Goal: Task Accomplishment & Management: Complete application form

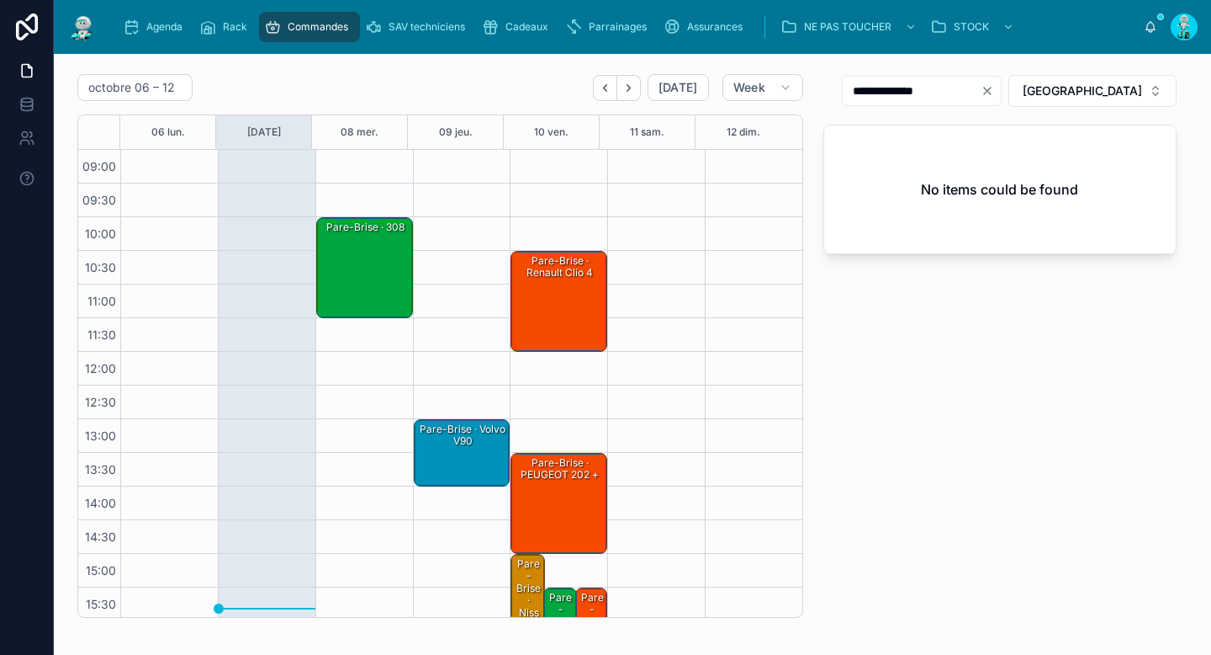
click at [358, 258] on div "Pare-Brise · 308" at bounding box center [366, 268] width 92 height 98
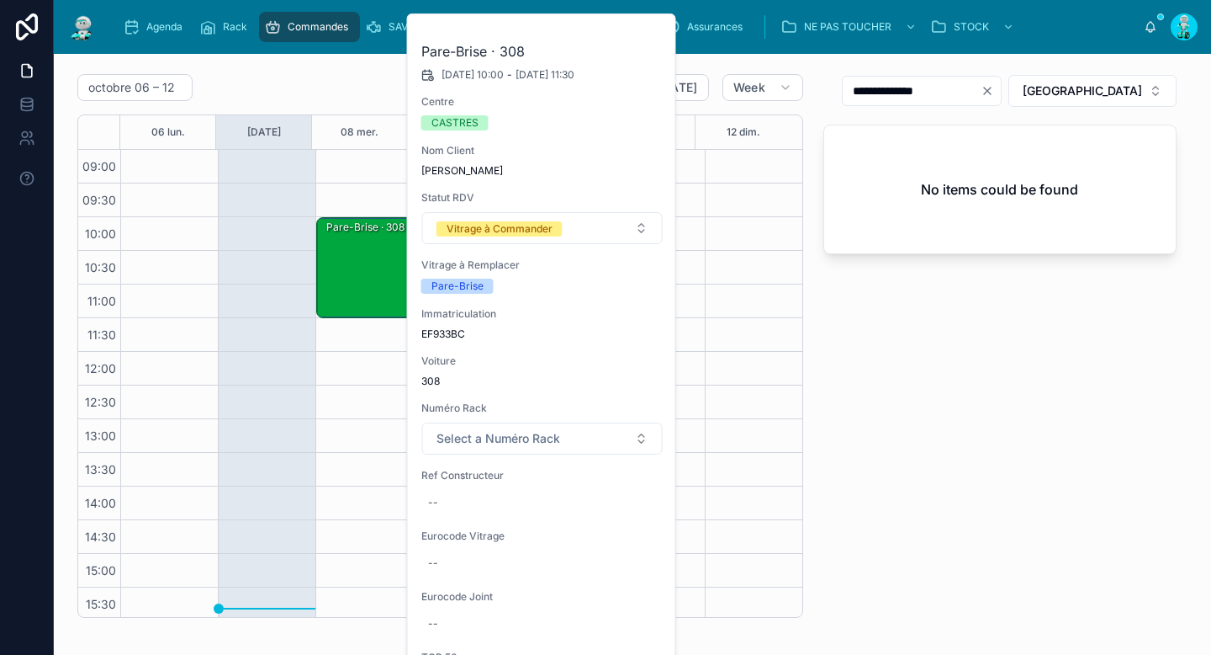
click at [438, 337] on span "EF933BC" at bounding box center [542, 333] width 242 height 13
copy span "EF933BC"
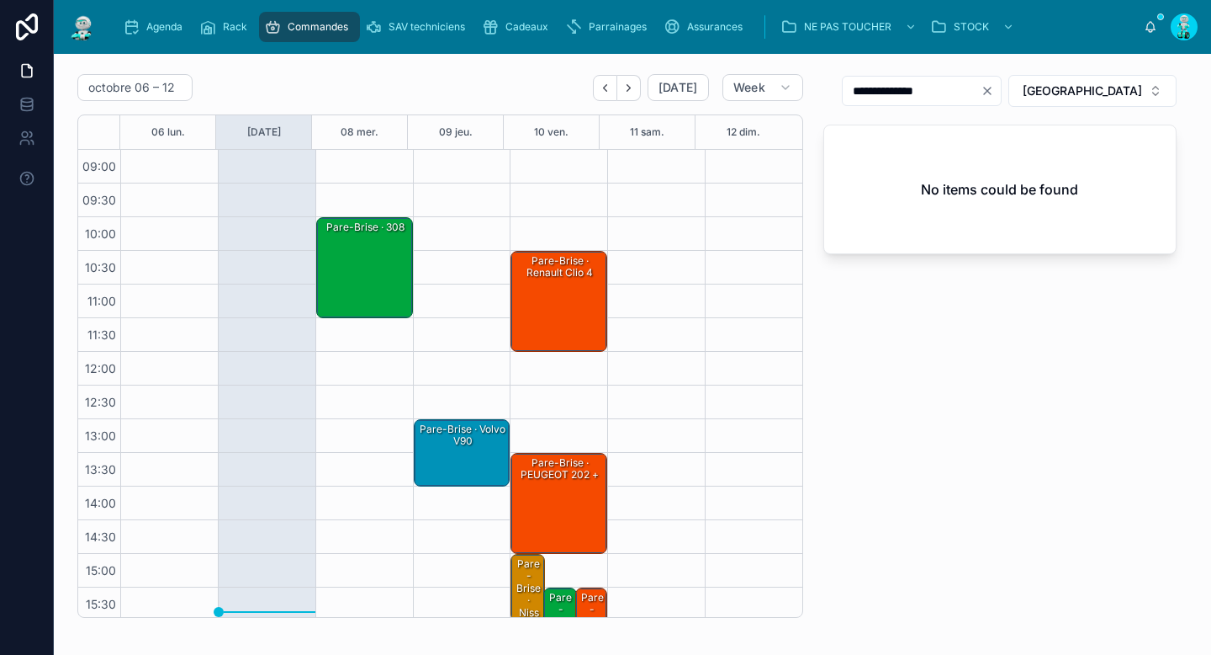
click at [337, 258] on div "Pare-Brise · 308" at bounding box center [366, 268] width 92 height 98
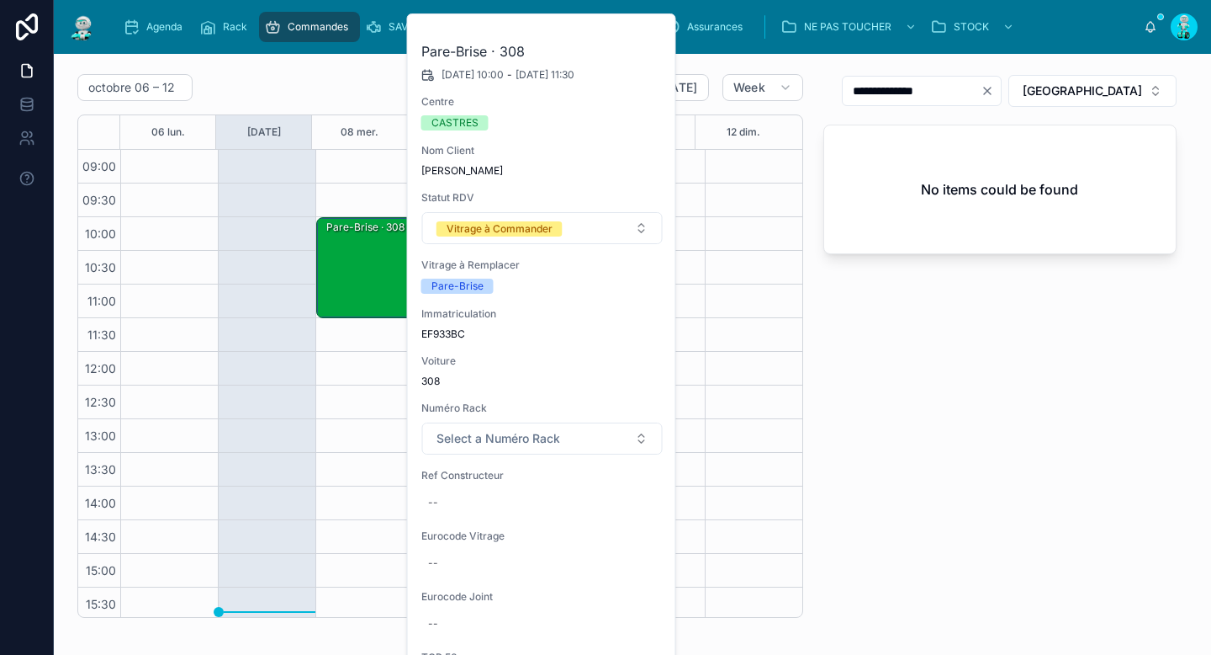
click at [448, 489] on div "--" at bounding box center [542, 502] width 242 height 27
type input "**********"
click at [639, 527] on icon "submit" at bounding box center [634, 524] width 13 height 13
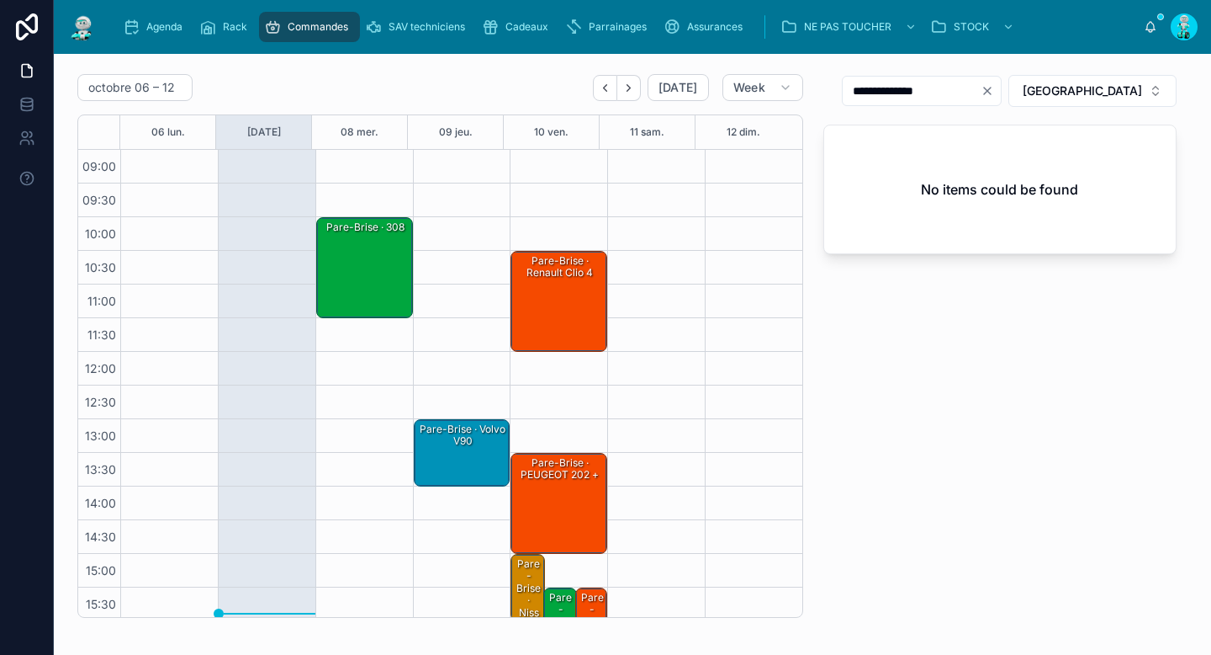
click at [352, 268] on div "Pare-Brise · 308" at bounding box center [366, 268] width 92 height 98
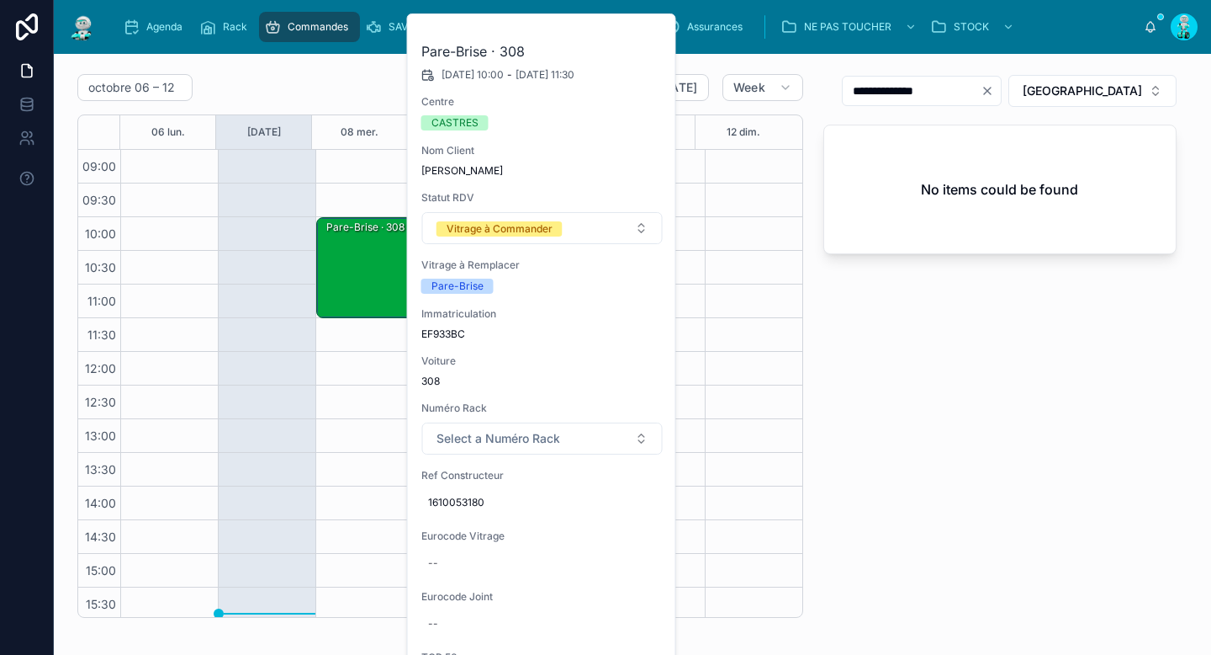
click at [443, 570] on div "--" at bounding box center [542, 562] width 242 height 27
type input "**********"
click at [634, 582] on icon "submit" at bounding box center [634, 585] width 13 height 13
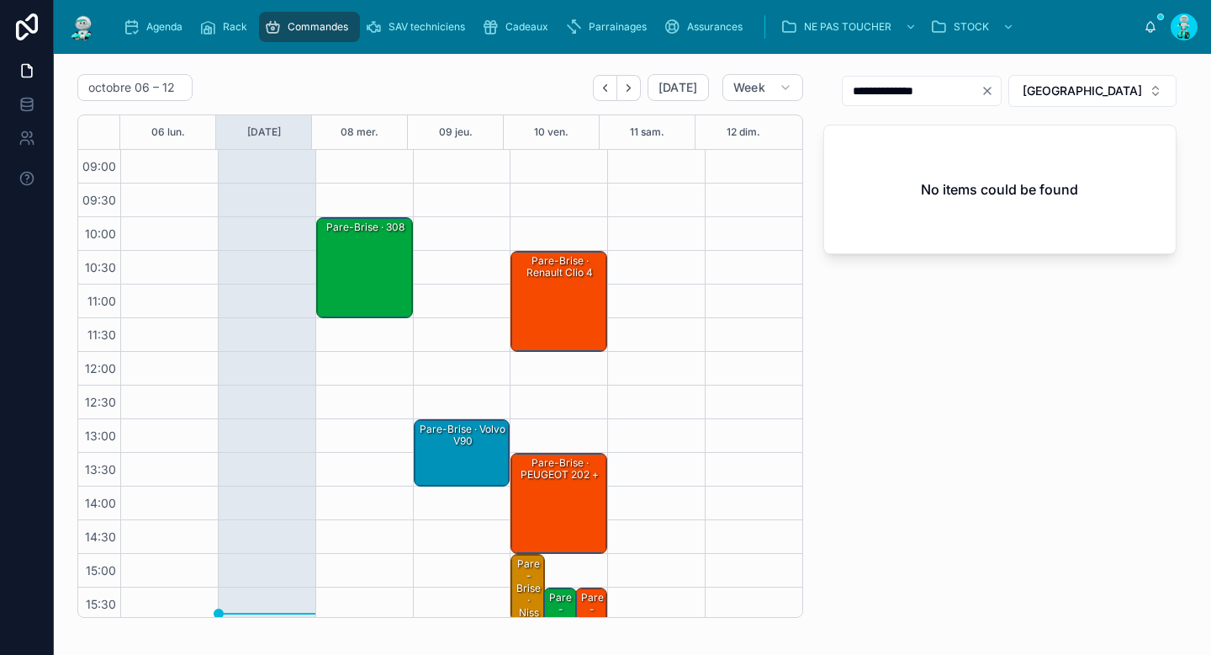
click at [1088, 89] on span "TOULOUSE" at bounding box center [1082, 90] width 119 height 17
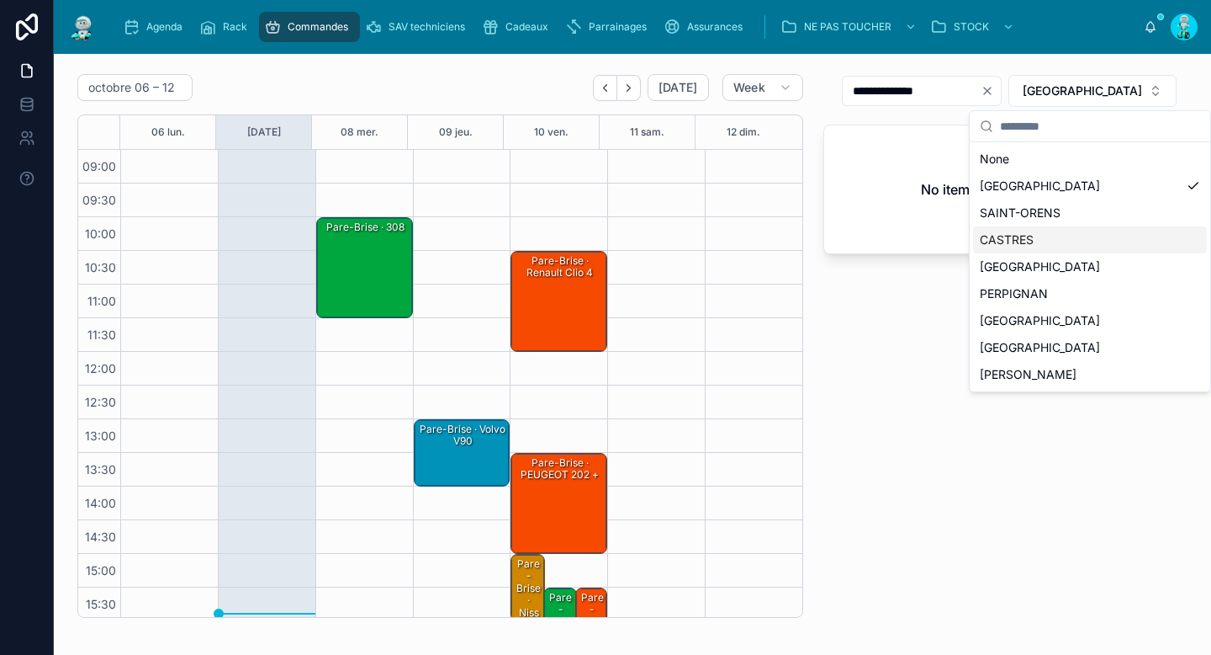
drag, startPoint x: 1020, startPoint y: 245, endPoint x: 995, endPoint y: 119, distance: 127.9
click at [1020, 244] on div "CASTRES" at bounding box center [1090, 239] width 234 height 27
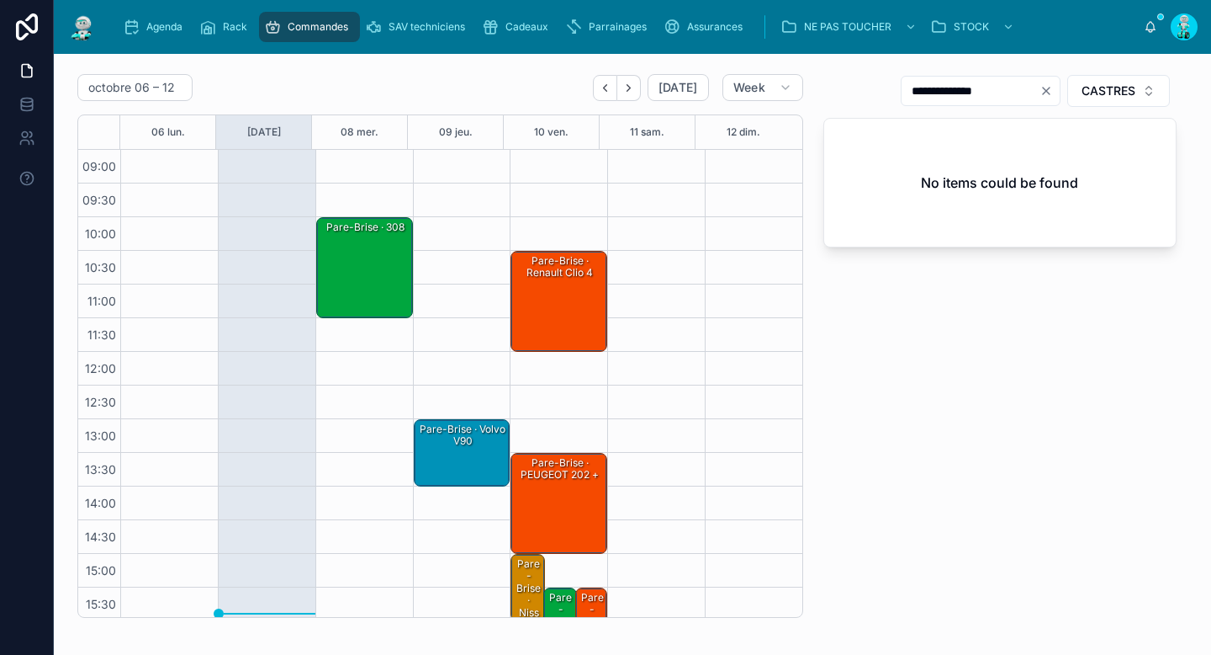
click at [1040, 93] on icon "Clear" at bounding box center [1046, 90] width 13 height 13
click at [1010, 95] on input "text" at bounding box center [971, 91] width 138 height 24
paste input "**********"
drag, startPoint x: 921, startPoint y: 92, endPoint x: 983, endPoint y: 91, distance: 61.4
click at [983, 91] on input "**********" at bounding box center [971, 91] width 138 height 24
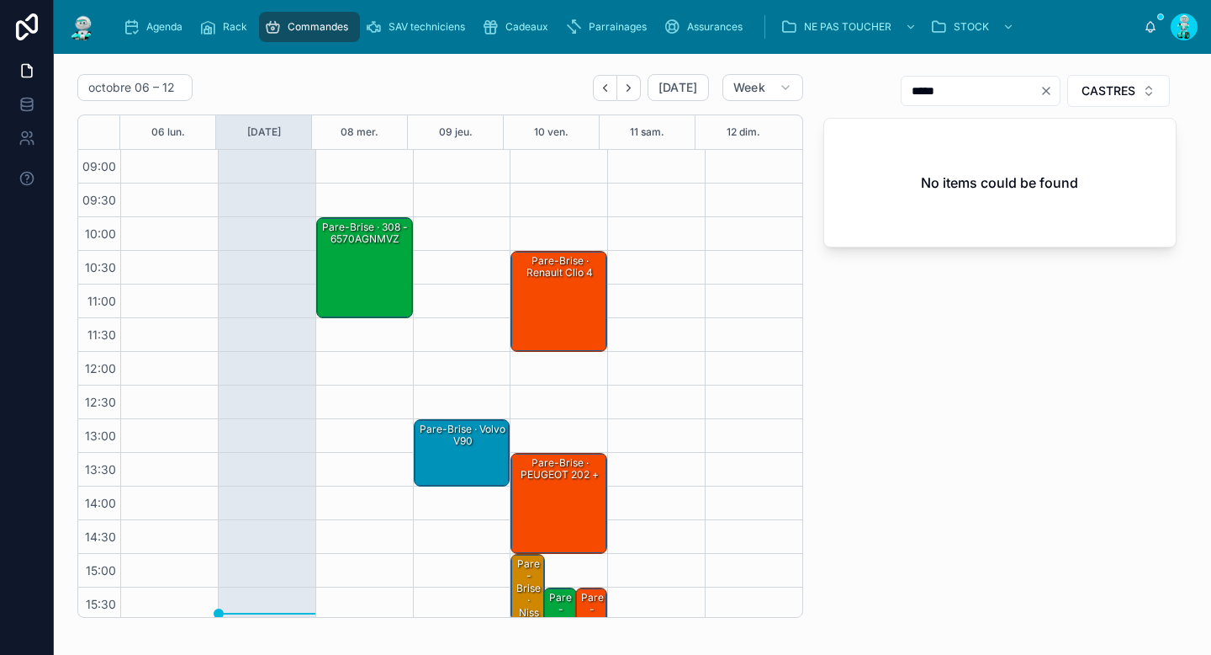
type input "*****"
click at [353, 271] on div "Pare-Brise · 308 - 6570AGNMVZ" at bounding box center [366, 268] width 92 height 98
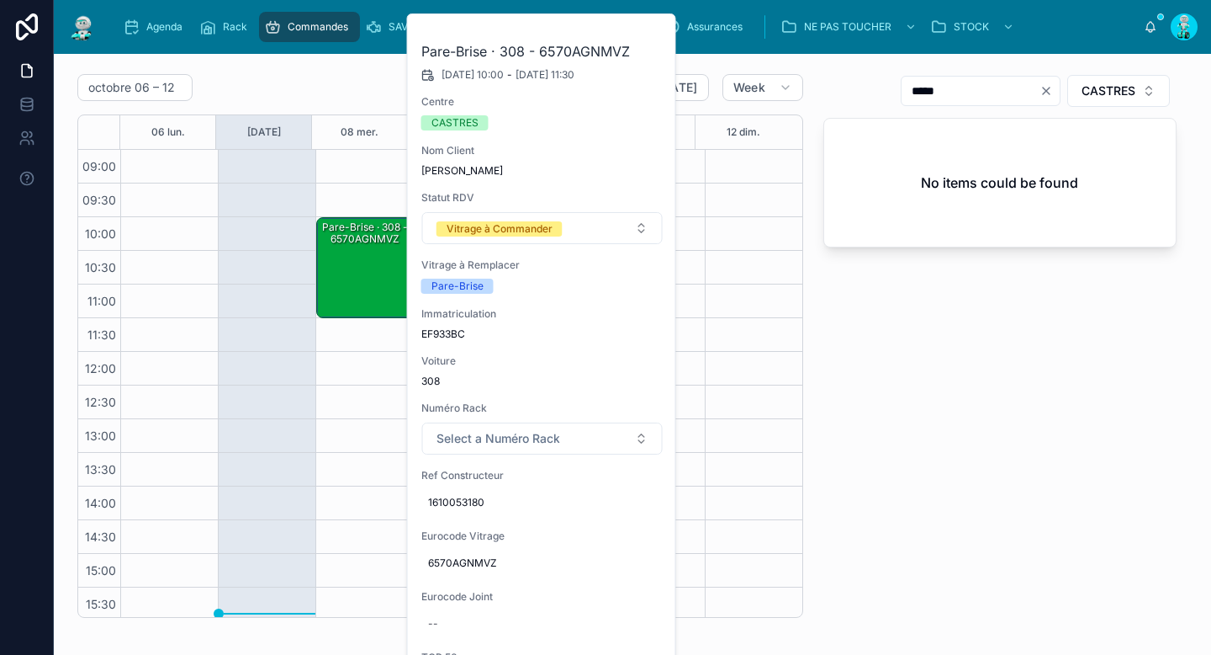
click at [523, 240] on button "Vitrage à Commander" at bounding box center [542, 228] width 241 height 32
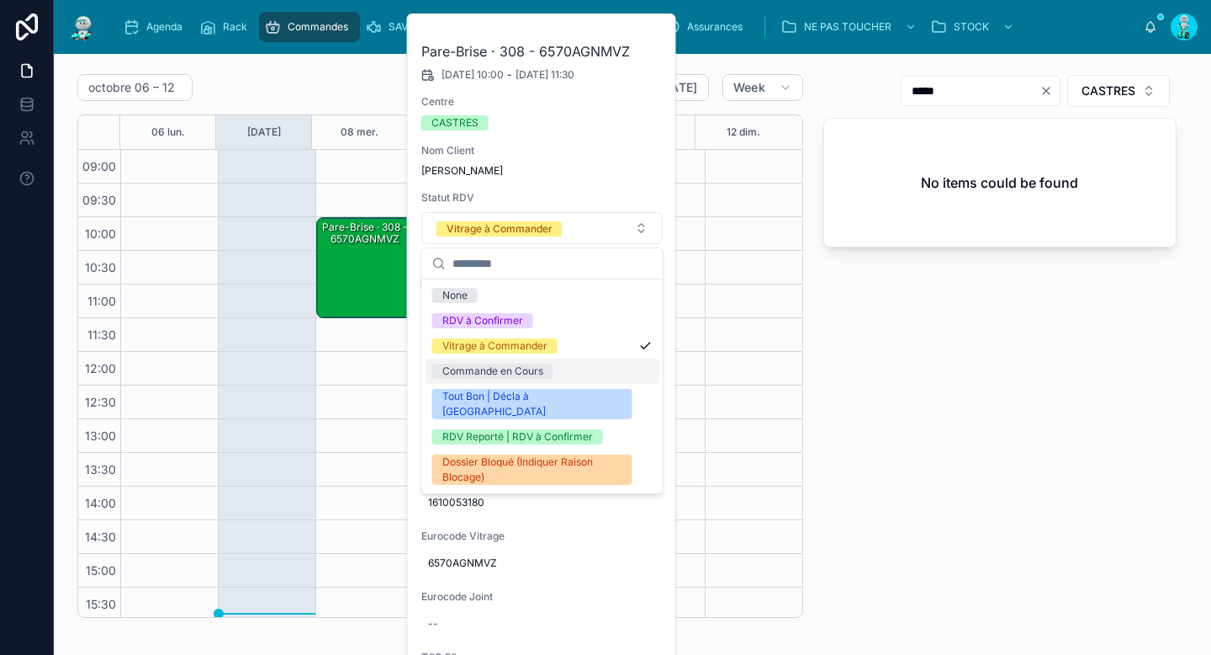
click at [506, 365] on div "Commande en Cours" at bounding box center [493, 370] width 101 height 15
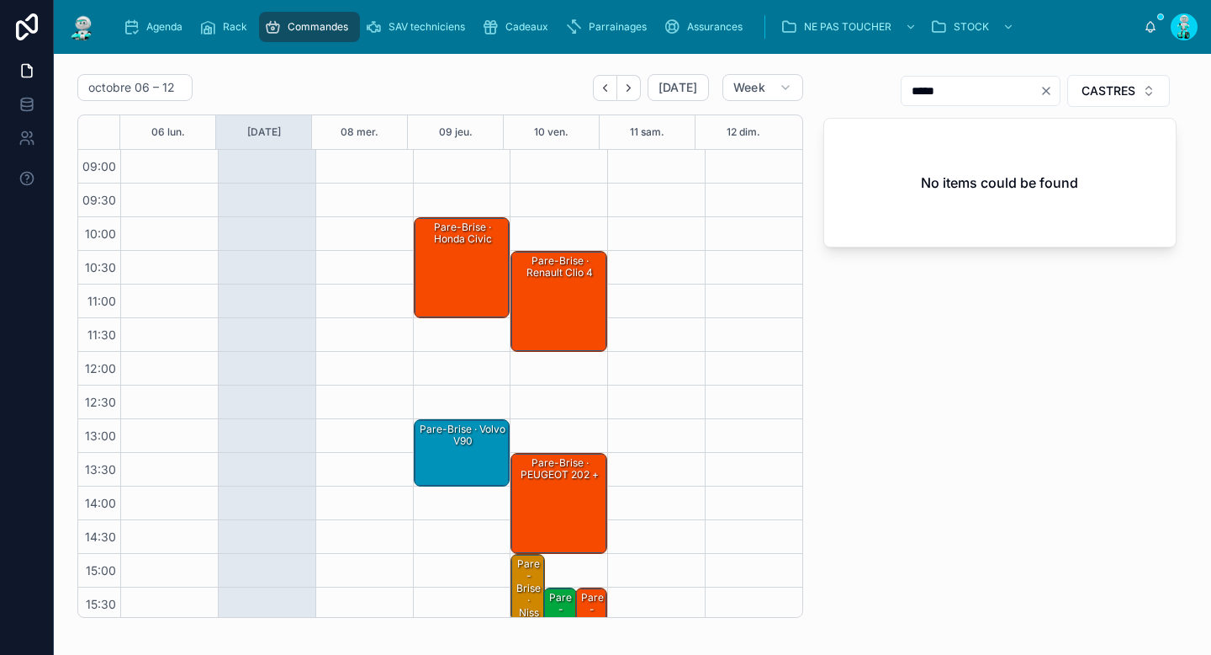
click at [437, 277] on div "Pare-Brise · honda civic" at bounding box center [463, 268] width 92 height 98
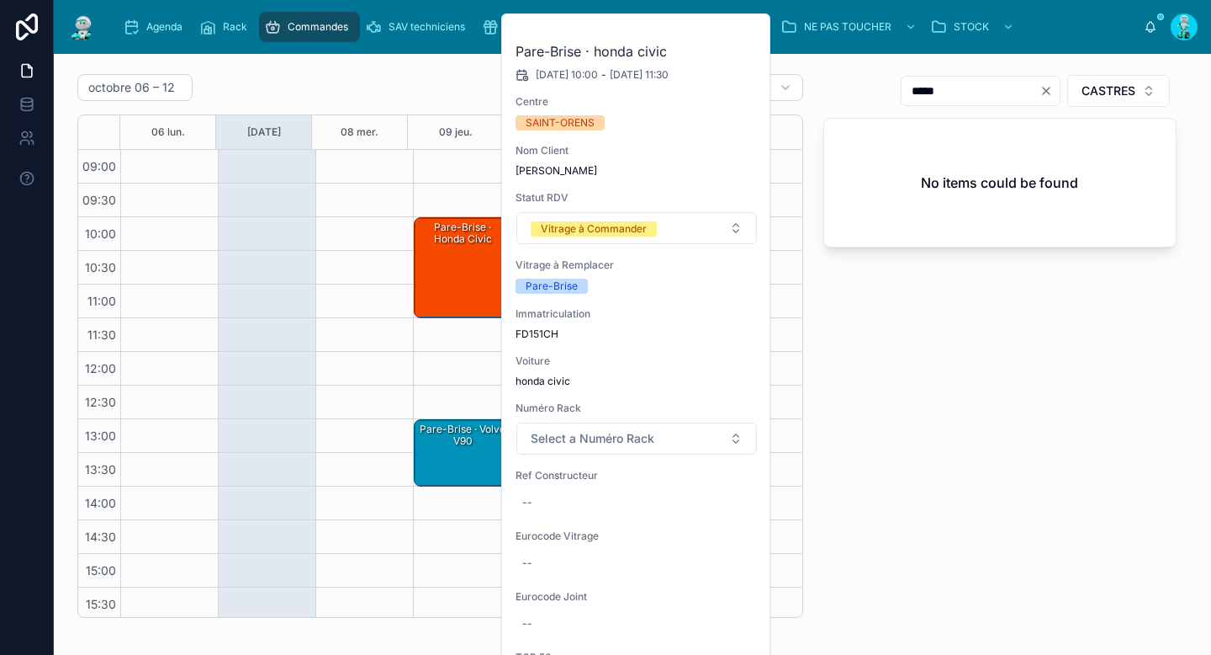
click at [889, 347] on div "***** CASTRES No items could be found" at bounding box center [1001, 345] width 374 height 557
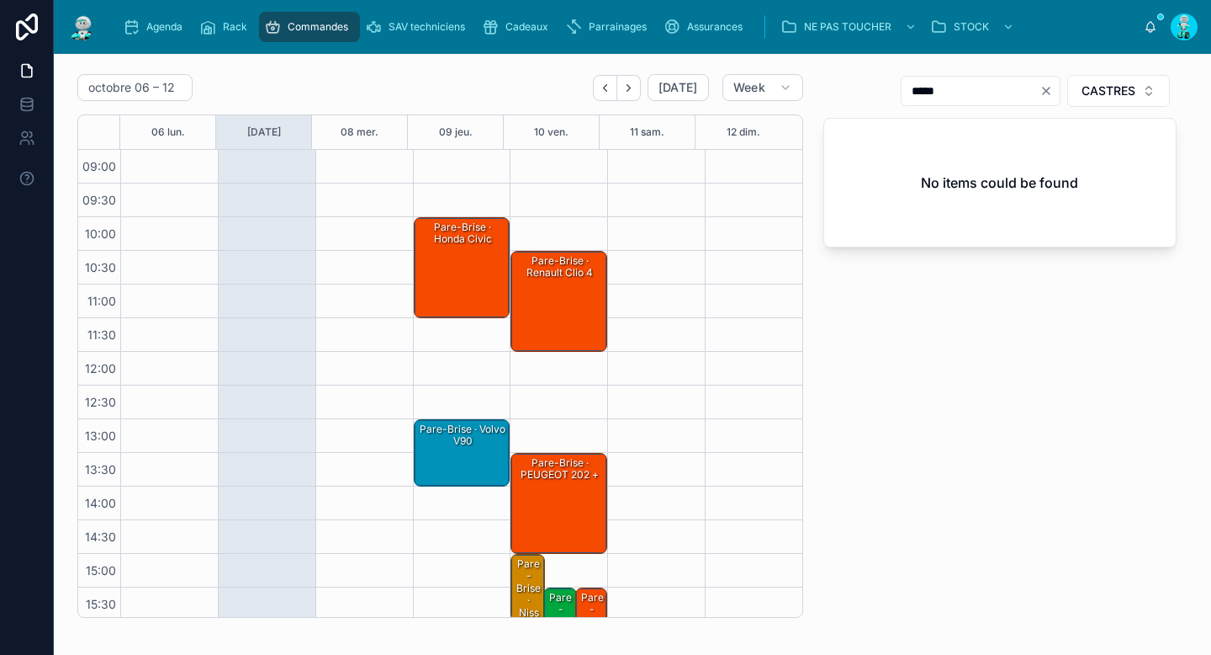
click at [547, 296] on div "Pare-Brise · Renault clio 4" at bounding box center [560, 301] width 92 height 98
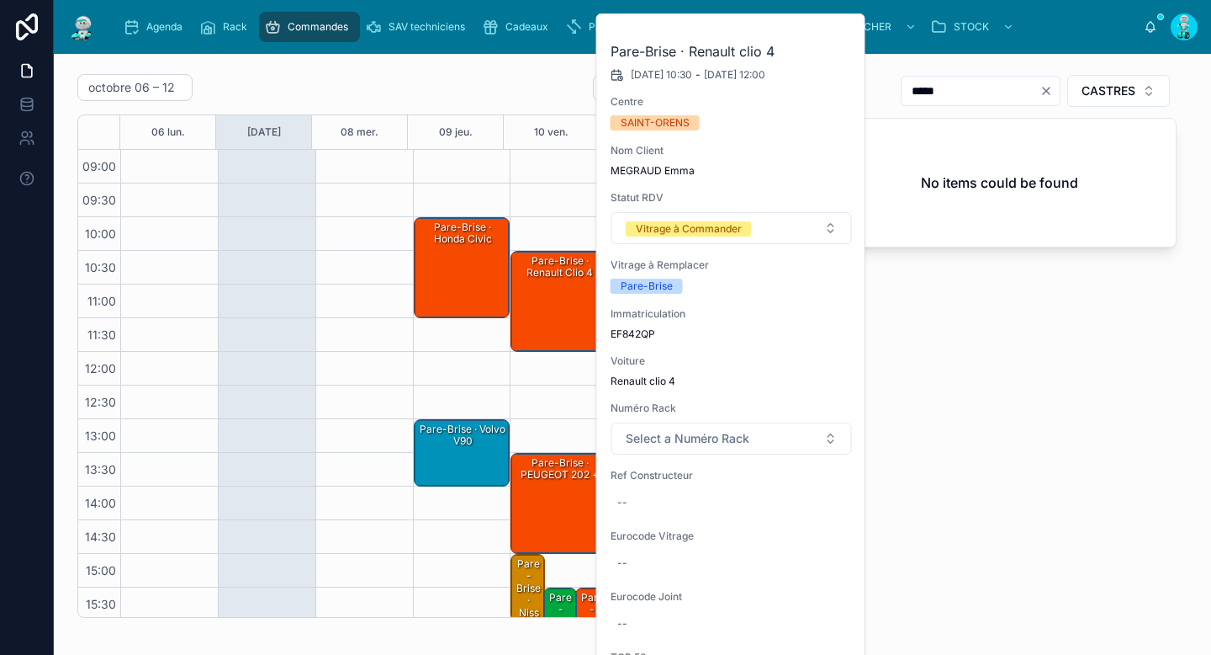
click at [1080, 412] on div "***** CASTRES No items could be found" at bounding box center [1001, 345] width 374 height 557
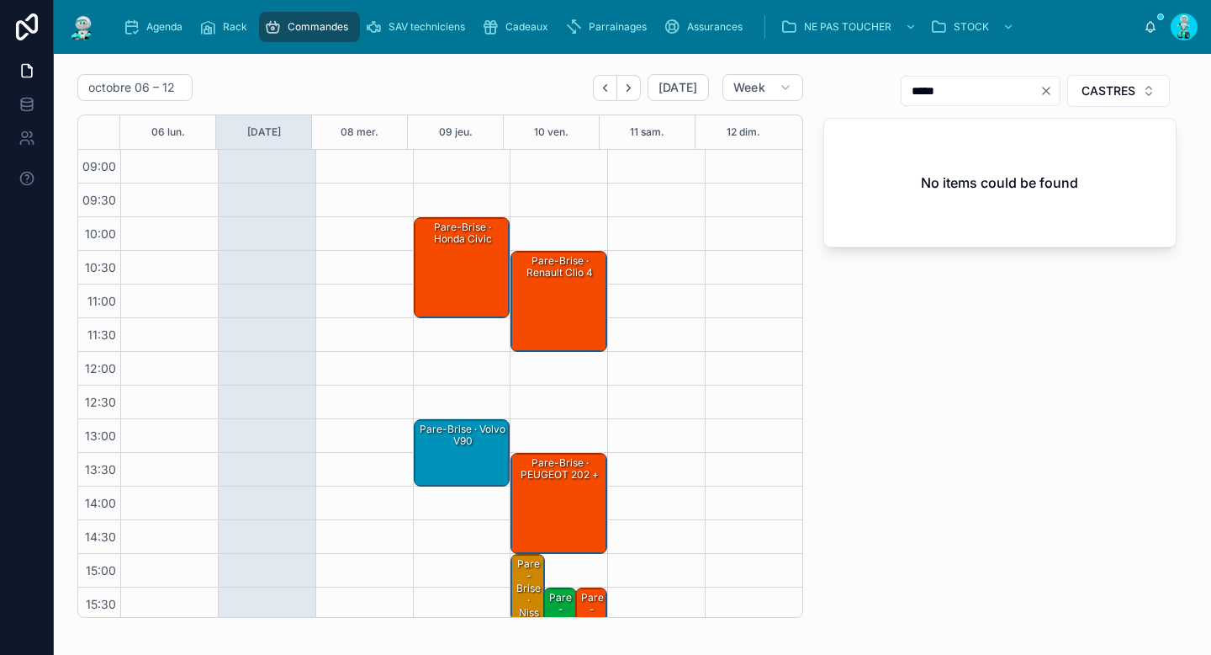
click at [551, 494] on div "Pare-Brise · PEUGEOT 202 +" at bounding box center [560, 503] width 92 height 98
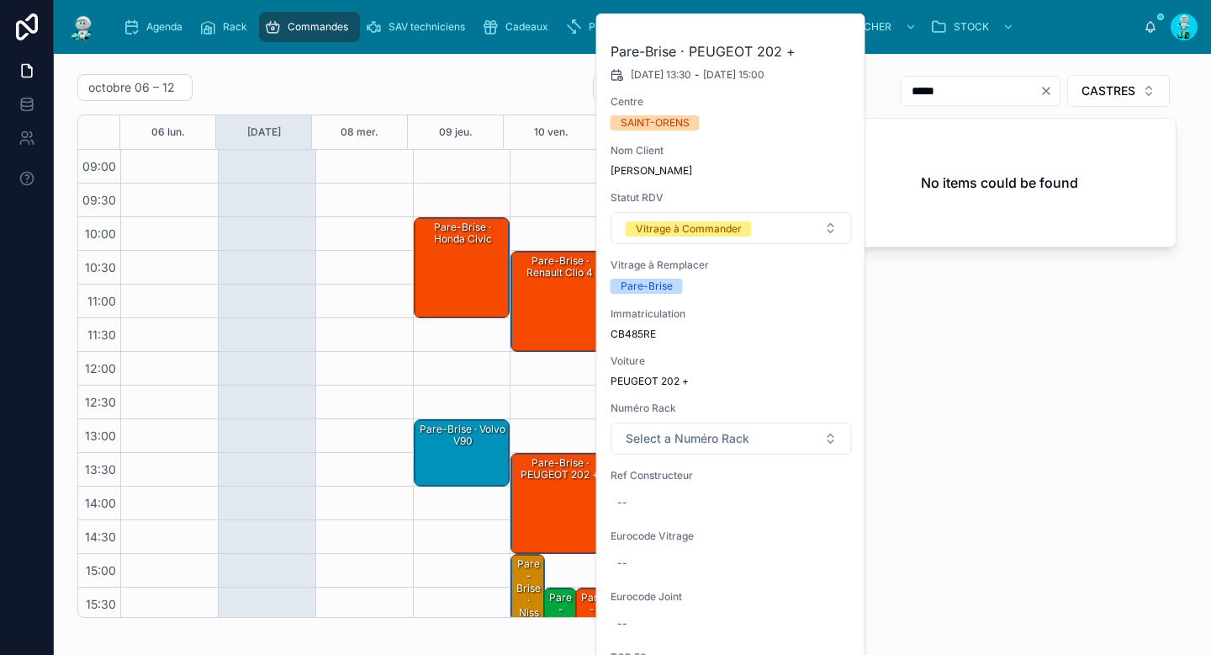
click at [921, 416] on div "***** CASTRES No items could be found" at bounding box center [1001, 345] width 374 height 557
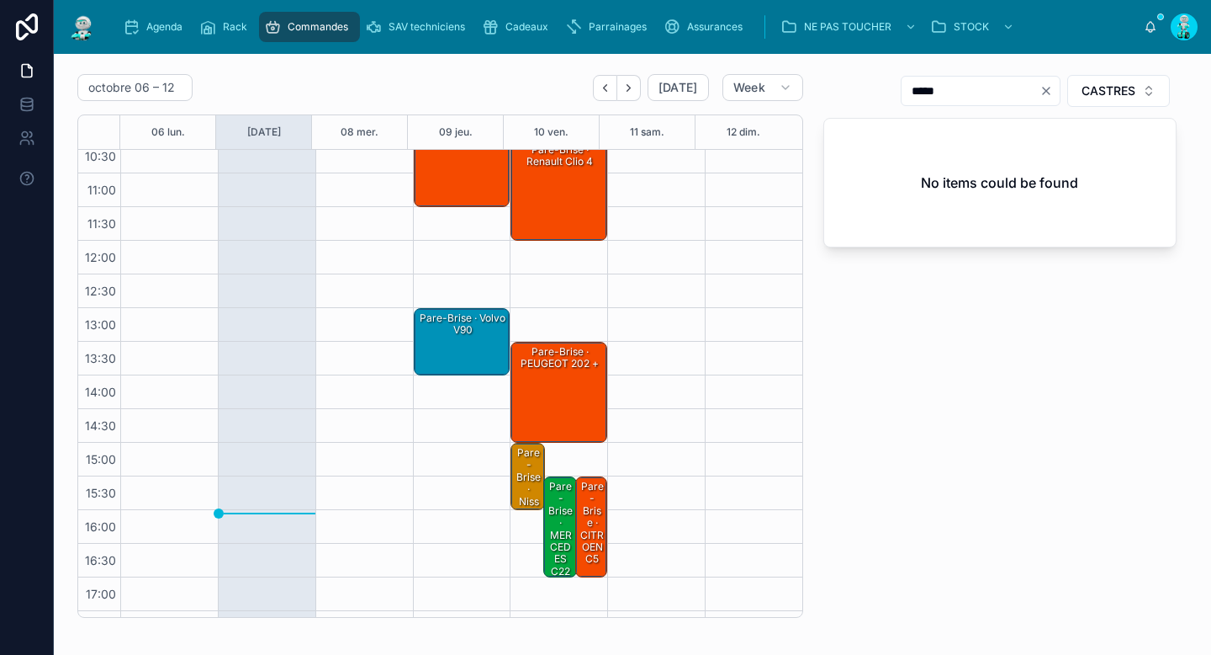
scroll to position [139, 0]
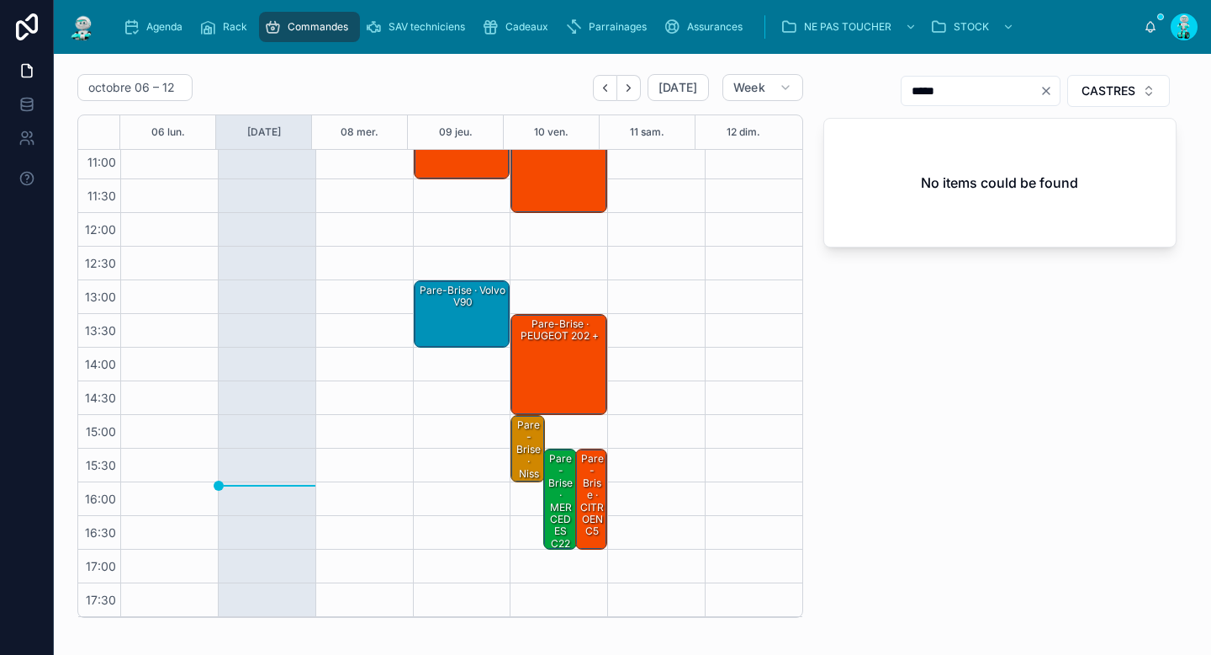
click at [579, 495] on div "Pare-Brise · CITROEN C5" at bounding box center [592, 495] width 27 height 88
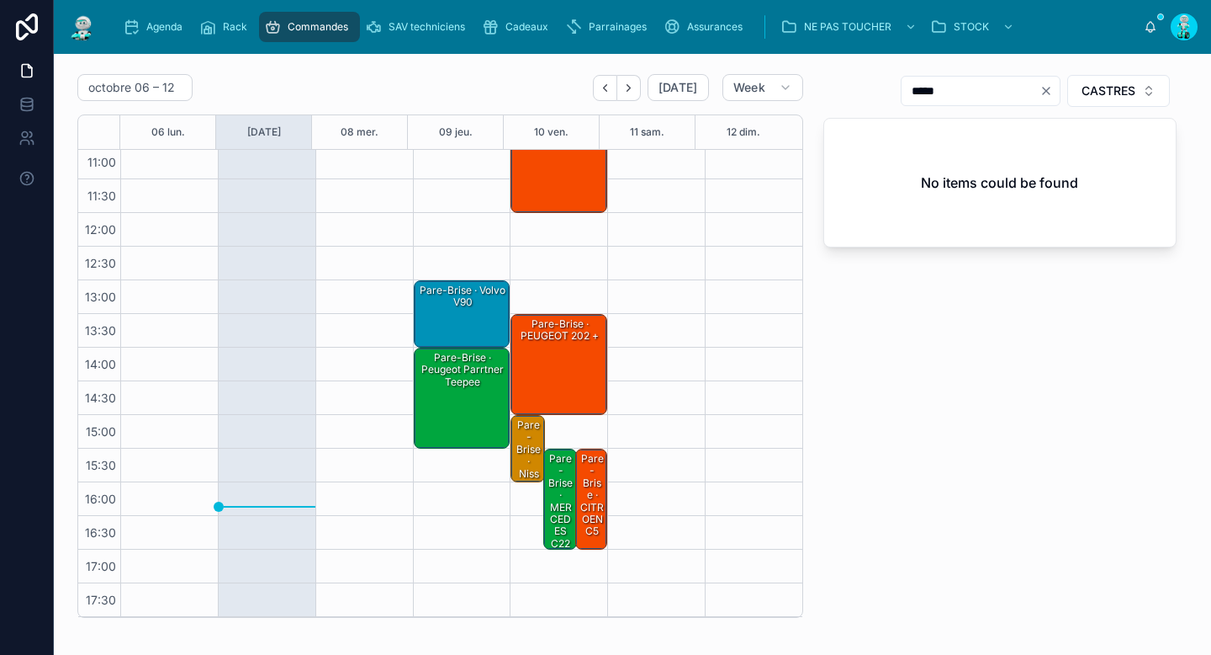
scroll to position [0, 0]
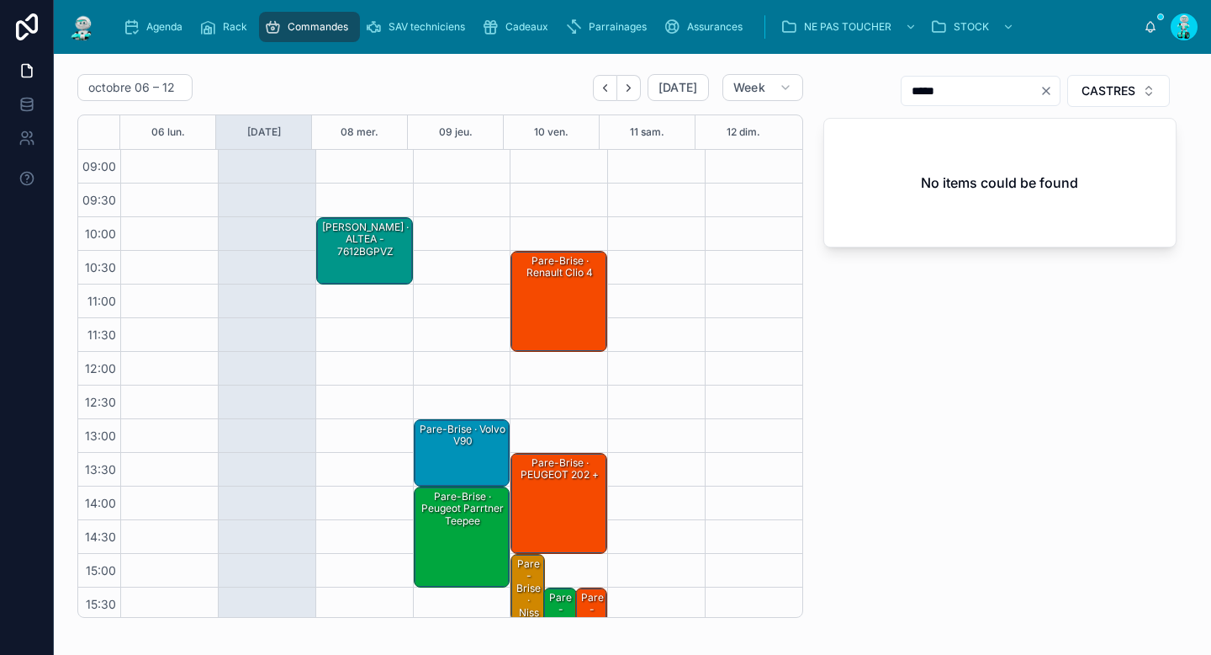
click at [372, 251] on div "Lunette Arrière · ALTEA - 7612BGPVZ" at bounding box center [366, 240] width 92 height 40
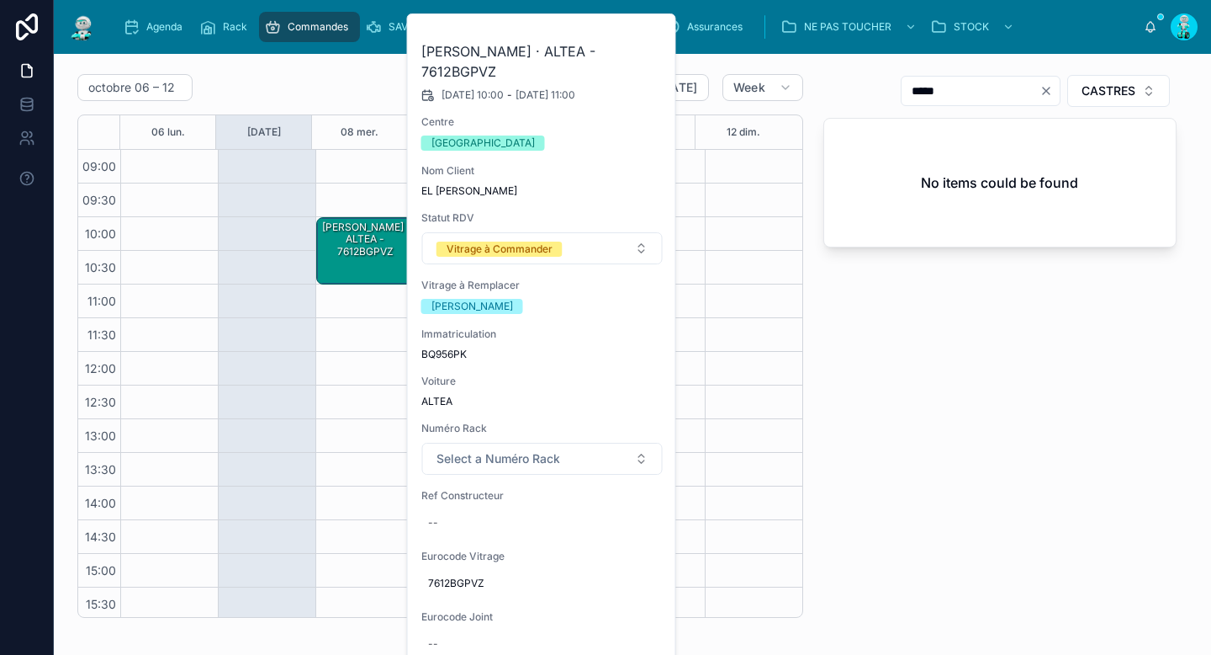
click at [466, 576] on span "7612BGPVZ" at bounding box center [542, 582] width 229 height 13
click at [468, 582] on input "*********" at bounding box center [511, 587] width 158 height 24
click at [496, 509] on div "--" at bounding box center [542, 522] width 242 height 27
type input "**********"
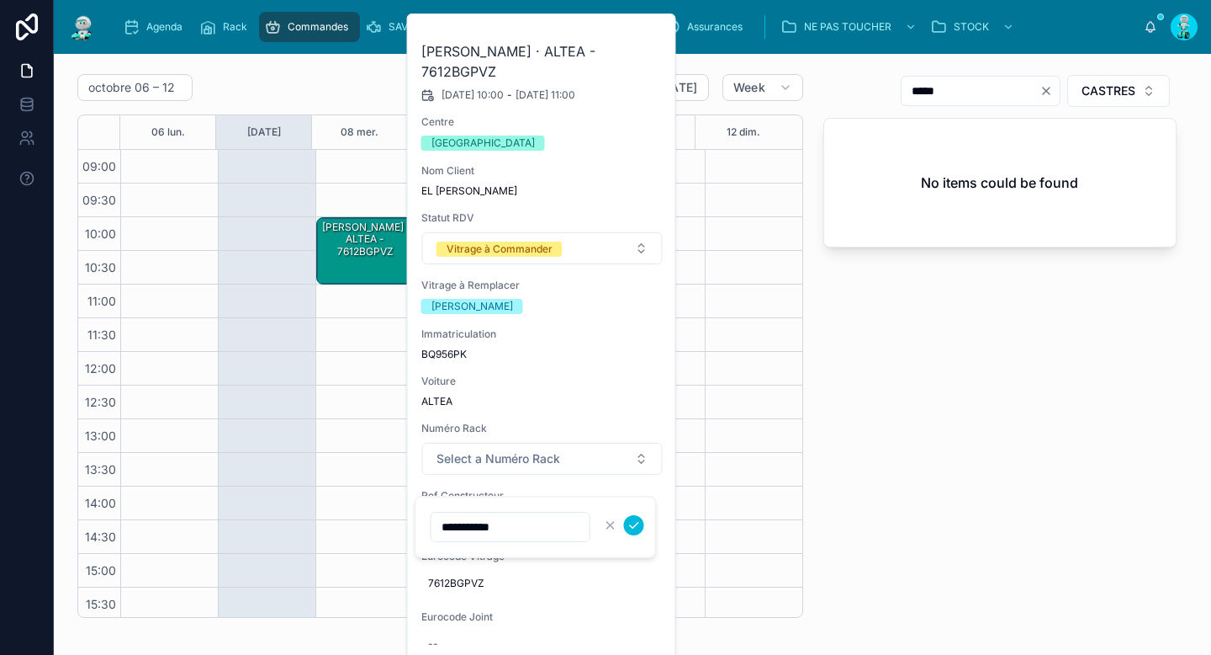
click at [629, 529] on icon "submit" at bounding box center [634, 524] width 13 height 13
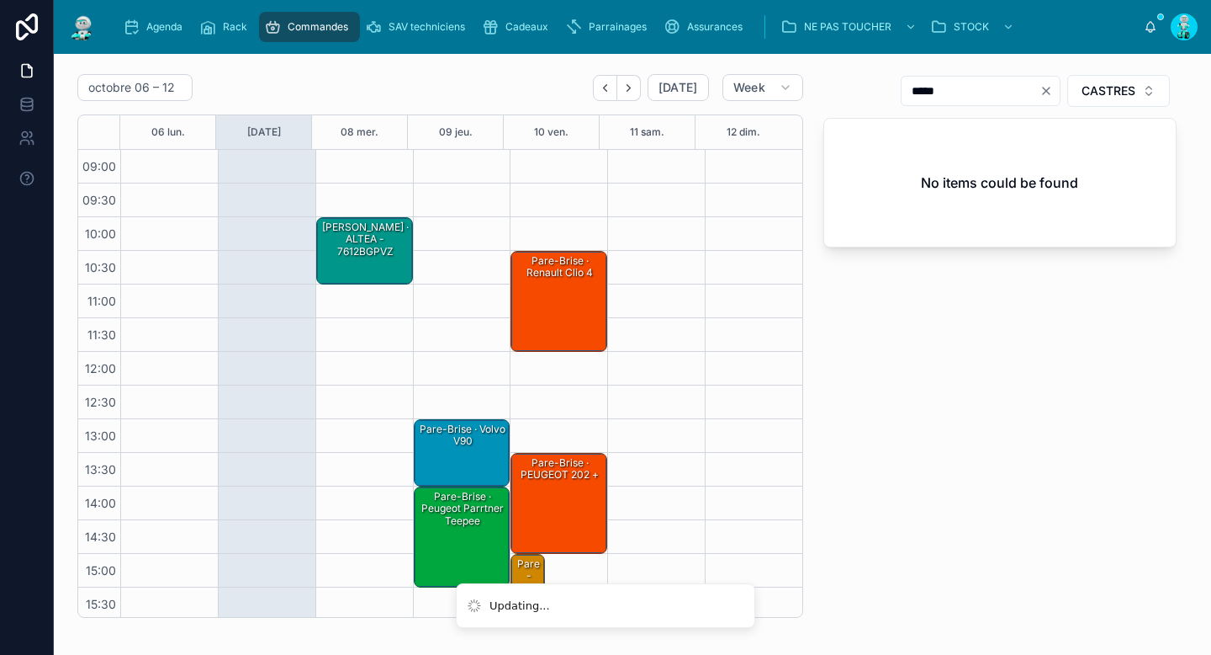
click at [868, 471] on div "***** CASTRES No items could be found" at bounding box center [1001, 345] width 374 height 557
click at [368, 247] on div "Lunette Arrière · ALTEA - 7612BGPVZ" at bounding box center [366, 240] width 92 height 40
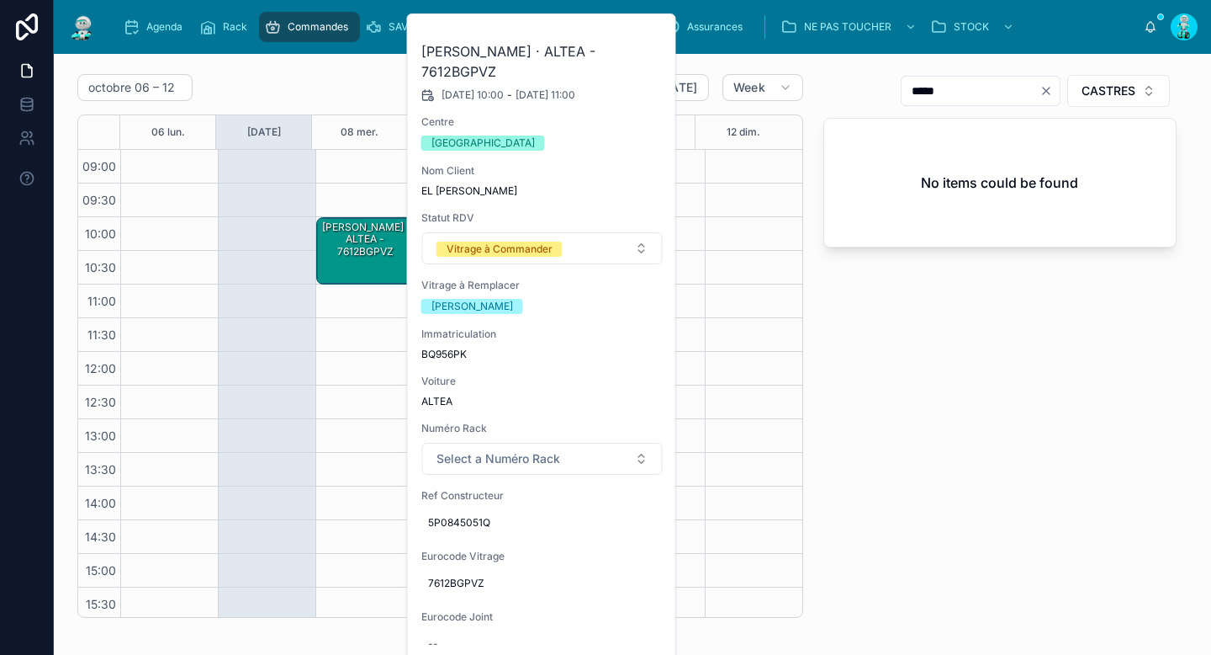
click at [485, 232] on button "Vitrage à Commander" at bounding box center [542, 248] width 241 height 32
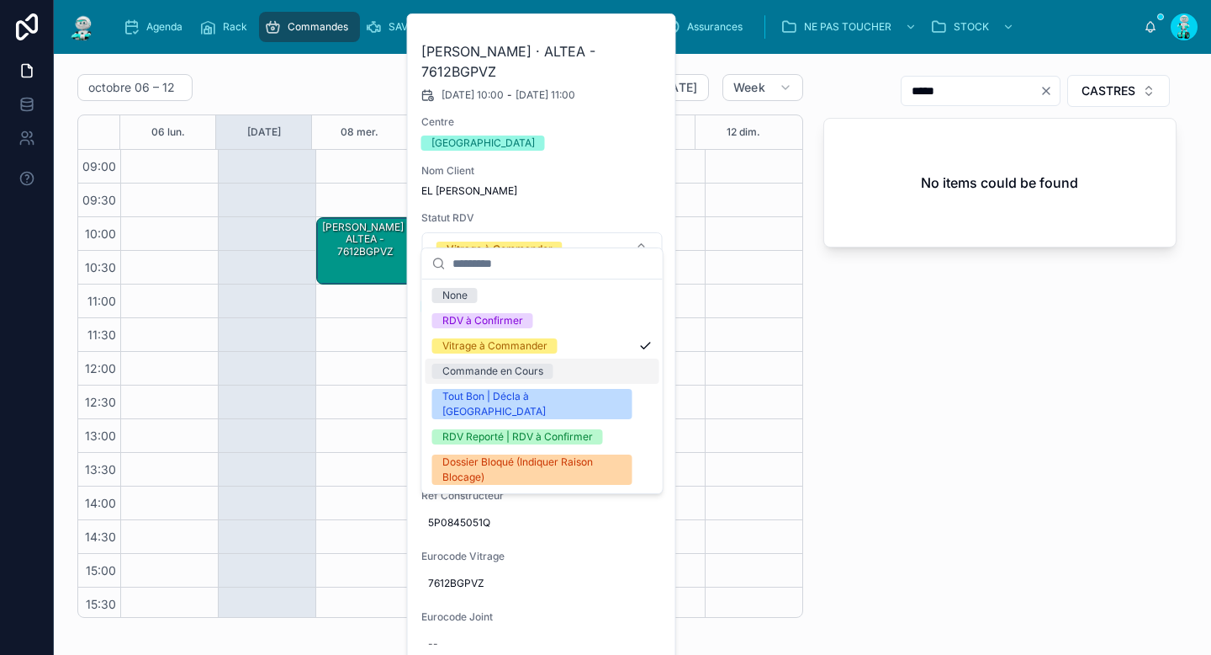
click at [509, 368] on div "Commande en Cours" at bounding box center [493, 370] width 101 height 15
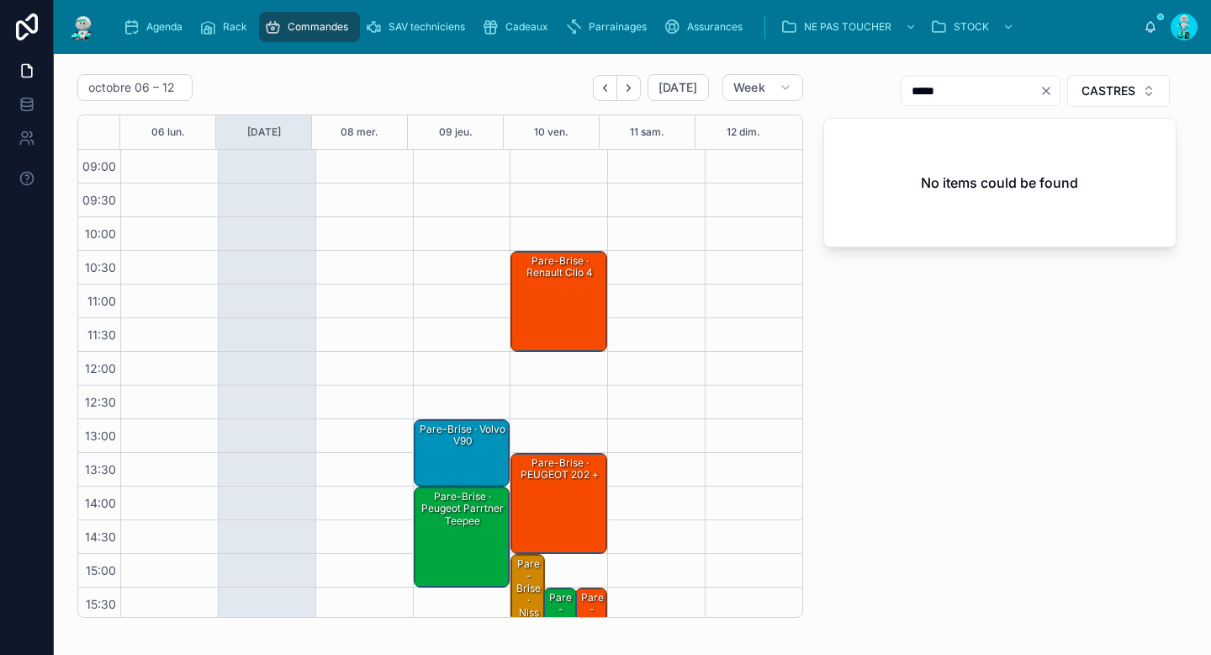
click at [526, 25] on span "Cadeaux" at bounding box center [527, 26] width 43 height 13
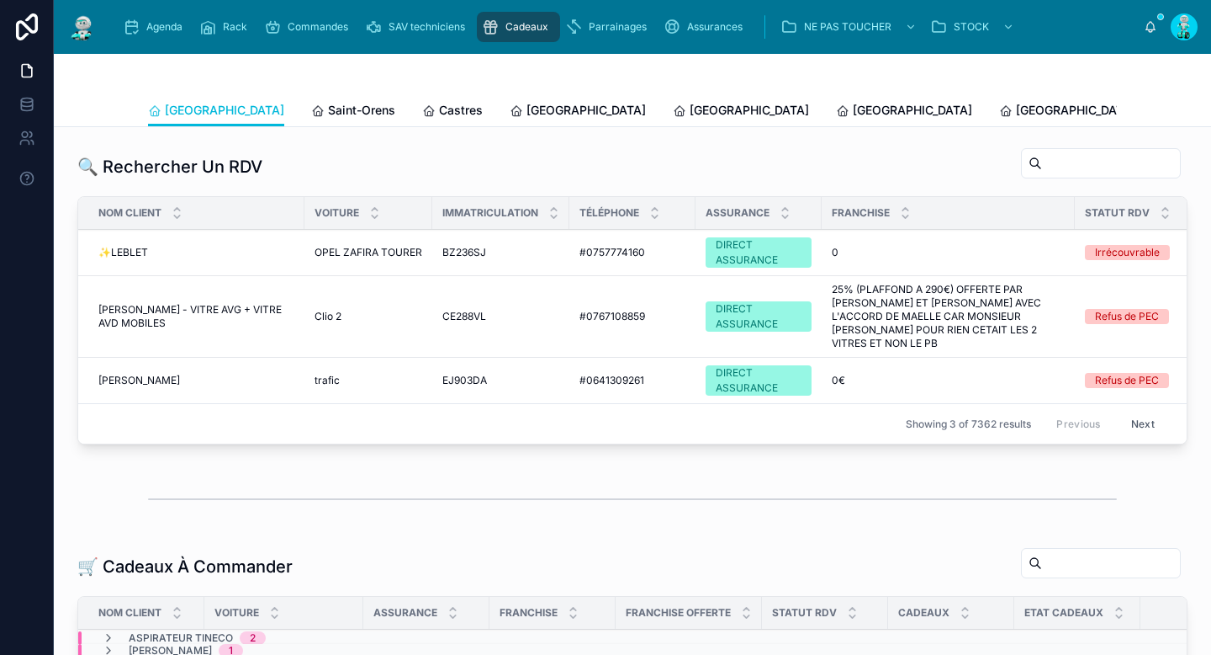
scroll to position [270, 0]
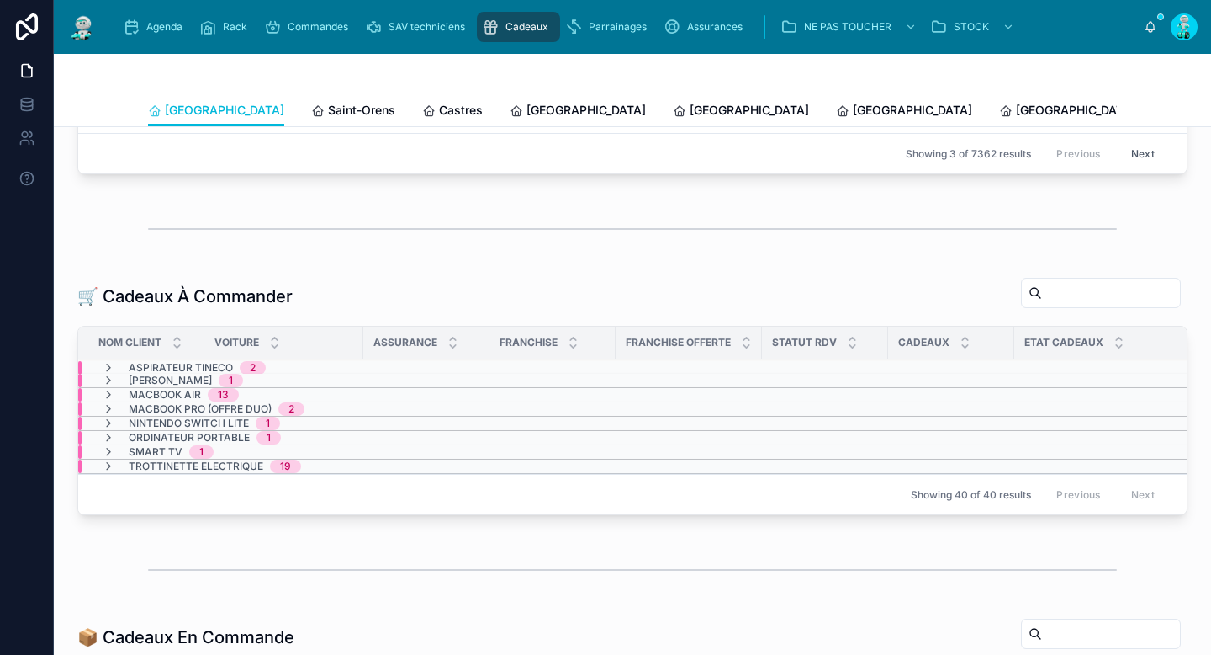
click at [328, 107] on span "Saint-Orens" at bounding box center [361, 110] width 67 height 17
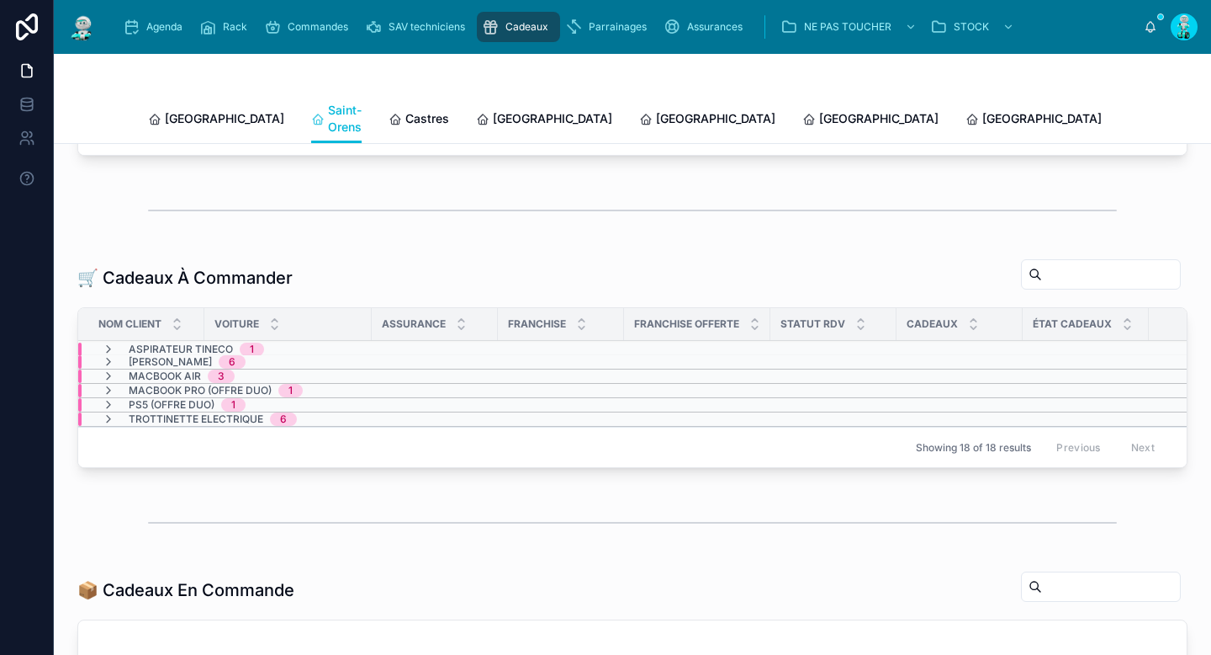
click at [406, 114] on span "Castres" at bounding box center [428, 118] width 44 height 17
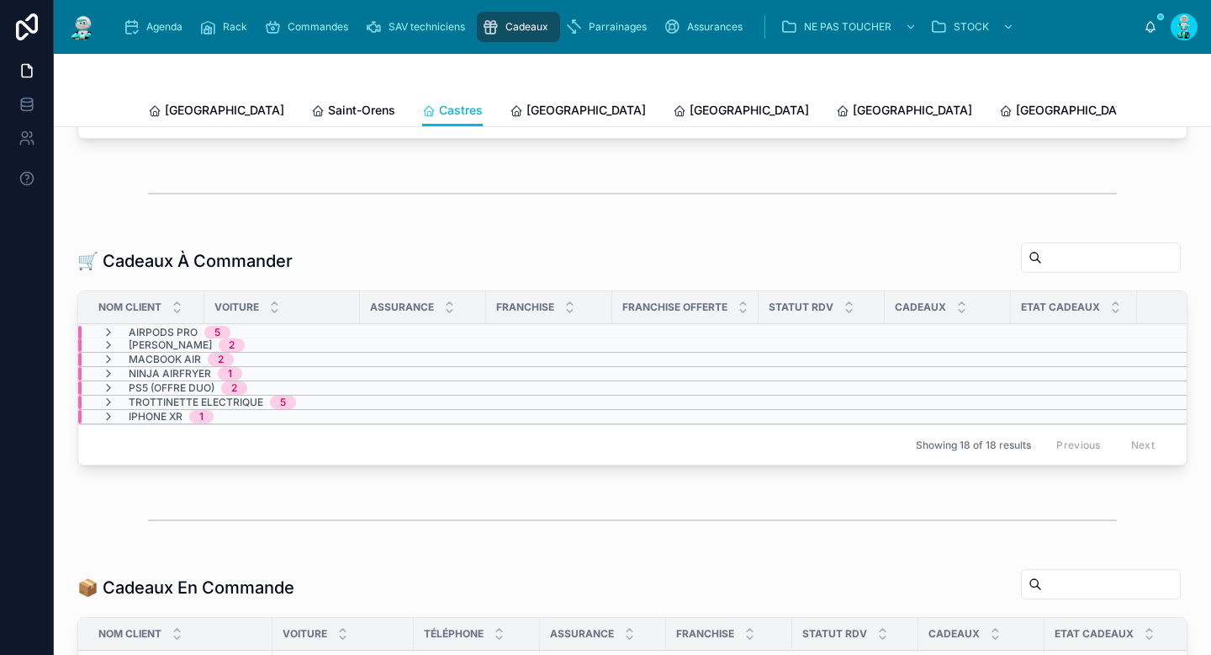
click at [527, 108] on span "[GEOGRAPHIC_DATA]" at bounding box center [586, 110] width 119 height 17
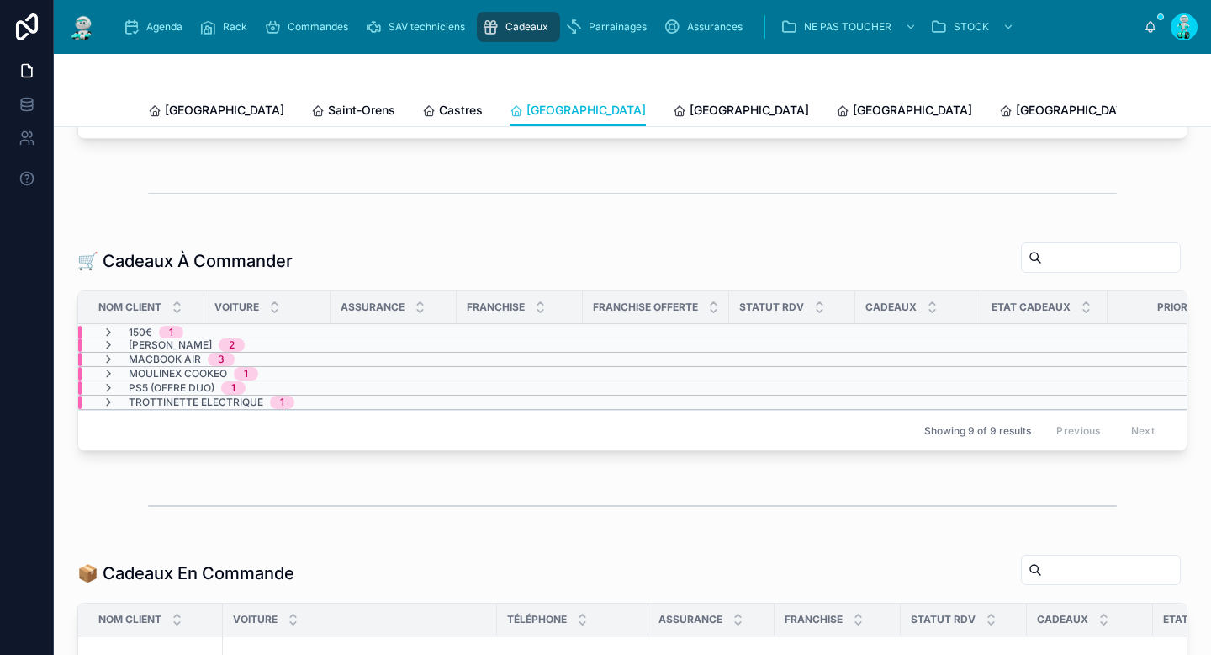
click at [690, 111] on span "[GEOGRAPHIC_DATA]" at bounding box center [749, 110] width 119 height 17
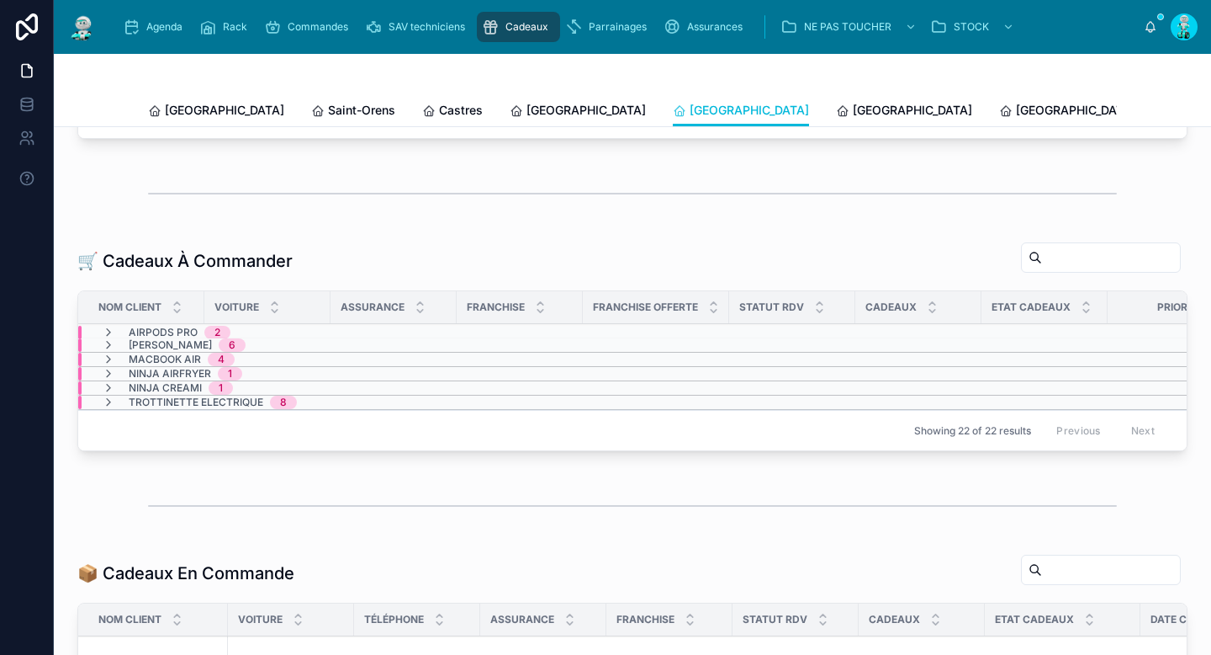
click at [853, 114] on span "[GEOGRAPHIC_DATA]" at bounding box center [912, 110] width 119 height 17
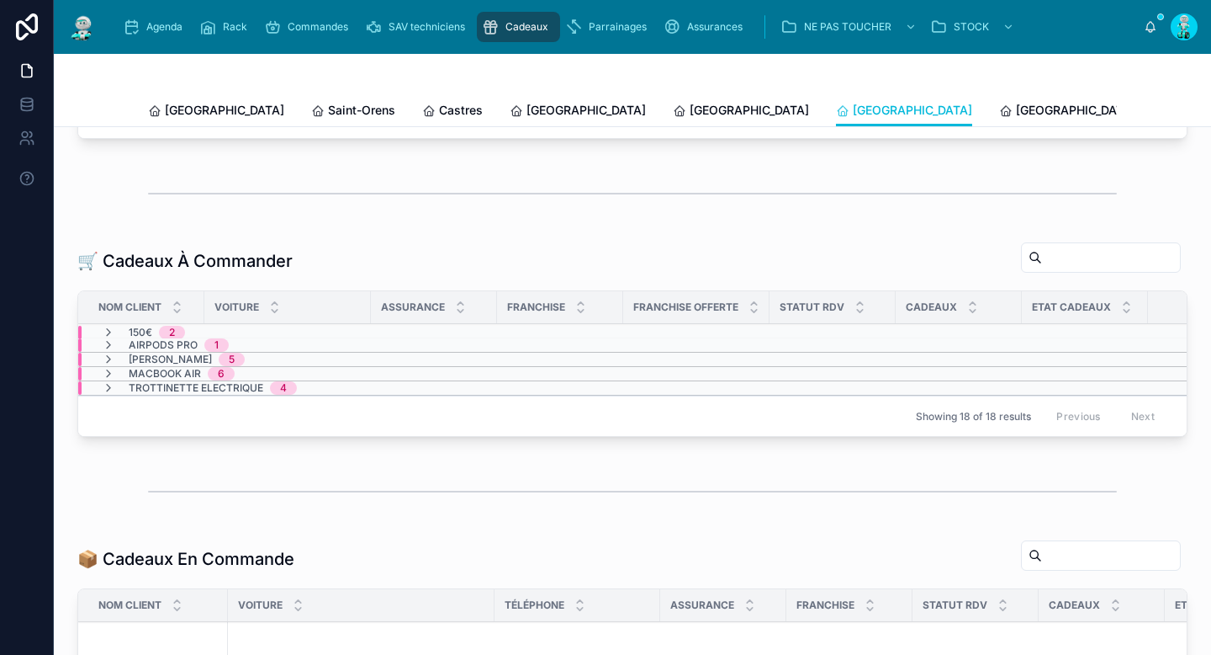
click at [1016, 112] on span "[GEOGRAPHIC_DATA]" at bounding box center [1075, 110] width 119 height 17
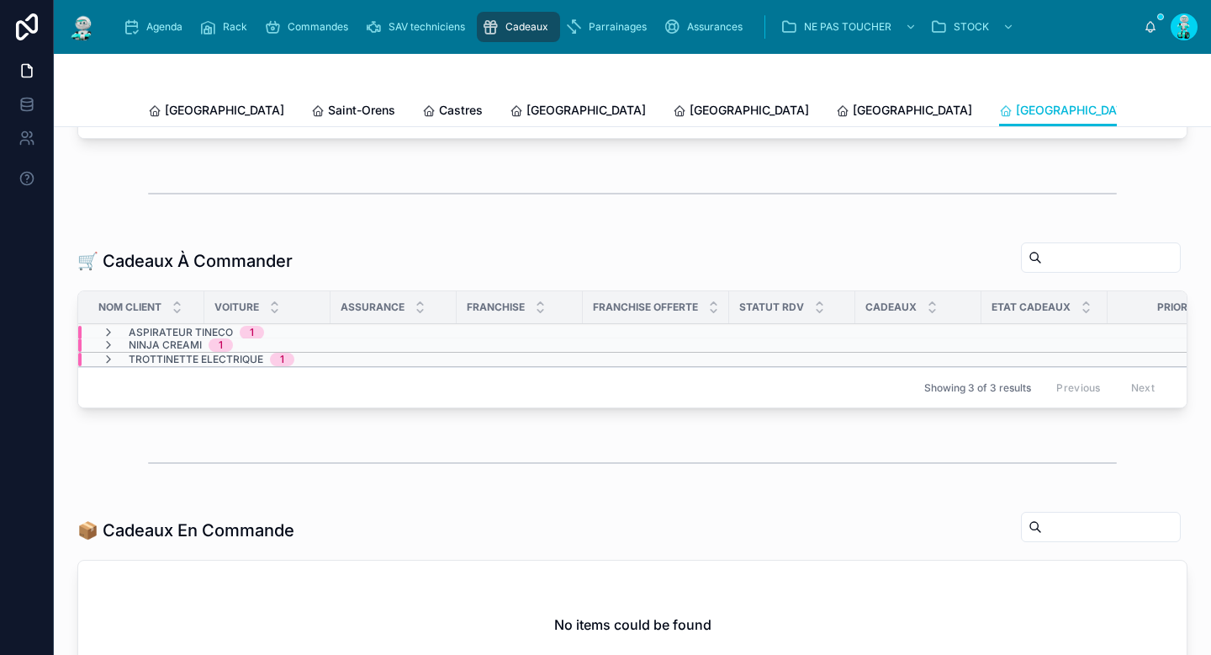
click at [330, 29] on span "Commandes" at bounding box center [318, 26] width 61 height 13
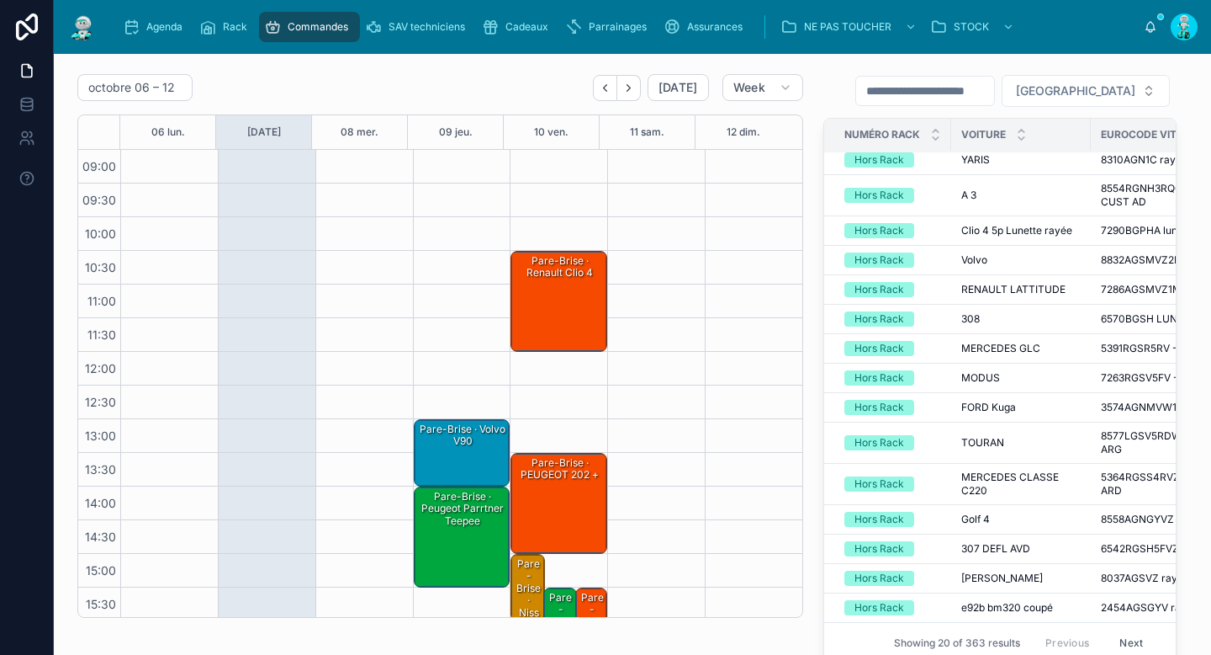
scroll to position [139, 0]
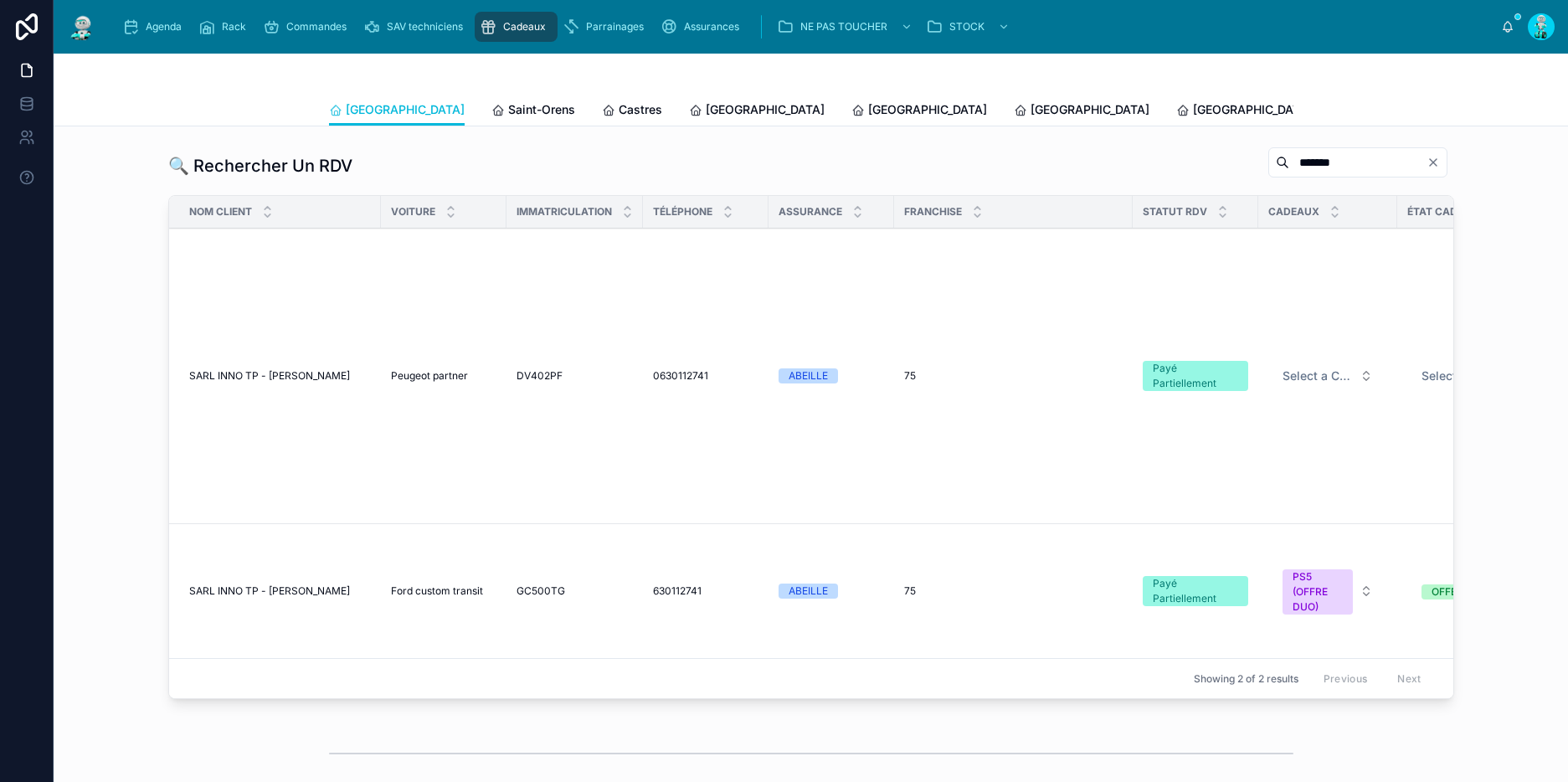
scroll to position [786, 0]
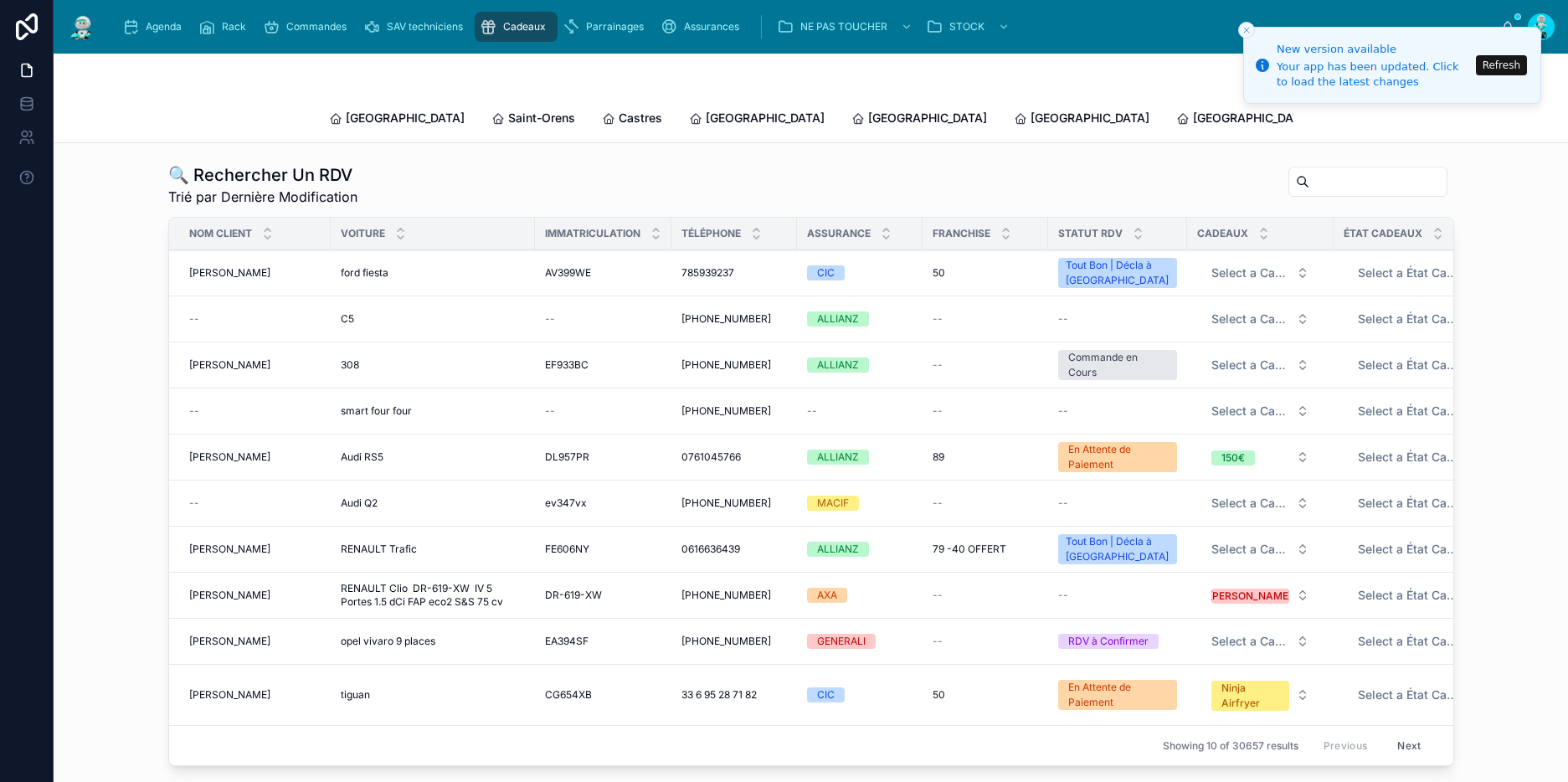
click at [1333, 170] on input "text" at bounding box center [1378, 182] width 137 height 24
paste input "*******"
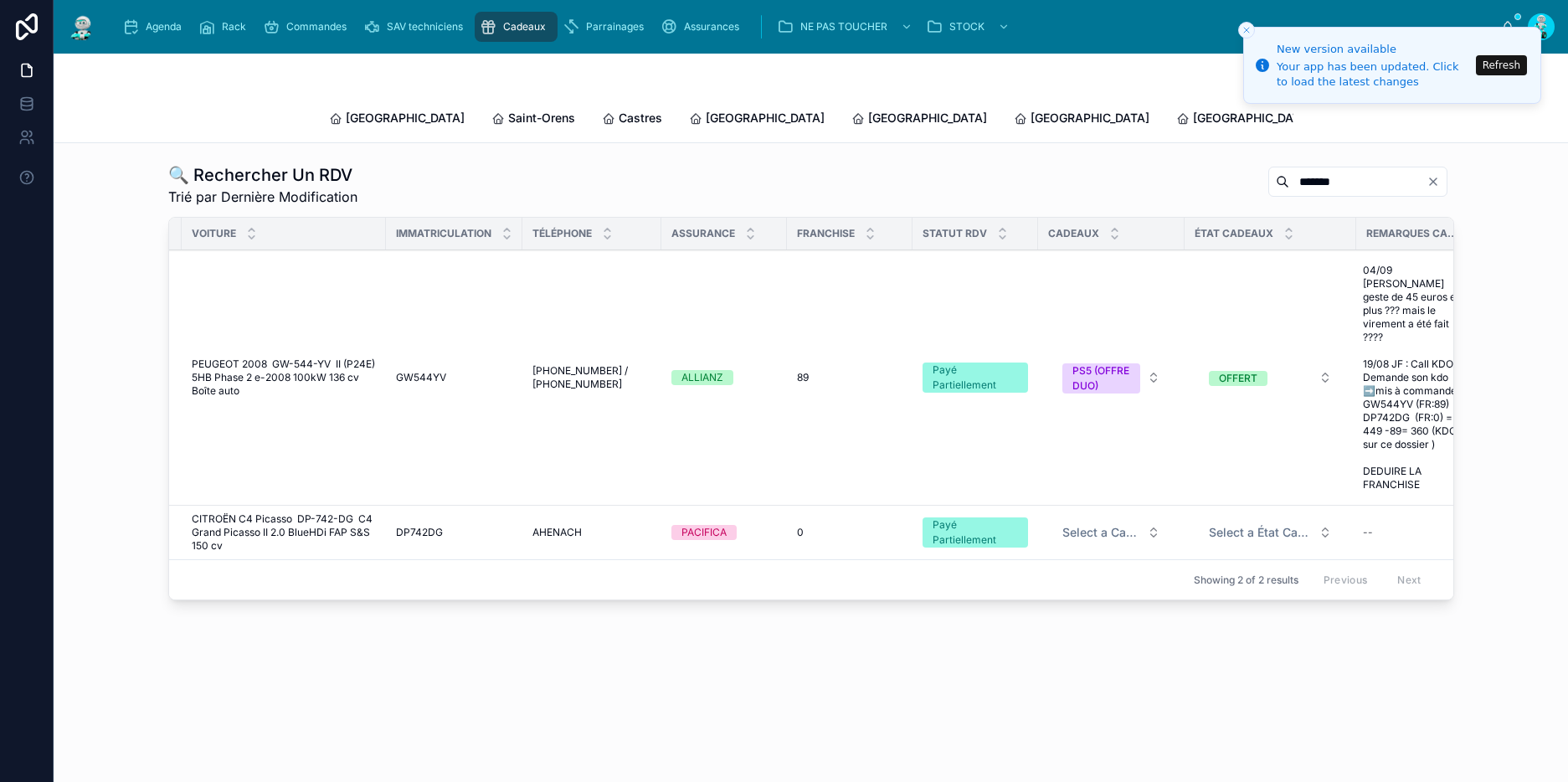
scroll to position [0, 192]
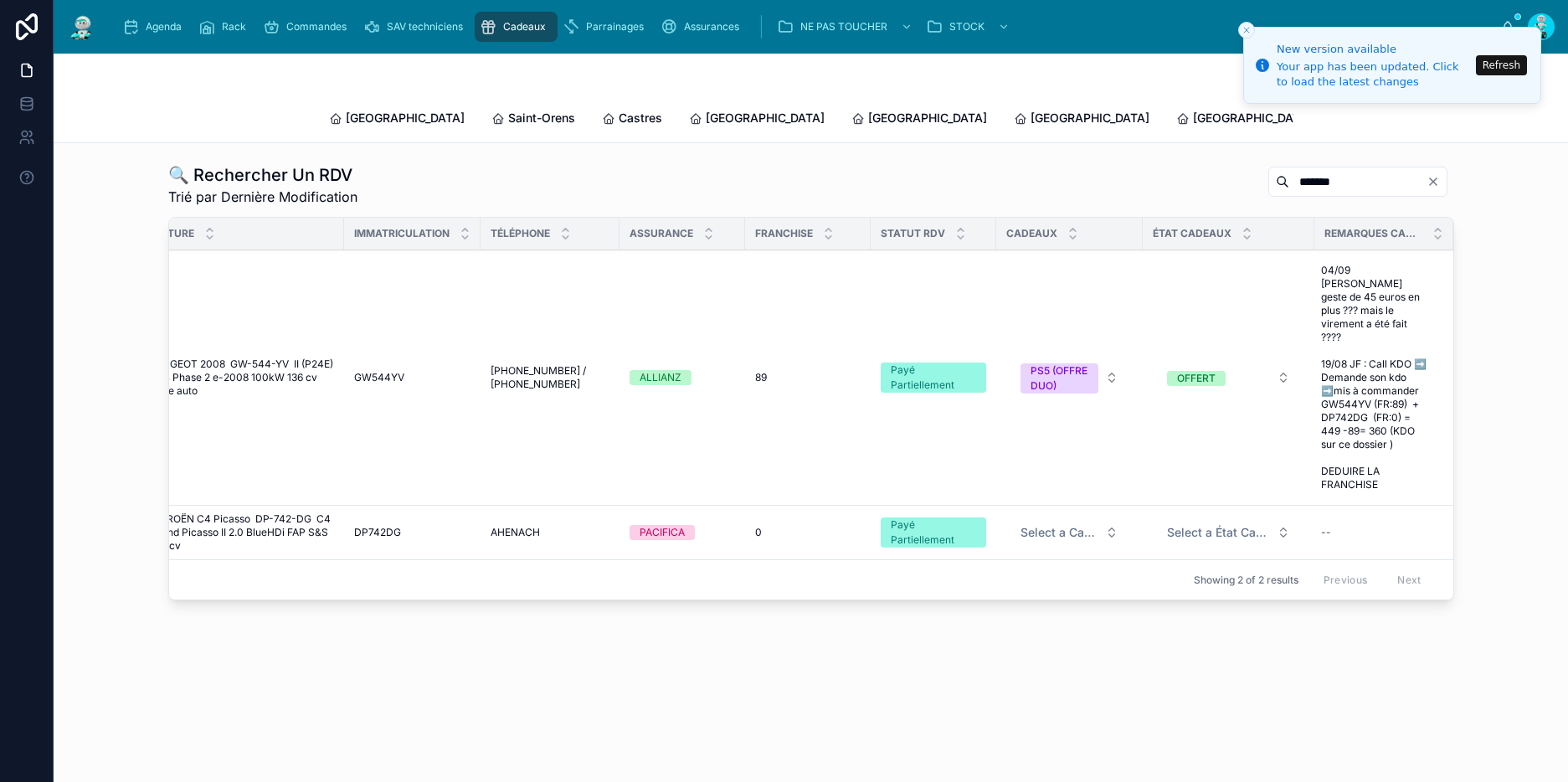
type input "*******"
click at [258, 357] on span "PEUGEOT 2008 GW-544-YV II (P24E) 5HB Phase 2 e-2008 100kW 136 cv Boîte auto" at bounding box center [242, 377] width 184 height 40
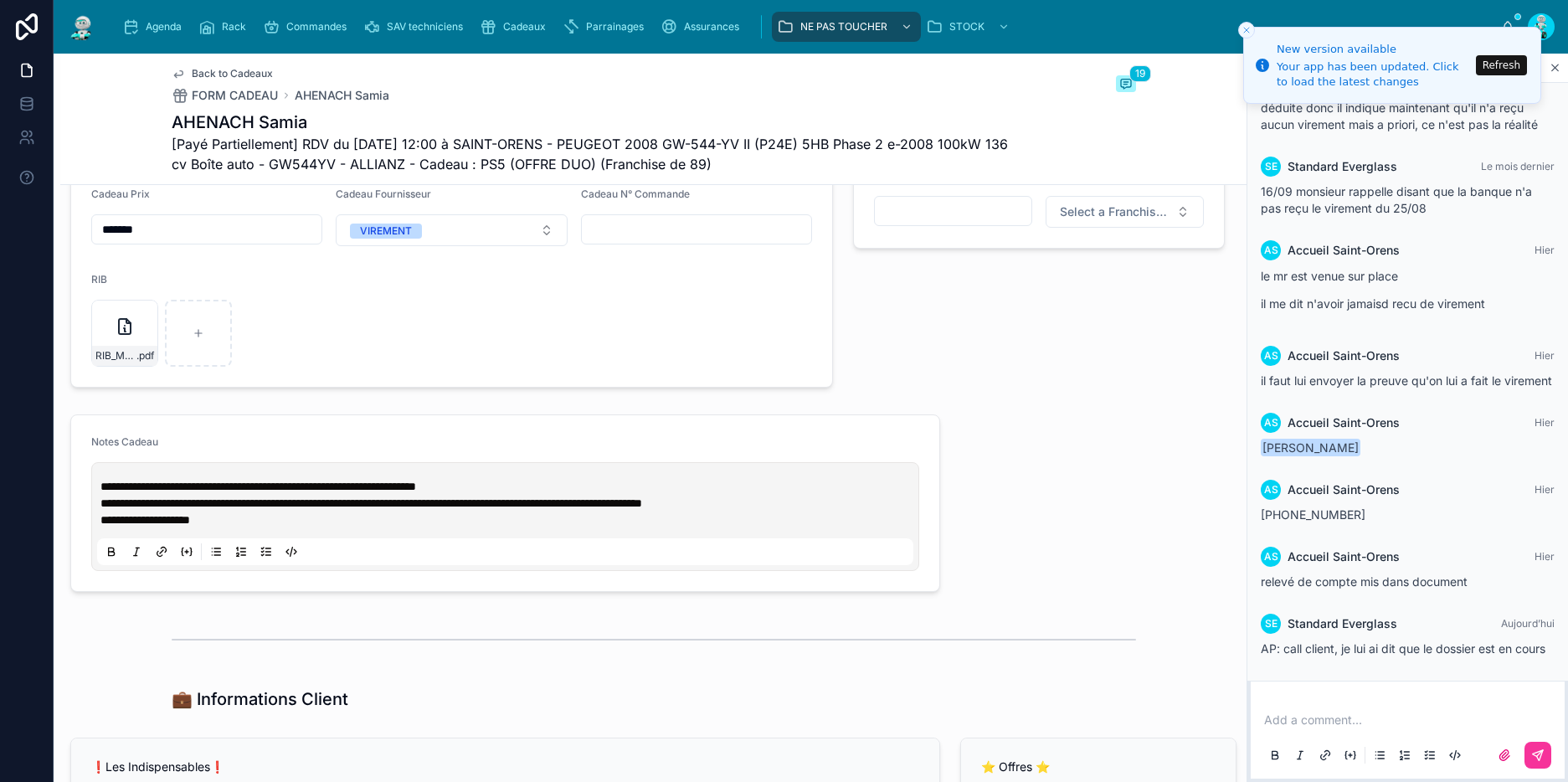
scroll to position [785, 0]
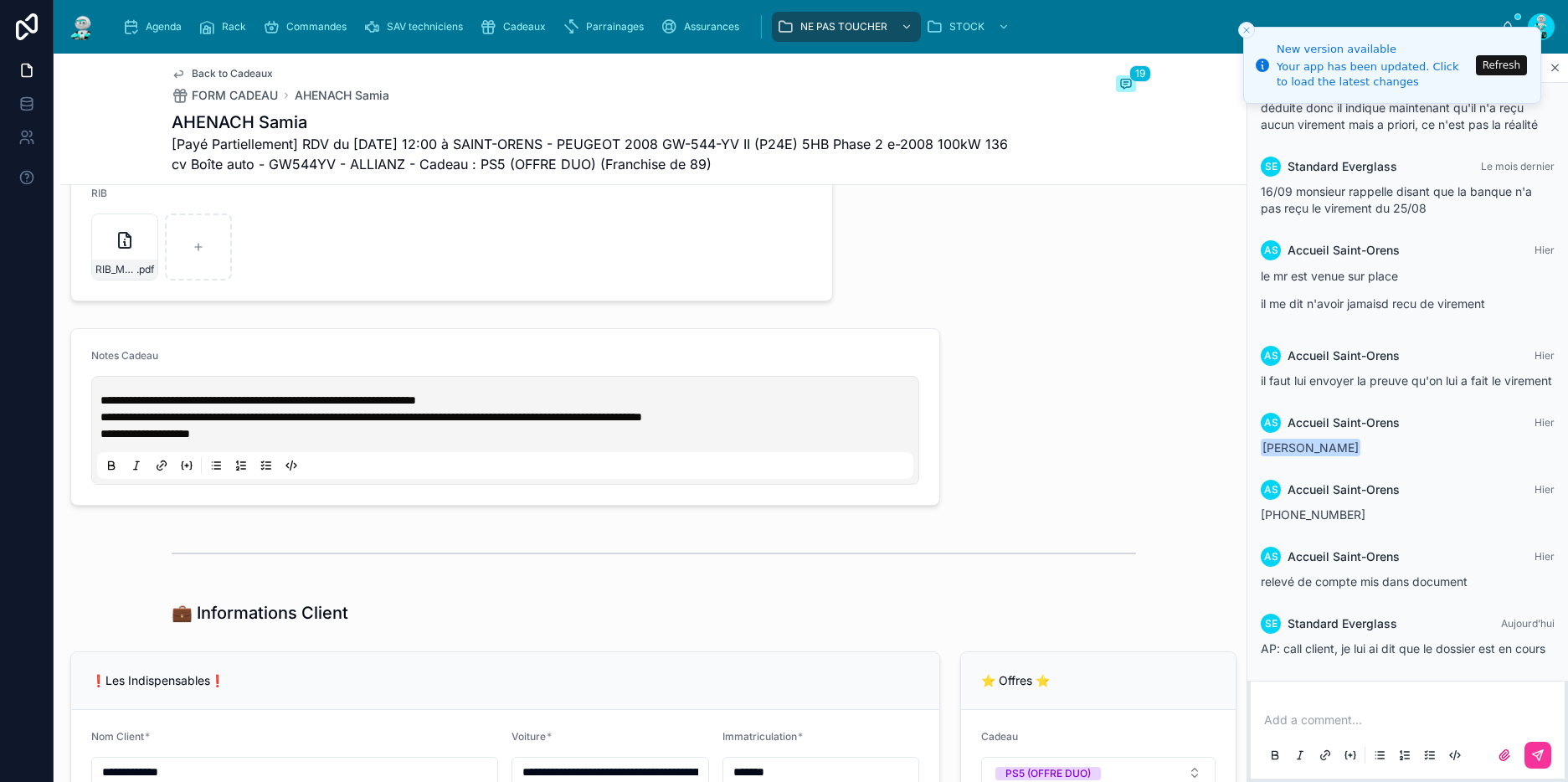
click at [122, 263] on div "RIB_MADAME_AHENACH_SAMIA_8819-(1) .pdf" at bounding box center [124, 247] width 67 height 67
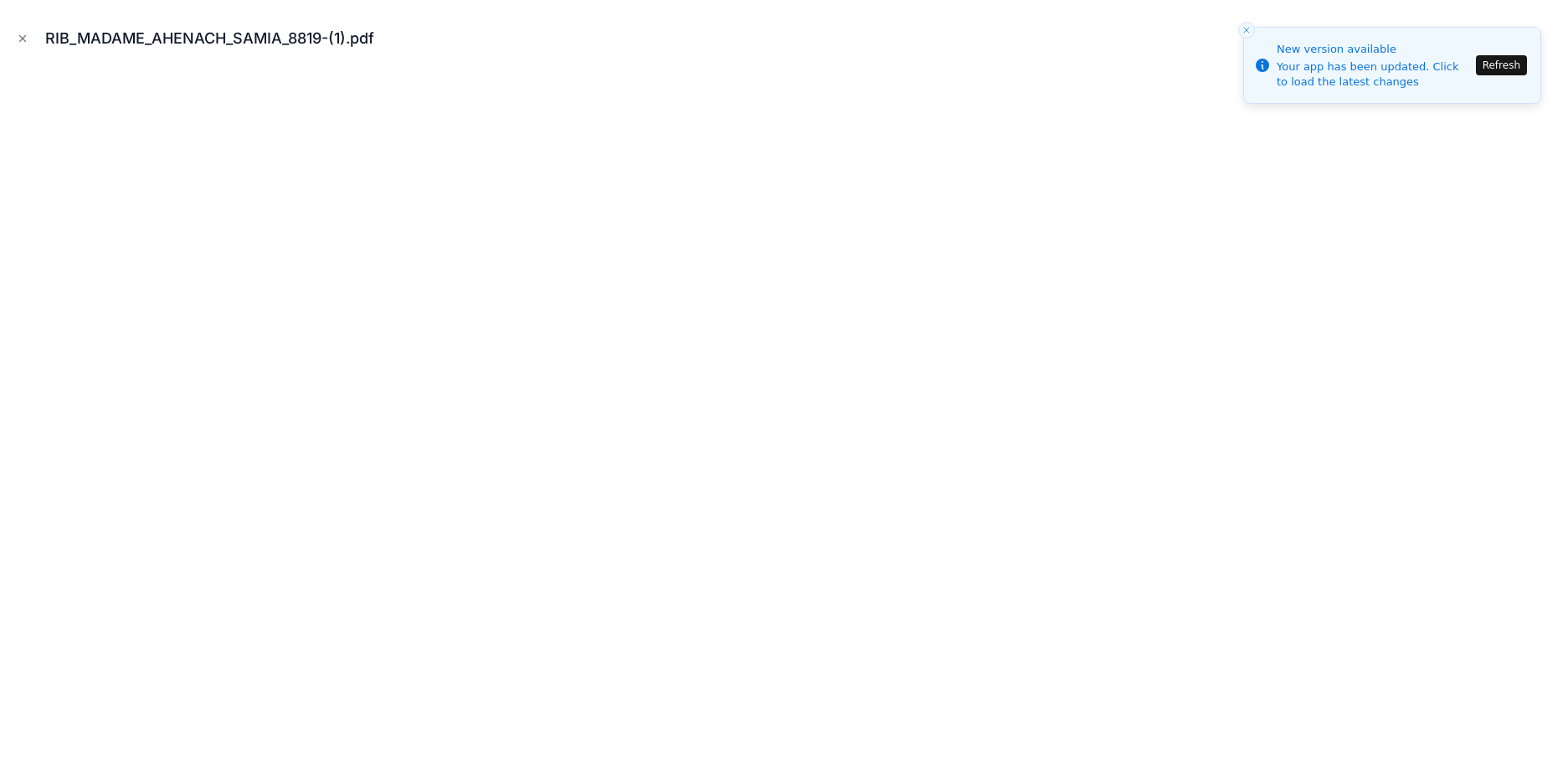
click at [24, 37] on icon "Close modal" at bounding box center [23, 39] width 12 height 12
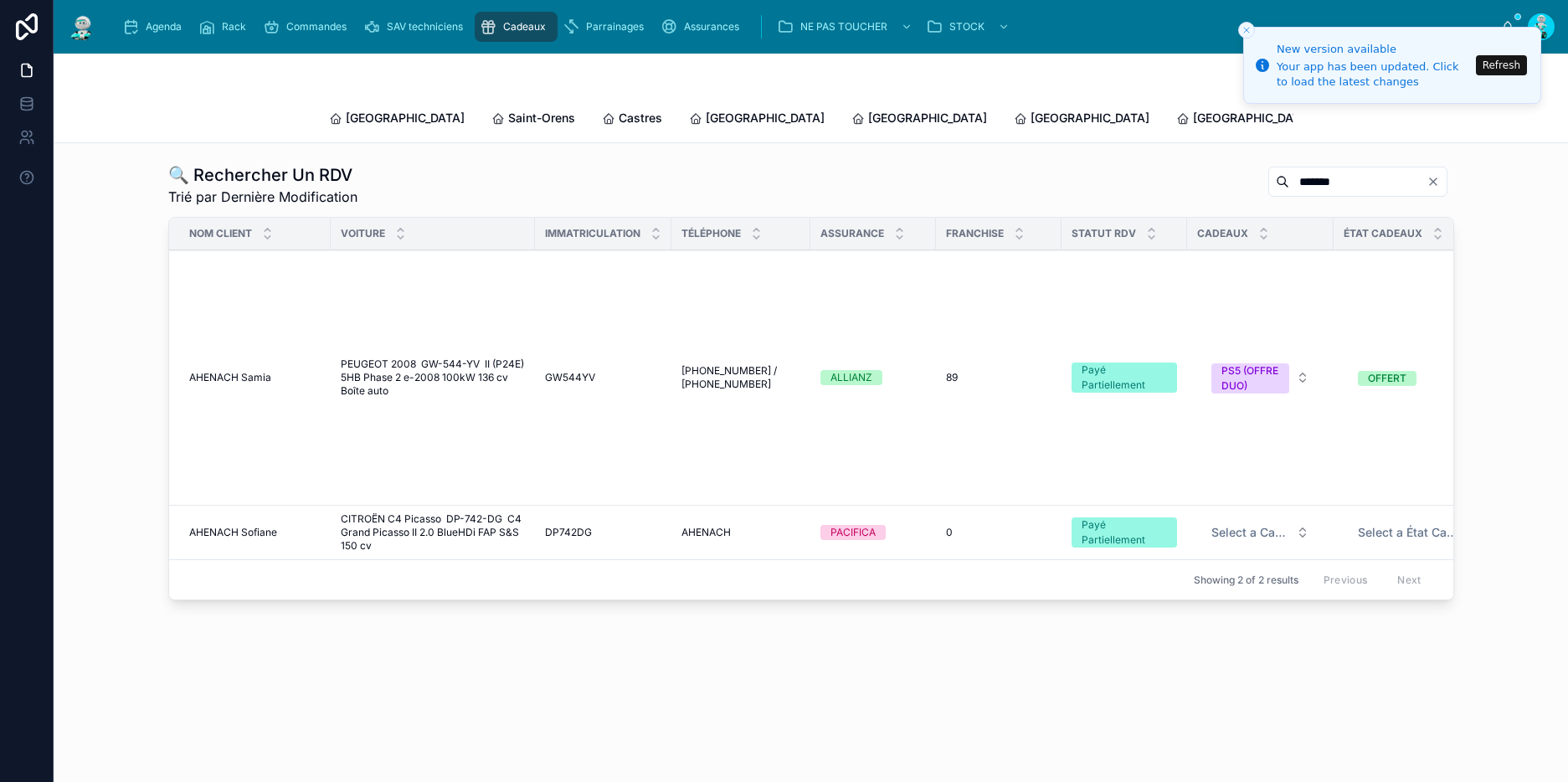
scroll to position [0, 192]
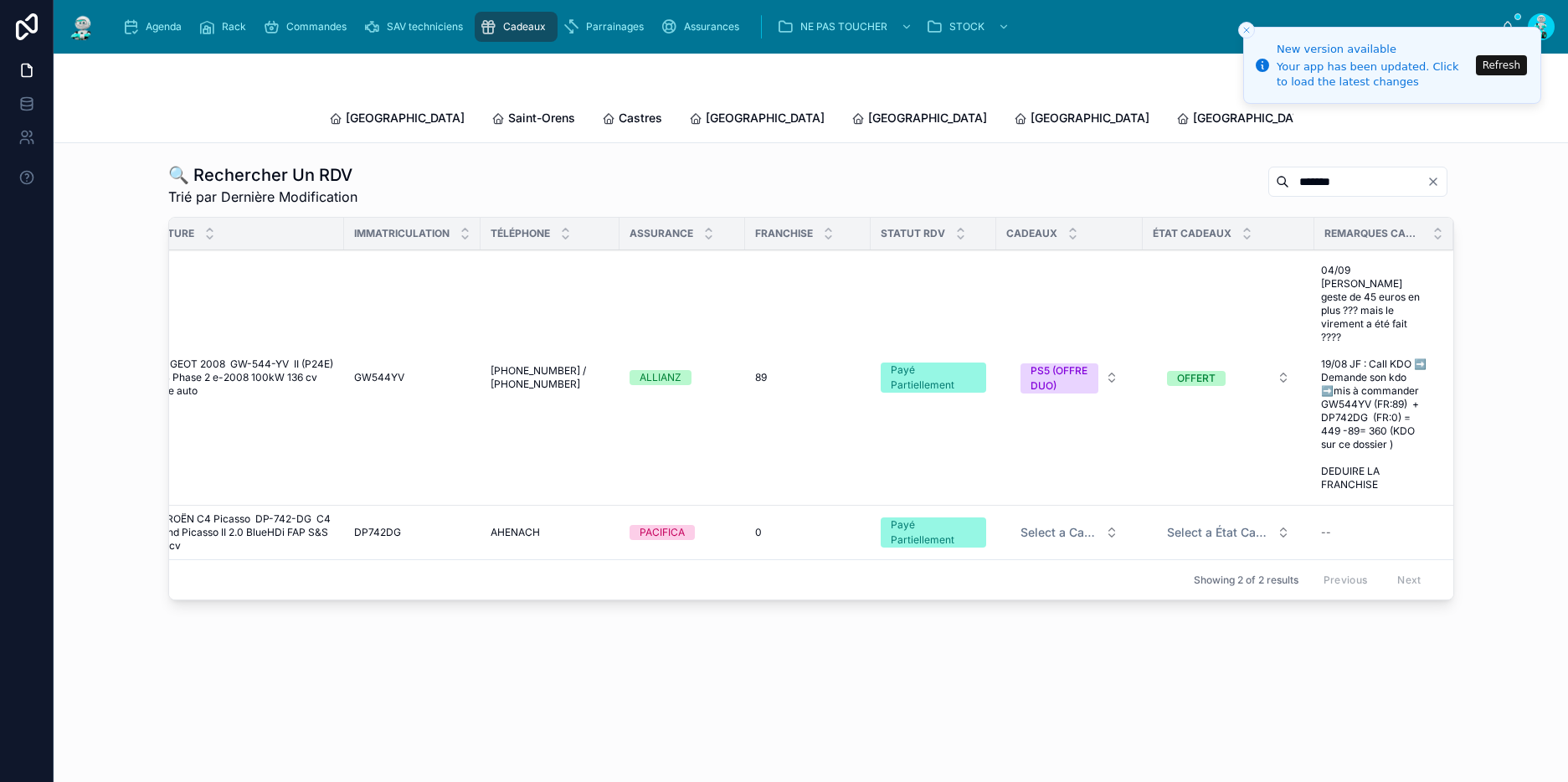
click at [245, 357] on span "PEUGEOT 2008 GW-544-YV II (P24E) 5HB Phase 2 e-2008 100kW 136 cv Boîte auto" at bounding box center [242, 377] width 184 height 40
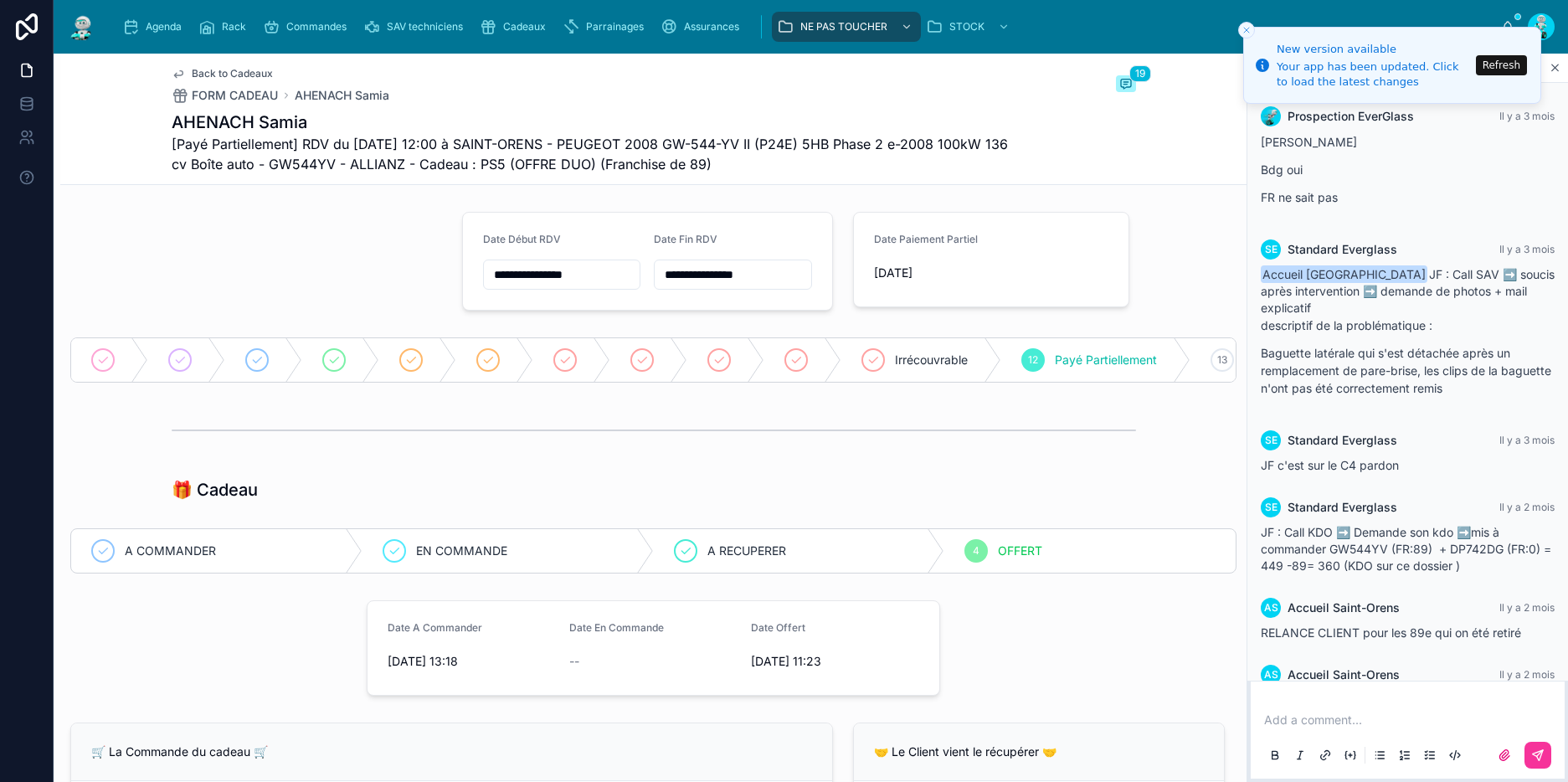
scroll to position [1238, 0]
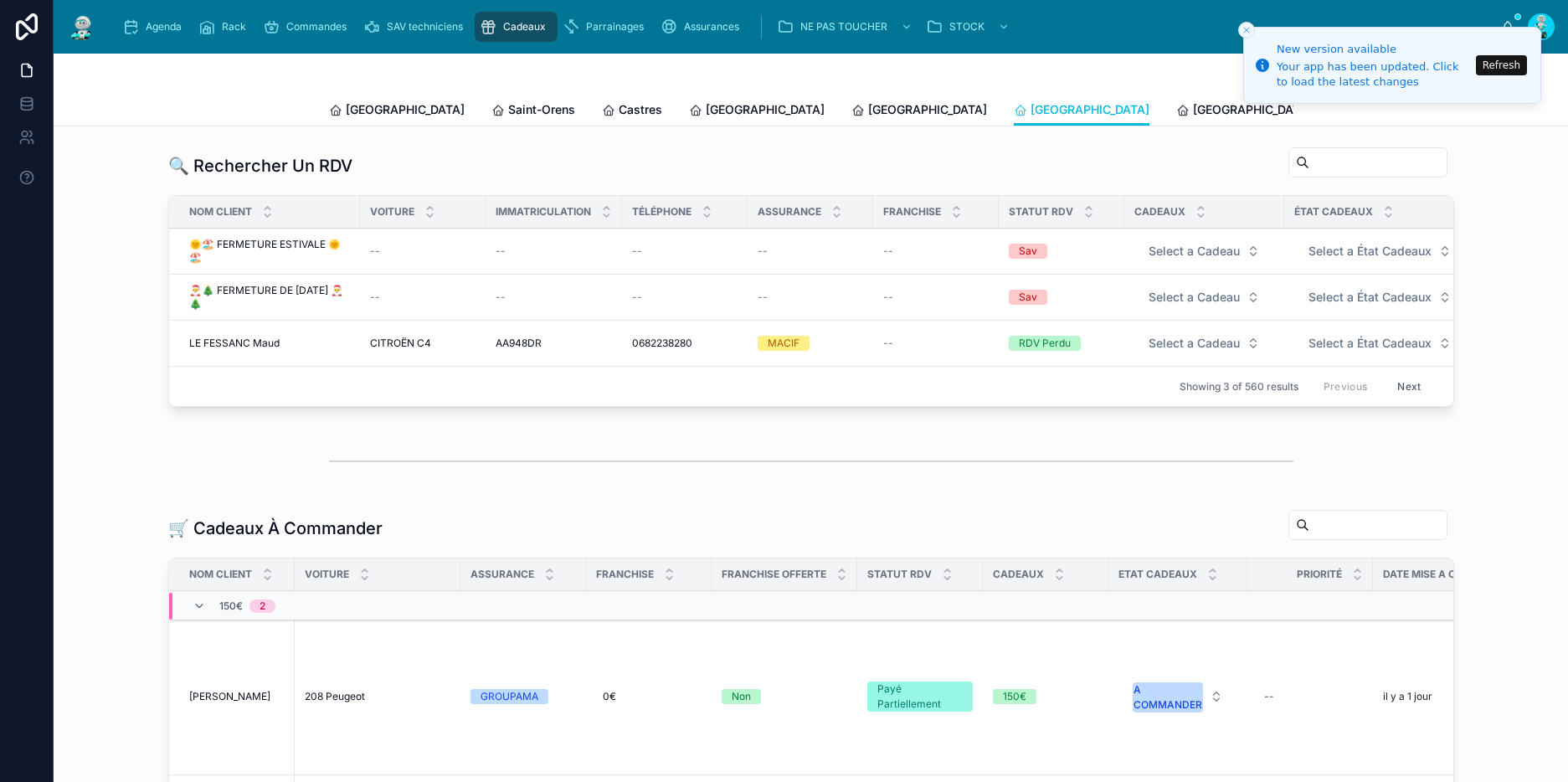
scroll to position [433, 0]
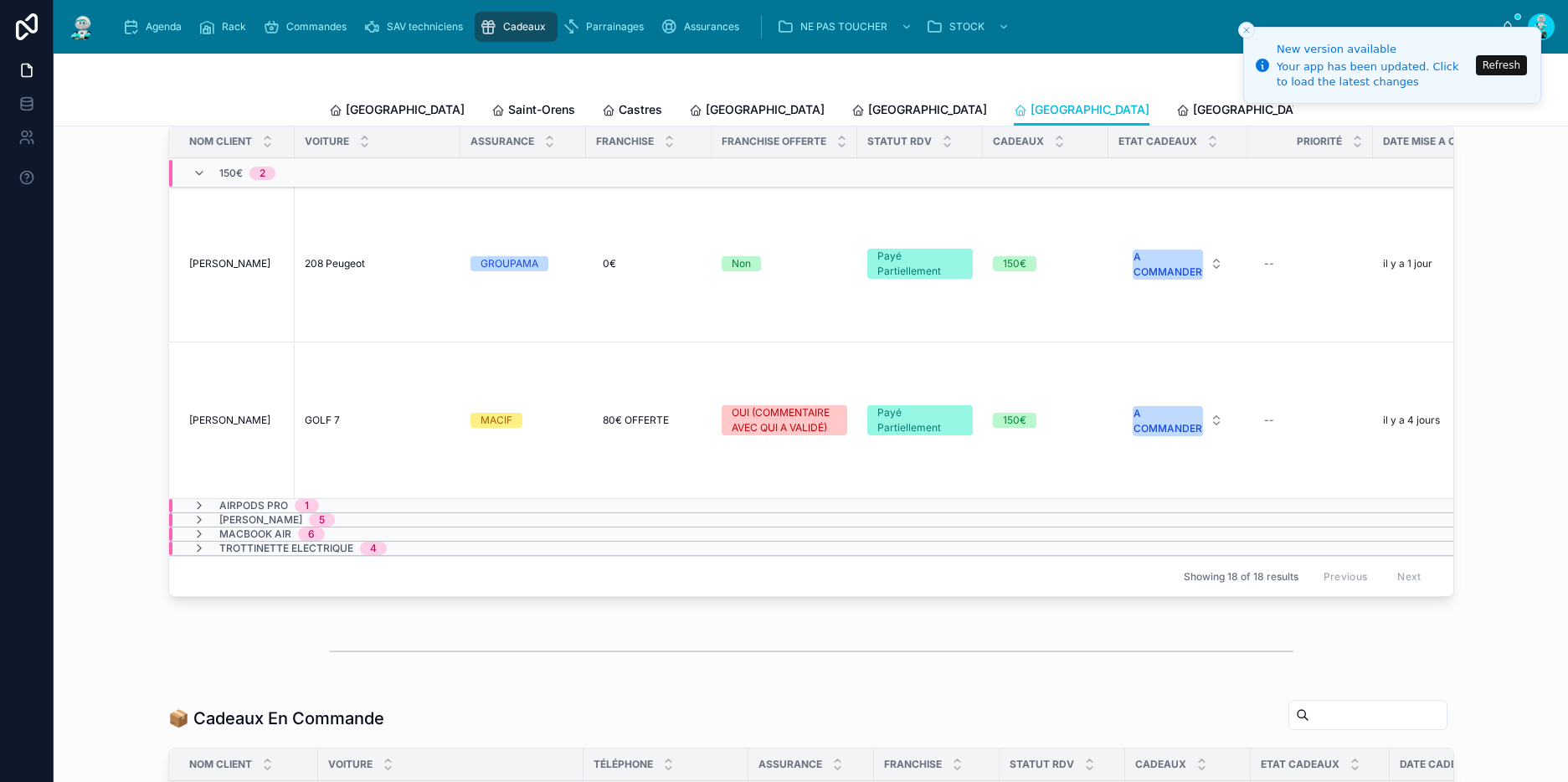
click at [192, 180] on icon at bounding box center [198, 172] width 13 height 13
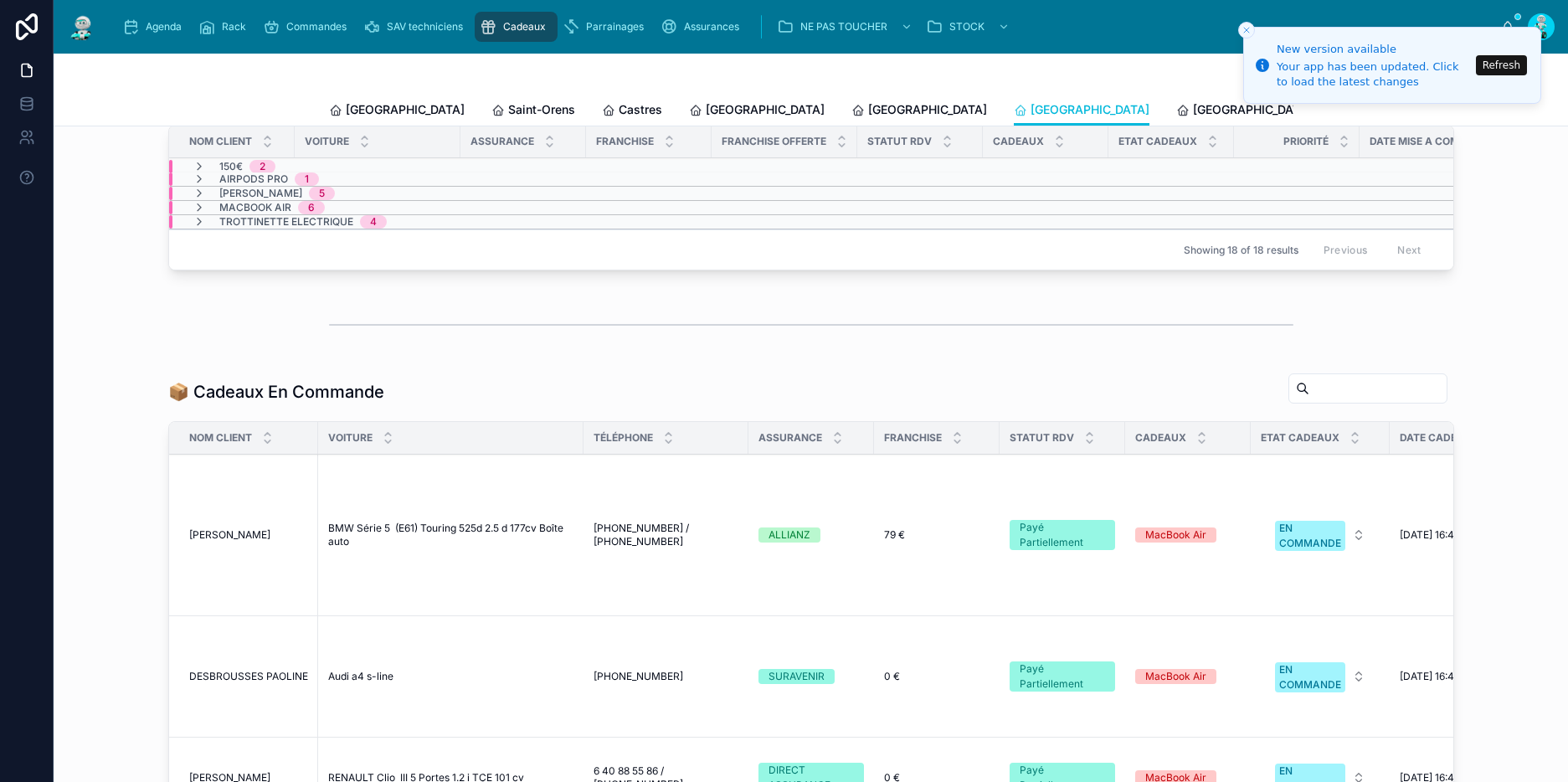
click at [335, 105] on div "[GEOGRAPHIC_DATA]" at bounding box center [397, 109] width 135 height 17
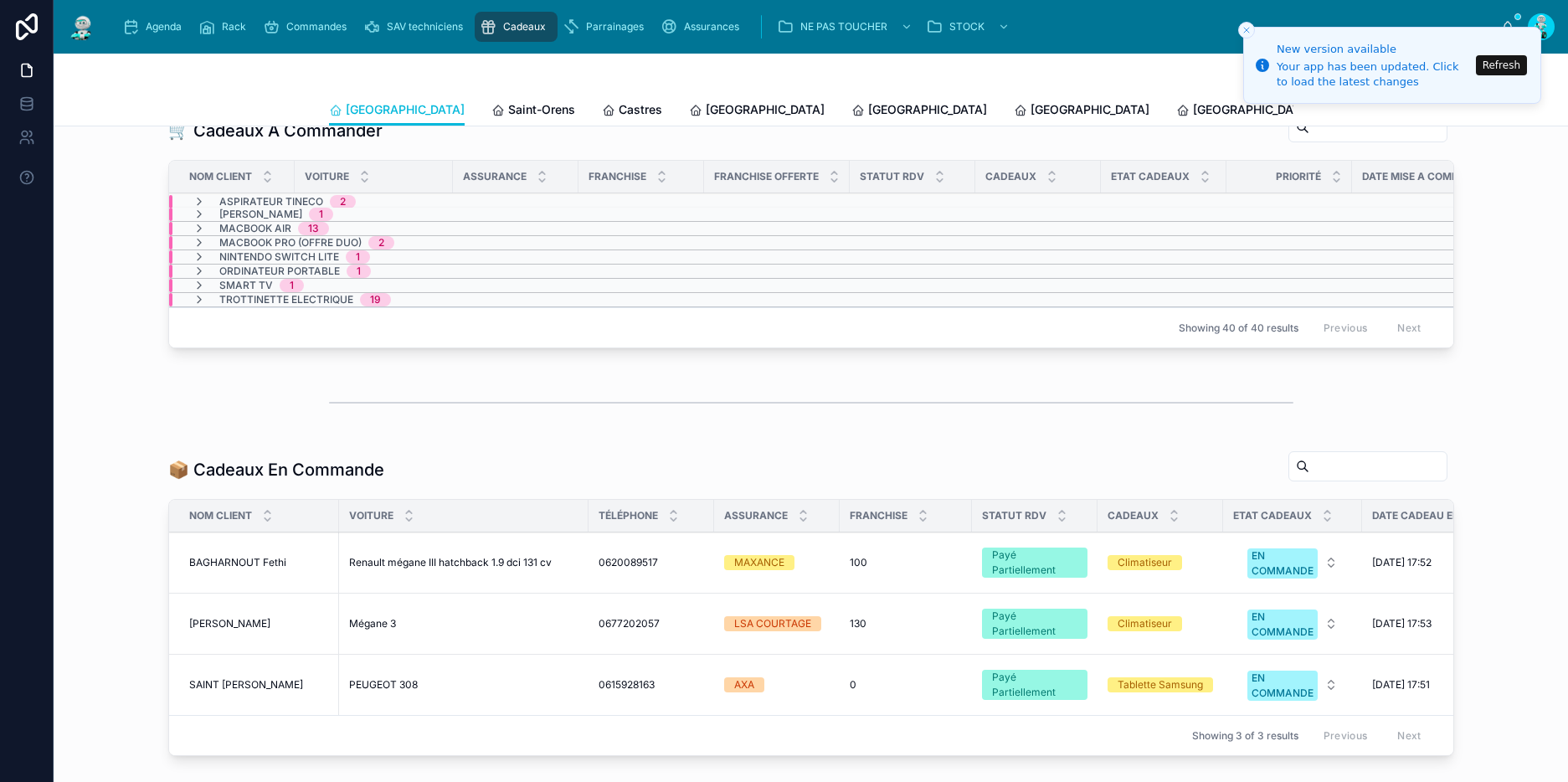
click at [1244, 26] on icon "Close toast" at bounding box center [1247, 30] width 10 height 10
click at [508, 101] on span "Saint-Orens" at bounding box center [541, 109] width 67 height 17
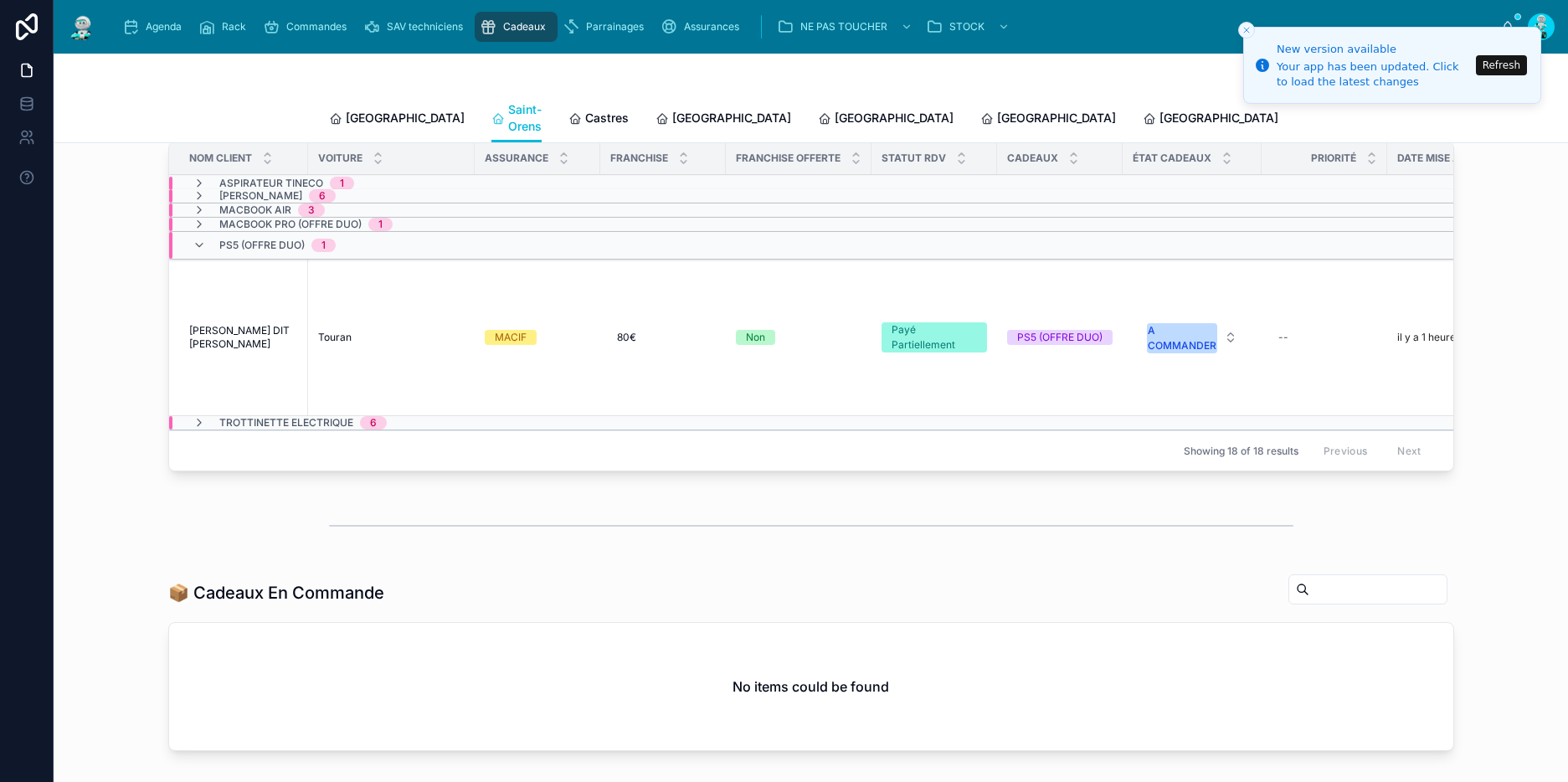
click at [192, 241] on icon at bounding box center [198, 245] width 13 height 13
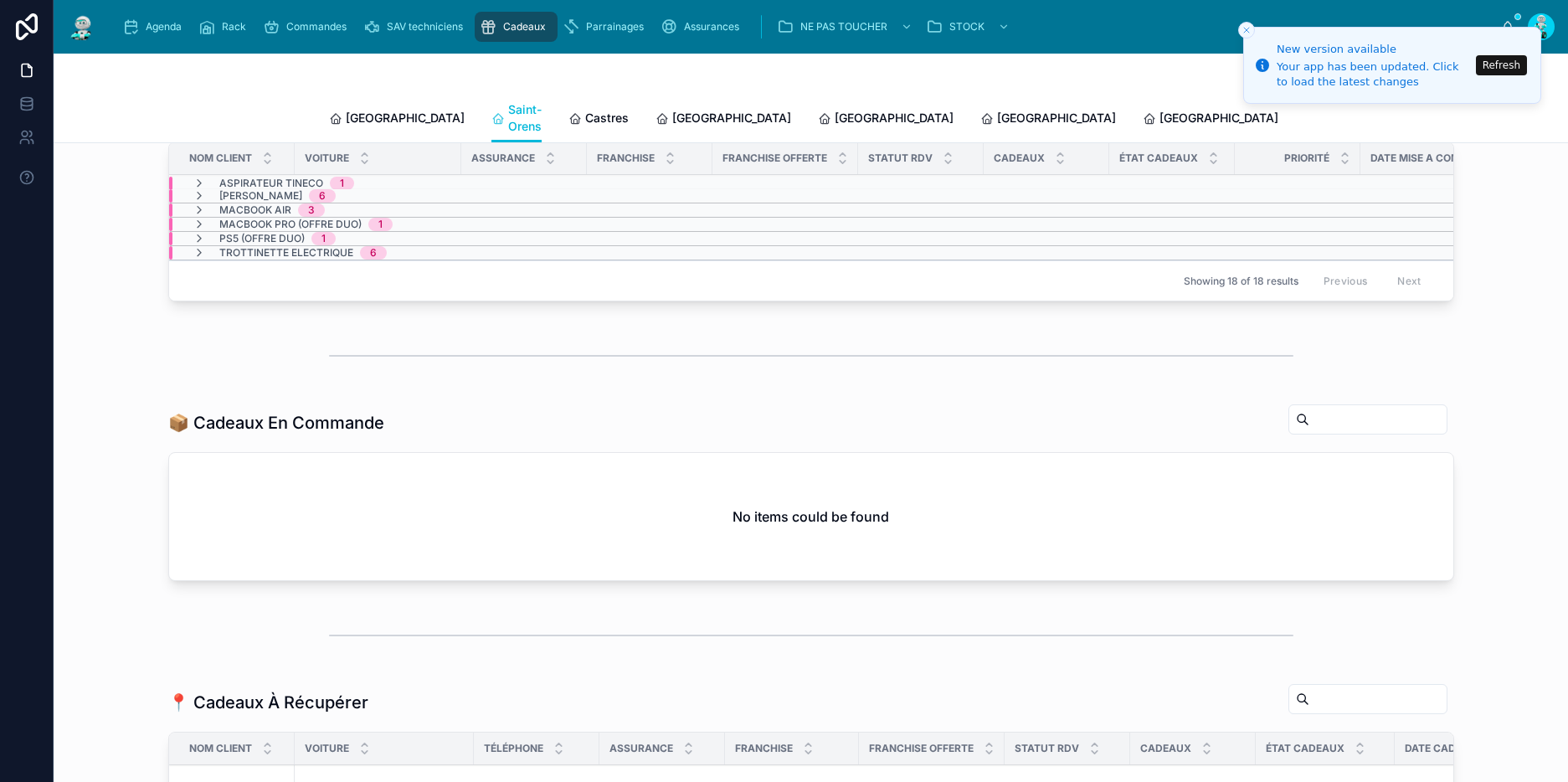
click at [585, 109] on span "Castres" at bounding box center [607, 117] width 44 height 17
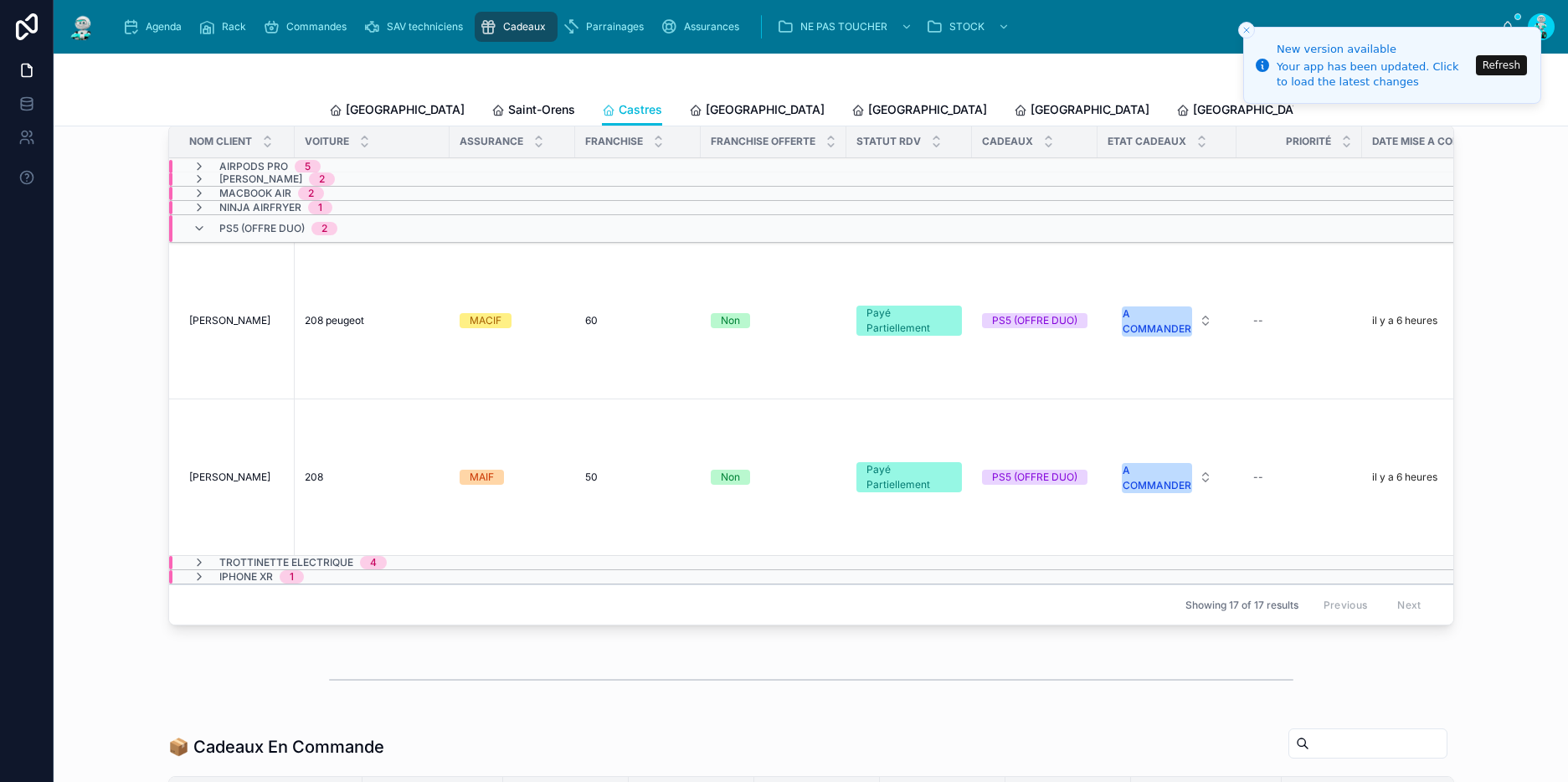
click at [192, 235] on icon at bounding box center [198, 228] width 13 height 13
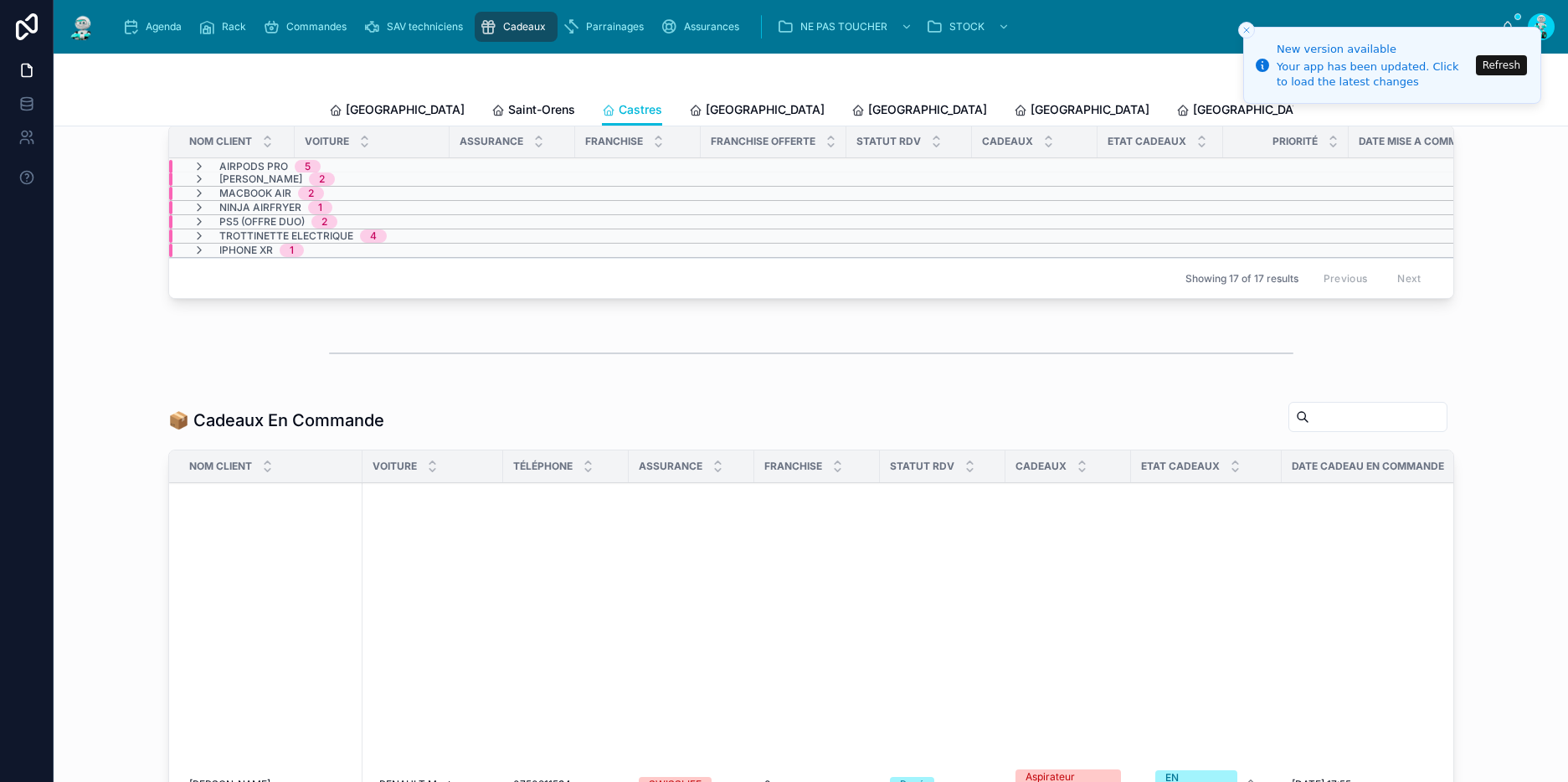
click at [705, 113] on span "[GEOGRAPHIC_DATA]" at bounding box center [764, 109] width 118 height 17
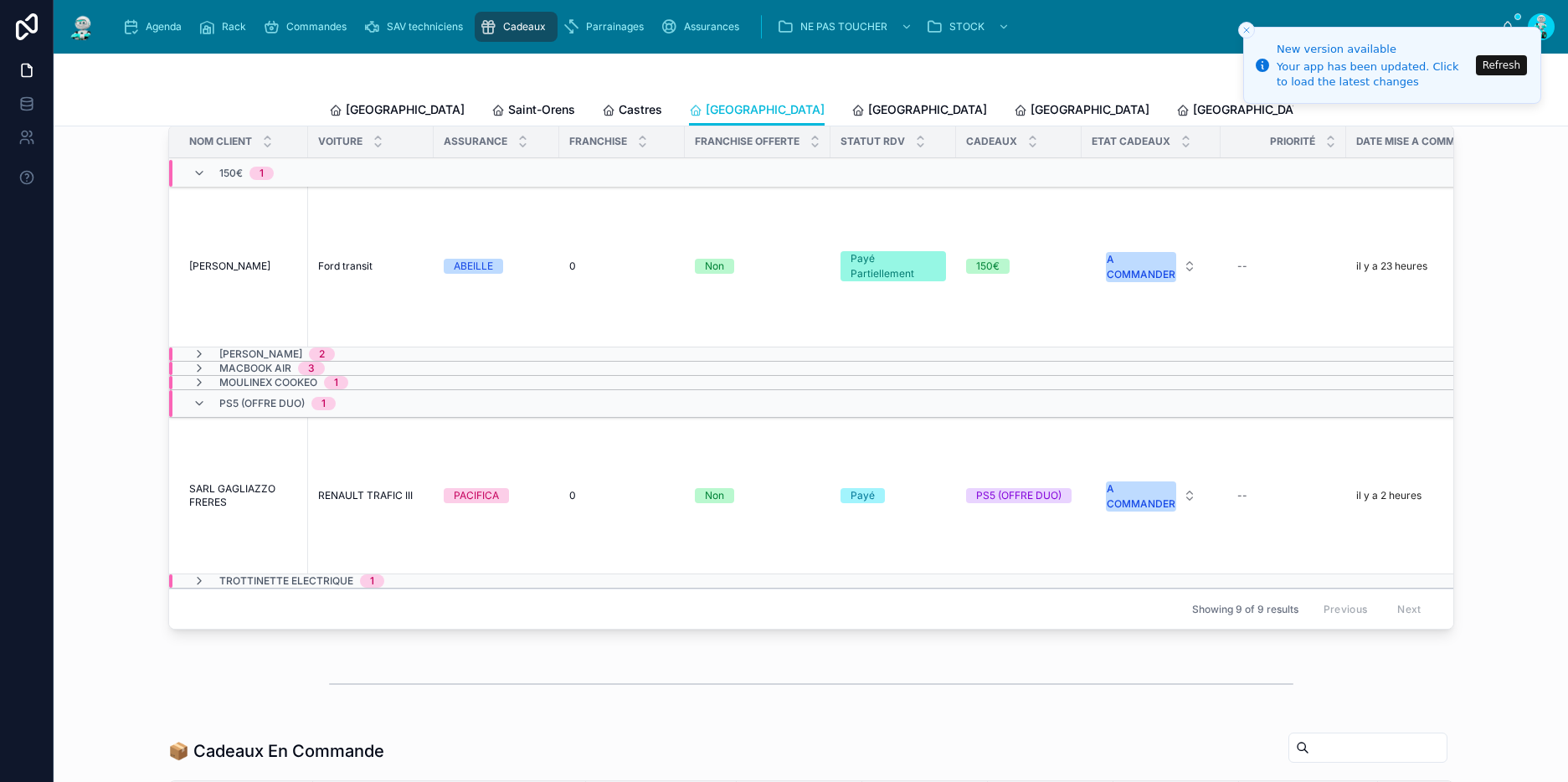
click at [192, 410] on icon at bounding box center [198, 403] width 13 height 13
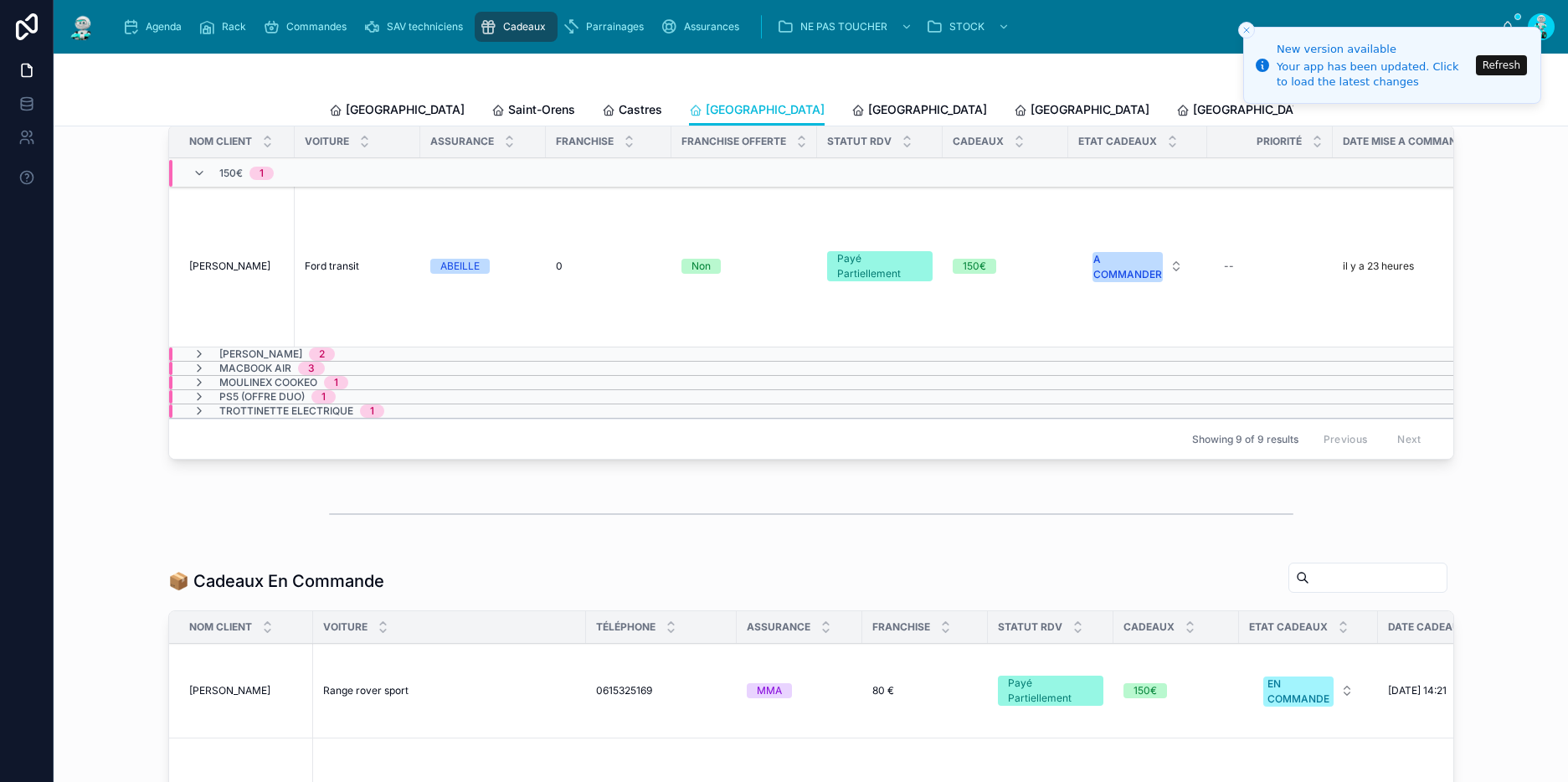
click at [197, 180] on icon at bounding box center [198, 172] width 13 height 13
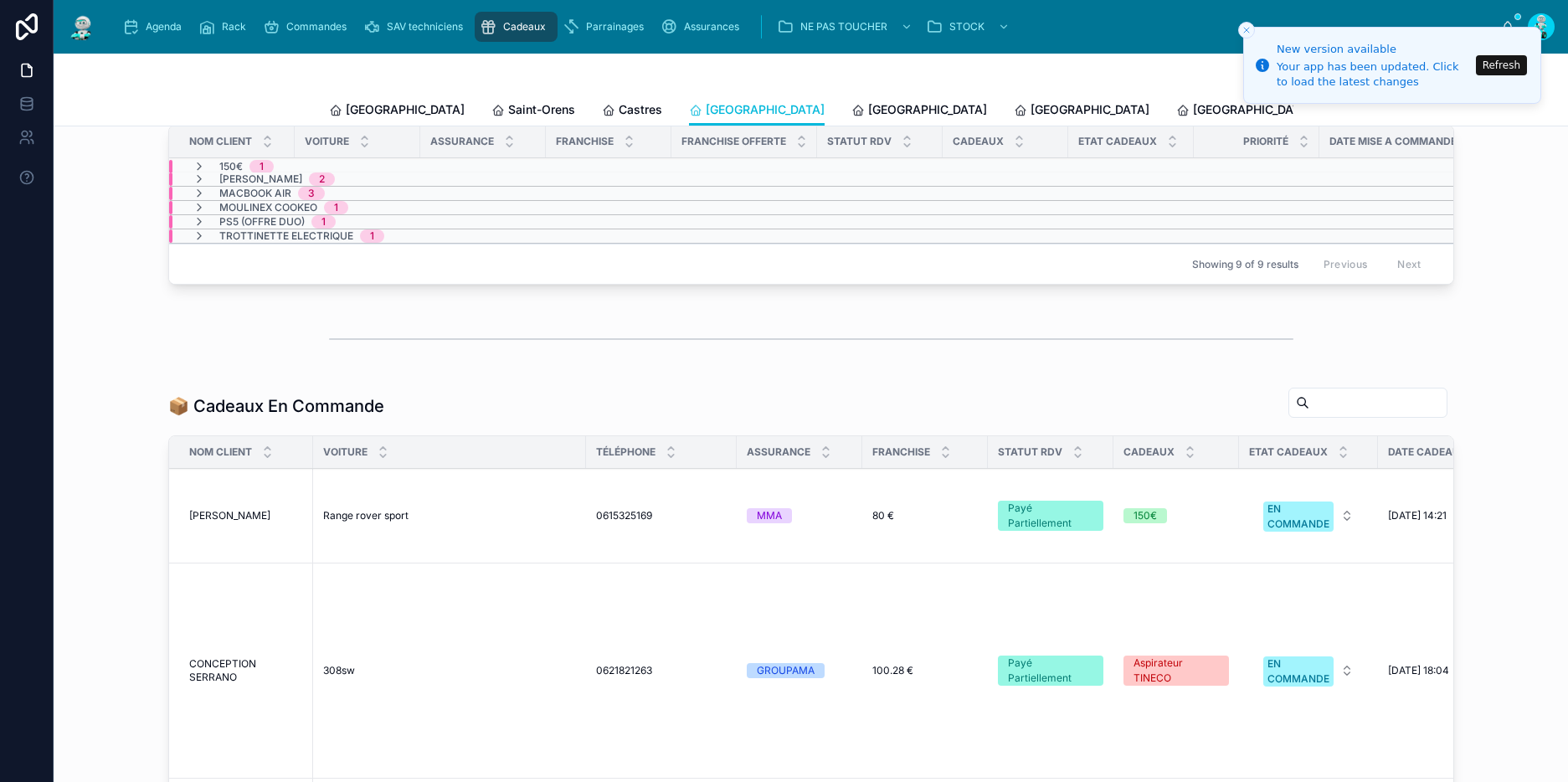
click at [868, 101] on span "[GEOGRAPHIC_DATA]" at bounding box center [926, 109] width 118 height 17
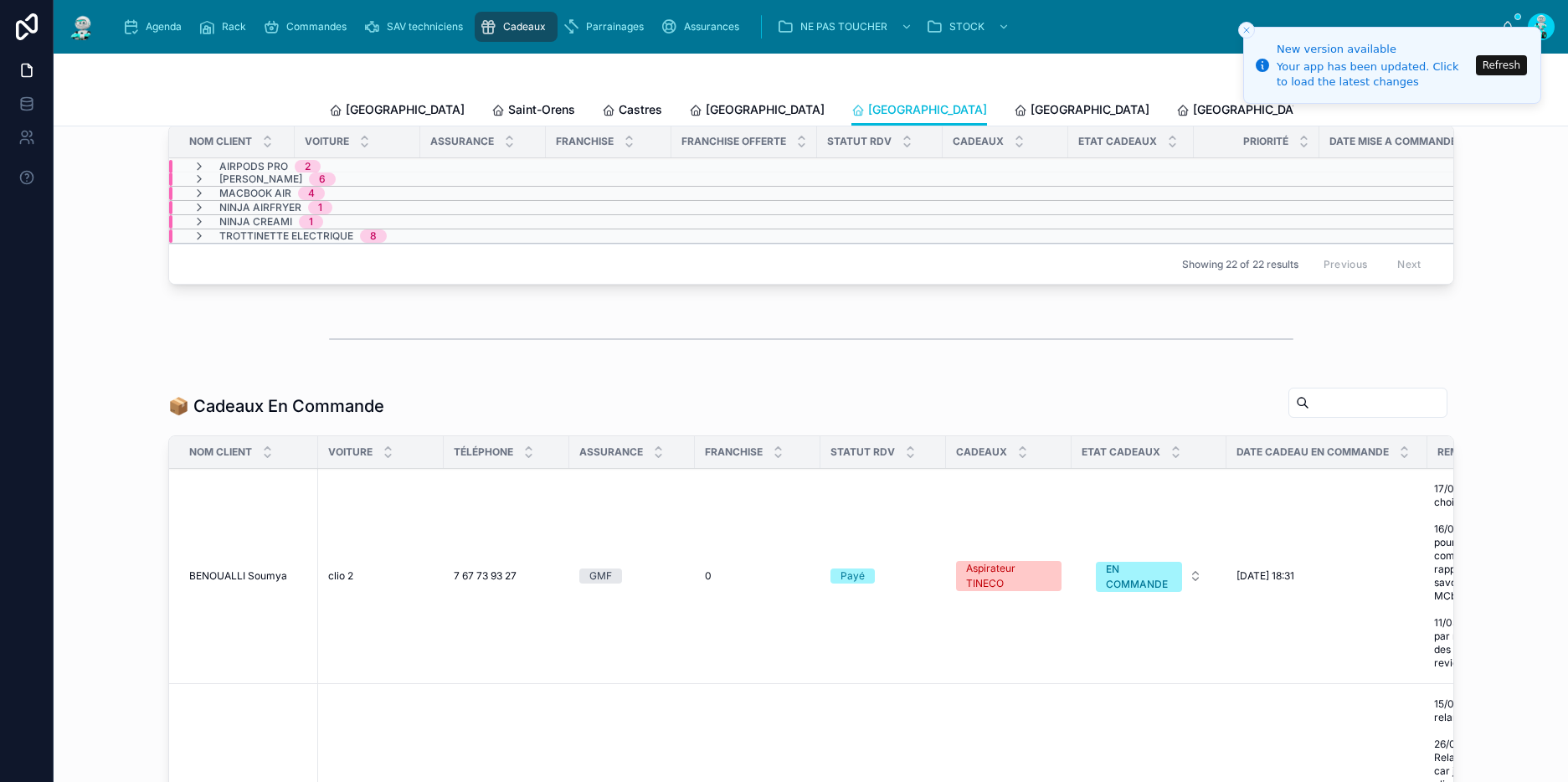
click at [1031, 115] on span "[GEOGRAPHIC_DATA]" at bounding box center [1089, 109] width 118 height 17
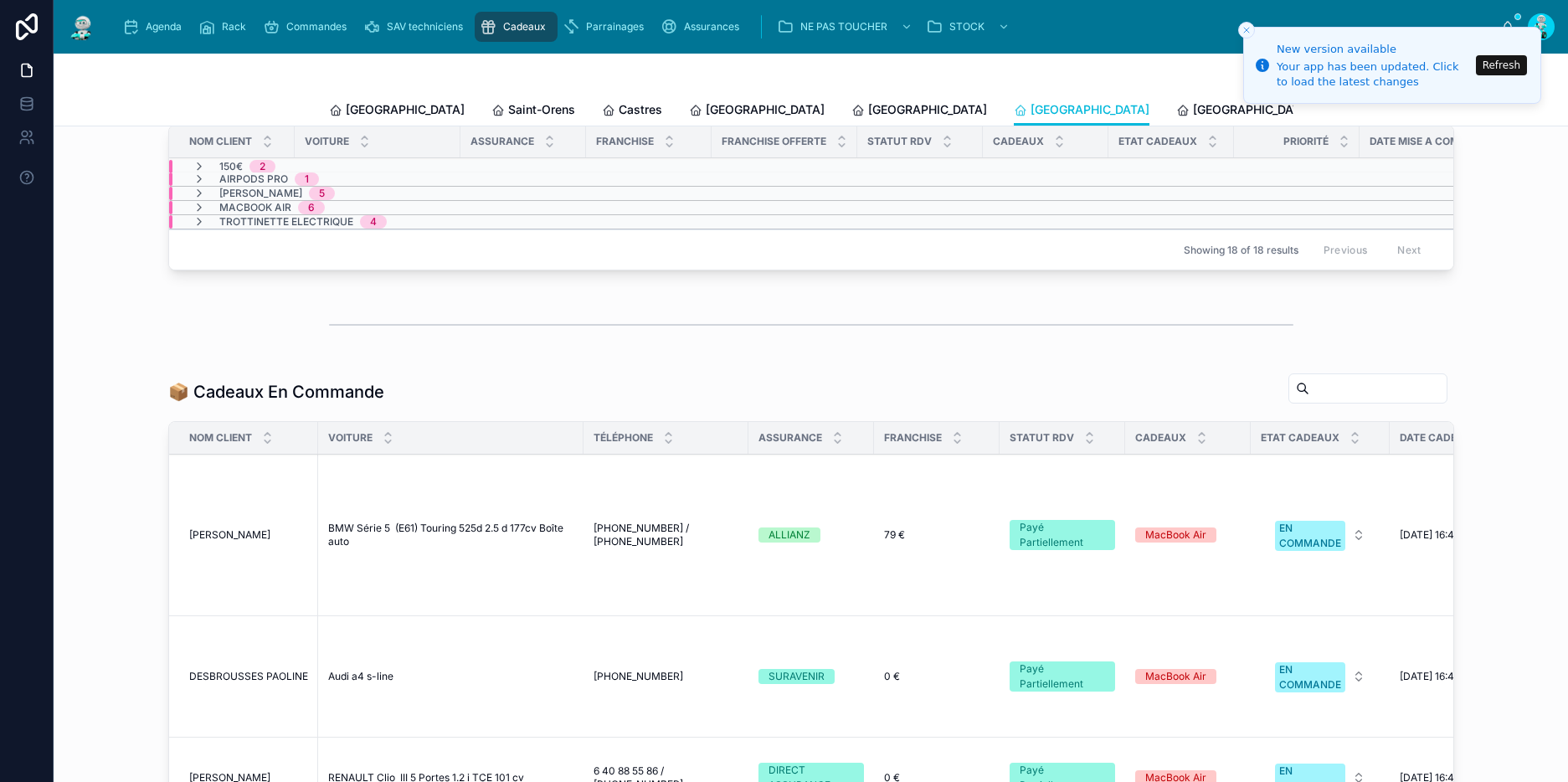
click at [1193, 112] on span "[GEOGRAPHIC_DATA]" at bounding box center [1252, 109] width 118 height 17
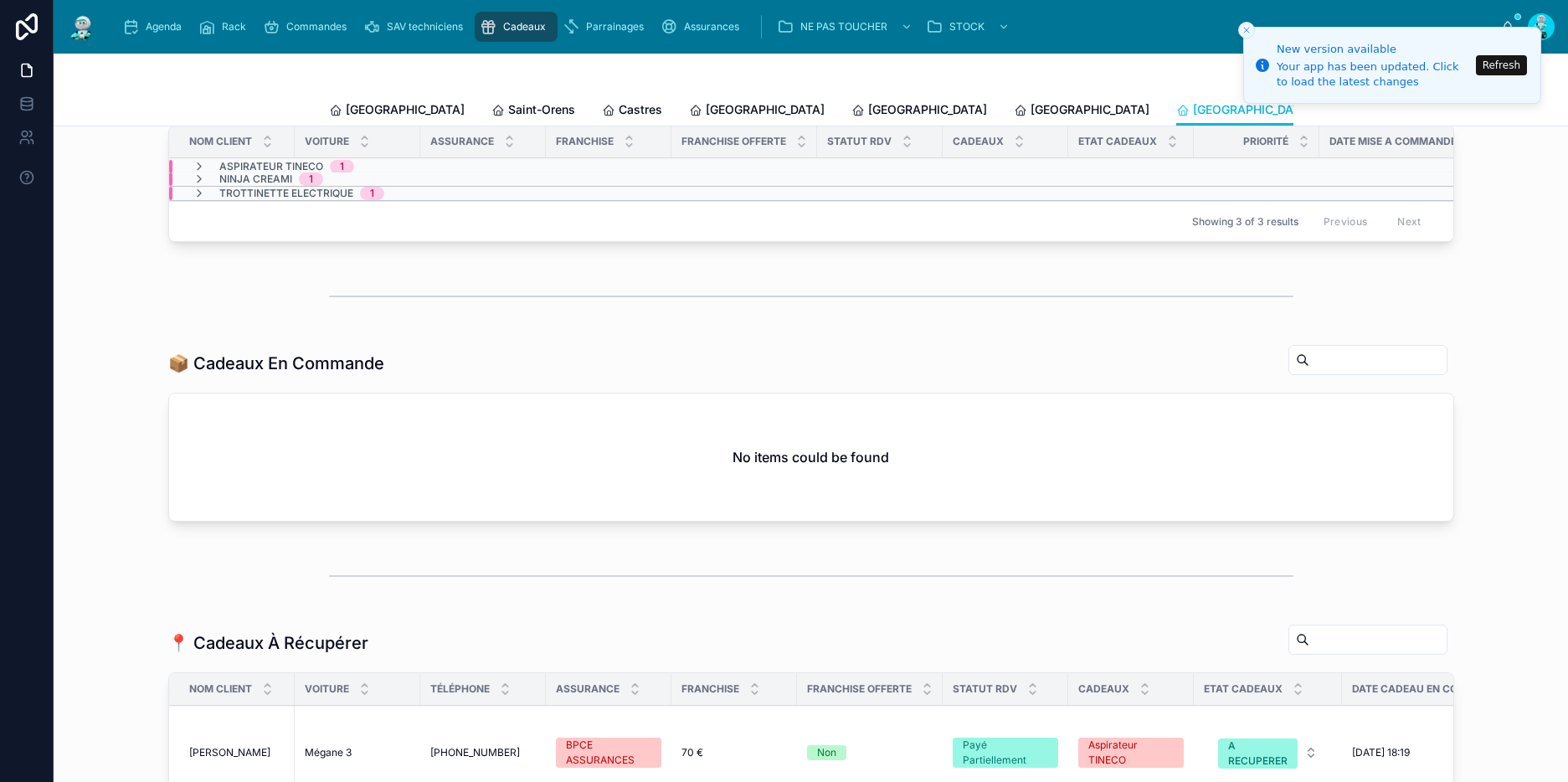
click at [1247, 33] on icon "Close toast" at bounding box center [1247, 30] width 10 height 10
click at [359, 117] on span "[GEOGRAPHIC_DATA]" at bounding box center [404, 109] width 118 height 17
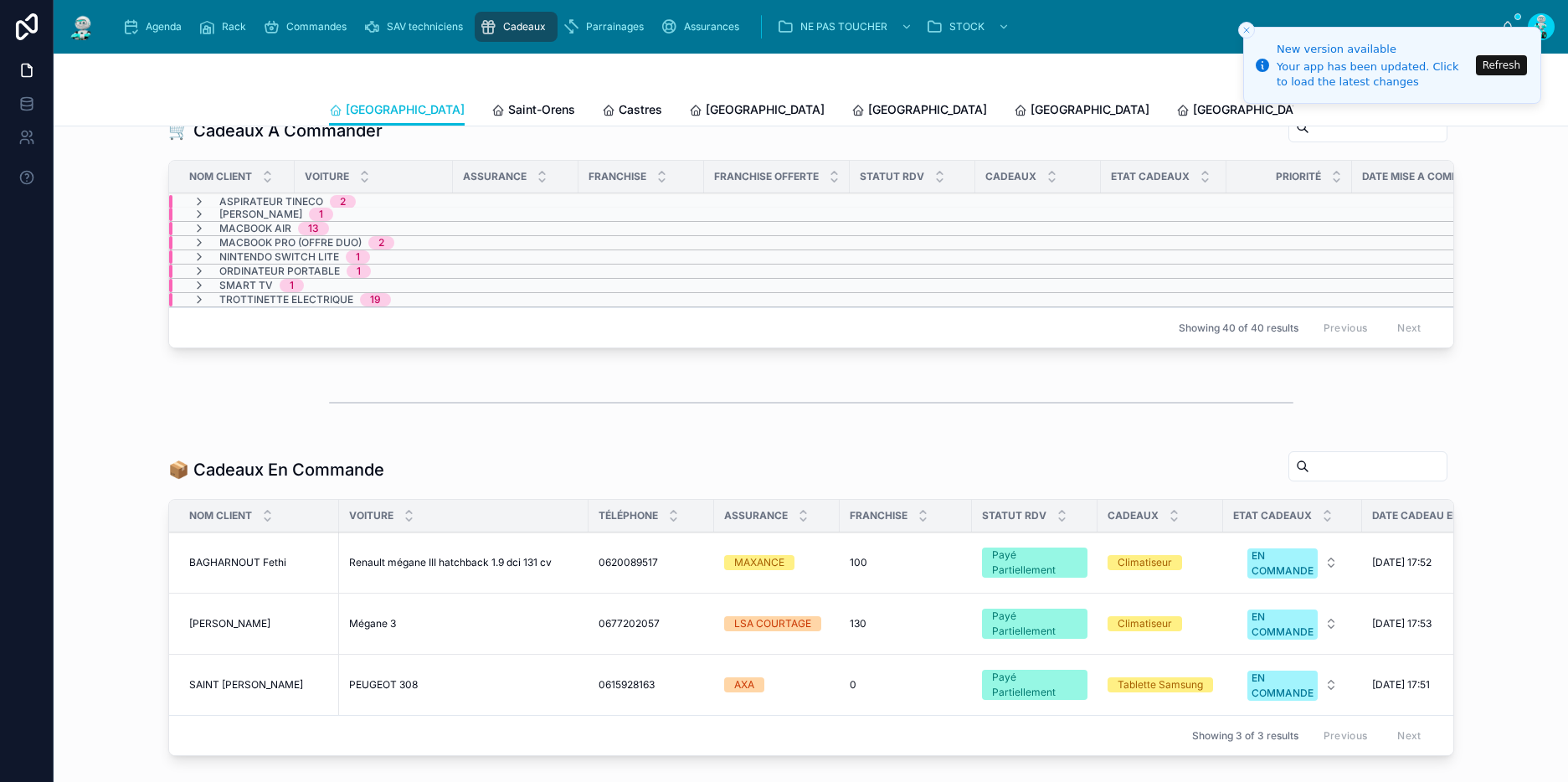
scroll to position [433, 0]
click at [508, 103] on span "Saint-Orens" at bounding box center [541, 109] width 67 height 17
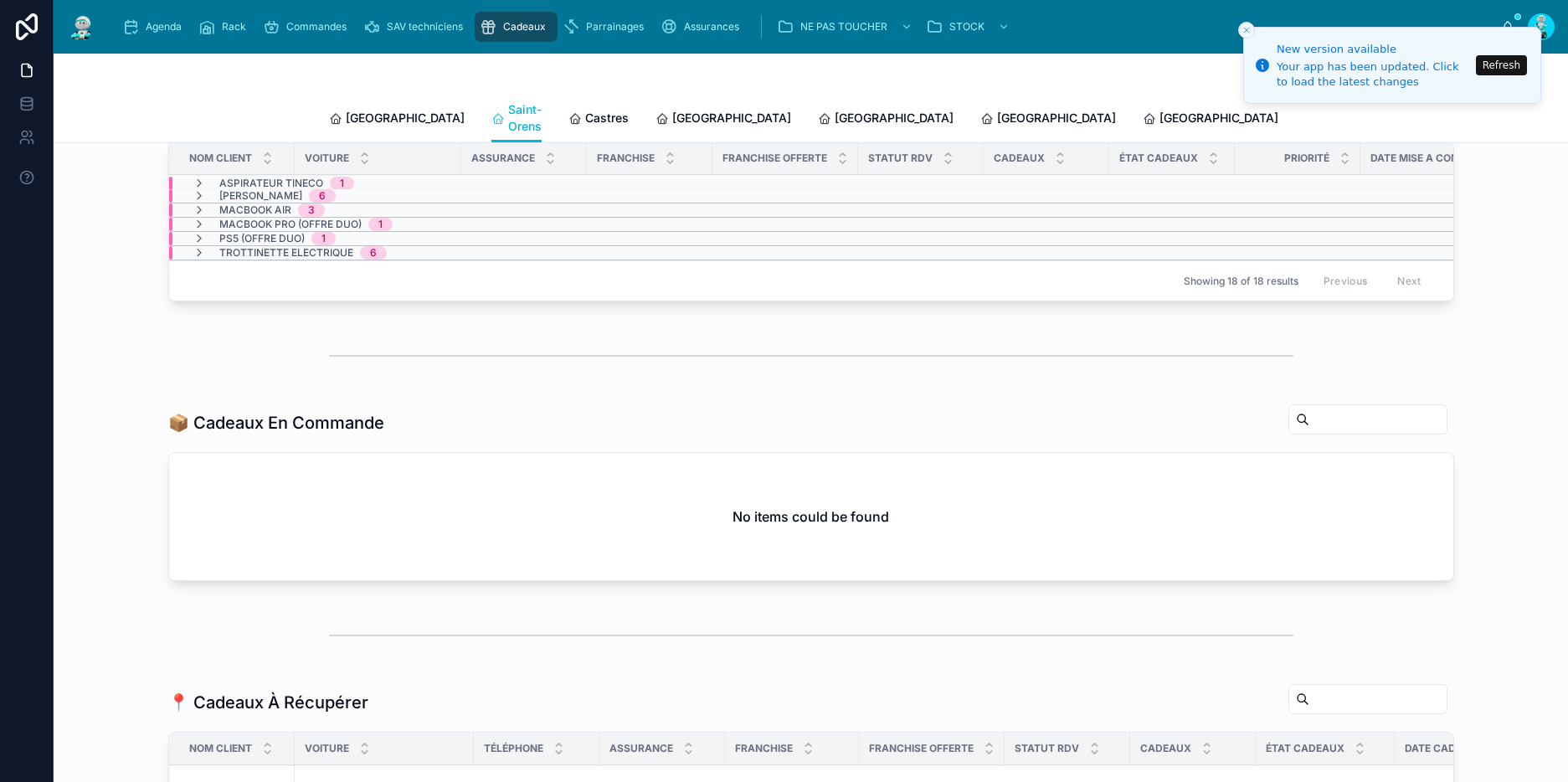
click at [585, 109] on span "Castres" at bounding box center [607, 117] width 44 height 17
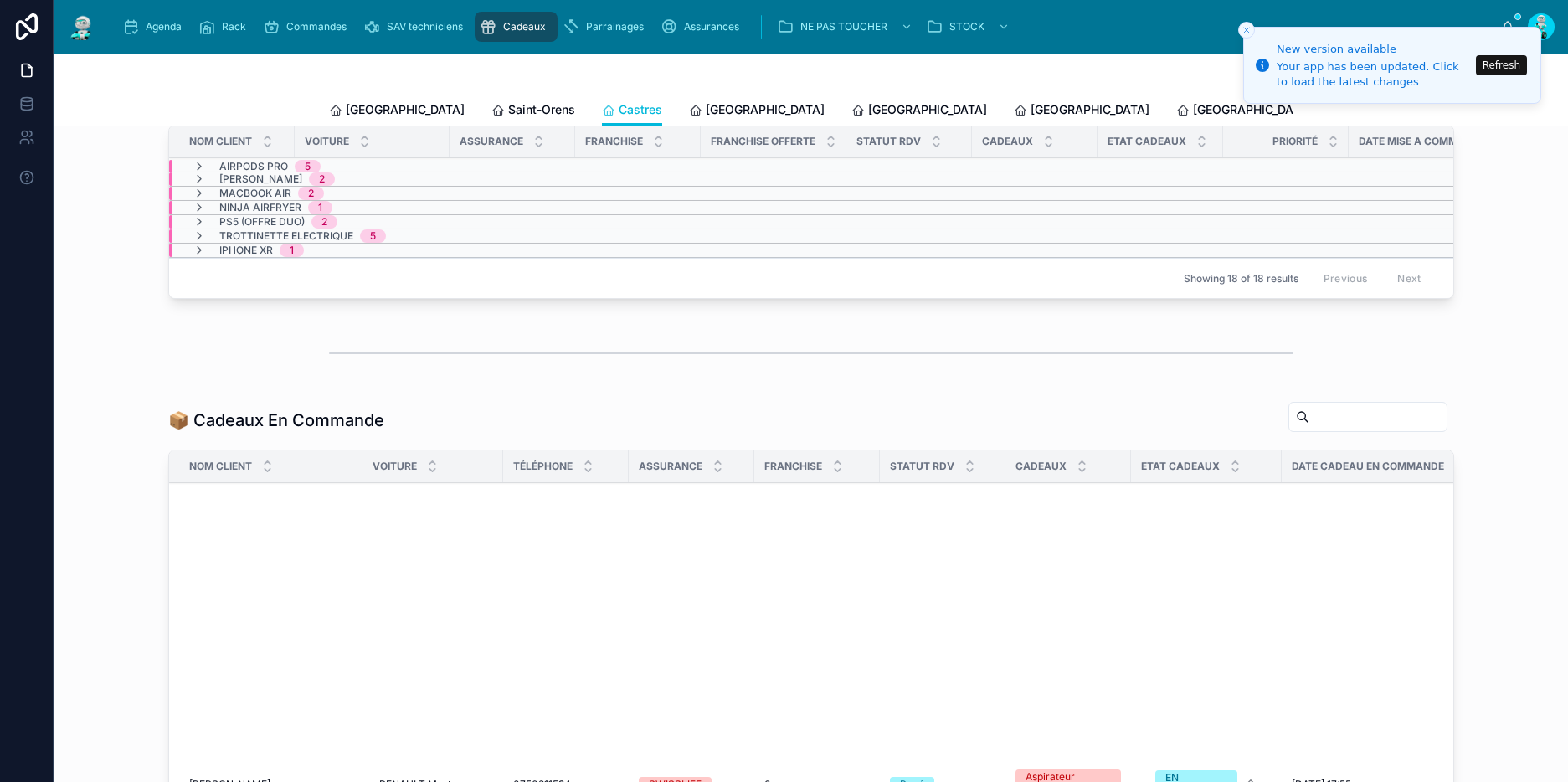
click at [705, 103] on span "[GEOGRAPHIC_DATA]" at bounding box center [764, 109] width 118 height 17
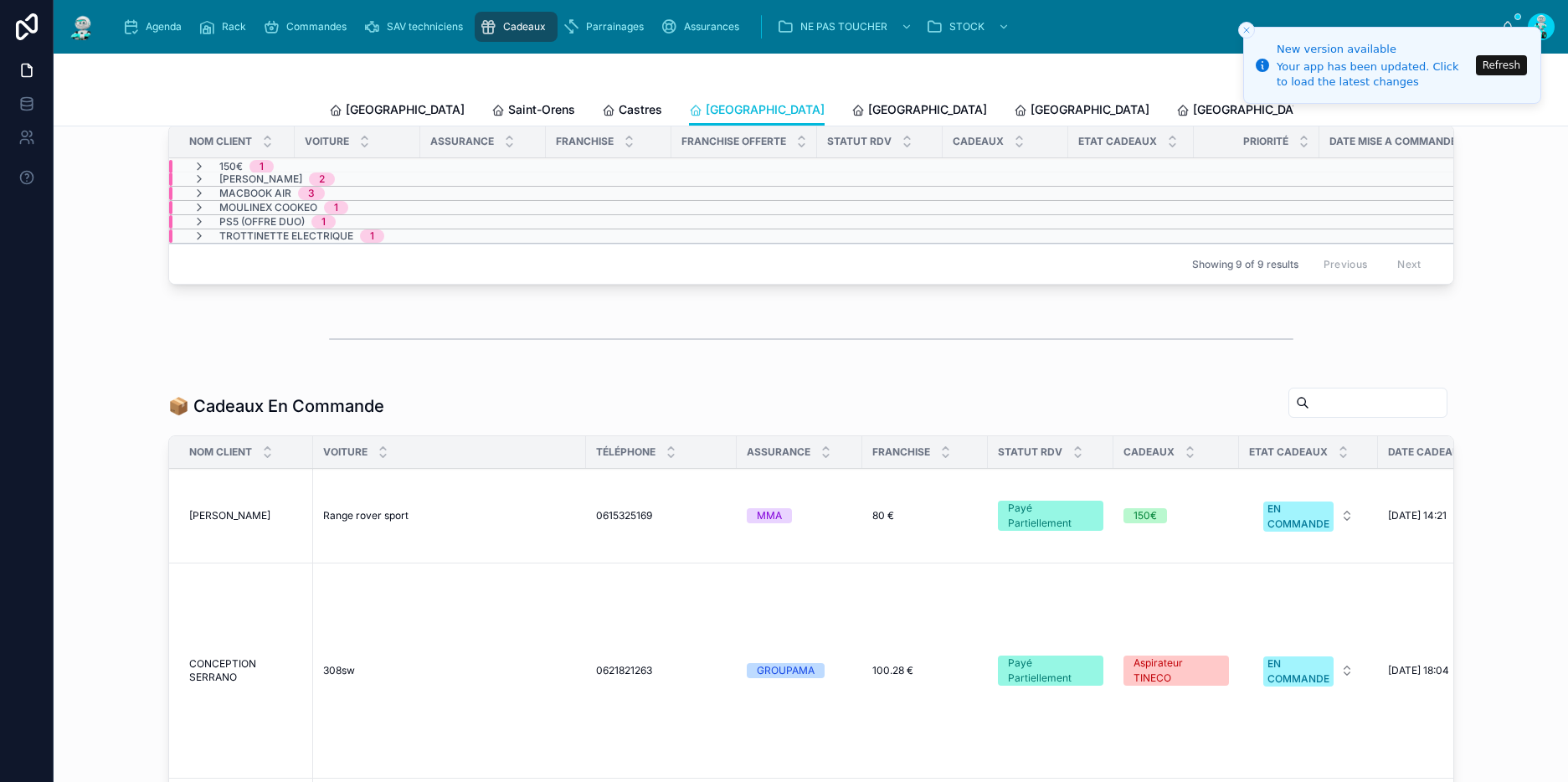
click at [1248, 31] on icon "Close toast" at bounding box center [1247, 30] width 10 height 10
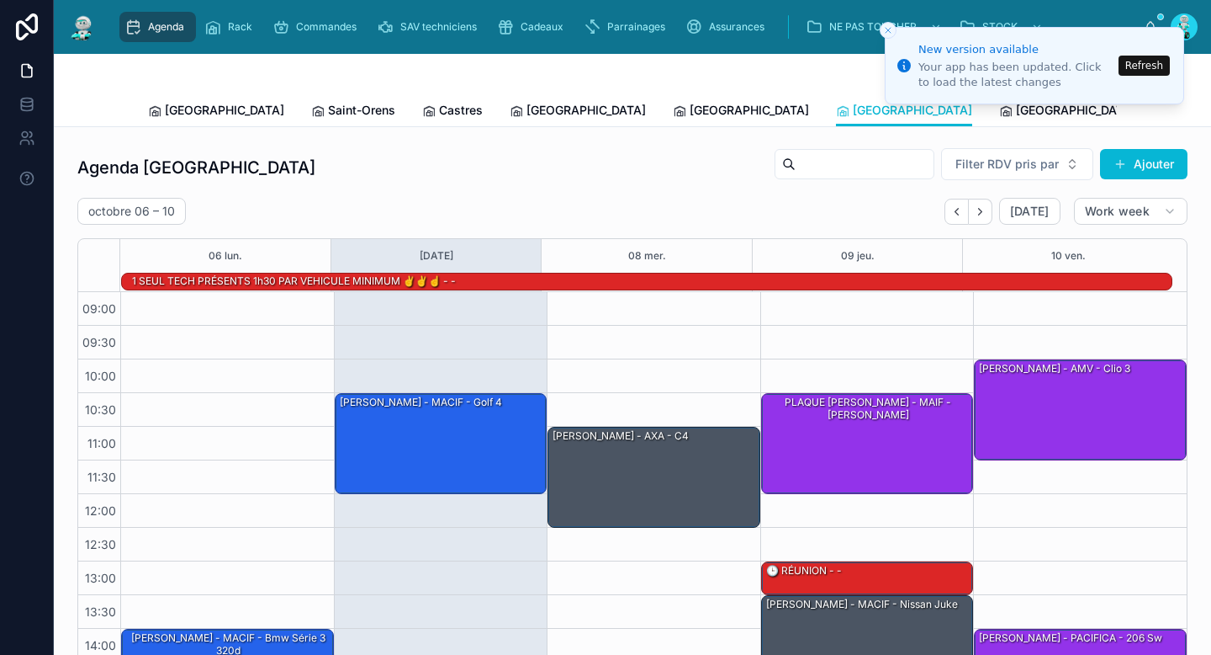
scroll to position [208, 0]
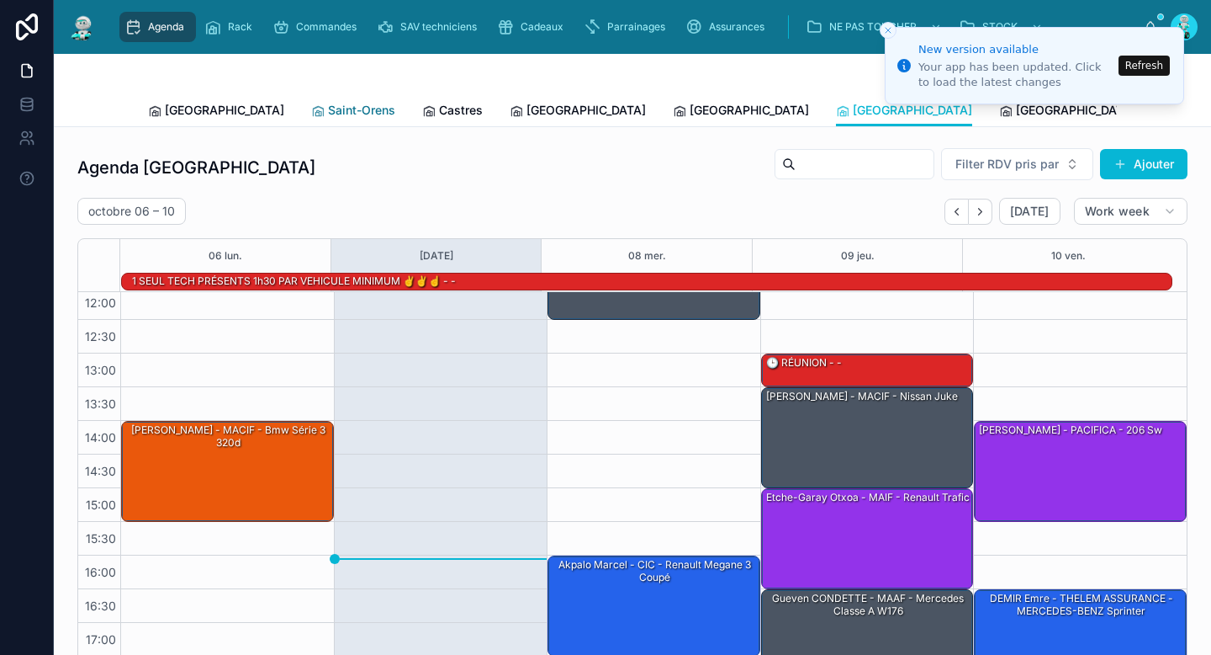
click at [328, 117] on span "Saint-Orens" at bounding box center [361, 110] width 67 height 17
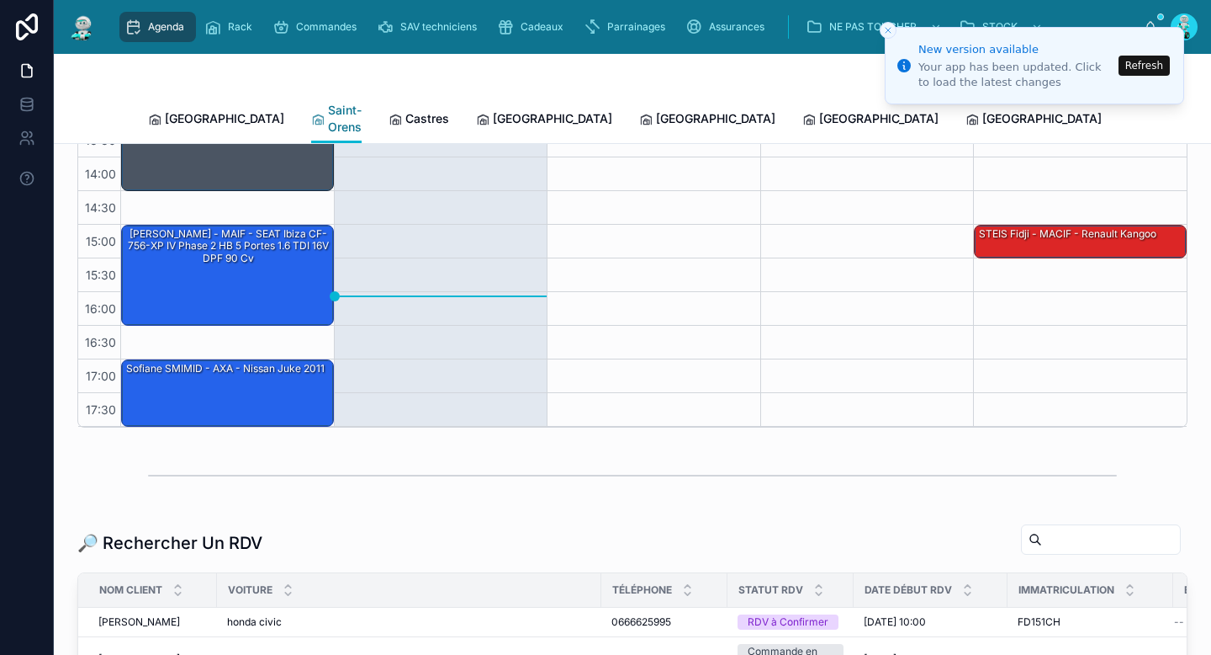
scroll to position [367, 0]
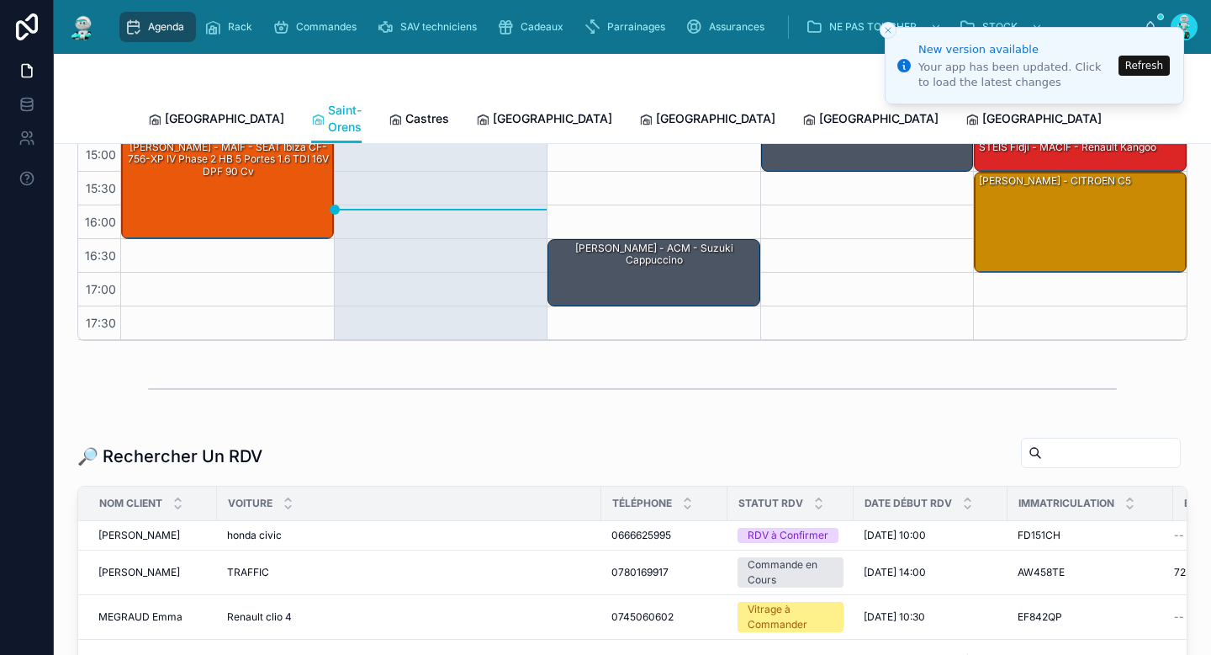
click at [1052, 441] on input "text" at bounding box center [1111, 453] width 138 height 24
paste input "*******"
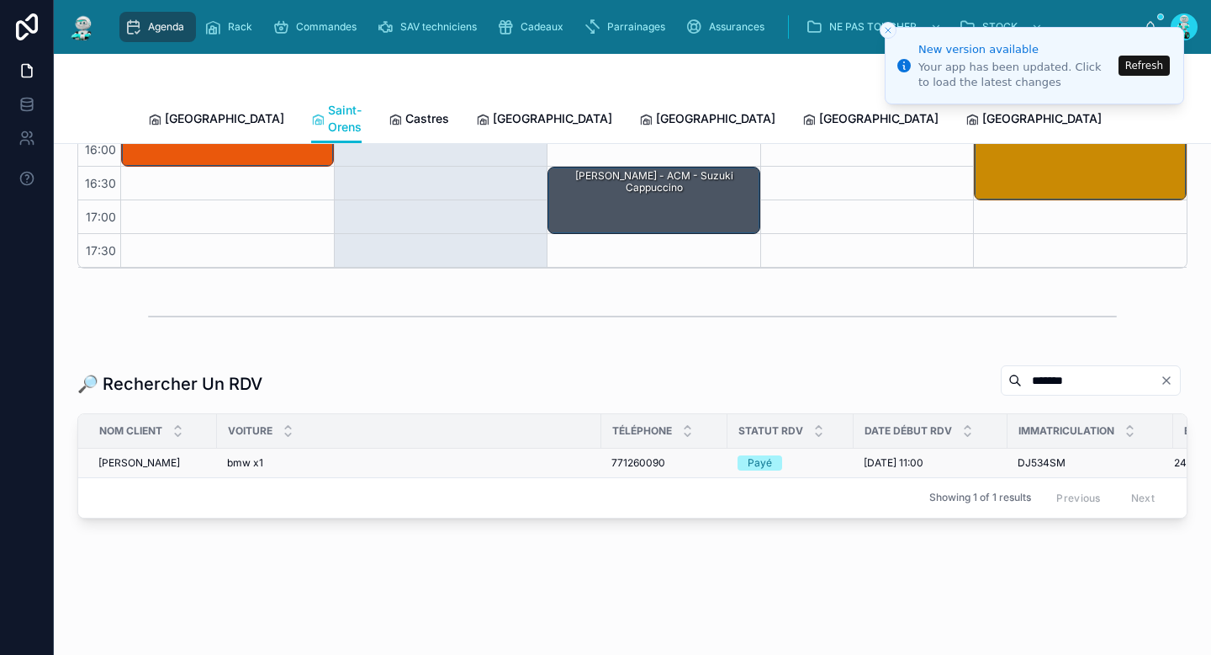
type input "*******"
click at [171, 456] on span "BRAGANCE Marjorie" at bounding box center [139, 462] width 82 height 13
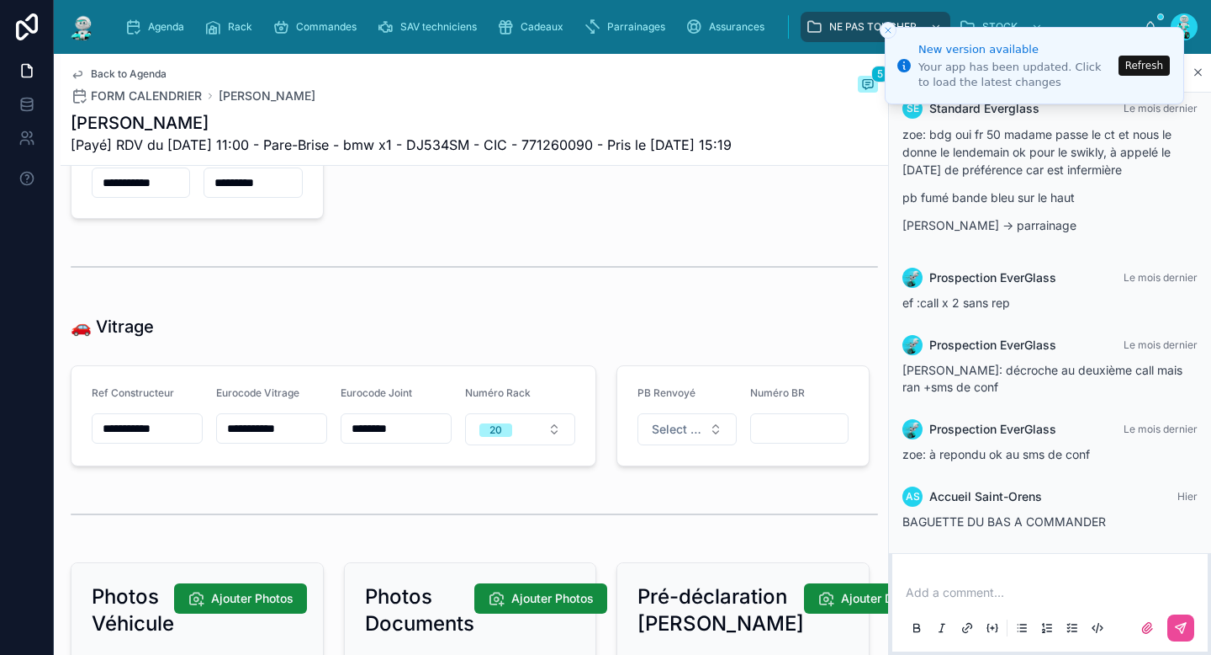
scroll to position [2074, 0]
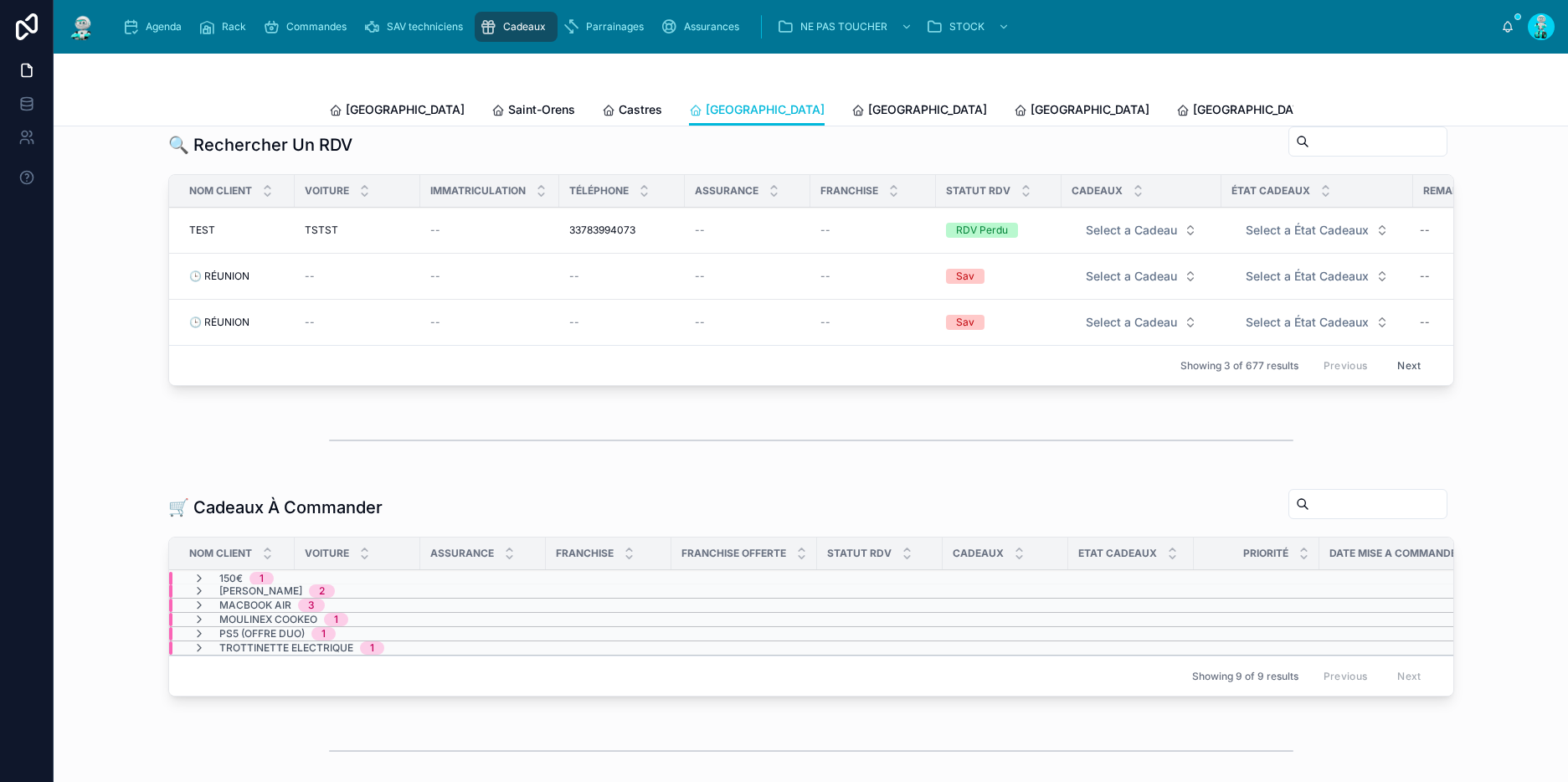
scroll to position [32, 0]
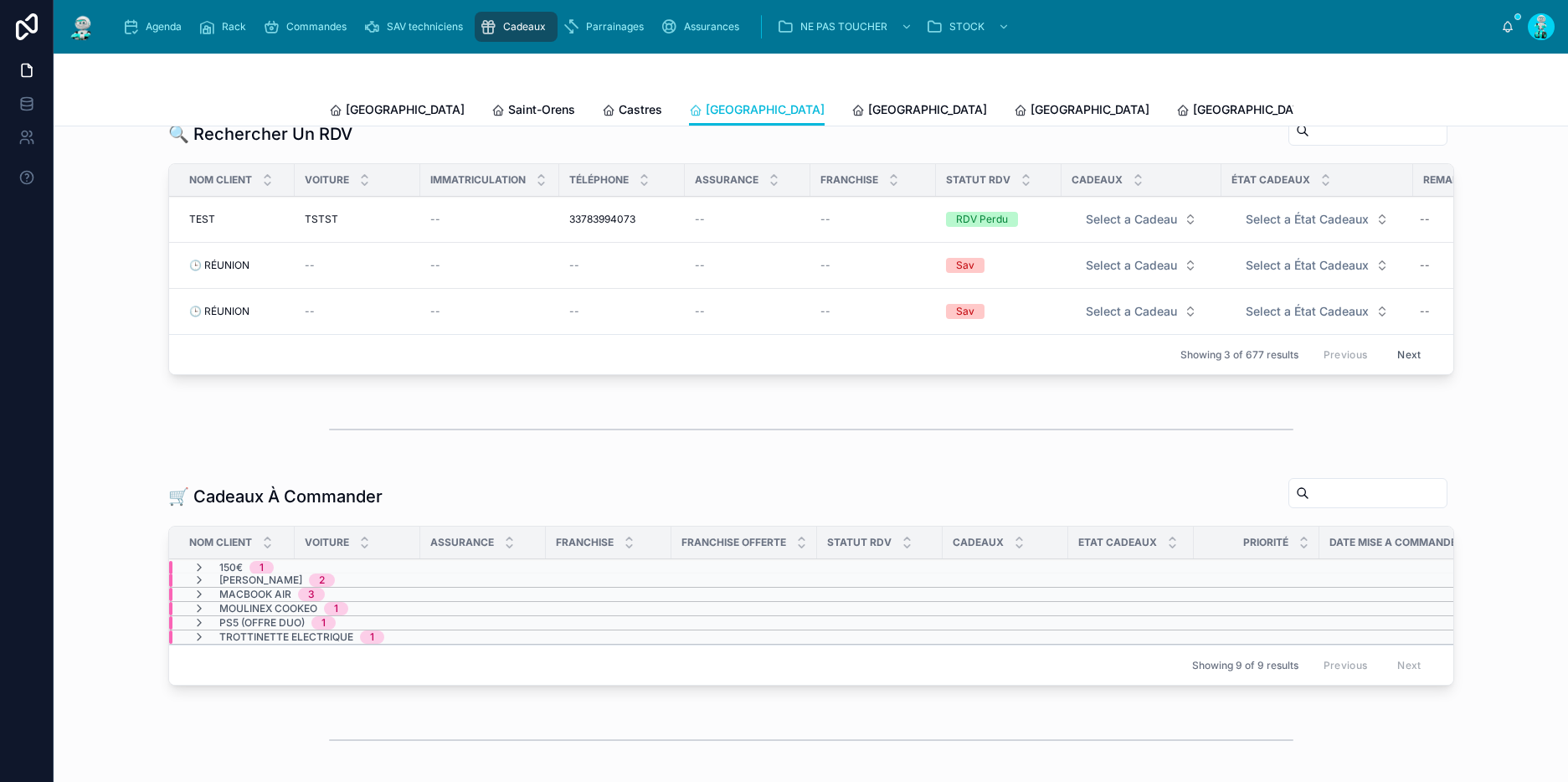
click at [868, 109] on span "[GEOGRAPHIC_DATA]" at bounding box center [926, 109] width 118 height 17
click at [1014, 115] on div "[GEOGRAPHIC_DATA]" at bounding box center [1081, 109] width 135 height 17
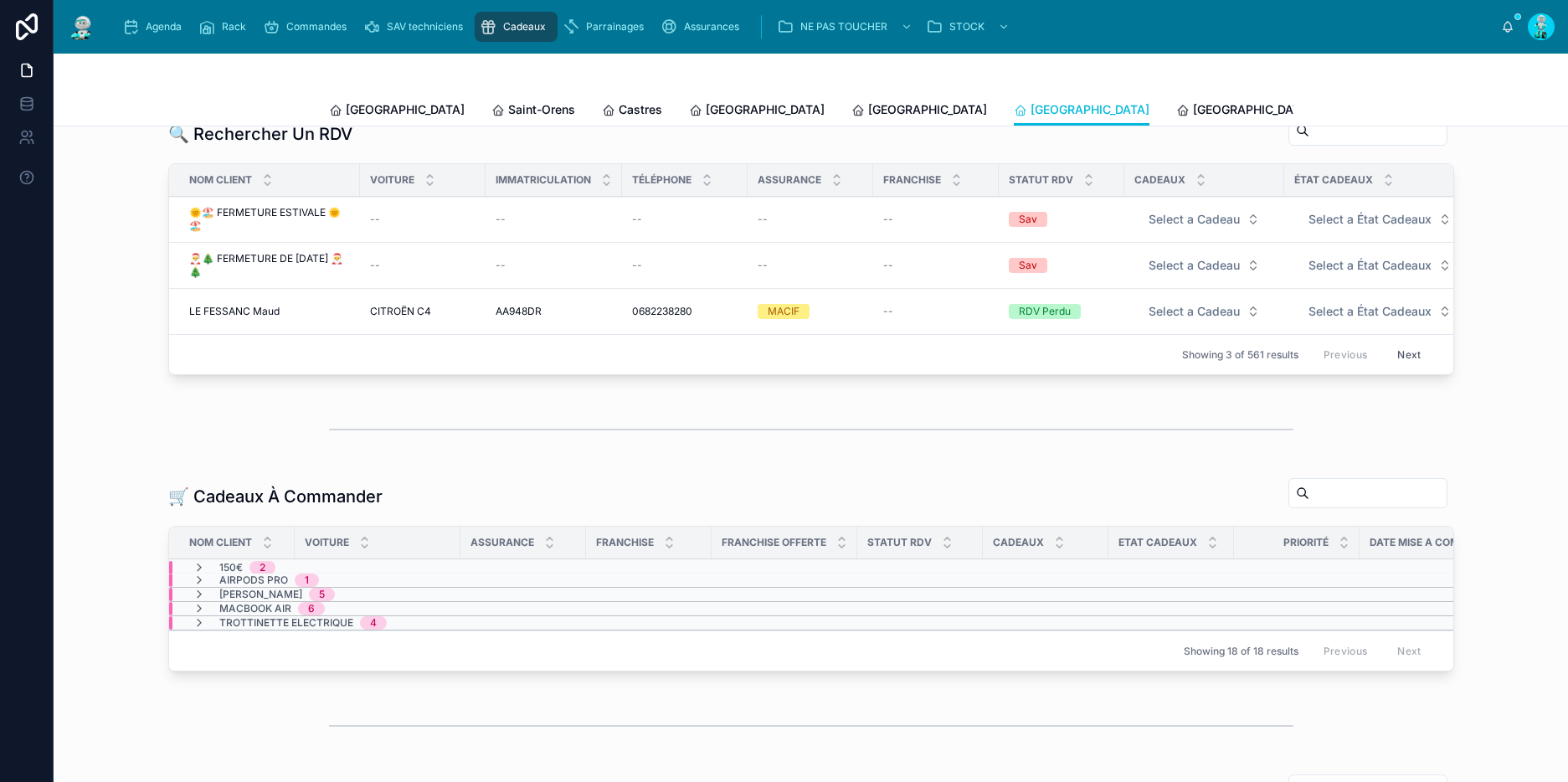
click at [1193, 111] on span "[GEOGRAPHIC_DATA]" at bounding box center [1252, 109] width 118 height 17
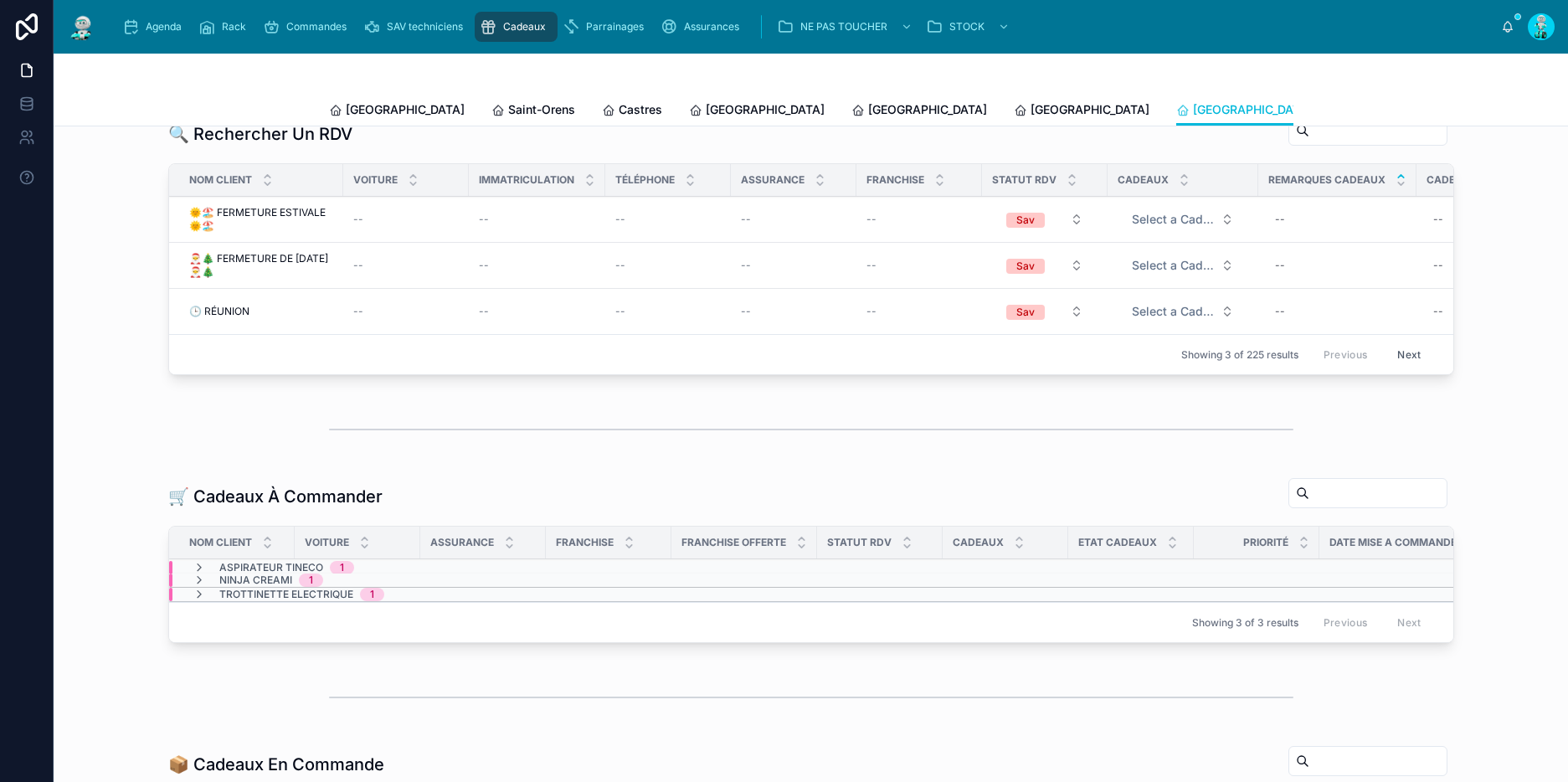
click at [356, 106] on span "[GEOGRAPHIC_DATA]" at bounding box center [404, 109] width 118 height 17
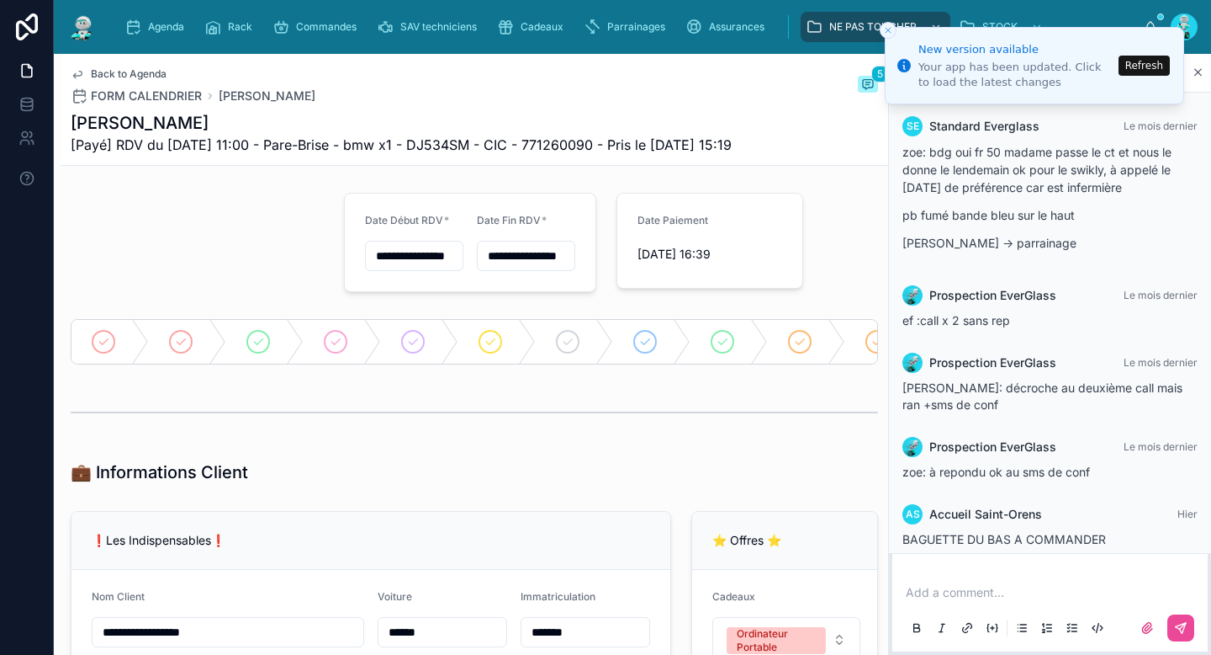
scroll to position [18, 0]
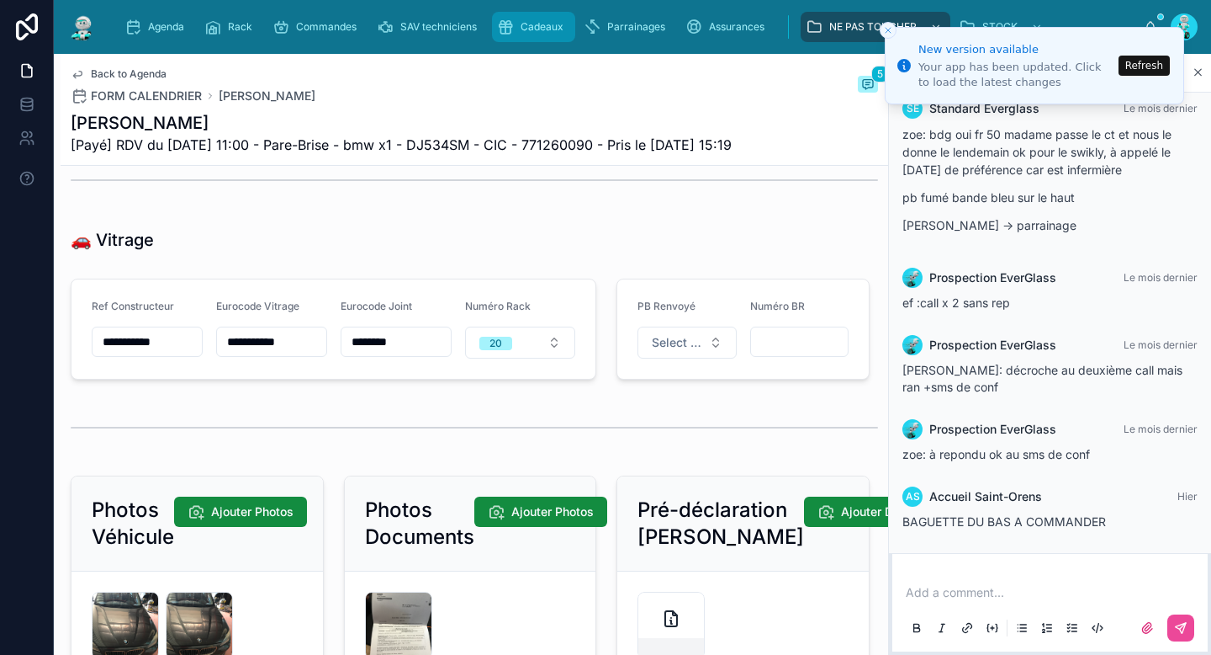
click at [531, 35] on div "Cadeaux" at bounding box center [533, 26] width 73 height 27
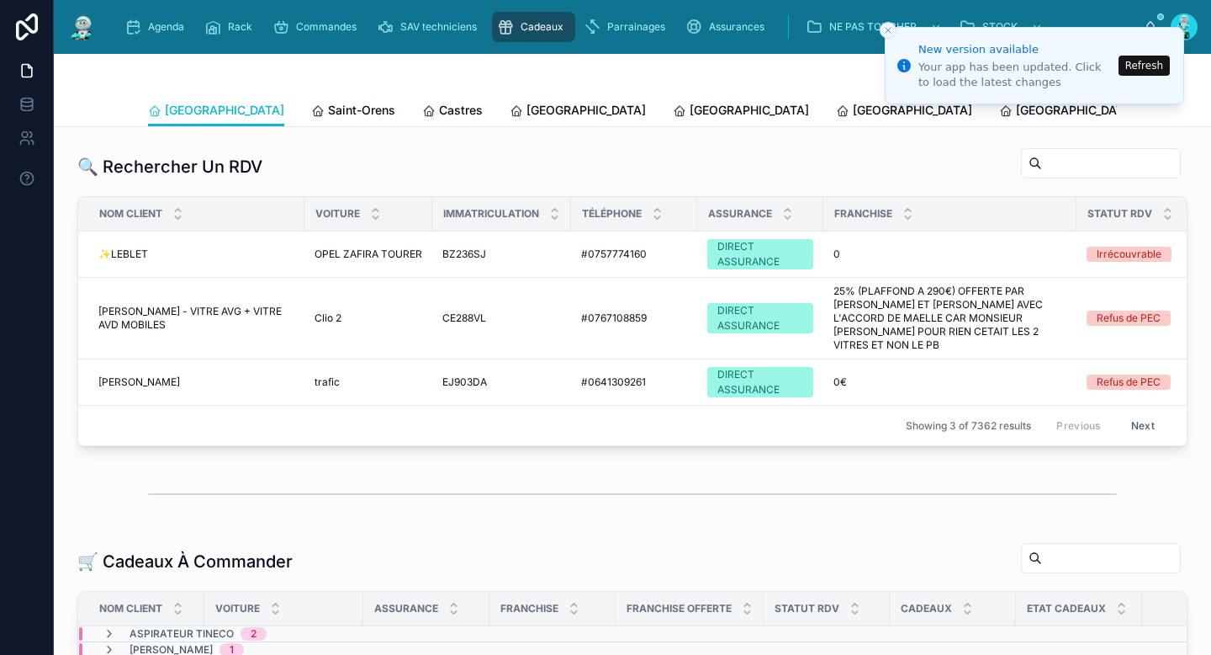
click at [893, 33] on button "Close toast" at bounding box center [888, 30] width 17 height 17
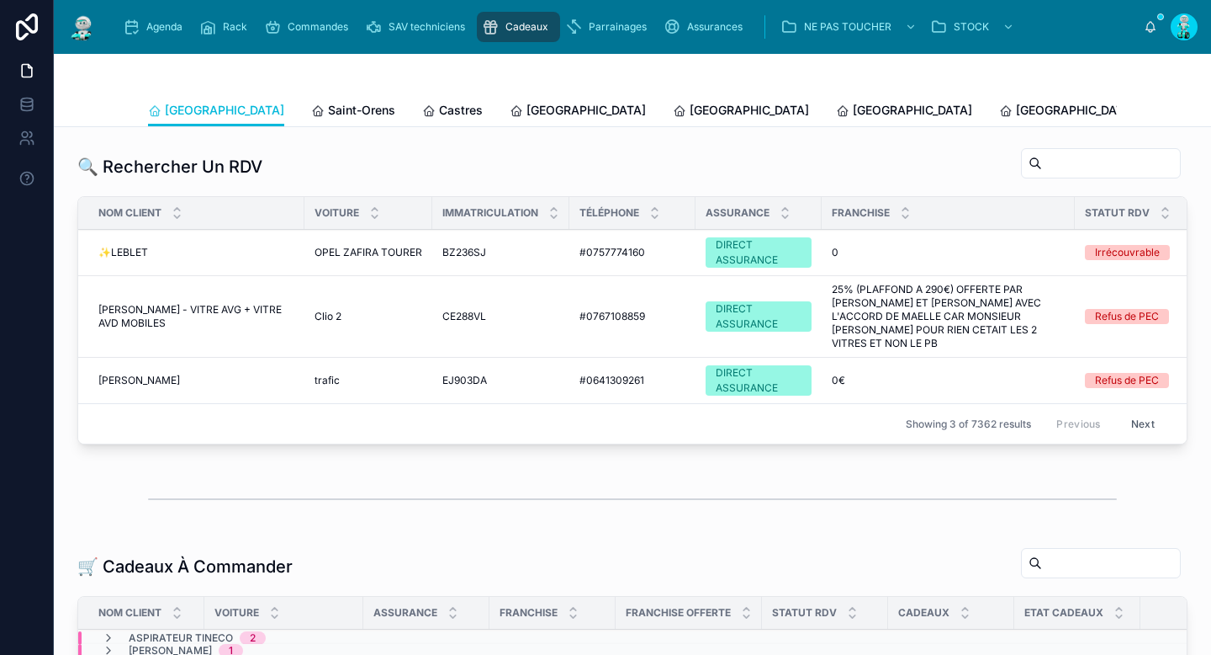
scroll to position [333, 0]
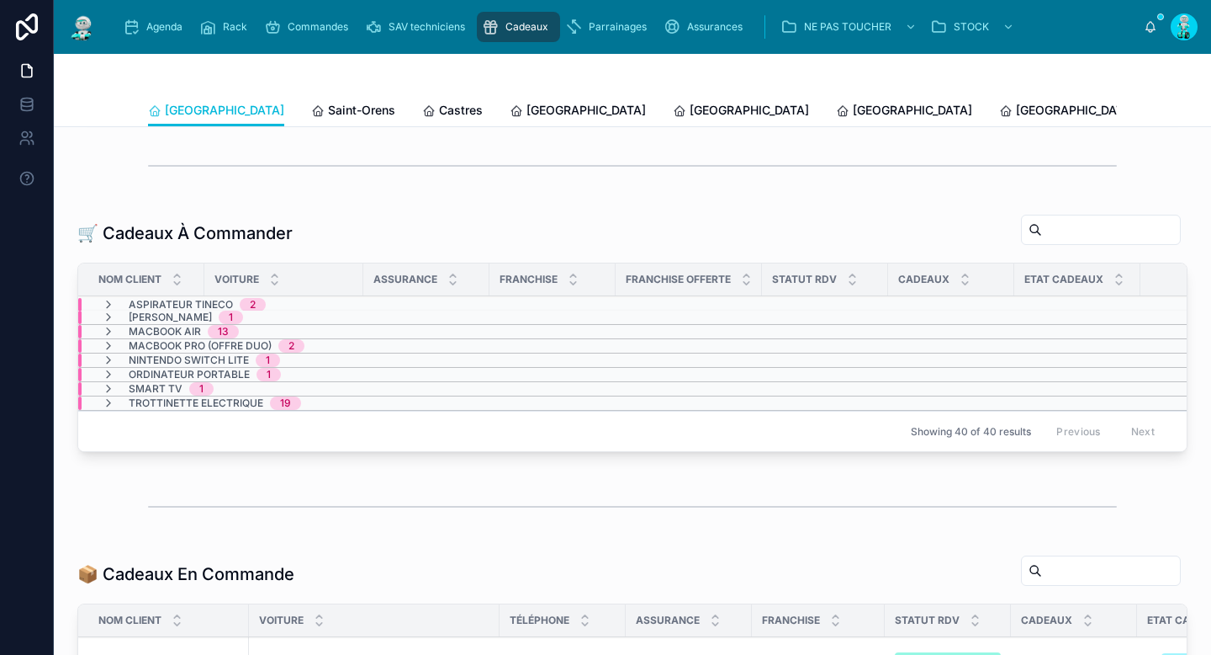
click at [112, 300] on icon at bounding box center [108, 304] width 13 height 13
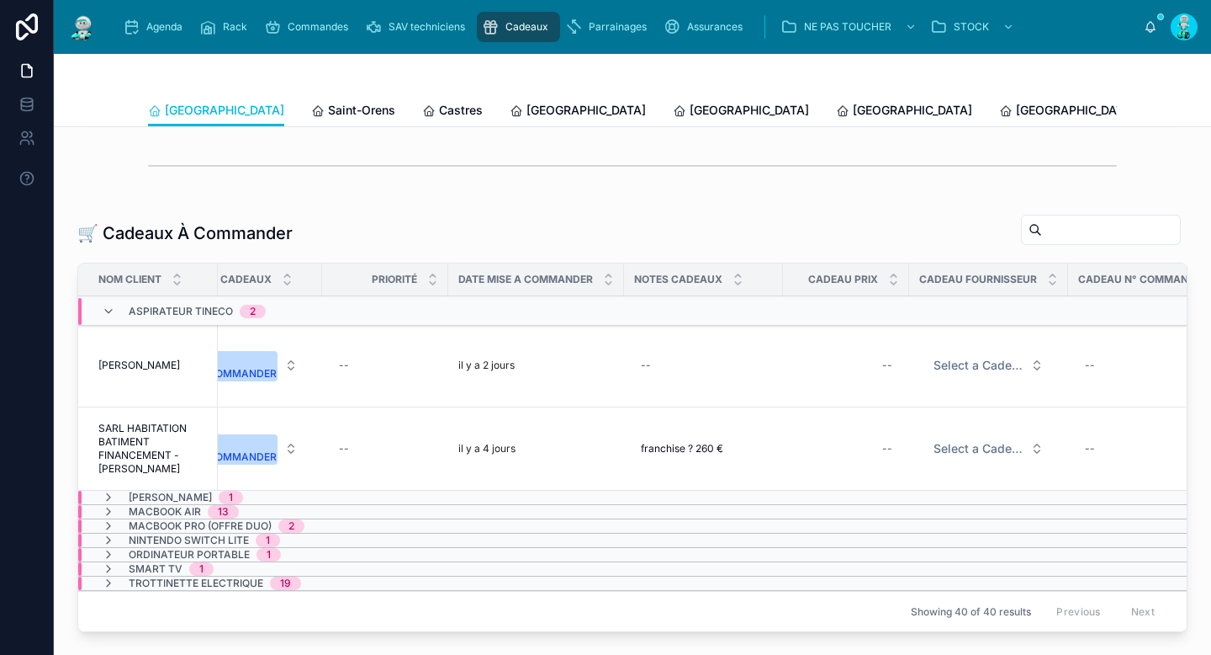
scroll to position [0, 870]
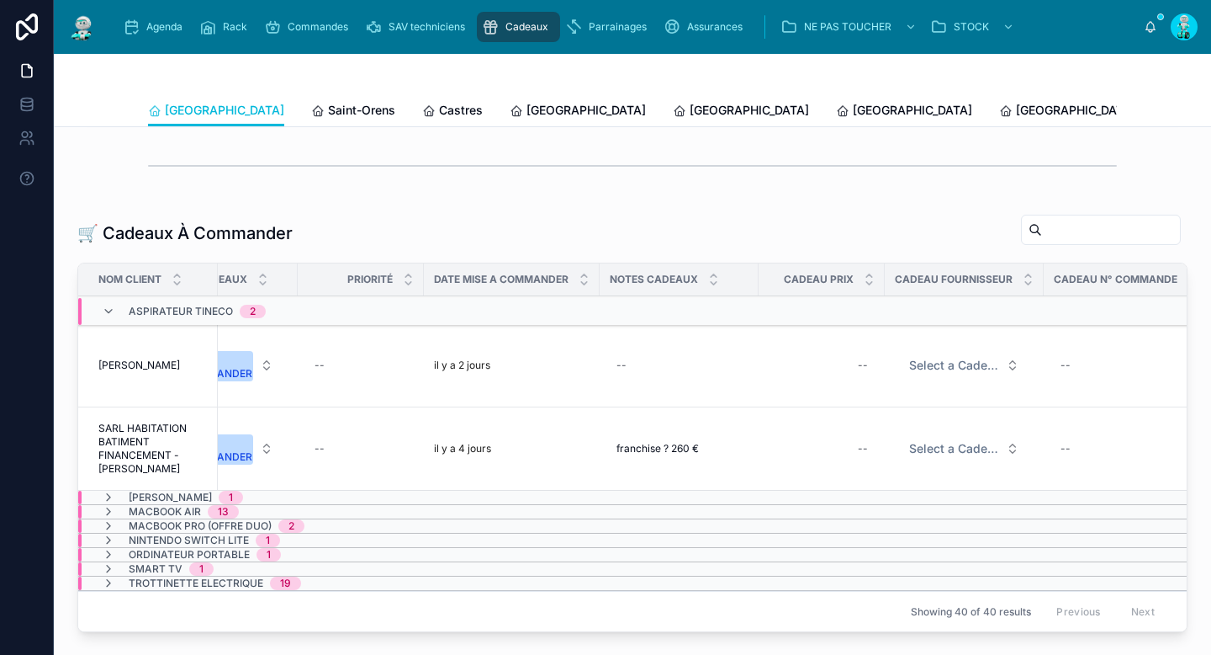
click at [854, 367] on div "--" at bounding box center [822, 365] width 106 height 27
type input "*******"
click at [1070, 391] on icon "submit" at bounding box center [1066, 386] width 13 height 13
click at [965, 366] on span "Select a Cadeau Fournisseur" at bounding box center [954, 365] width 90 height 17
click at [939, 367] on span "Select a Cadeau Fournisseur" at bounding box center [954, 365] width 90 height 17
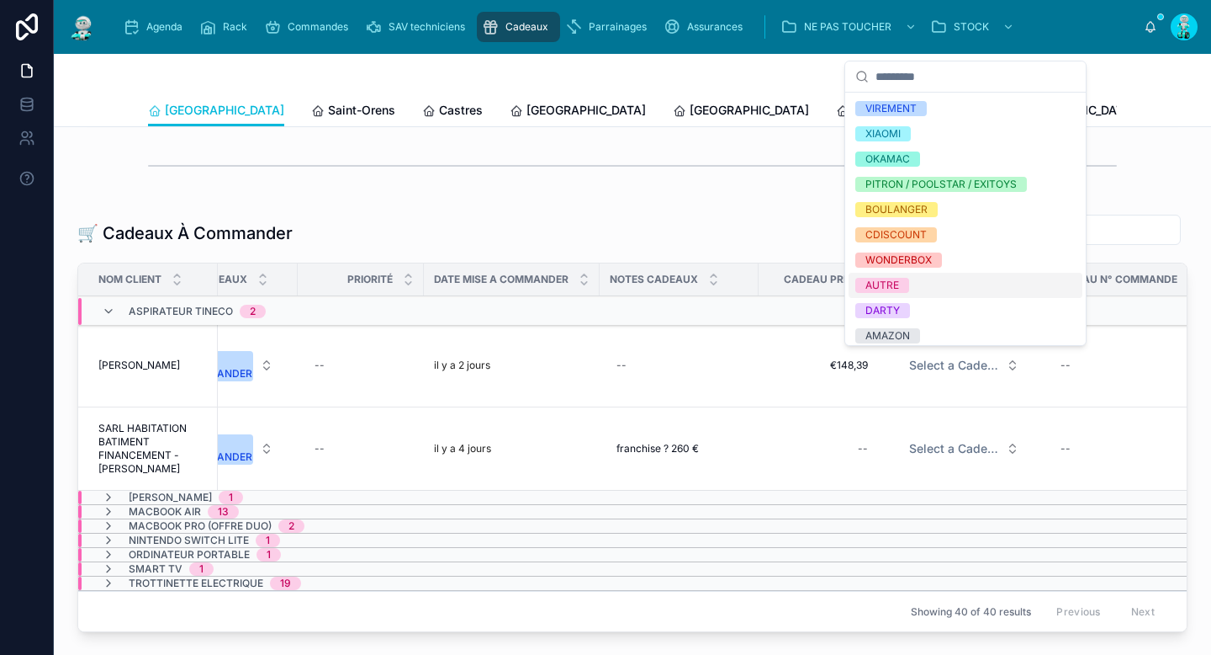
click at [922, 293] on div "AUTRE" at bounding box center [966, 285] width 234 height 25
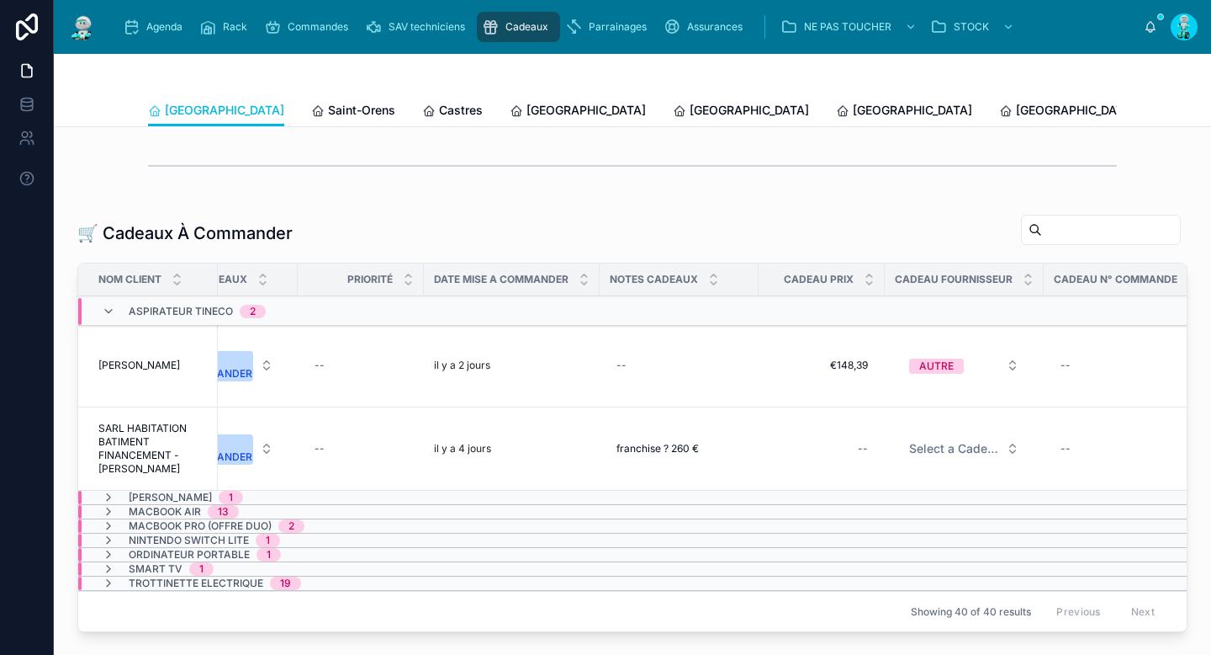
click at [1089, 368] on div "--" at bounding box center [1126, 365] width 145 height 27
type input "**********"
click at [1050, 387] on icon "submit" at bounding box center [1052, 386] width 13 height 13
click at [252, 368] on div "A COMMANDER" at bounding box center [217, 366] width 69 height 30
click at [247, 358] on div "A COMMANDER" at bounding box center [217, 366] width 69 height 30
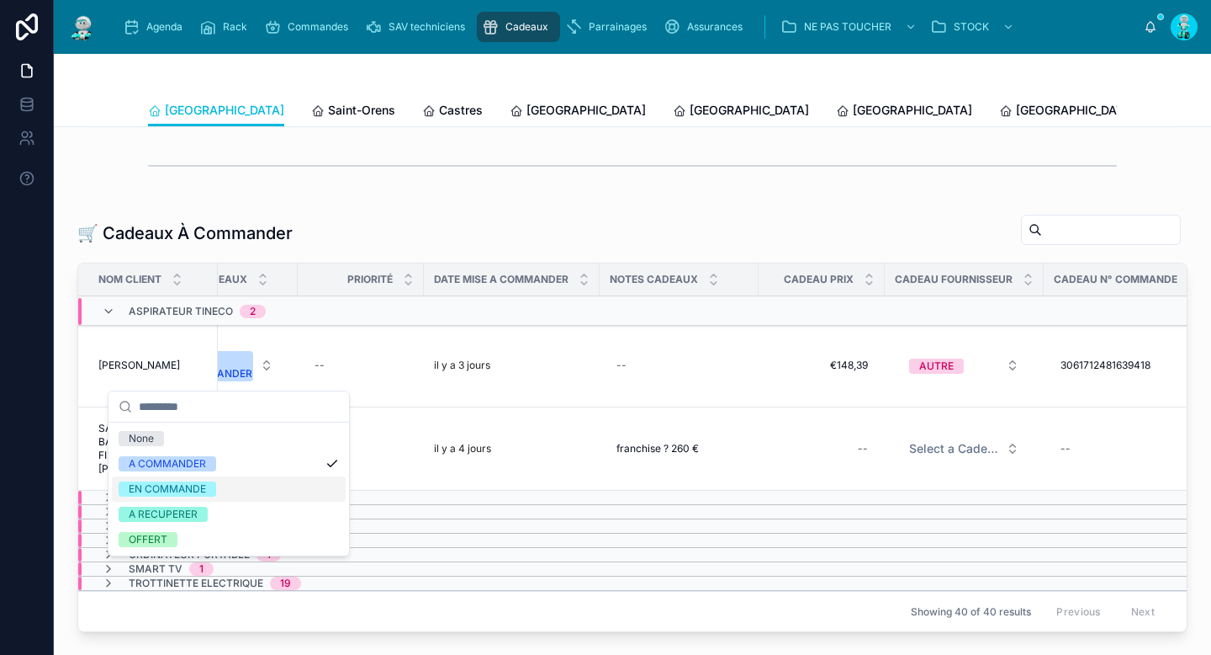
click at [223, 479] on div "EN COMMANDE" at bounding box center [229, 488] width 234 height 25
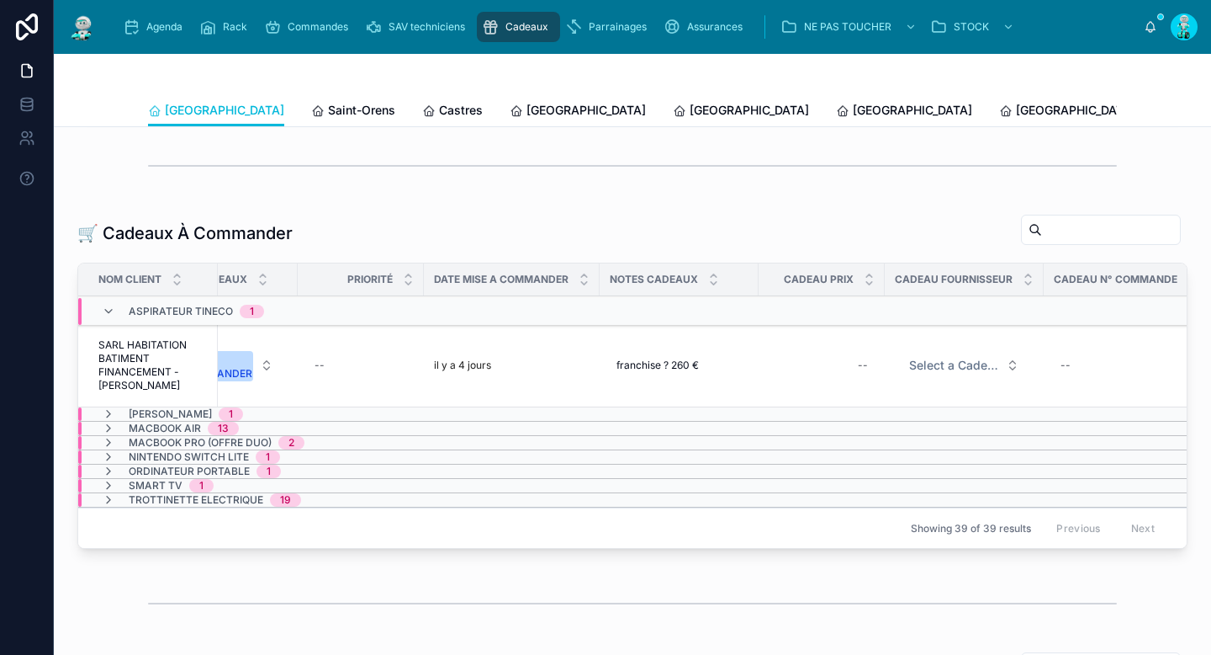
click at [858, 360] on div "--" at bounding box center [822, 365] width 106 height 27
type input "*******"
click at [1070, 386] on icon "submit" at bounding box center [1066, 386] width 13 height 13
click at [976, 370] on span "Select a Cadeau Fournisseur" at bounding box center [954, 365] width 90 height 17
click at [943, 363] on span "Select a Cadeau Fournisseur" at bounding box center [954, 365] width 90 height 17
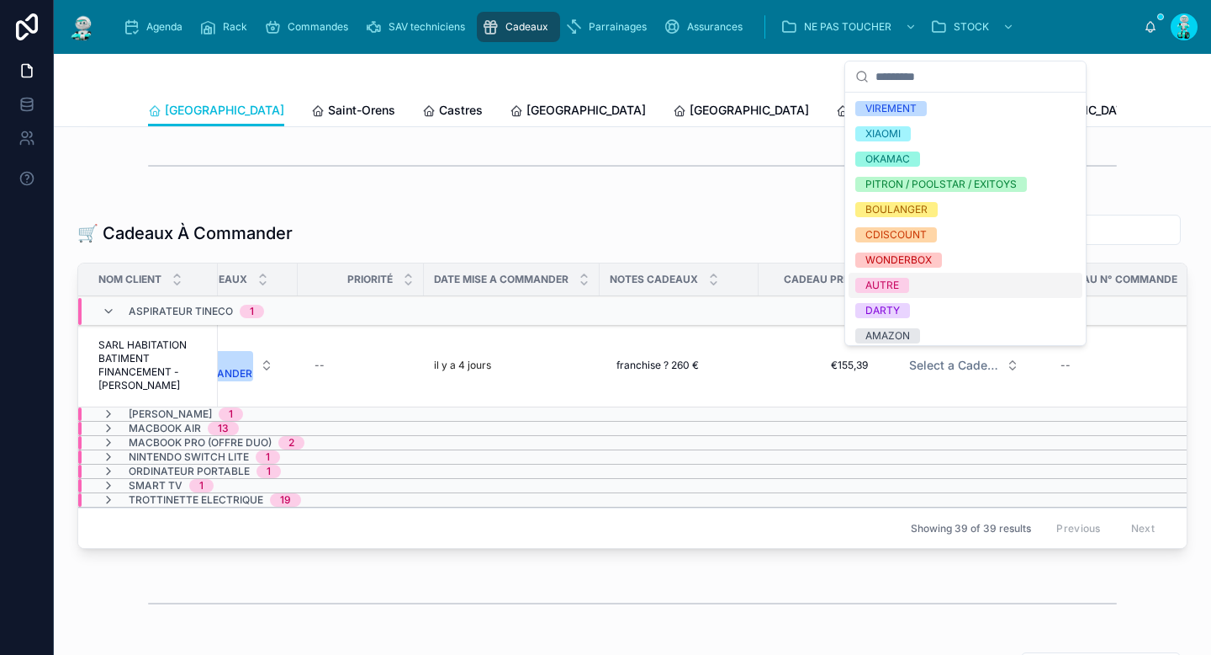
click at [928, 293] on div "AUTRE" at bounding box center [966, 285] width 234 height 25
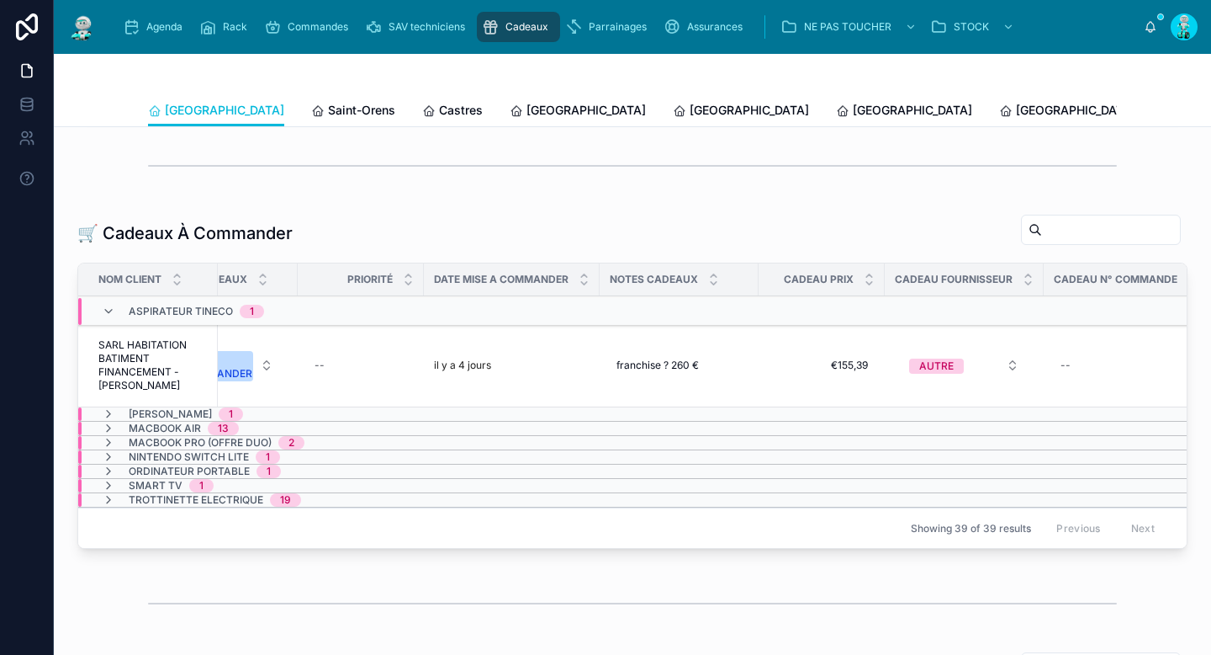
scroll to position [0, 1031]
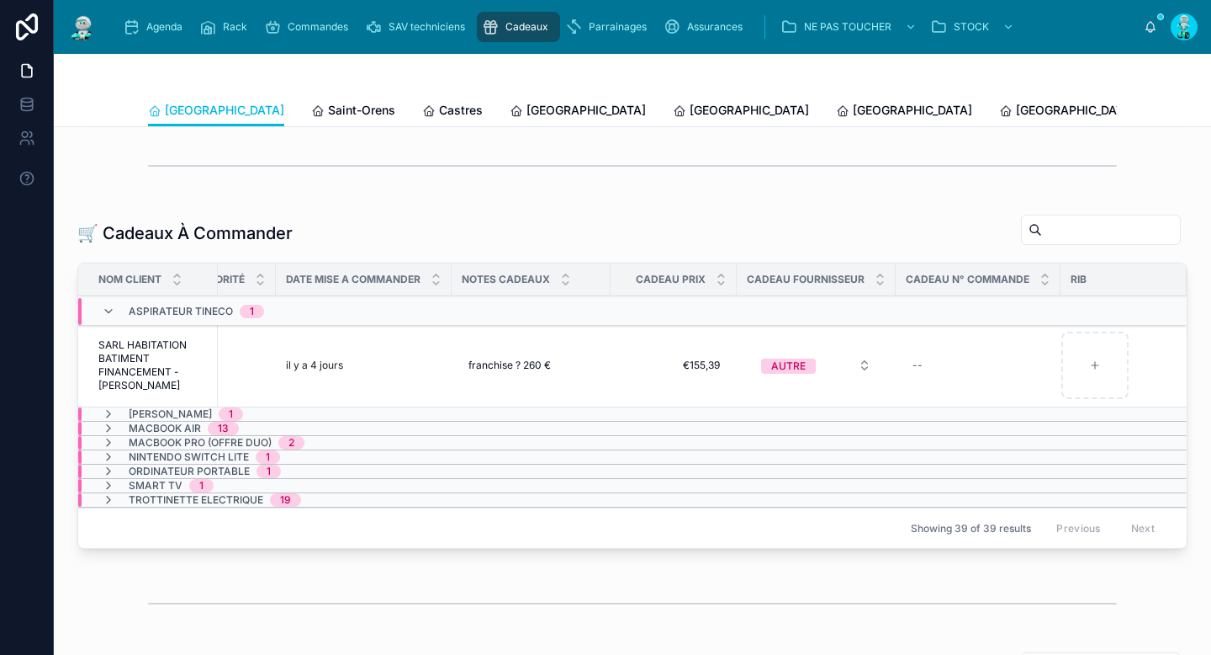
click at [919, 359] on div "--" at bounding box center [978, 365] width 145 height 27
type input "**********"
click at [1107, 388] on icon "submit" at bounding box center [1107, 387] width 8 height 6
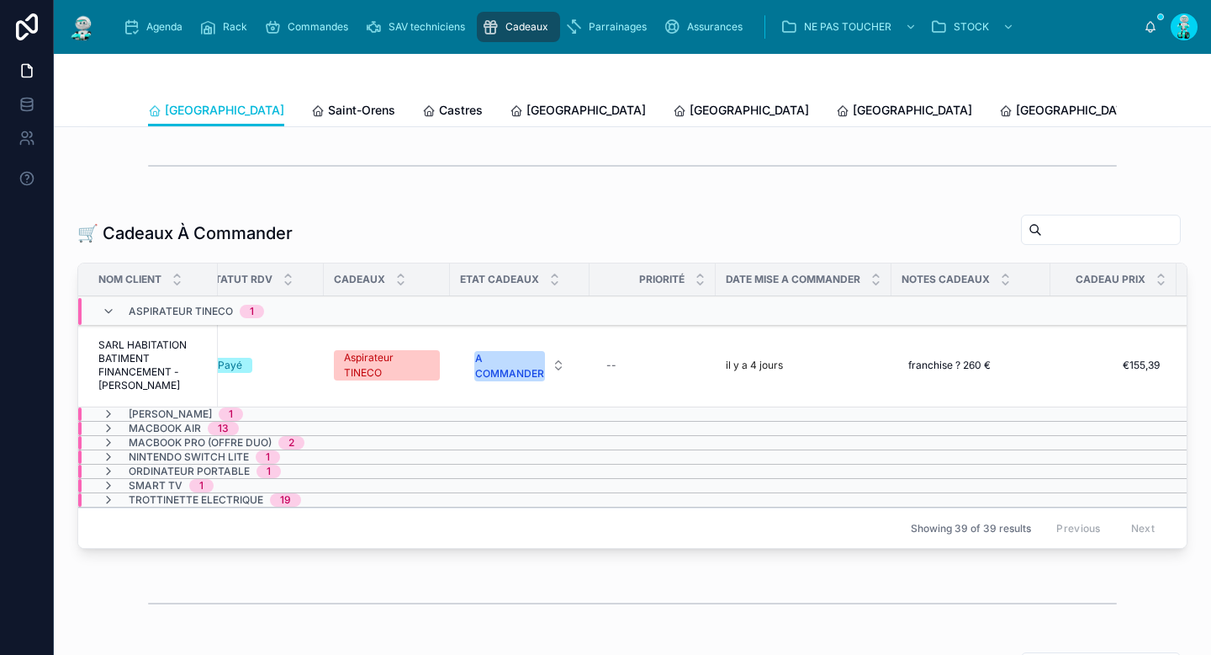
scroll to position [0, 539]
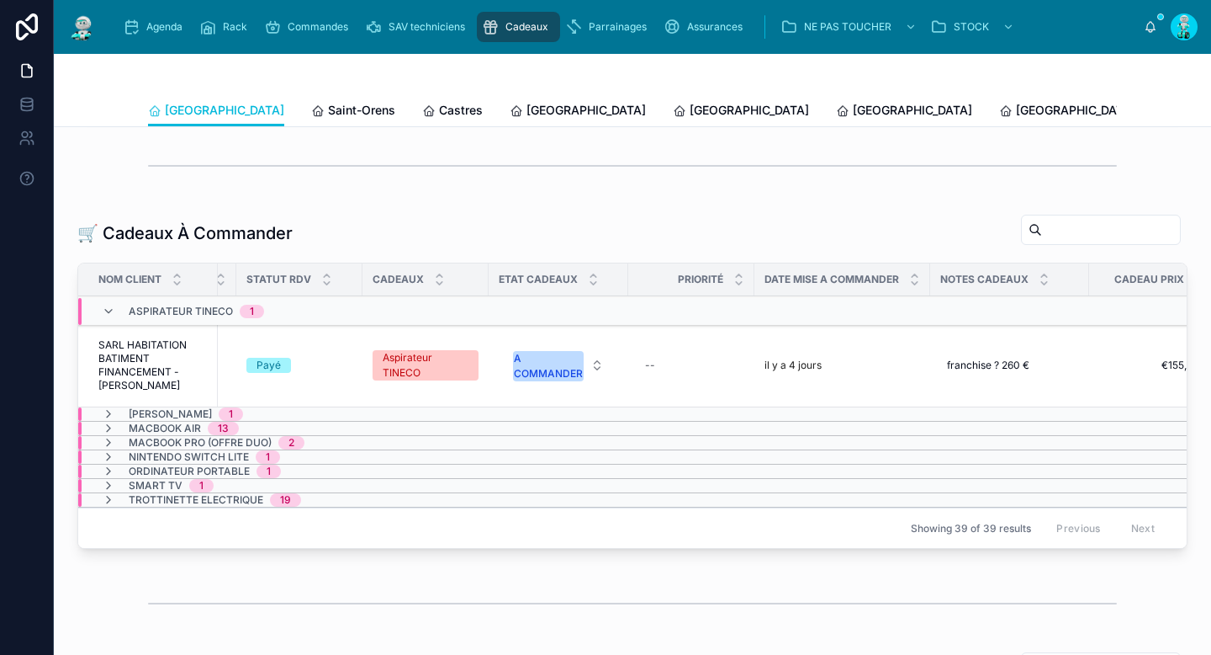
click at [547, 368] on div "A COMMANDER" at bounding box center [548, 366] width 69 height 30
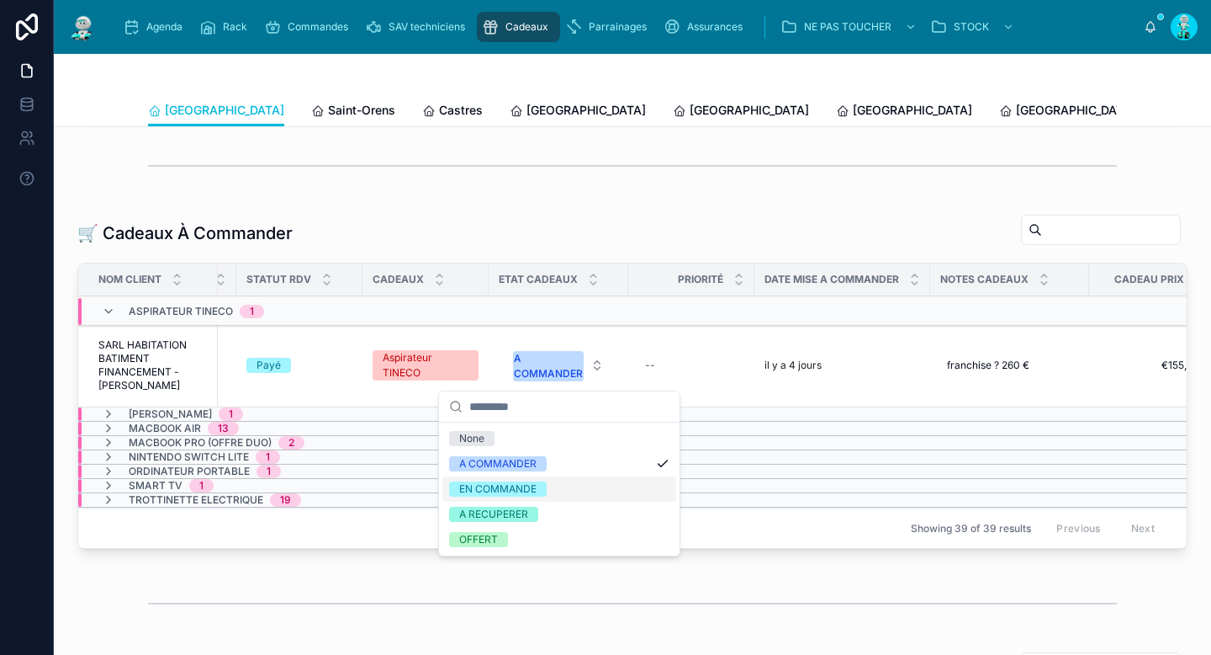
click at [541, 486] on span "EN COMMANDE" at bounding box center [498, 488] width 98 height 15
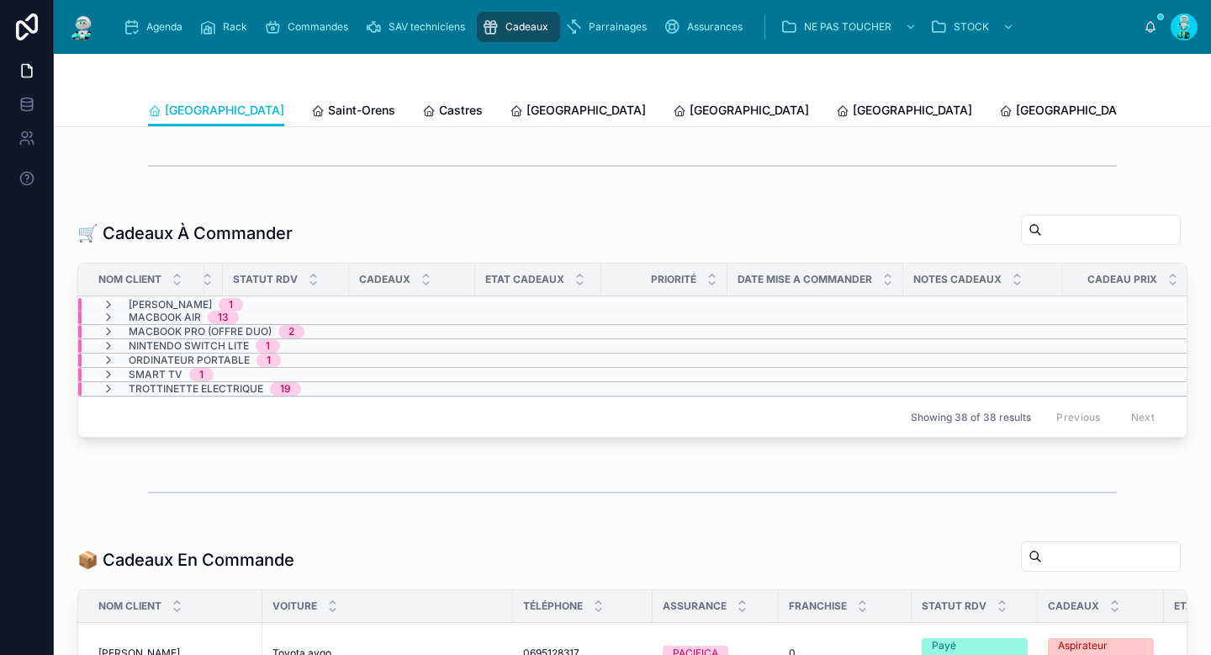
click at [328, 111] on span "Saint-Orens" at bounding box center [361, 110] width 67 height 17
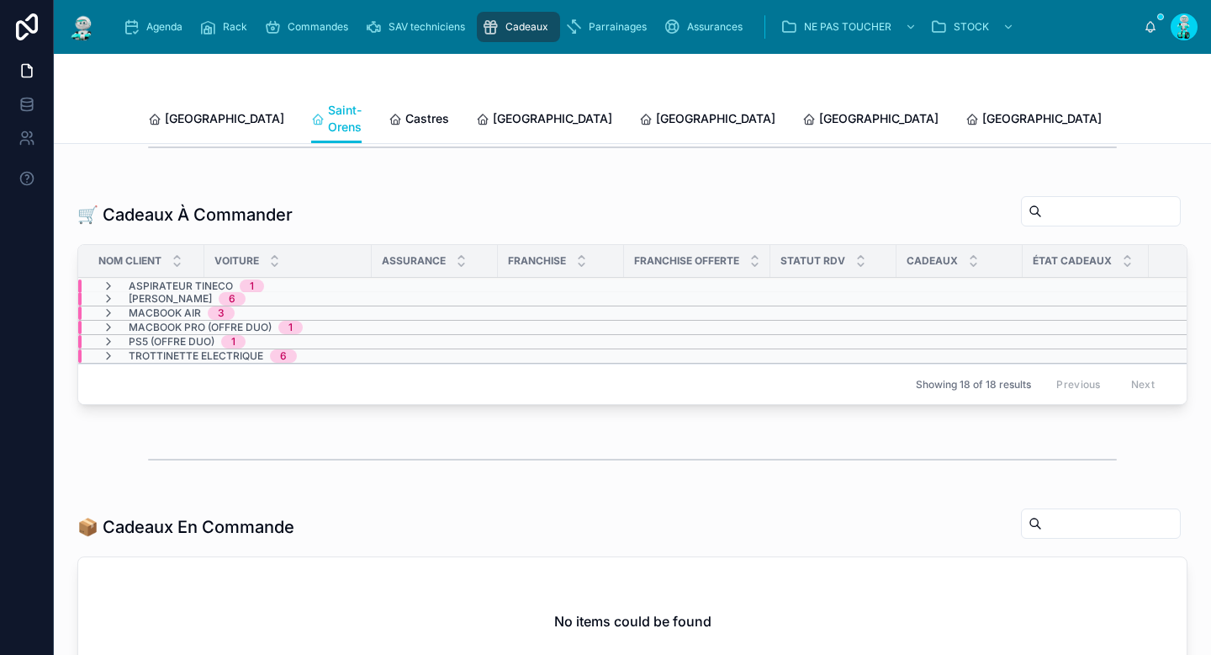
click at [110, 279] on icon at bounding box center [108, 285] width 13 height 13
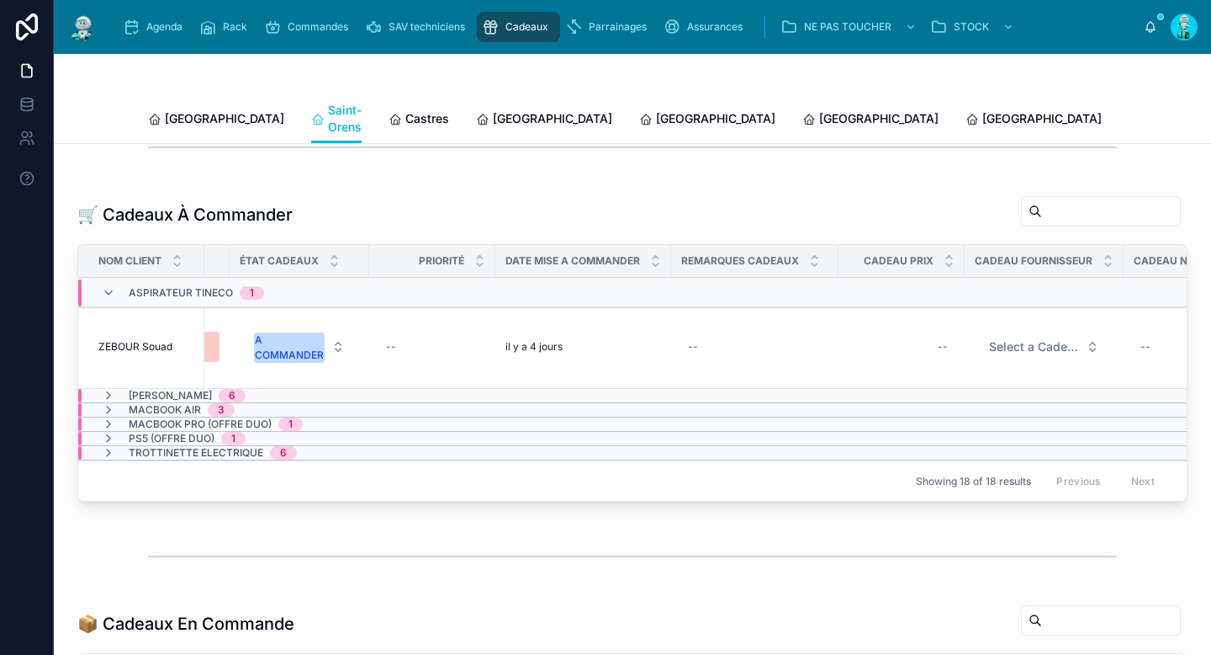
scroll to position [0, 1002]
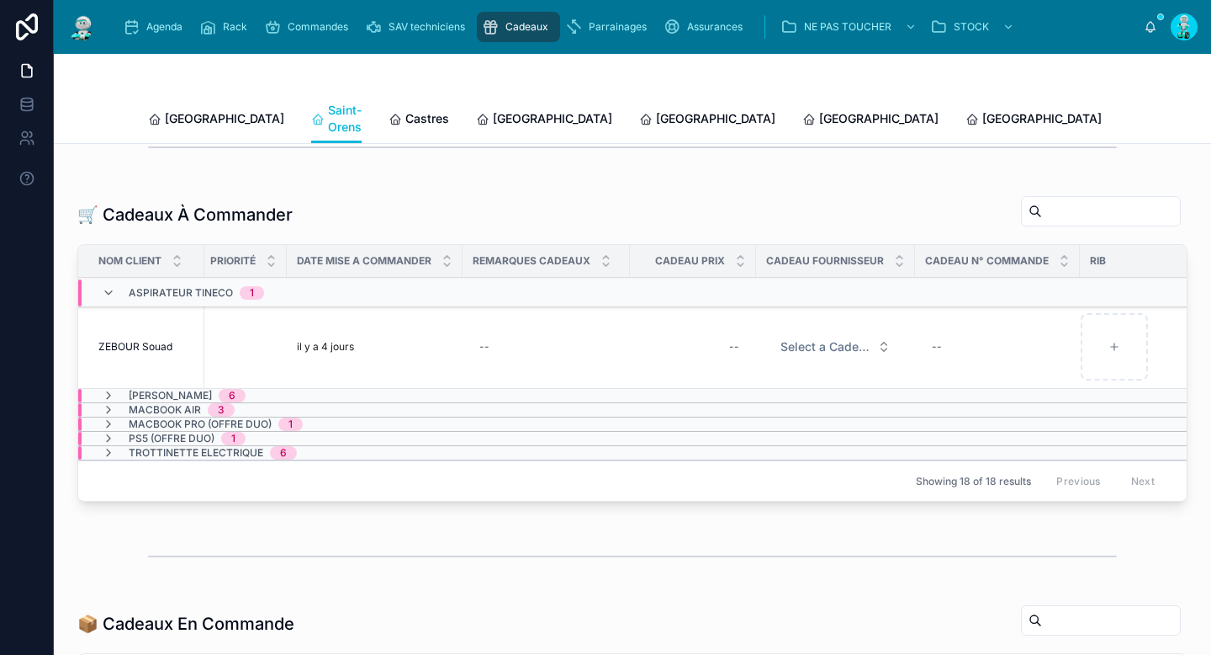
click at [711, 343] on div "--" at bounding box center [693, 346] width 106 height 27
type input "*******"
click button "submit" at bounding box center [938, 365] width 20 height 20
click at [869, 353] on button "Select a Cadeau Fournisseur" at bounding box center [835, 346] width 137 height 30
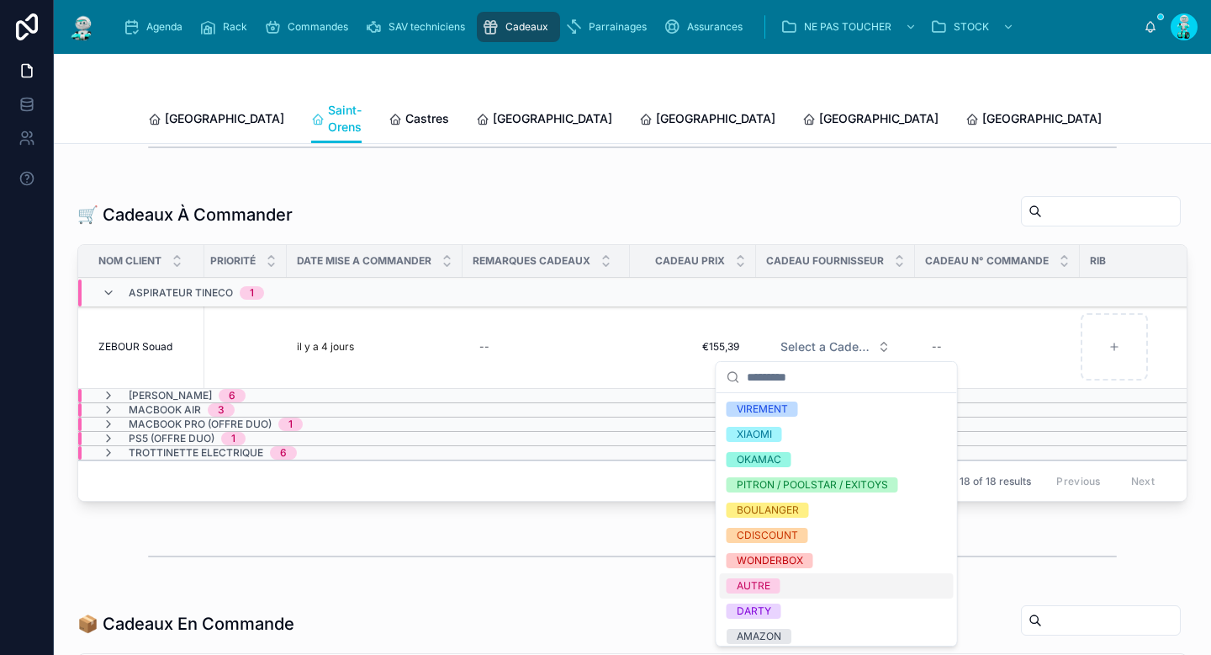
click at [814, 580] on div "AUTRE" at bounding box center [837, 585] width 234 height 25
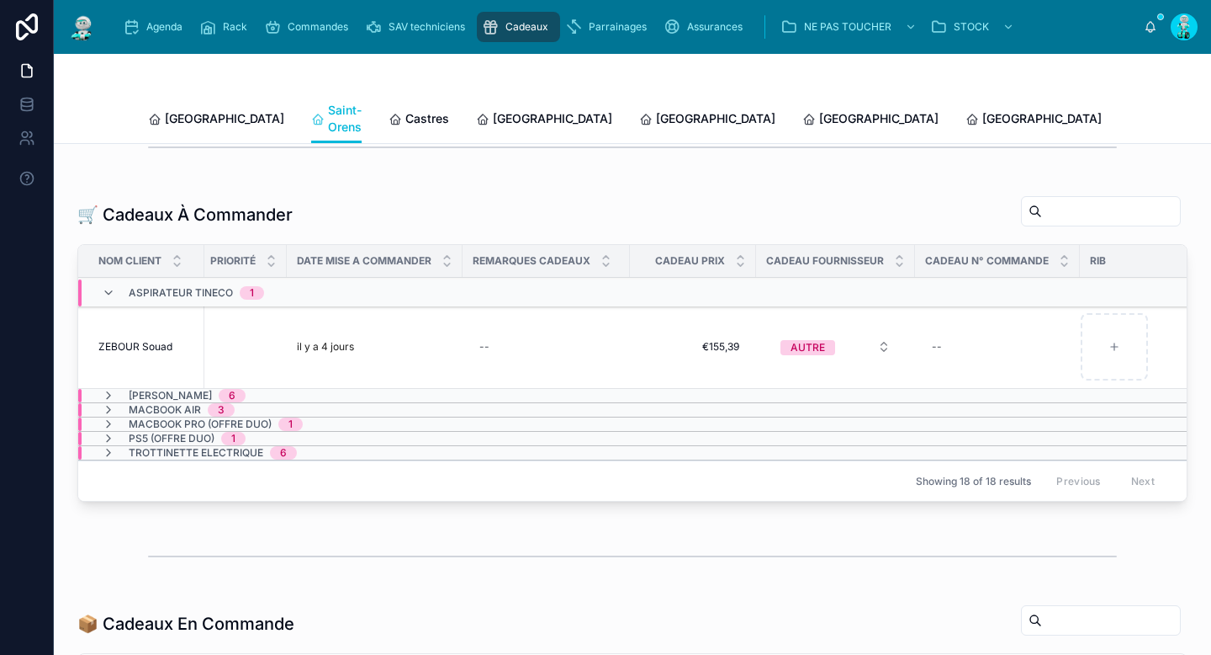
click at [983, 343] on div "--" at bounding box center [997, 346] width 145 height 27
type input "**********"
click at [1138, 363] on icon "submit" at bounding box center [1138, 364] width 13 height 13
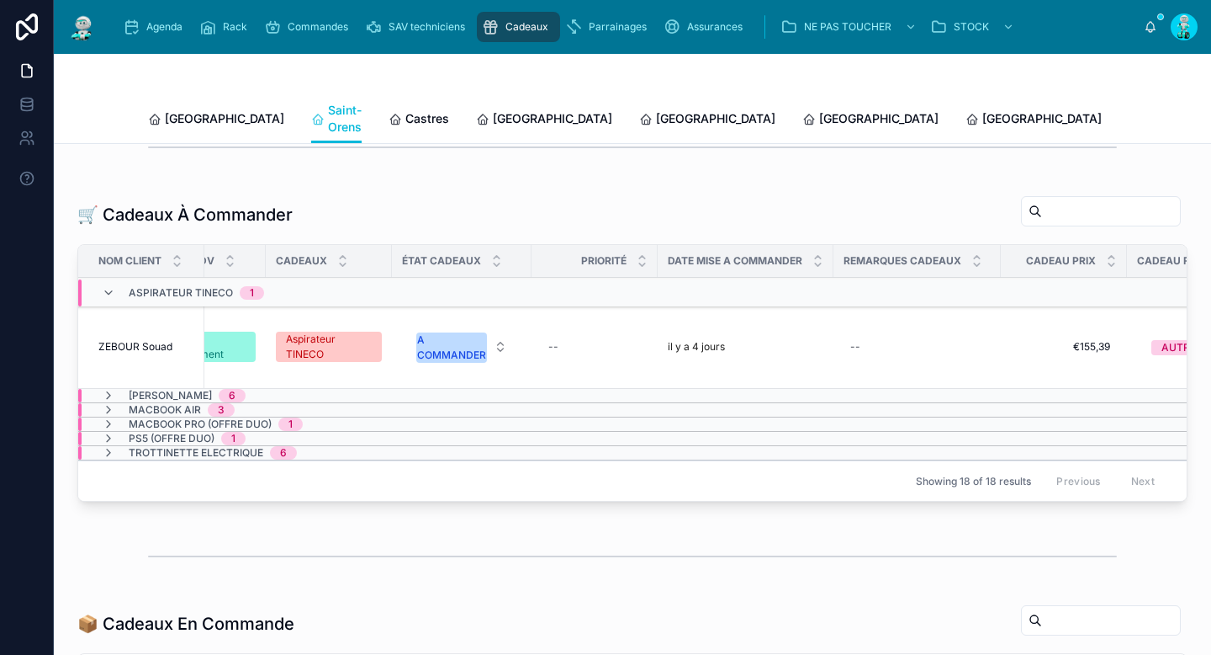
scroll to position [0, 630]
click at [432, 349] on div "A COMMANDER" at bounding box center [452, 347] width 69 height 30
click at [439, 334] on div "A COMMANDER" at bounding box center [452, 347] width 69 height 30
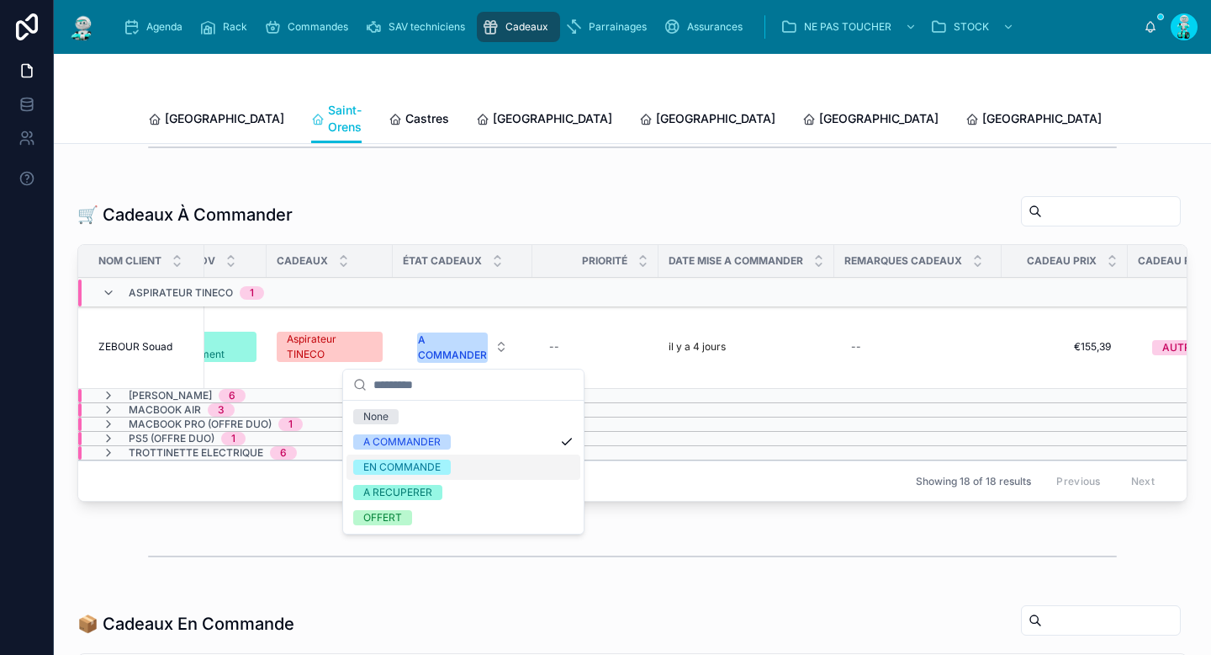
drag, startPoint x: 434, startPoint y: 467, endPoint x: 431, endPoint y: 455, distance: 12.2
click at [434, 467] on div "EN COMMANDE" at bounding box center [401, 466] width 77 height 15
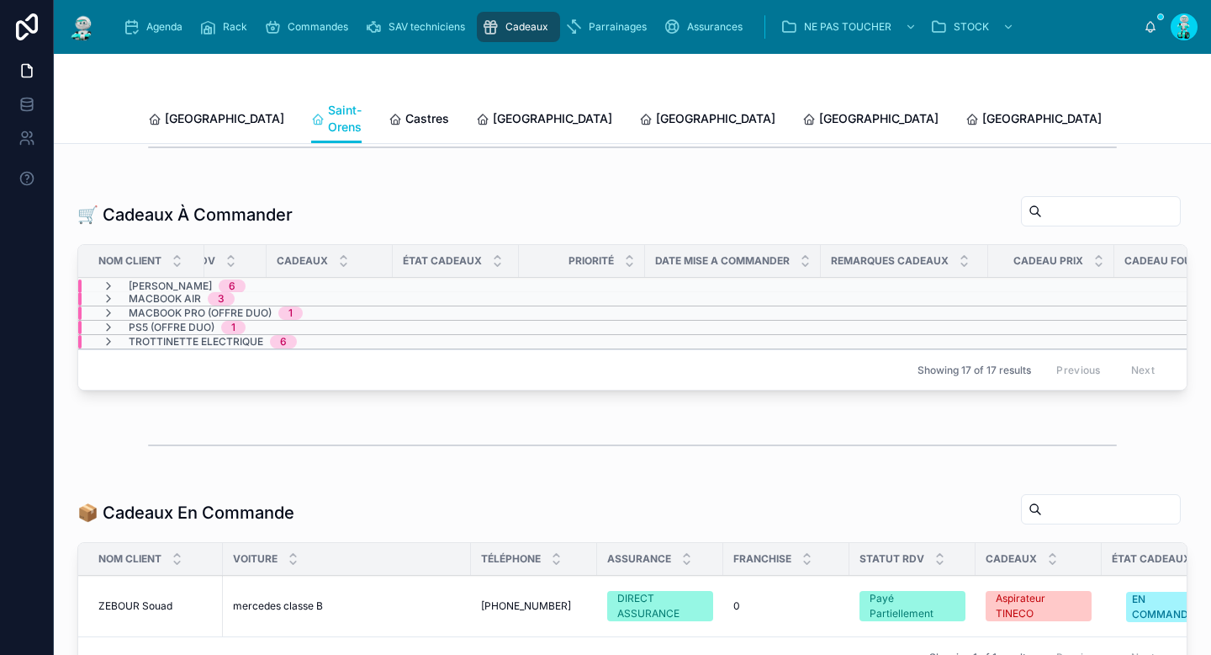
click at [406, 110] on span "Castres" at bounding box center [428, 118] width 44 height 17
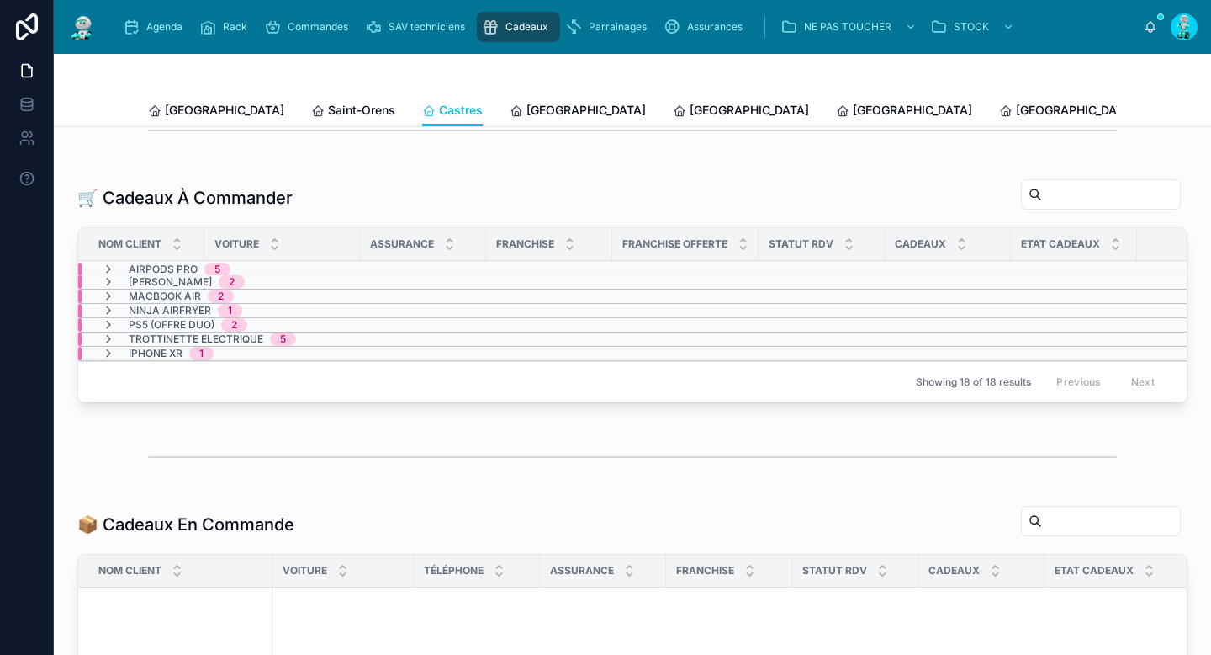
click at [527, 111] on span "[GEOGRAPHIC_DATA]" at bounding box center [586, 110] width 119 height 17
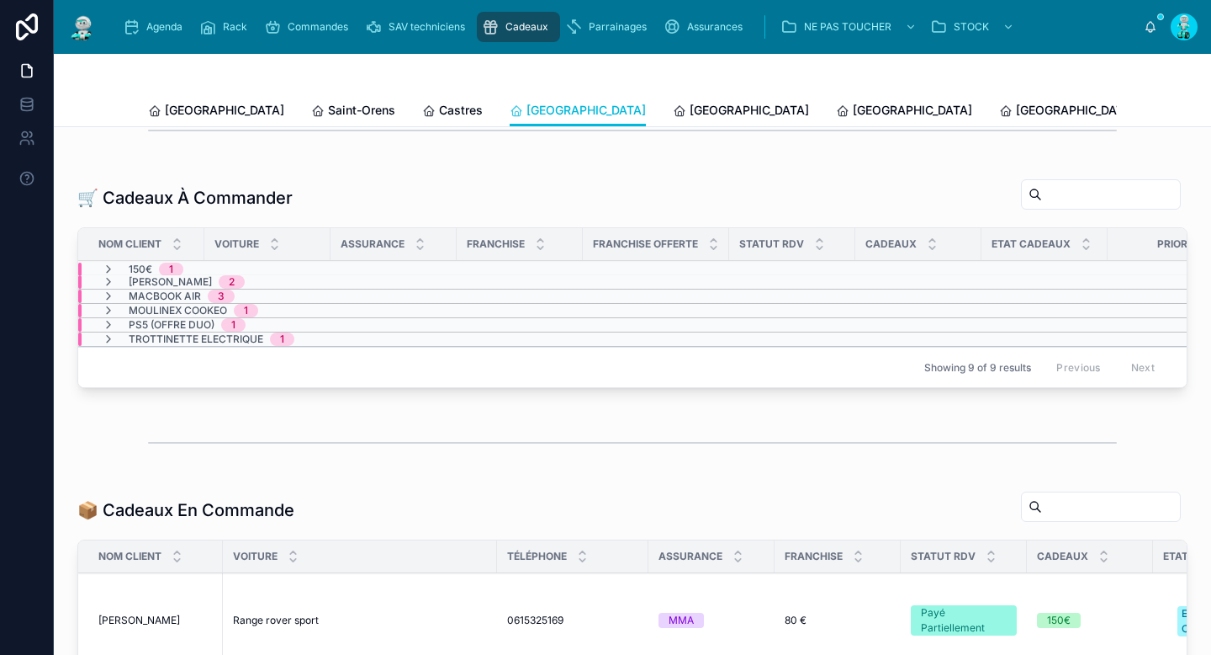
click at [690, 106] on span "[GEOGRAPHIC_DATA]" at bounding box center [749, 110] width 119 height 17
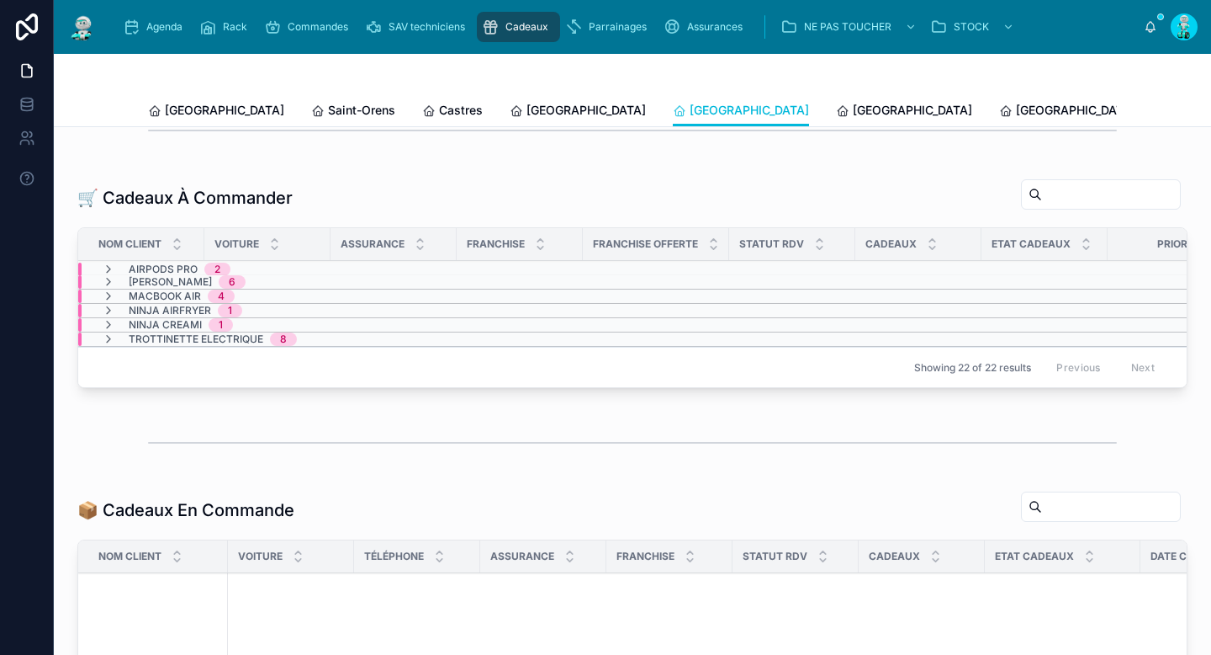
click at [853, 107] on span "[GEOGRAPHIC_DATA]" at bounding box center [912, 110] width 119 height 17
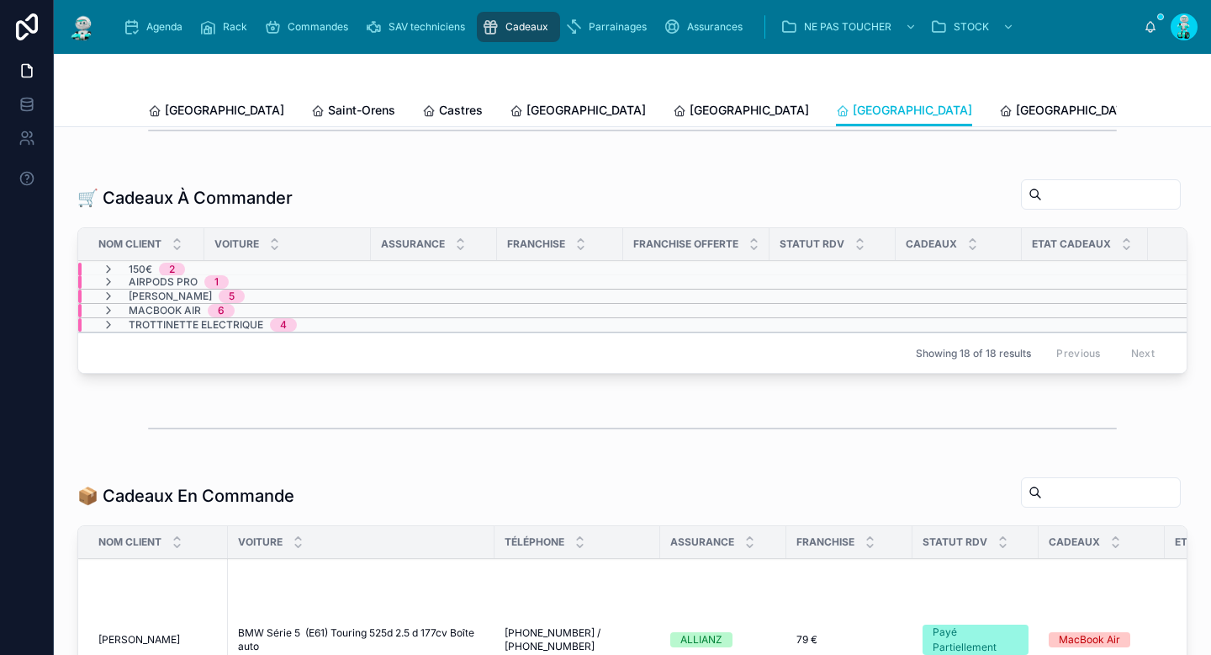
click at [999, 104] on icon at bounding box center [1005, 110] width 13 height 13
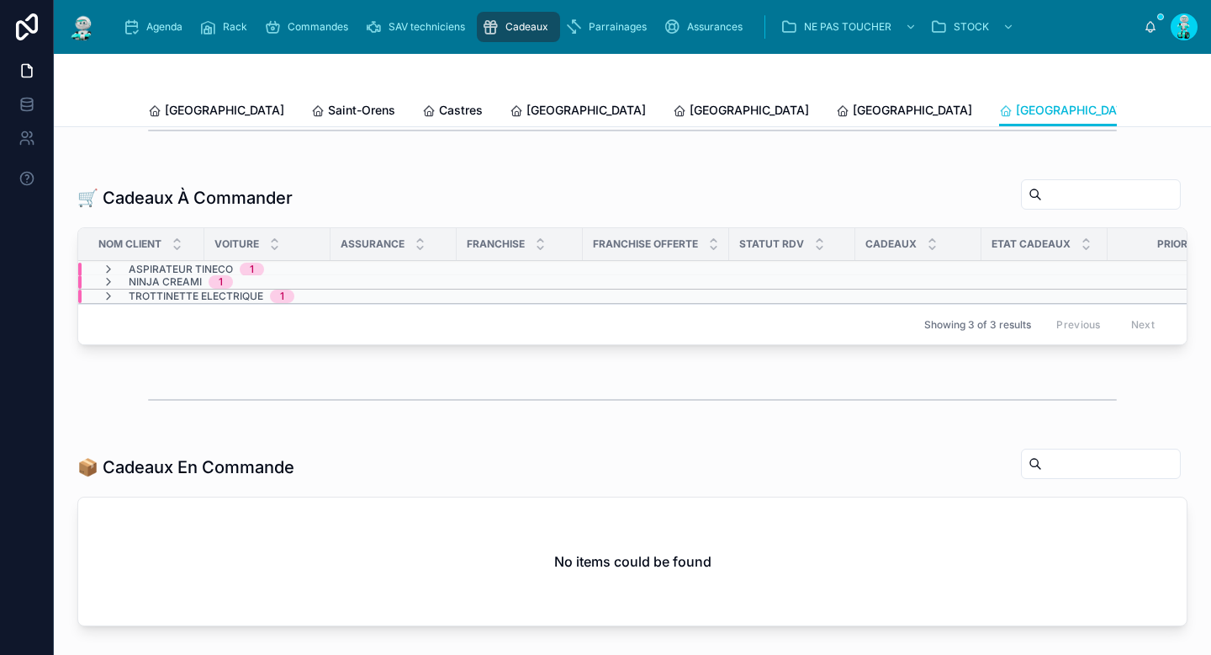
click at [114, 276] on icon at bounding box center [108, 268] width 13 height 13
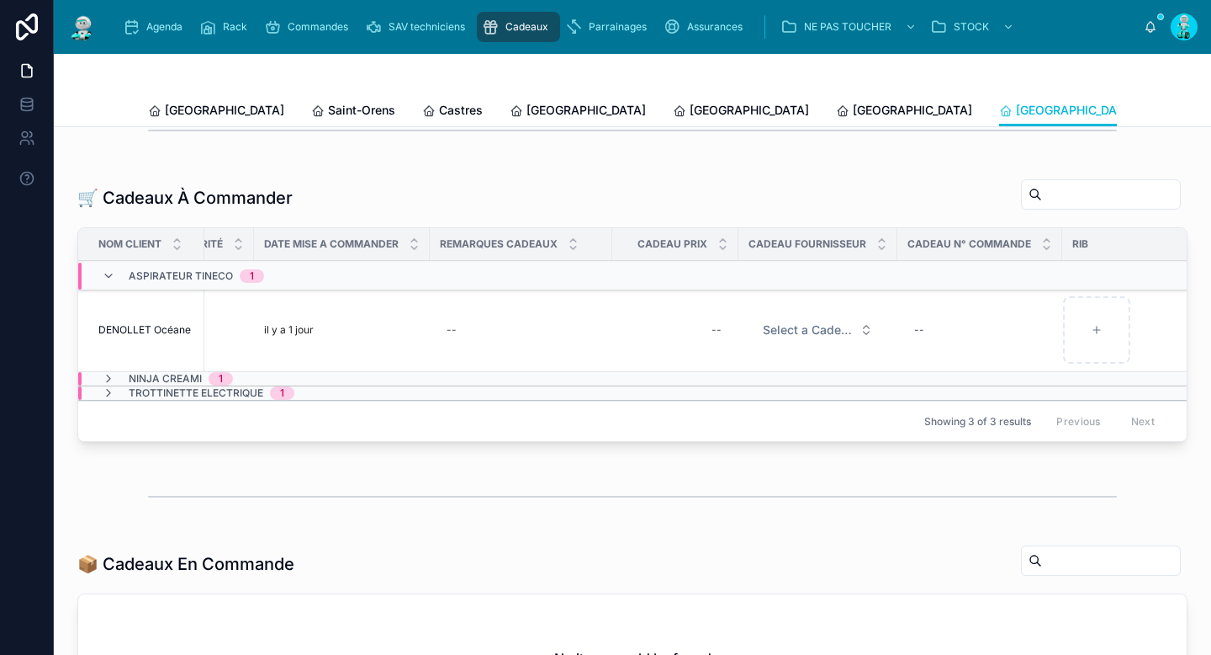
scroll to position [0, 1014]
click at [674, 338] on div "--" at bounding box center [674, 329] width 106 height 27
type input "*******"
click button "submit" at bounding box center [914, 365] width 20 height 20
click at [771, 338] on span "Select a Cadeau Fournisseur" at bounding box center [806, 329] width 90 height 17
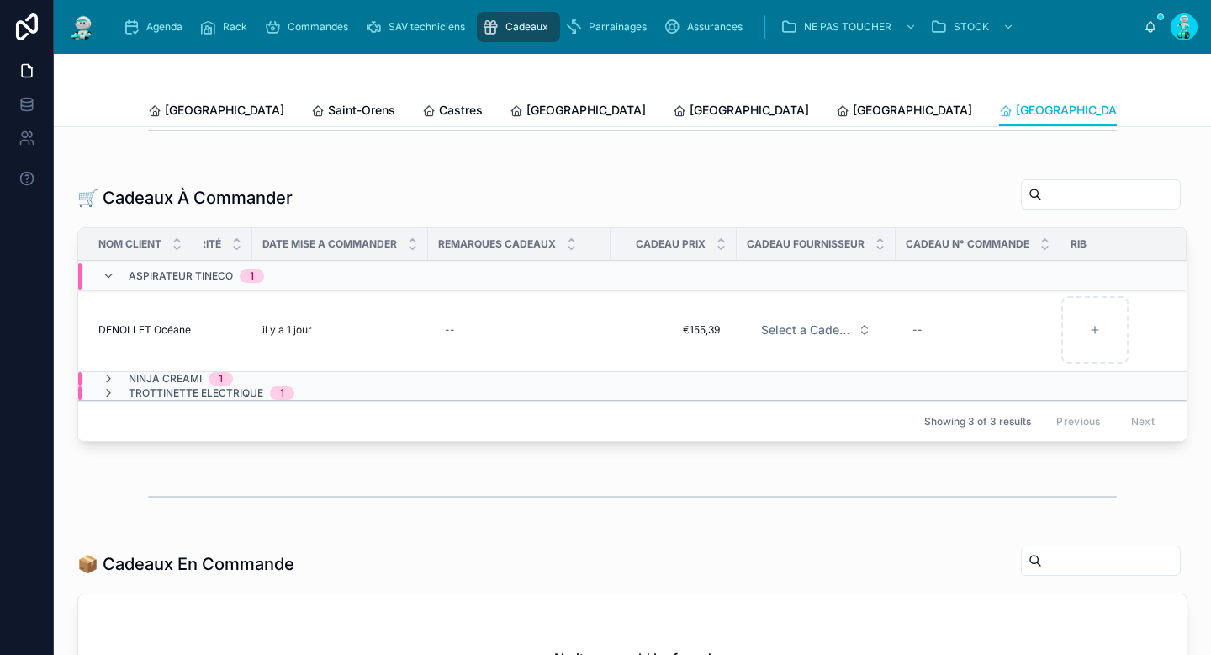
click at [817, 338] on span "Select a Cadeau Fournisseur" at bounding box center [806, 329] width 90 height 17
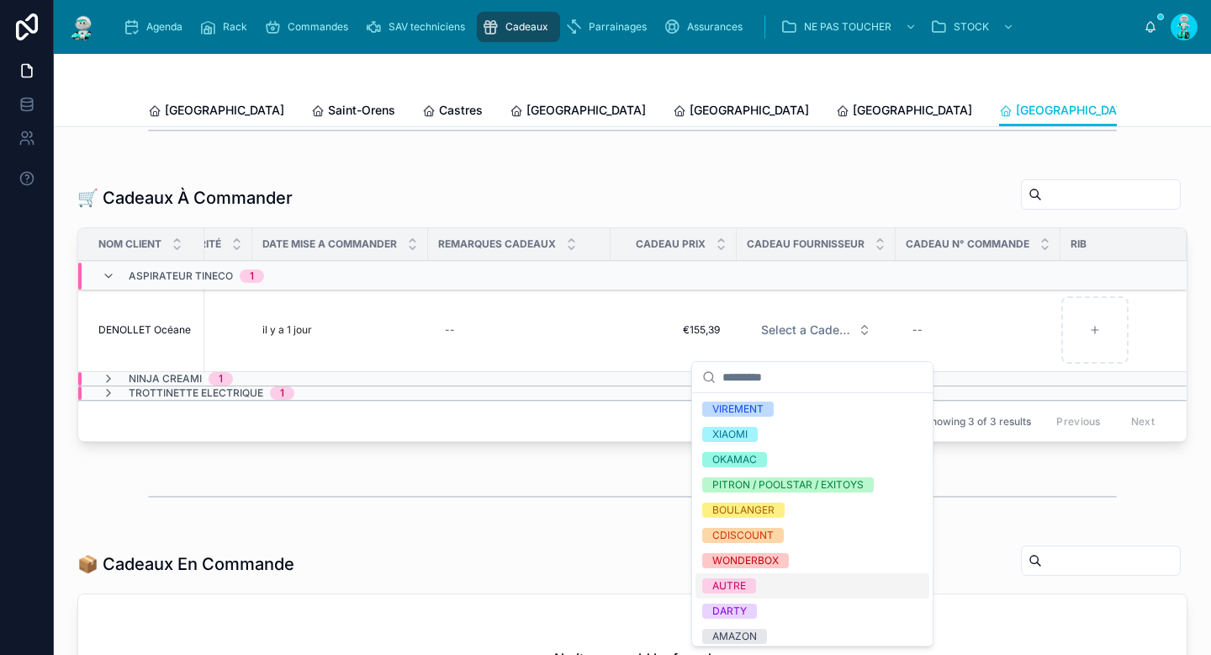
click at [750, 584] on span "AUTRE" at bounding box center [729, 585] width 54 height 15
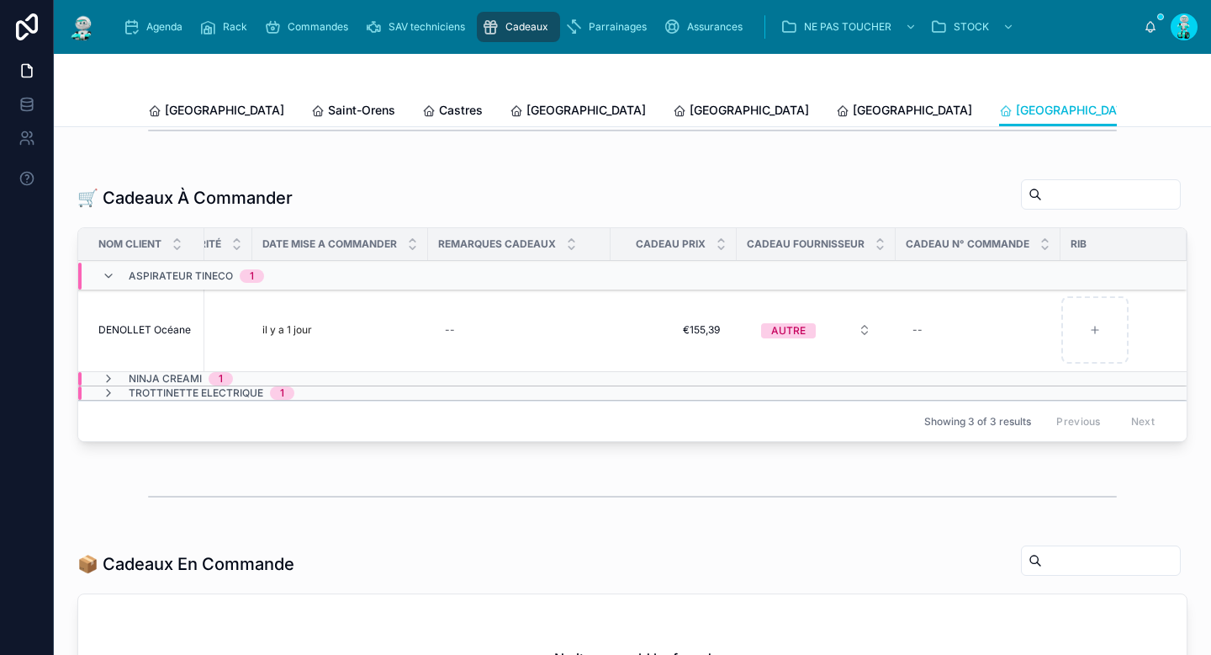
click at [933, 343] on div "--" at bounding box center [978, 329] width 145 height 27
type input "**********"
click at [1109, 368] on icon "submit" at bounding box center [1114, 364] width 13 height 13
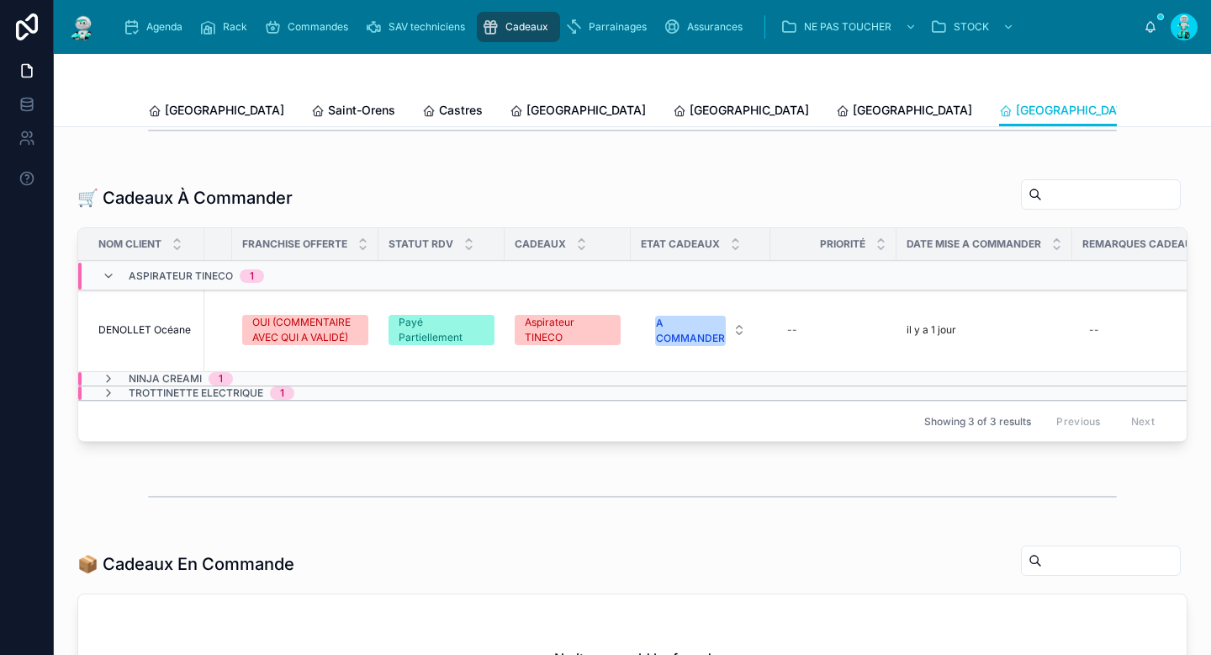
scroll to position [0, 358]
click at [697, 346] on div "A COMMANDER" at bounding box center [696, 330] width 69 height 30
click at [702, 337] on div "A COMMANDER" at bounding box center [696, 330] width 69 height 30
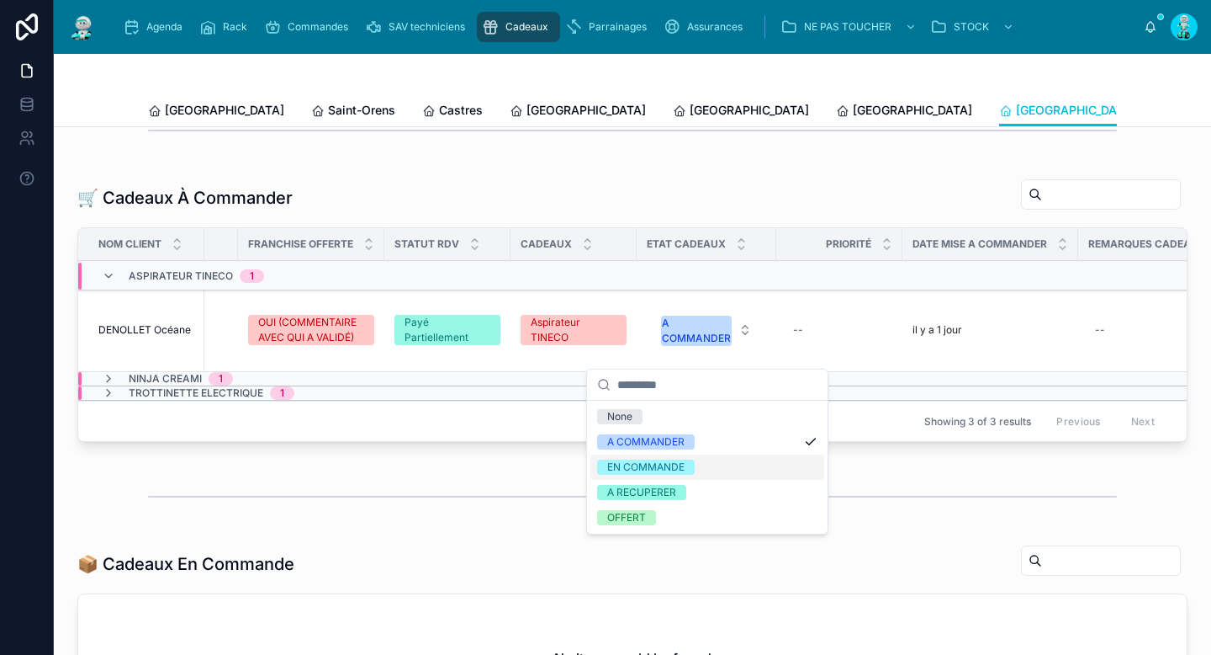
click at [655, 465] on div "EN COMMANDE" at bounding box center [645, 466] width 77 height 15
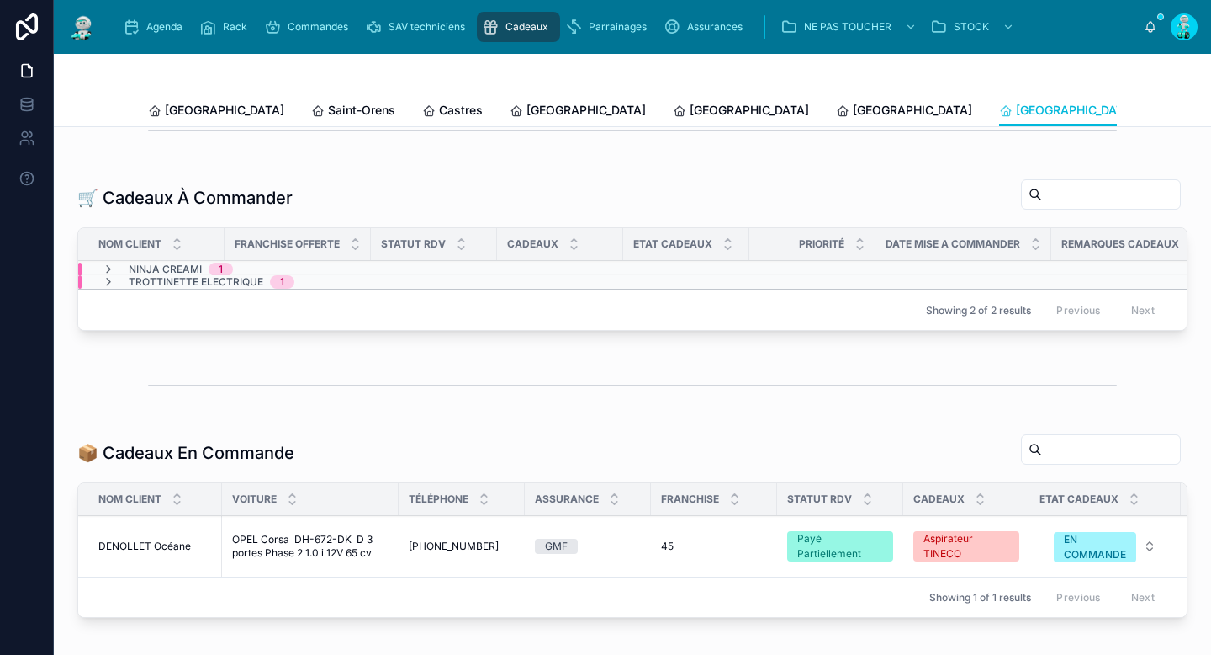
click at [169, 110] on span "[GEOGRAPHIC_DATA]" at bounding box center [224, 110] width 119 height 17
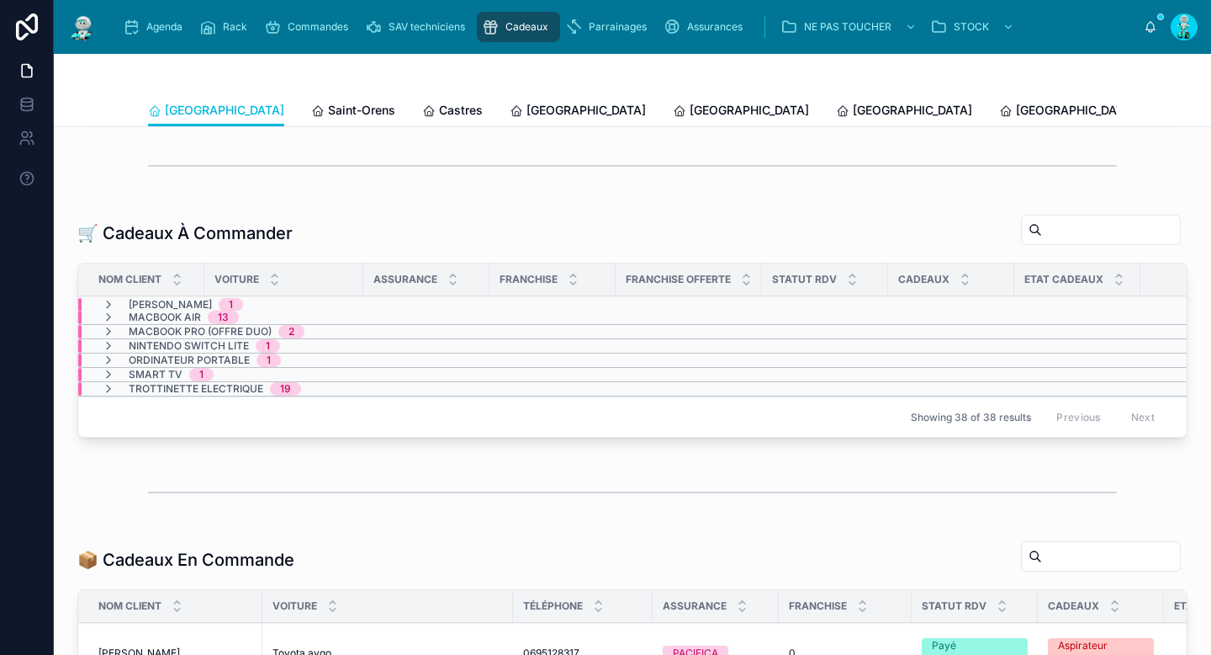
click at [111, 346] on icon at bounding box center [108, 345] width 13 height 13
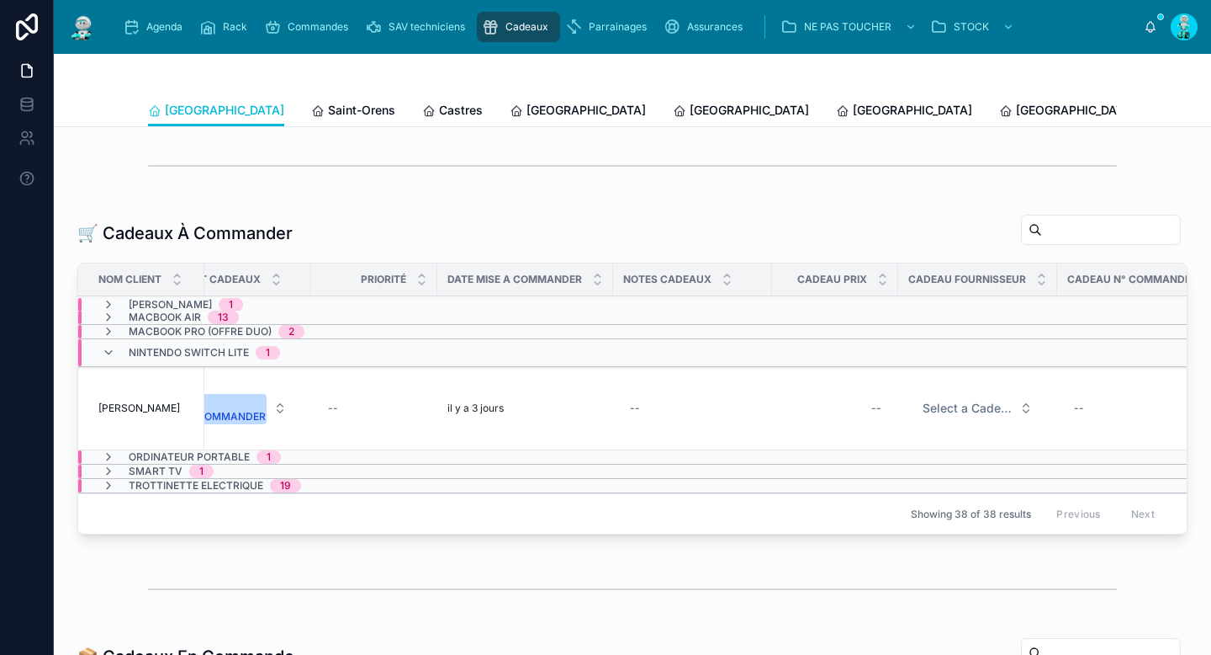
scroll to position [0, 1044]
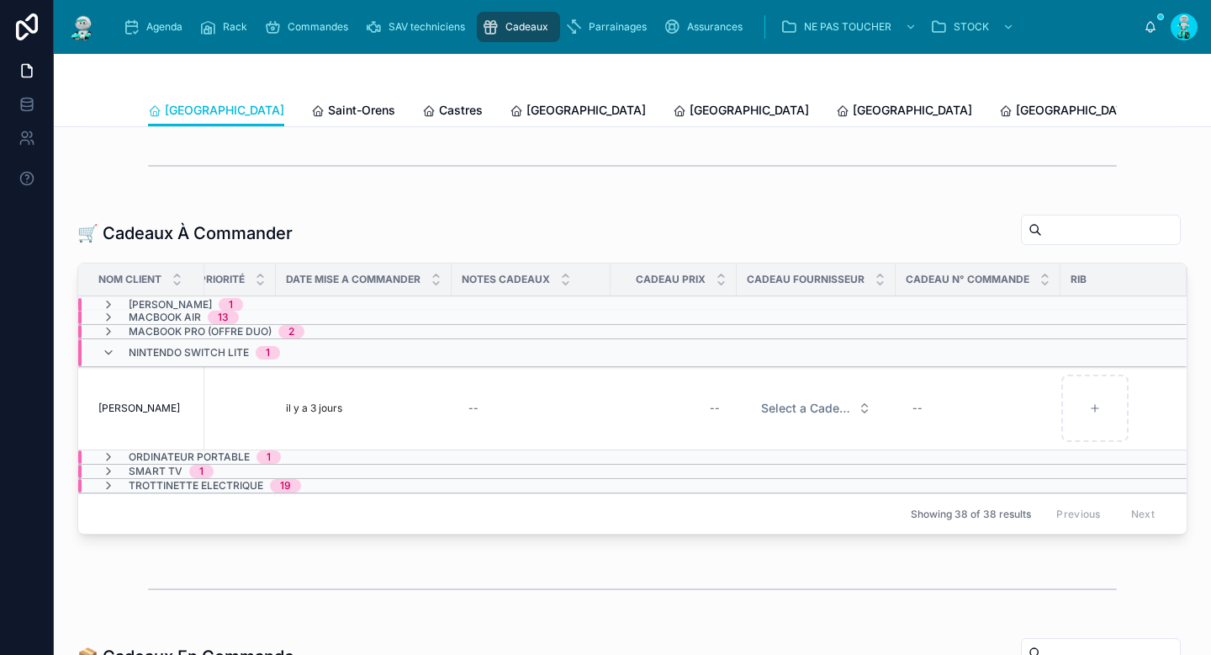
click at [674, 413] on div "--" at bounding box center [674, 408] width 106 height 27
type input "*******"
click button "submit" at bounding box center [906, 430] width 20 height 20
click at [807, 403] on span "Select a Cadeau Fournisseur" at bounding box center [806, 408] width 90 height 17
click at [805, 406] on span "Select a Cadeau Fournisseur" at bounding box center [806, 408] width 90 height 17
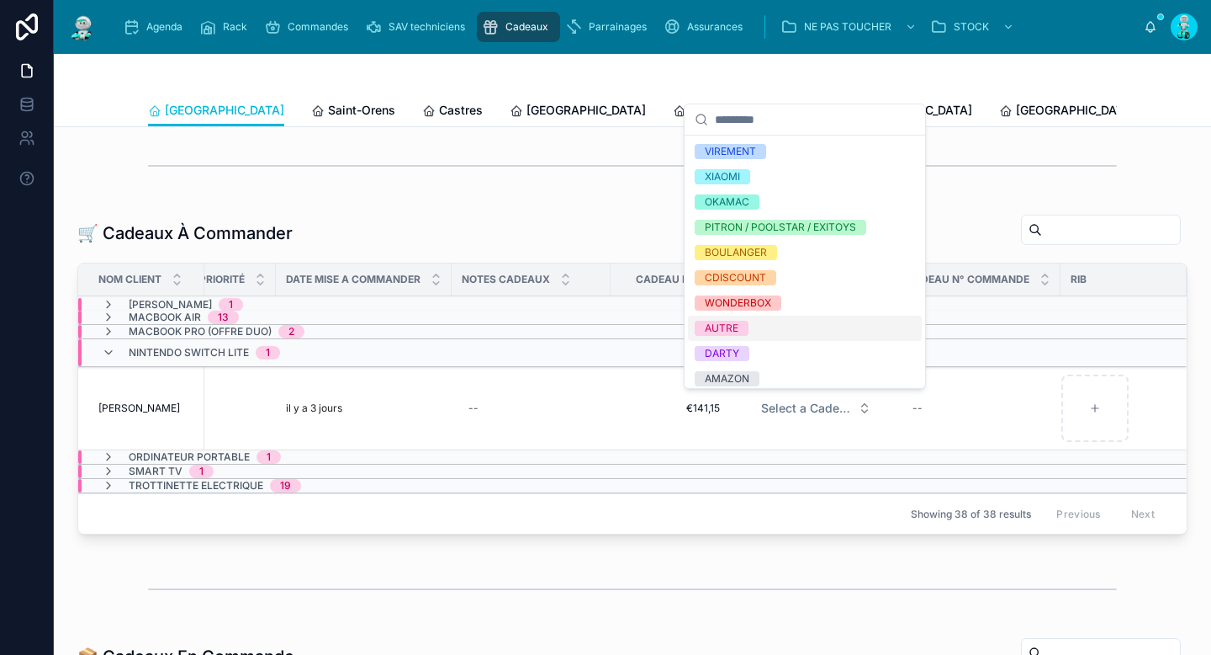
click at [738, 320] on div "AUTRE" at bounding box center [805, 327] width 234 height 25
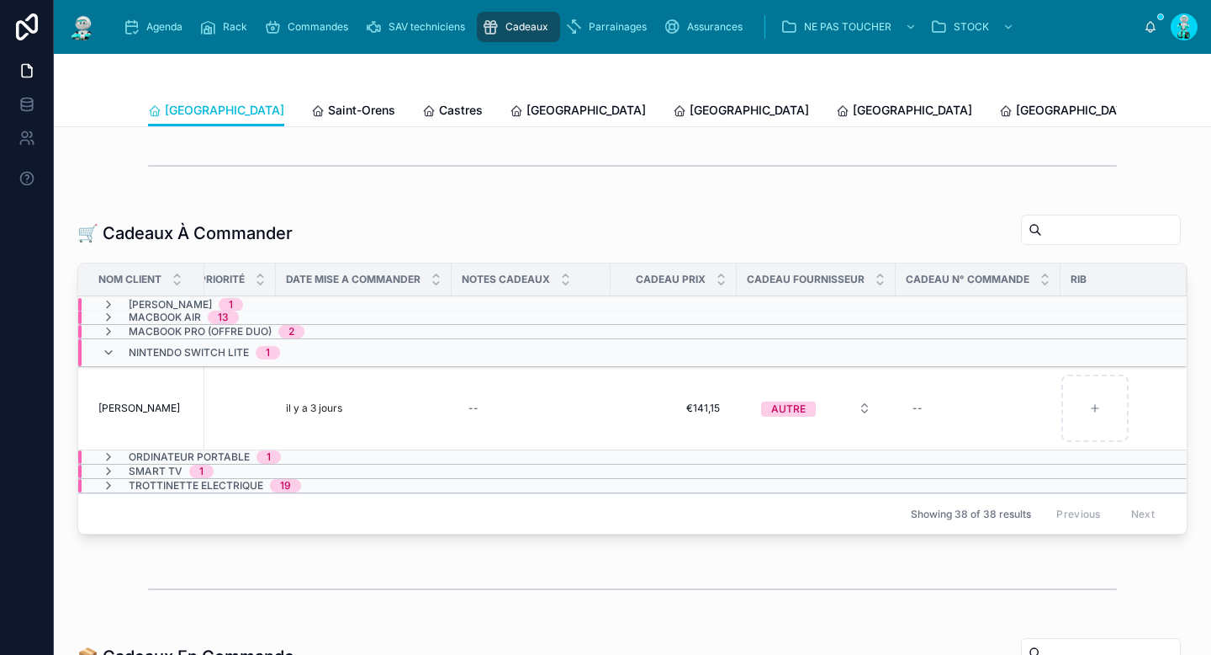
click at [689, 409] on span "€141,15" at bounding box center [674, 407] width 93 height 13
type input "*****"
type input "*******"
click button "submit" at bounding box center [823, 430] width 20 height 20
click at [934, 403] on div "--" at bounding box center [978, 408] width 145 height 27
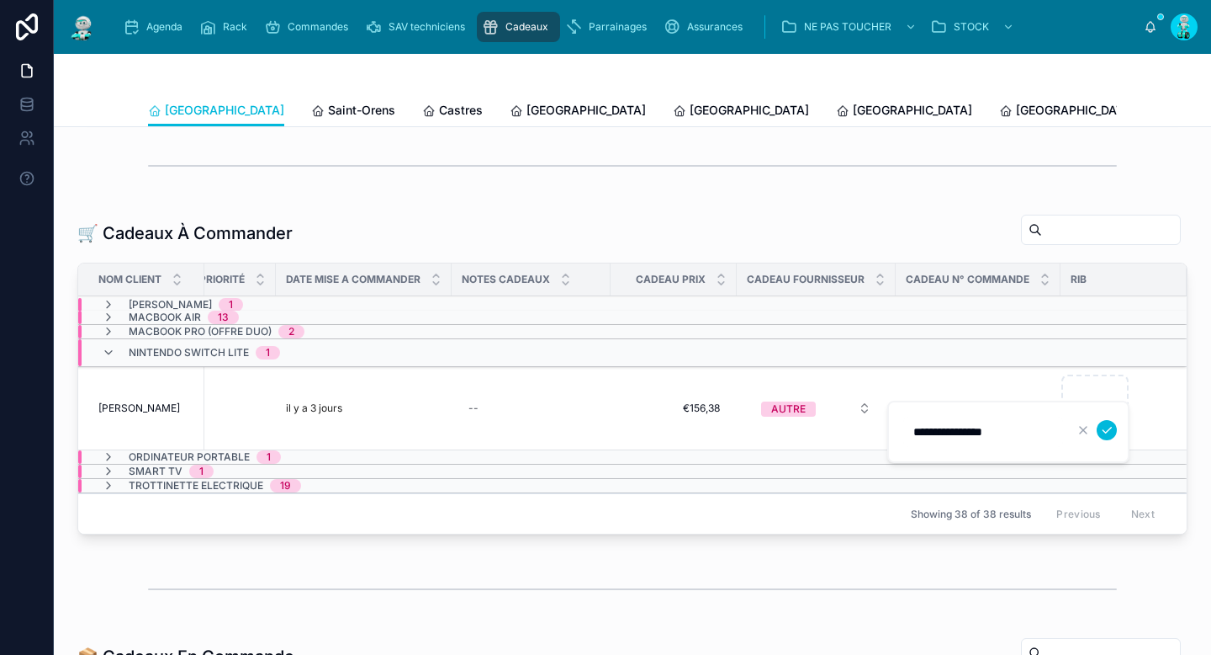
type input "**********"
click at [1100, 432] on icon "submit" at bounding box center [1106, 429] width 13 height 13
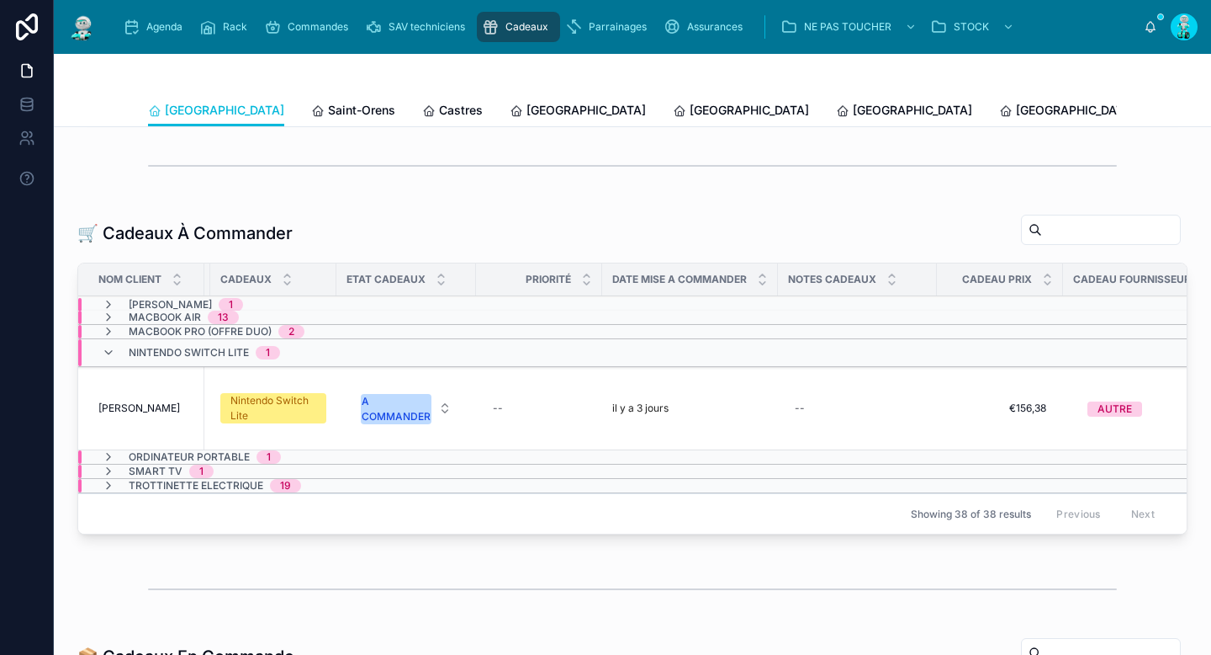
drag, startPoint x: 639, startPoint y: 544, endPoint x: 374, endPoint y: 506, distance: 266.9
click at [373, 511] on div "Nom Client Voiture Assurance Franchise Franchise Offerte Statut RDV Cadeaux Eta…" at bounding box center [632, 398] width 1109 height 270
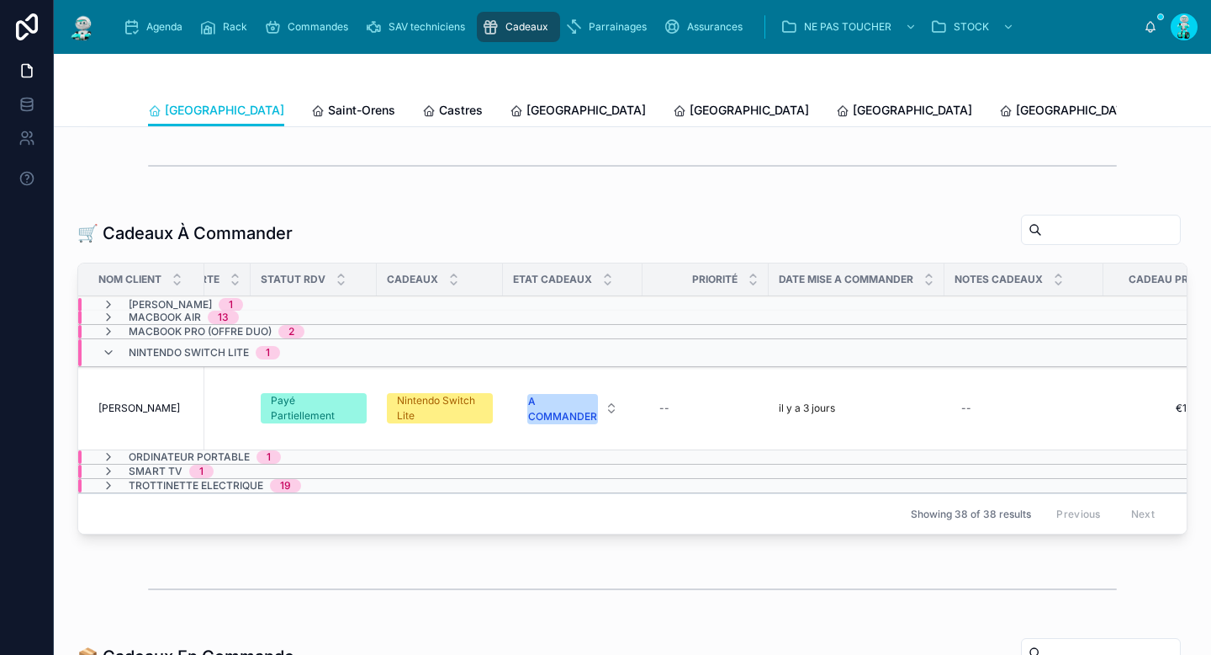
click at [572, 413] on div "A COMMANDER" at bounding box center [562, 409] width 69 height 30
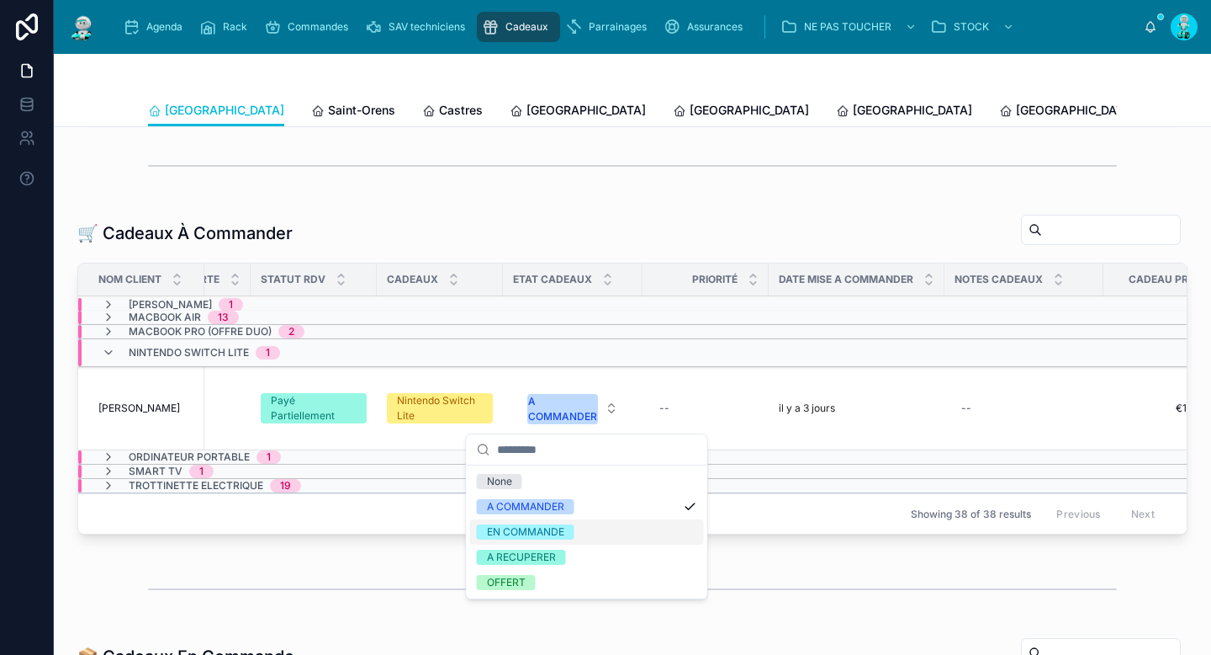
click at [537, 527] on div "EN COMMANDE" at bounding box center [525, 531] width 77 height 15
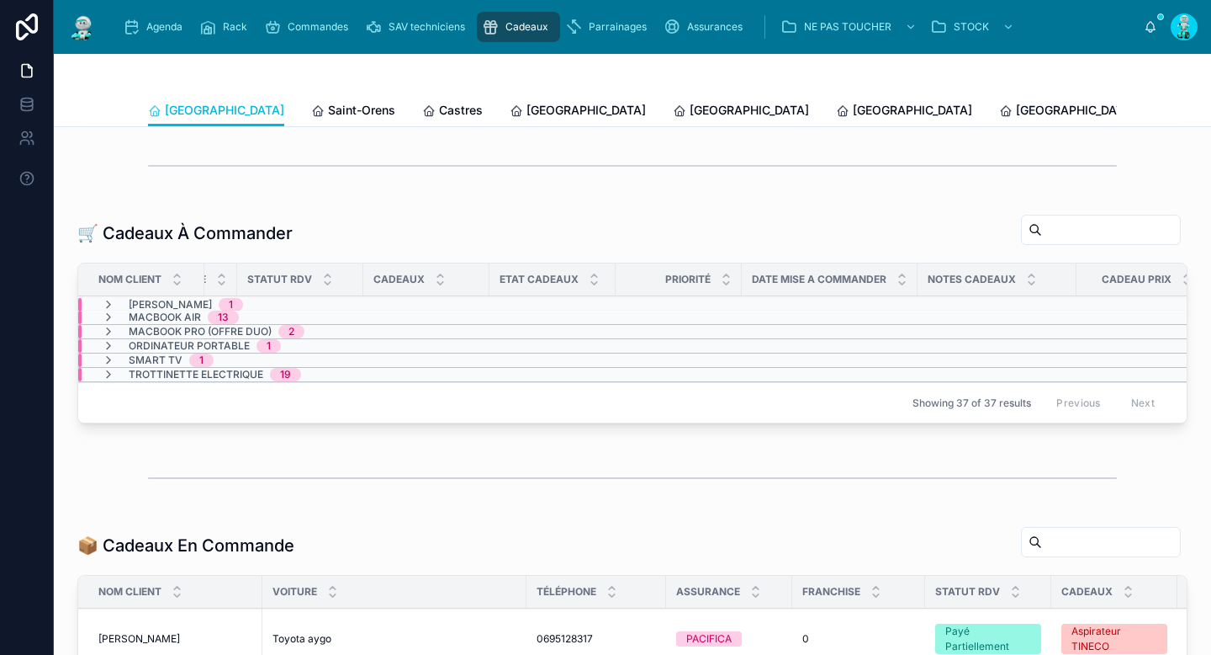
click at [328, 114] on span "Saint-Orens" at bounding box center [361, 110] width 67 height 17
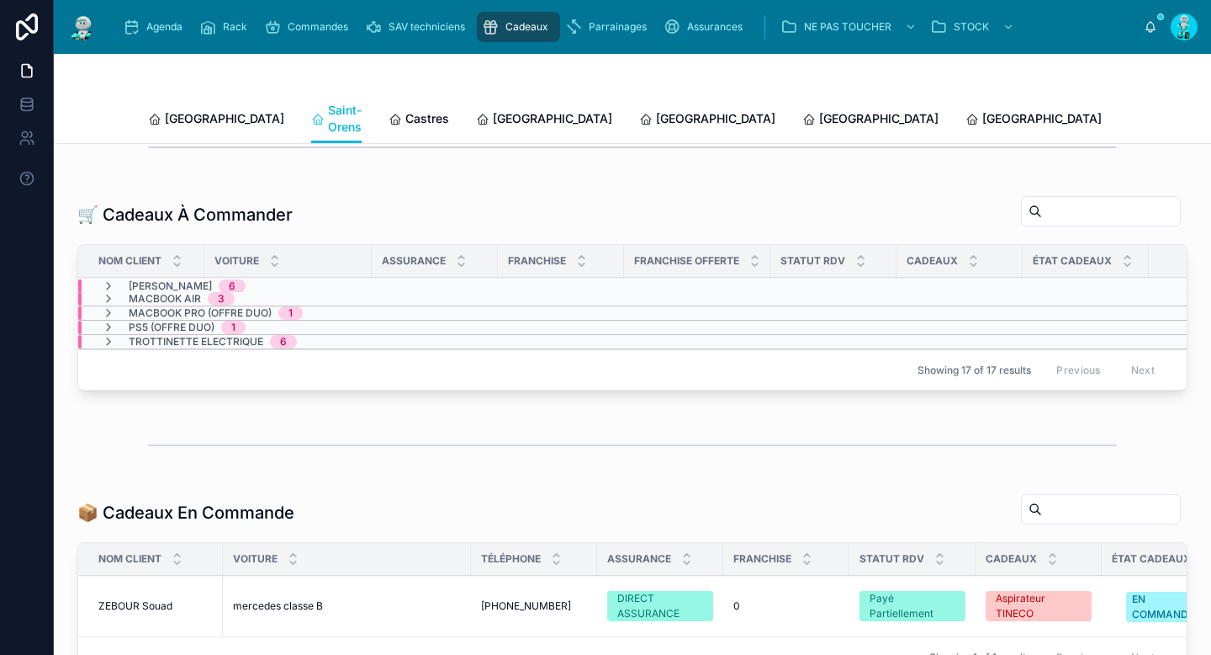
click at [406, 110] on span "Castres" at bounding box center [428, 118] width 44 height 17
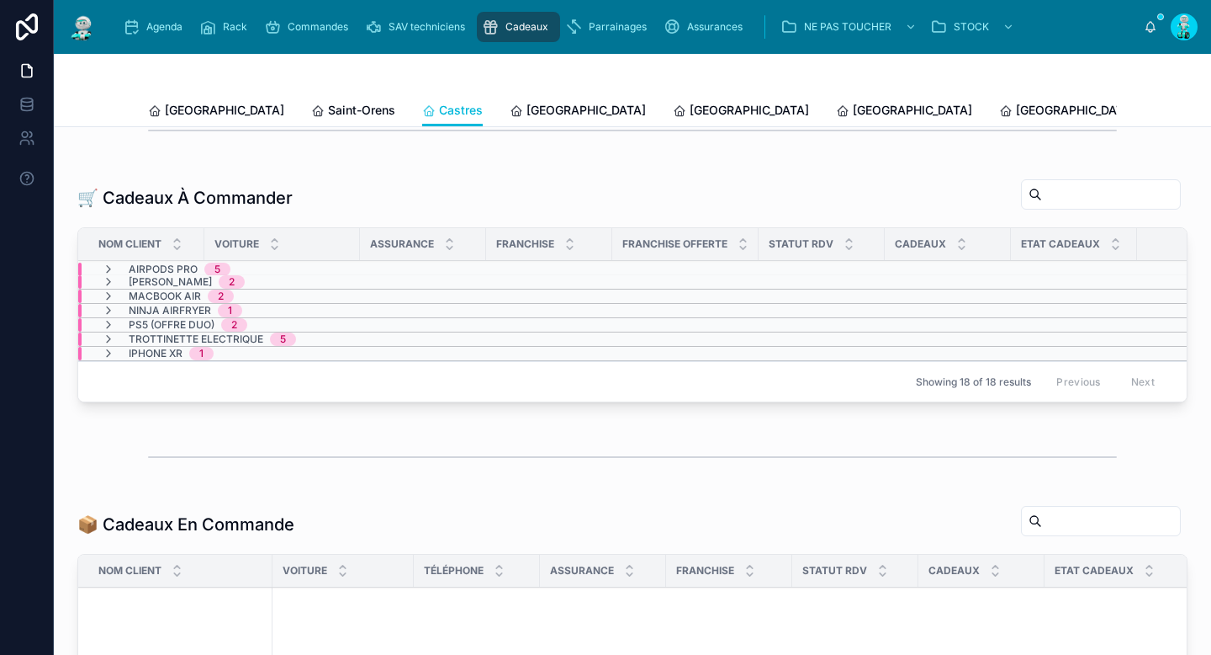
click at [527, 111] on span "[GEOGRAPHIC_DATA]" at bounding box center [586, 110] width 119 height 17
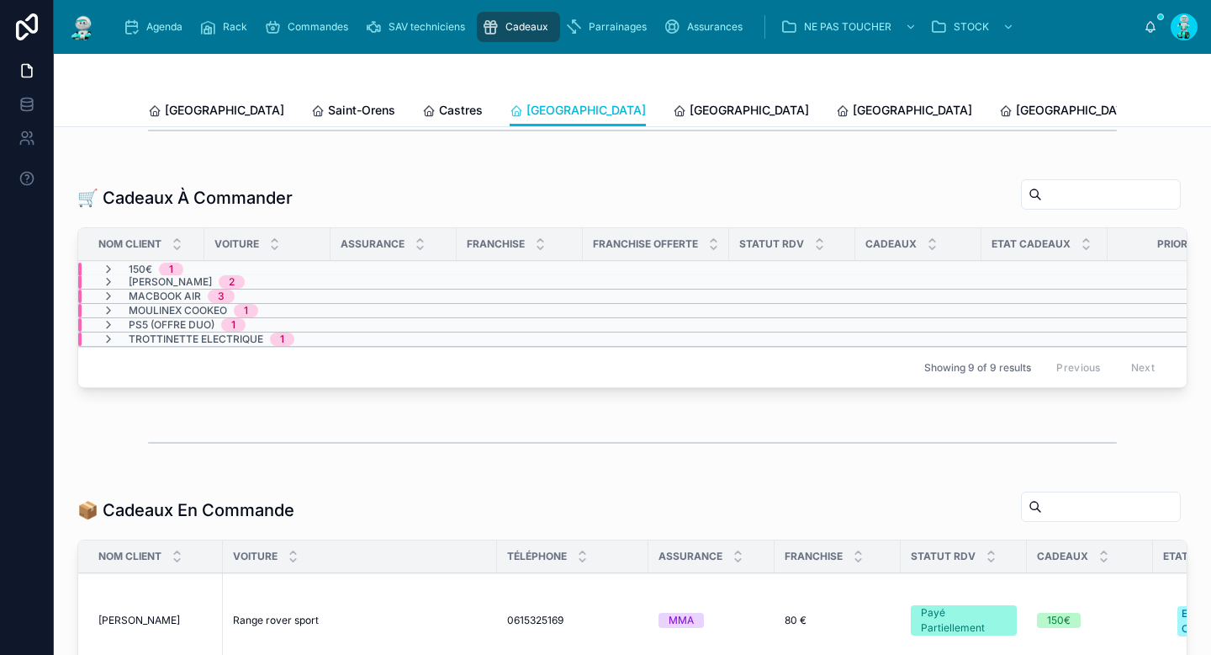
click at [690, 108] on span "[GEOGRAPHIC_DATA]" at bounding box center [749, 110] width 119 height 17
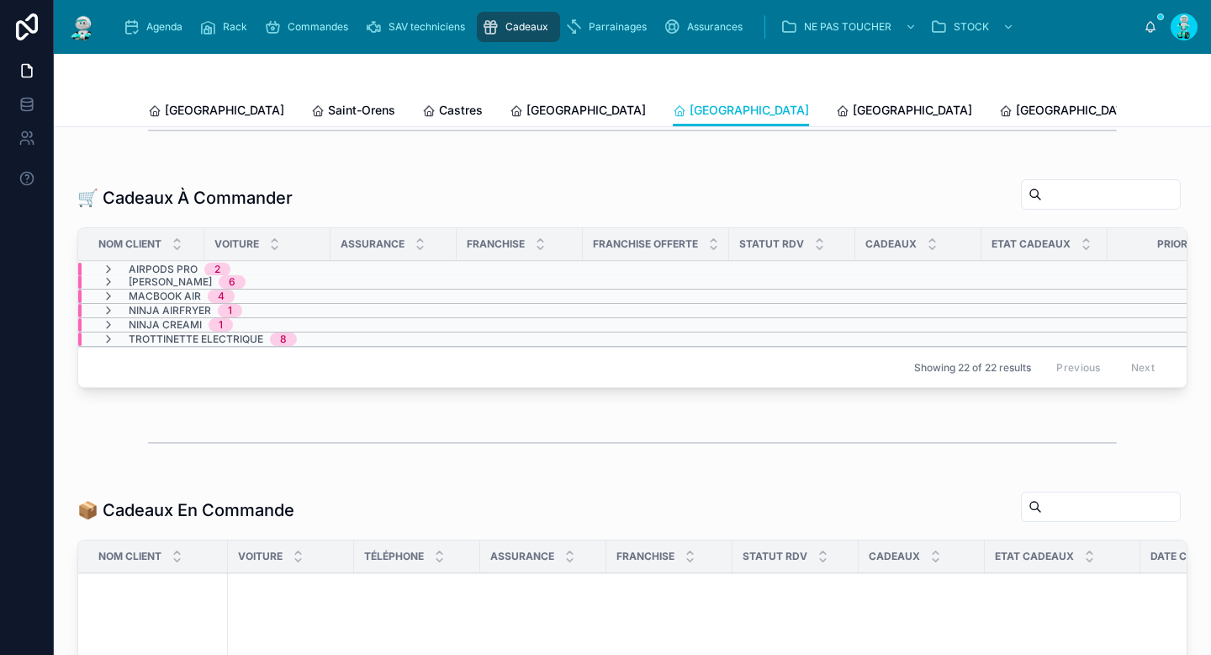
click at [853, 104] on span "[GEOGRAPHIC_DATA]" at bounding box center [912, 110] width 119 height 17
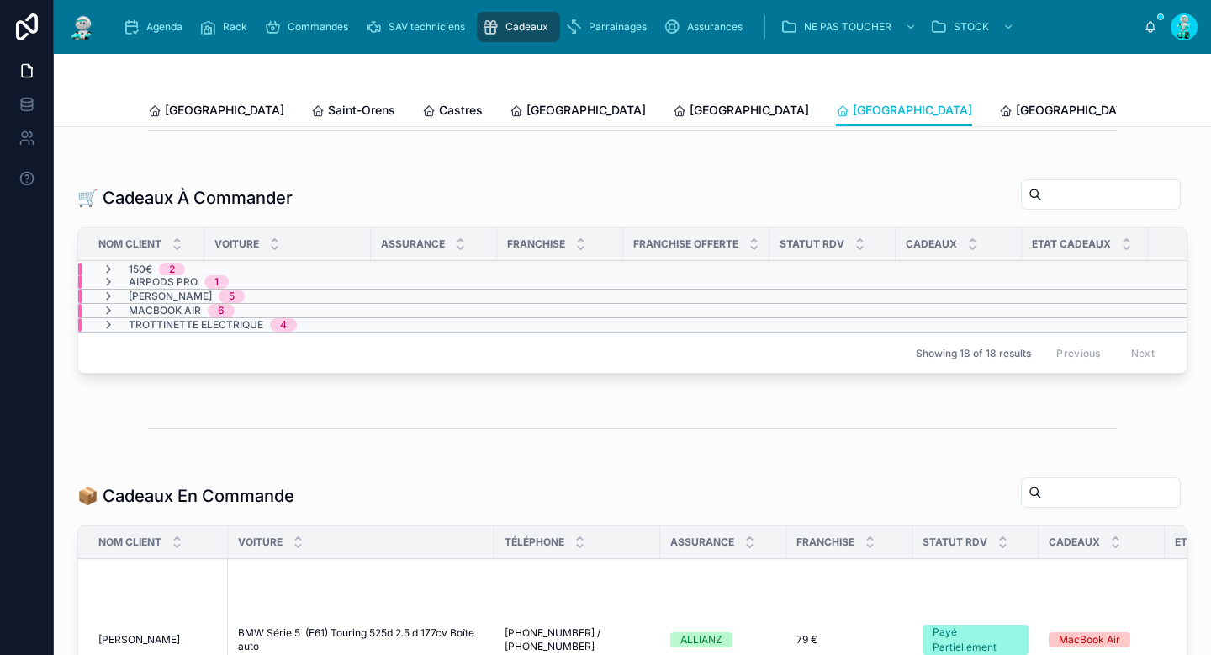
click at [999, 121] on link "[GEOGRAPHIC_DATA]" at bounding box center [1067, 112] width 136 height 34
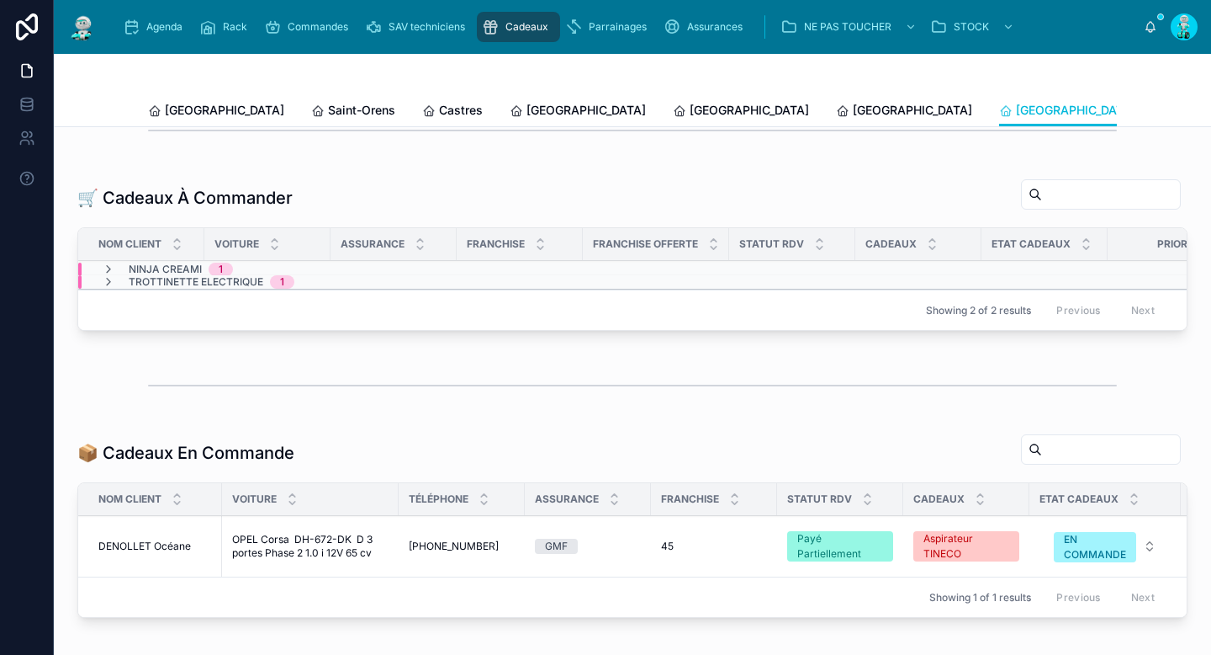
click at [197, 112] on span "[GEOGRAPHIC_DATA]" at bounding box center [224, 110] width 119 height 17
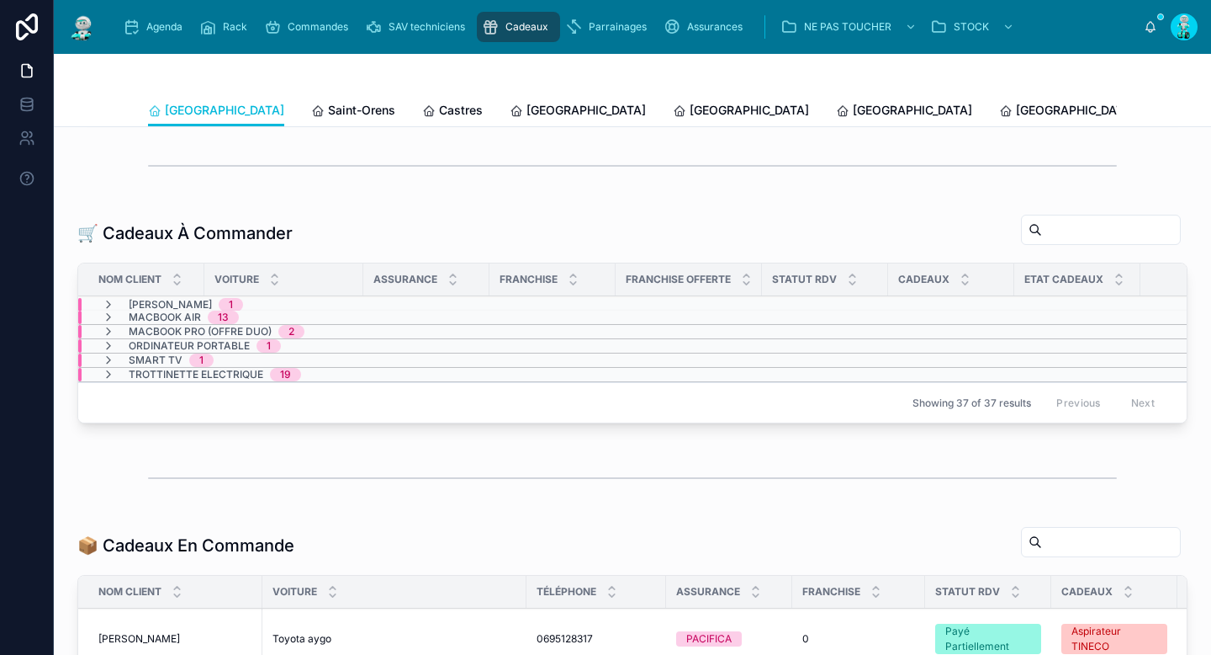
click at [108, 346] on icon at bounding box center [108, 345] width 13 height 13
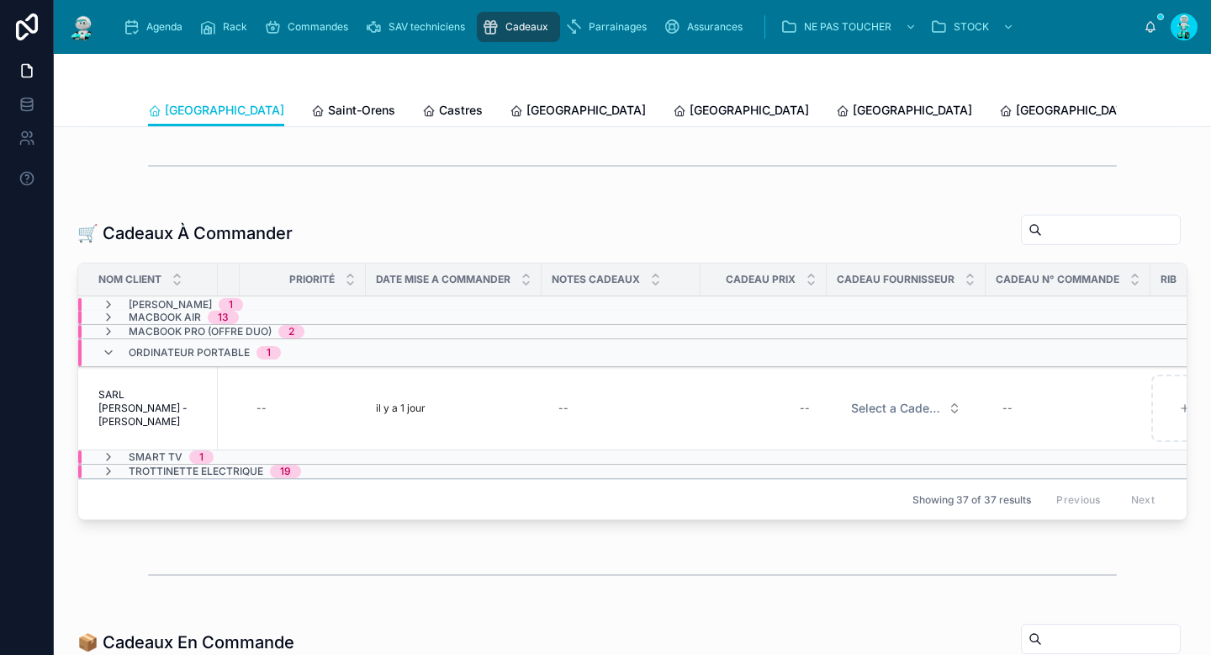
scroll to position [0, 1031]
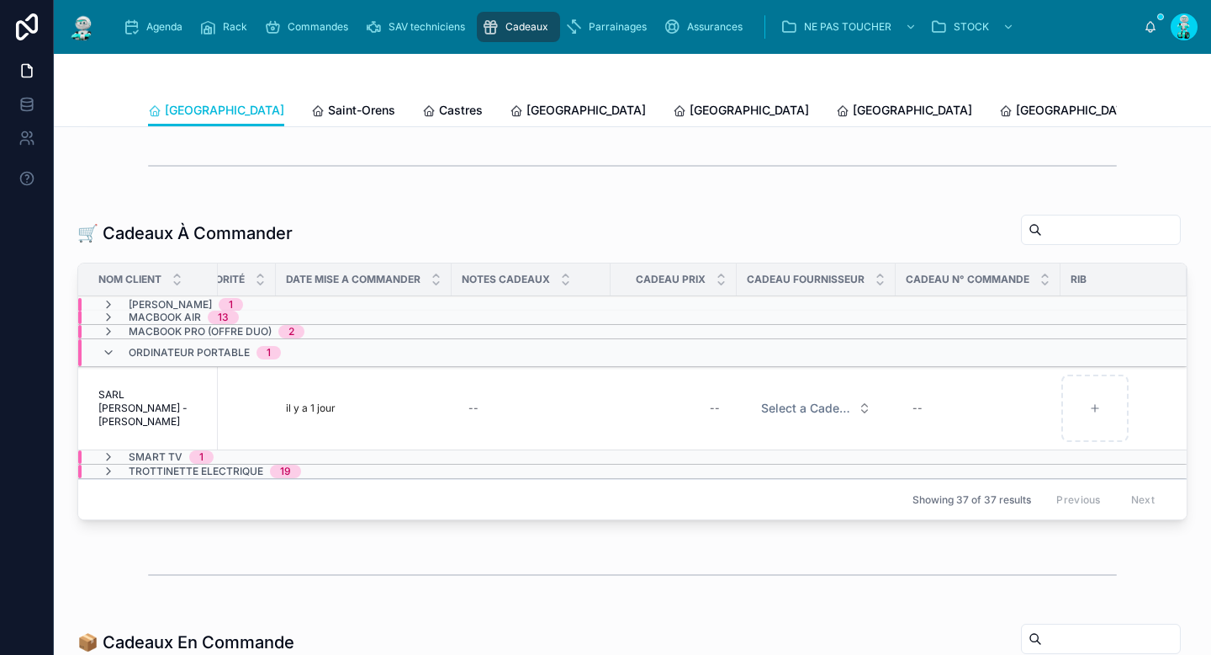
click at [697, 400] on div "--" at bounding box center [674, 408] width 106 height 27
type input "*******"
click button "submit" at bounding box center [906, 430] width 20 height 20
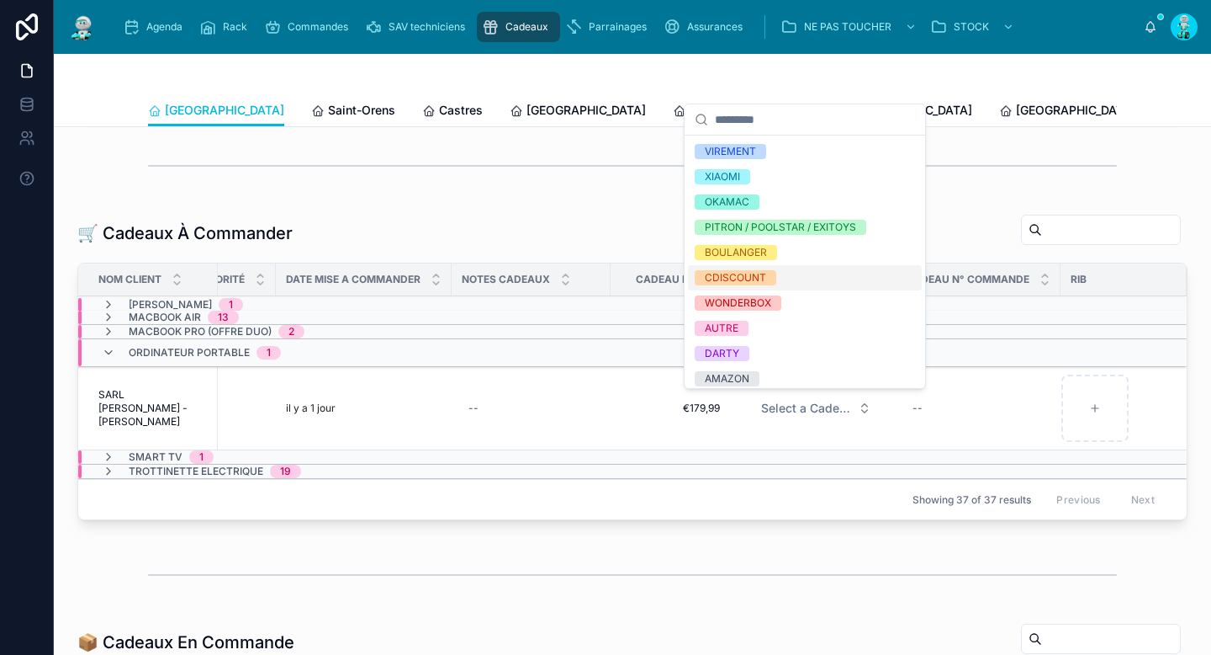
click at [769, 284] on span "CDISCOUNT" at bounding box center [736, 277] width 82 height 15
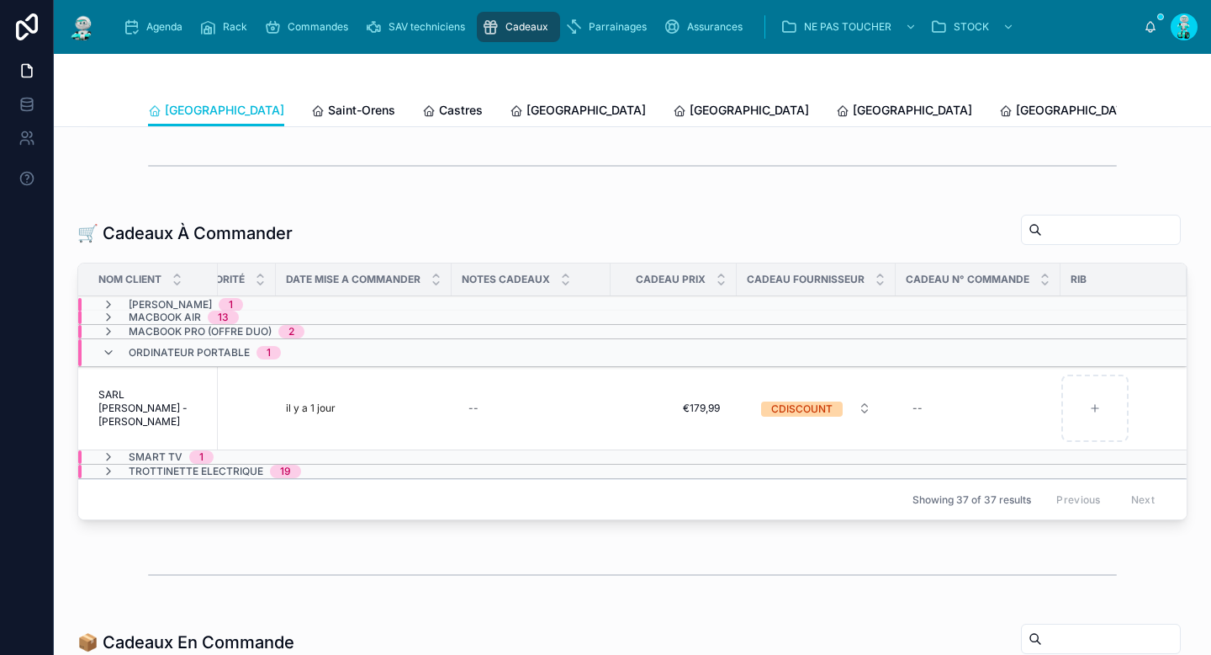
click at [107, 459] on icon at bounding box center [108, 456] width 13 height 13
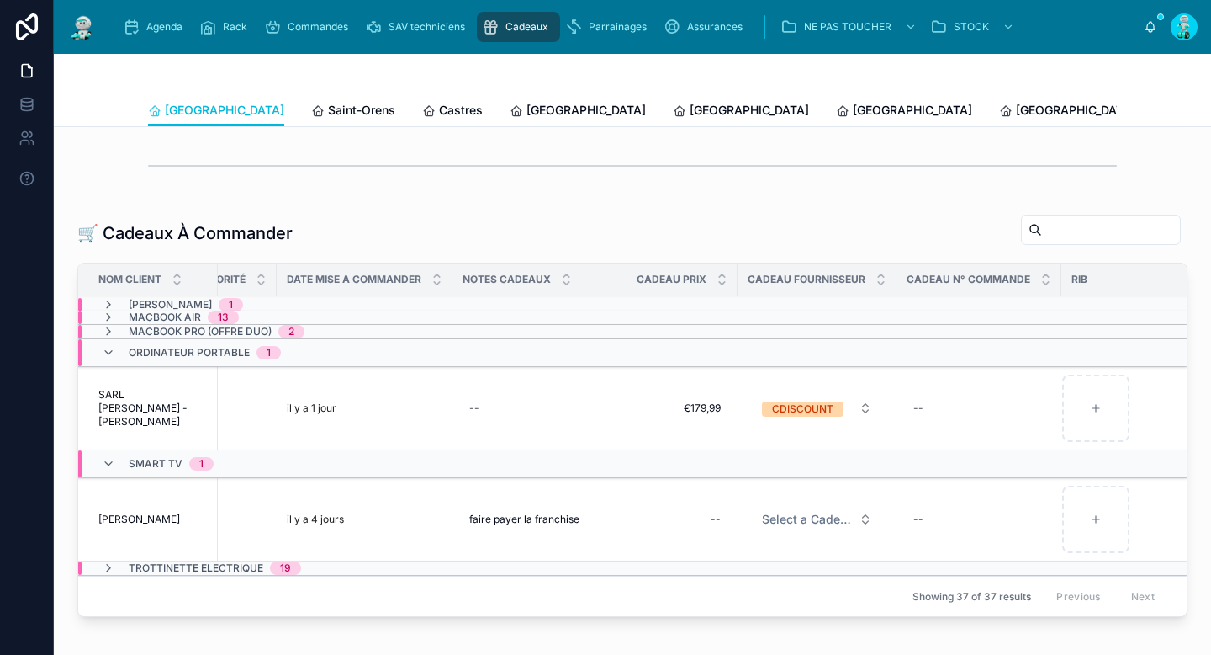
click at [704, 525] on div "--" at bounding box center [675, 519] width 106 height 27
type input "*******"
click at [919, 543] on icon "submit" at bounding box center [919, 541] width 8 height 6
click at [817, 524] on span "Select a Cadeau Fournisseur" at bounding box center [807, 519] width 90 height 17
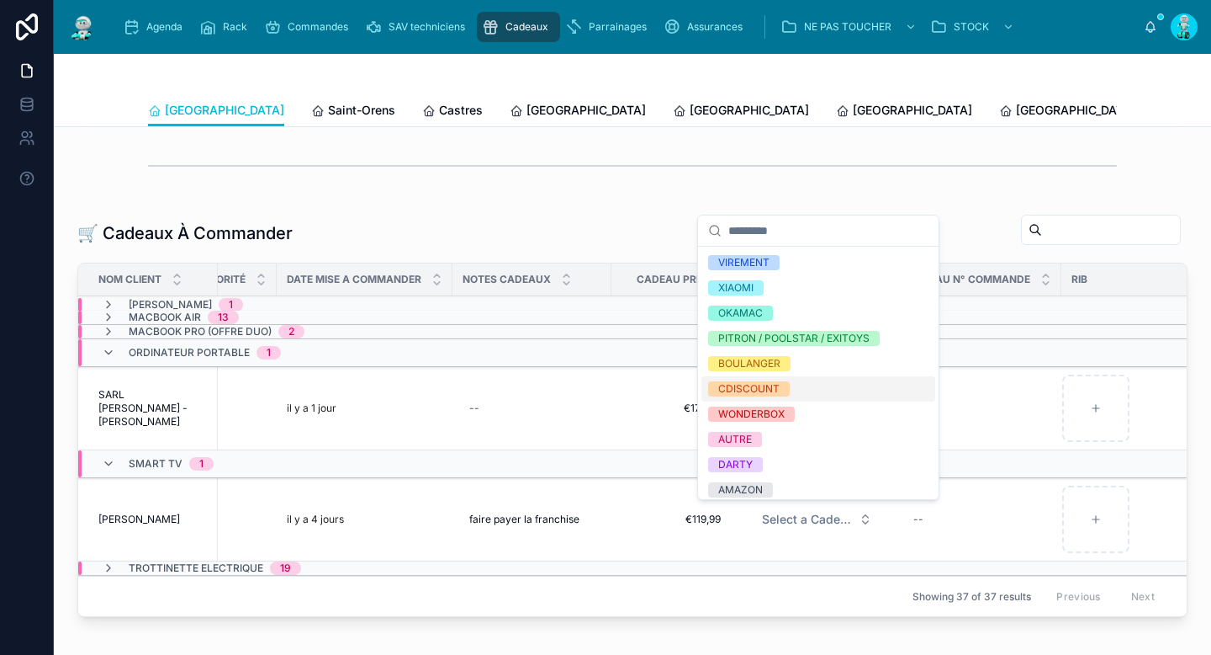
click at [774, 386] on div "CDISCOUNT" at bounding box center [748, 388] width 61 height 15
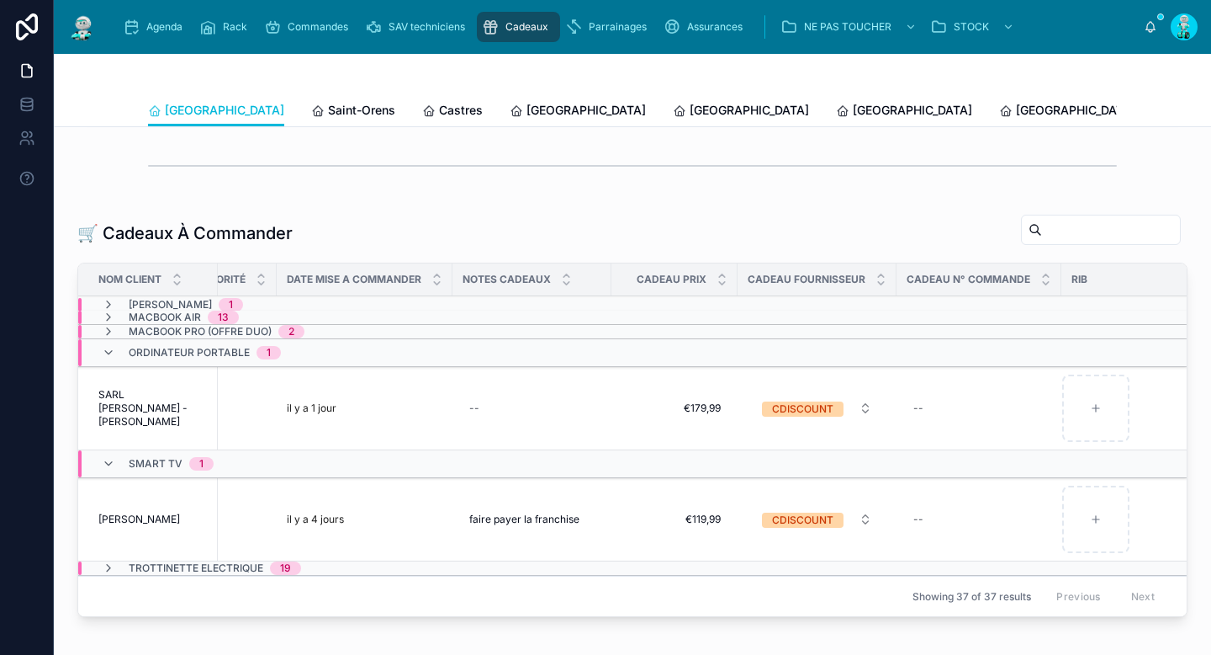
click at [933, 399] on div "--" at bounding box center [979, 408] width 145 height 27
type input "**********"
click at [1125, 432] on icon "submit" at bounding box center [1120, 429] width 13 height 13
click at [930, 524] on div "--" at bounding box center [979, 519] width 145 height 27
type input "**********"
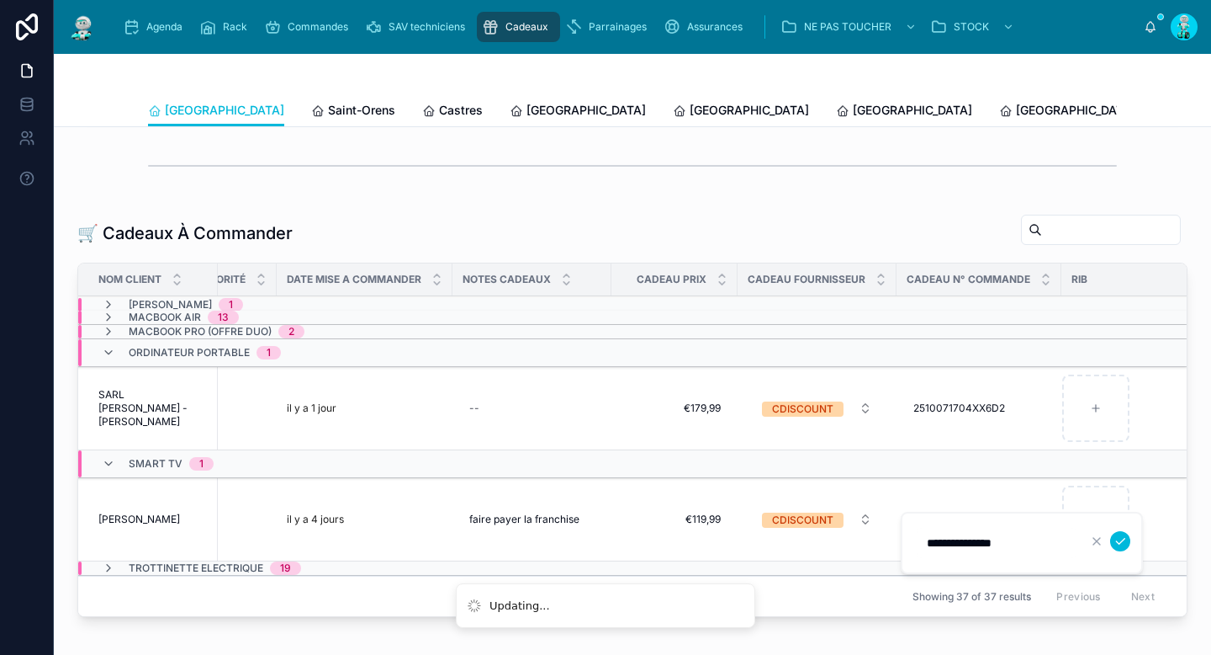
click at [1128, 539] on button "submit" at bounding box center [1120, 541] width 20 height 20
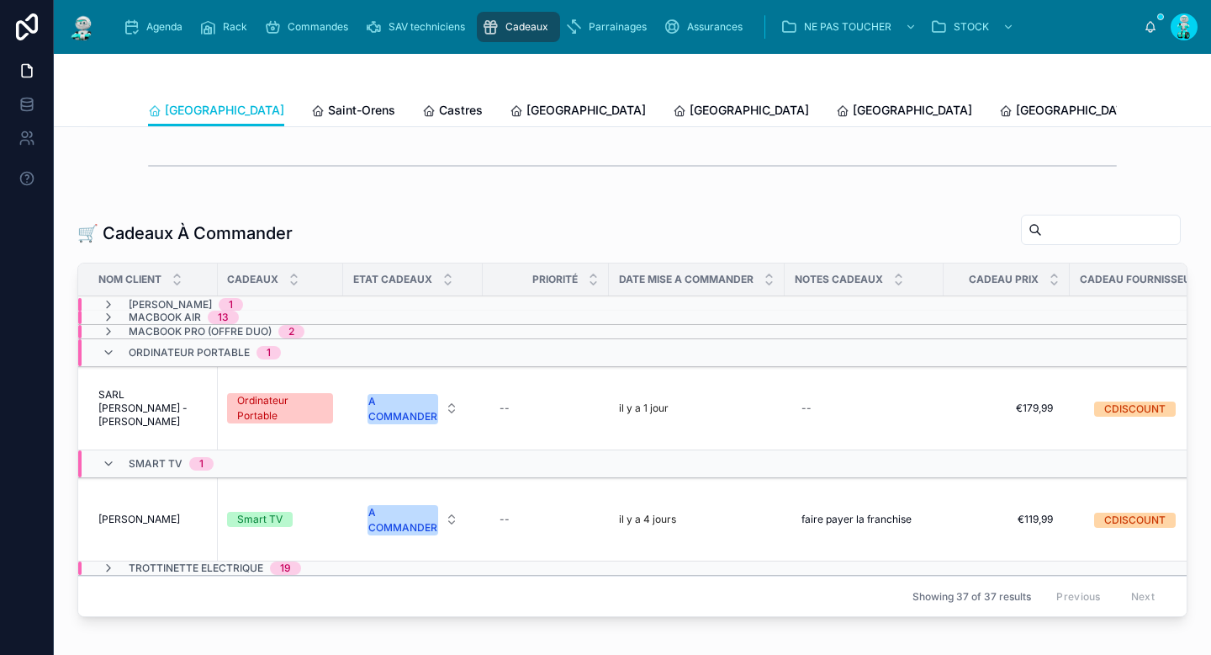
scroll to position [0, 623]
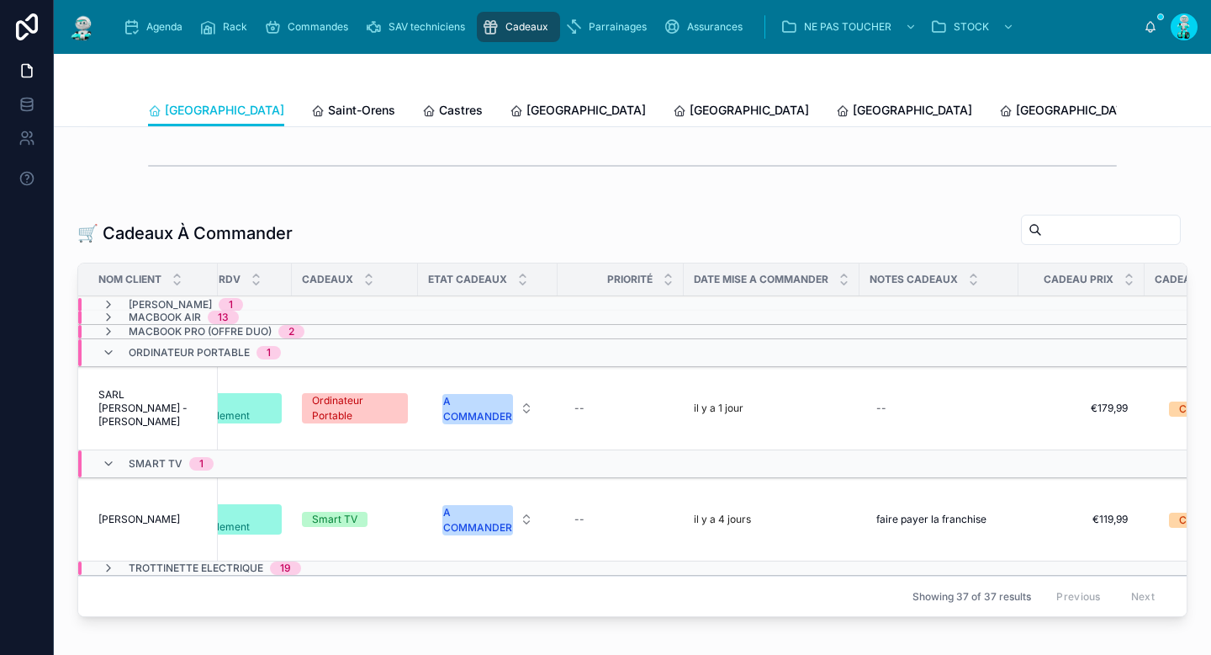
click at [471, 404] on div "A COMMANDER" at bounding box center [477, 409] width 69 height 30
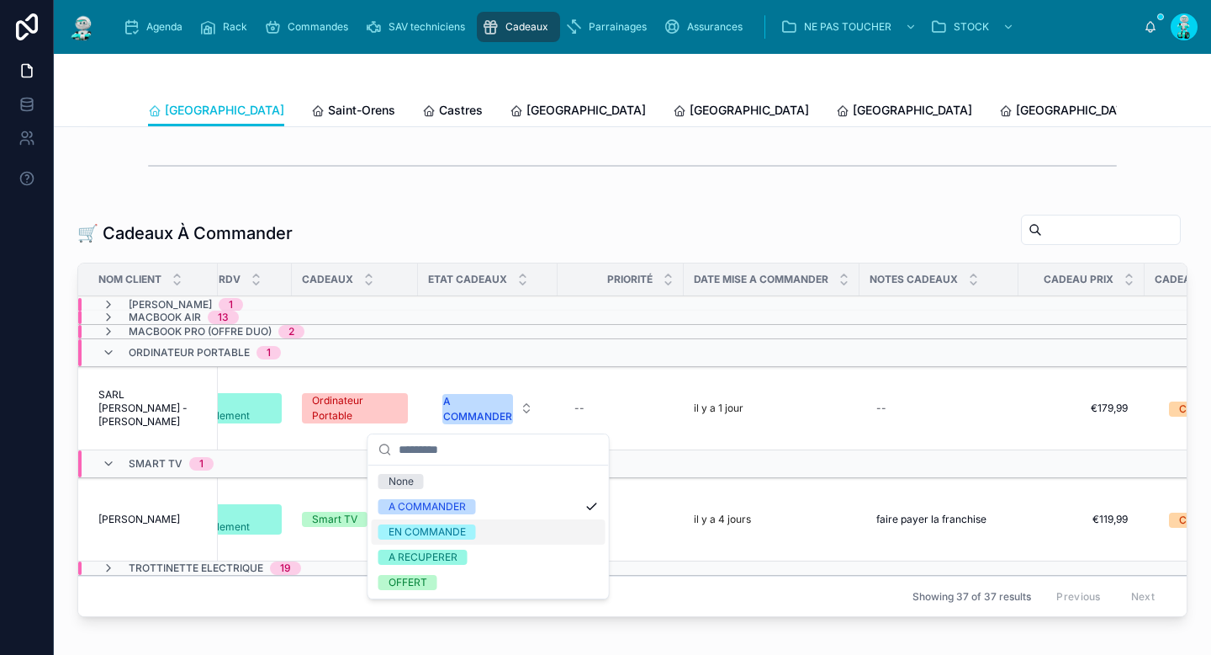
click at [457, 525] on div "EN COMMANDE" at bounding box center [427, 531] width 77 height 15
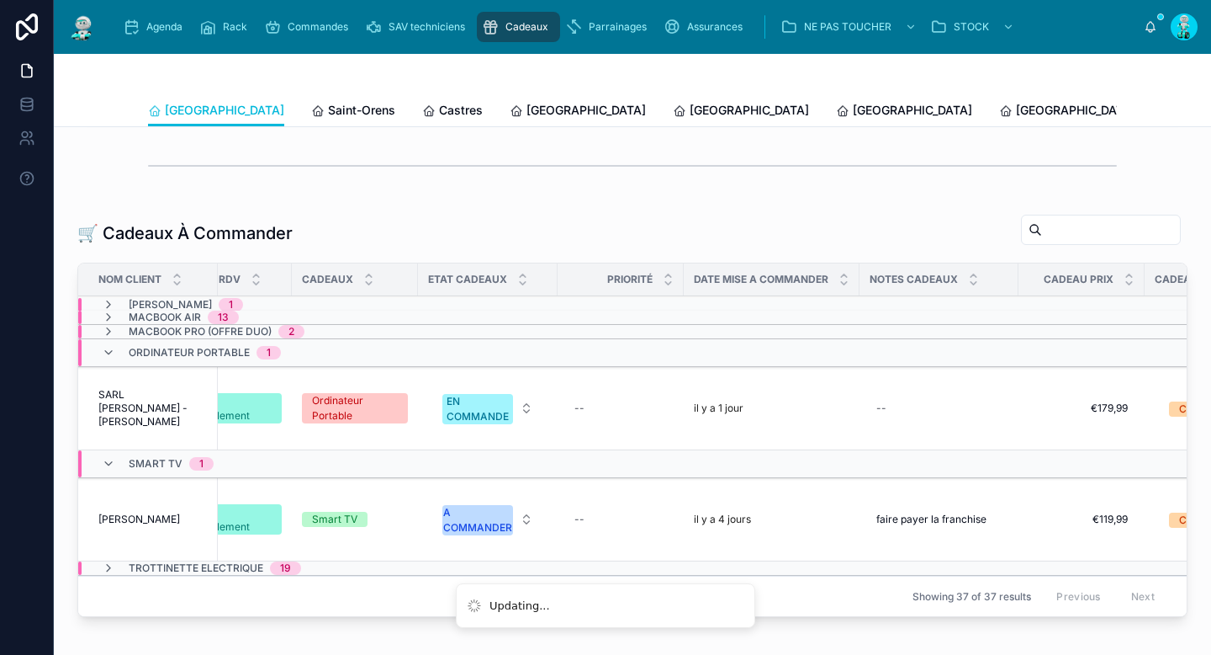
click at [476, 509] on div "A COMMANDER" at bounding box center [477, 520] width 69 height 30
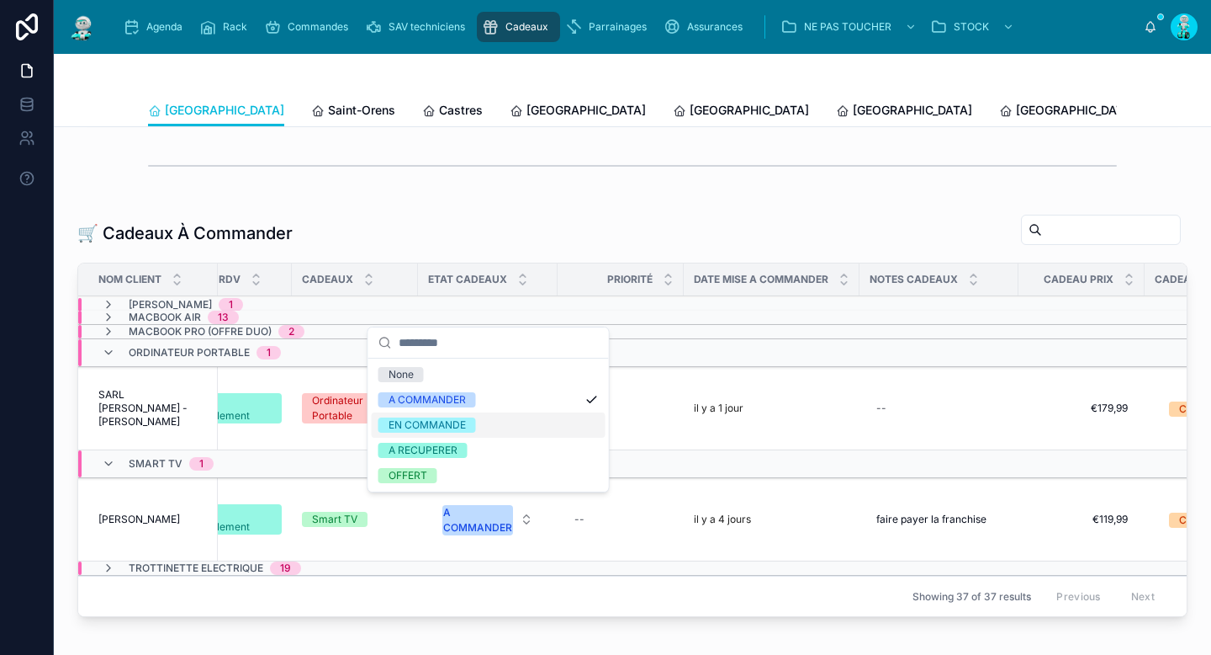
click at [445, 420] on div "EN COMMANDE" at bounding box center [427, 424] width 77 height 15
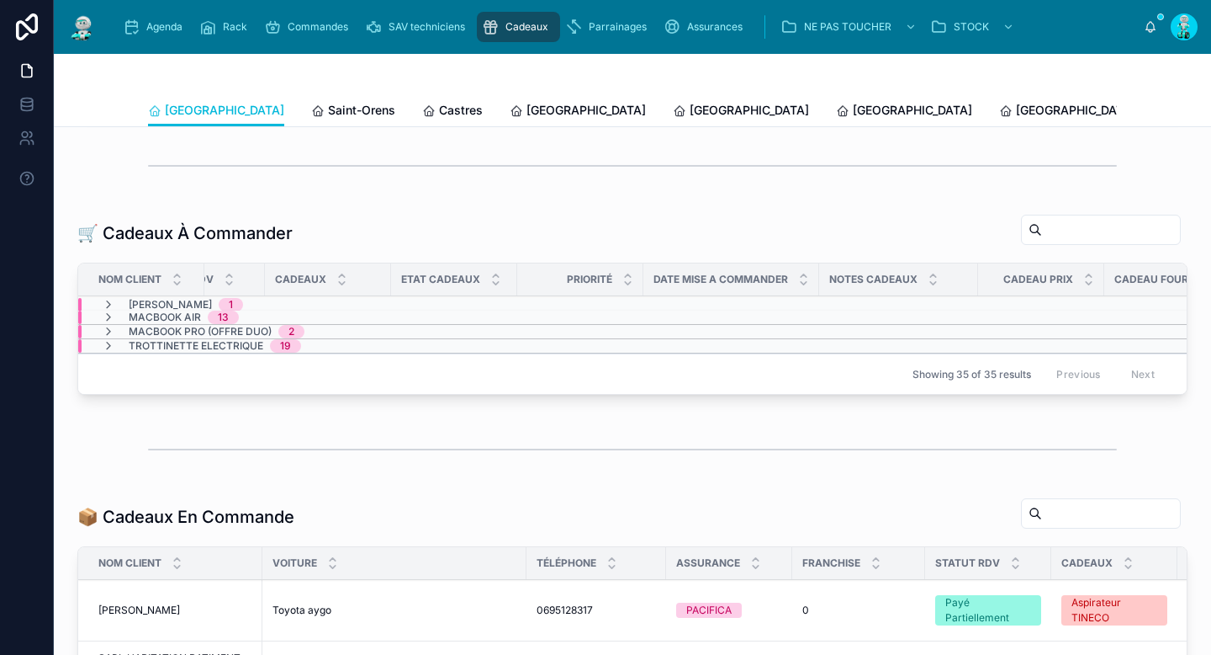
click at [328, 103] on span "Saint-Orens" at bounding box center [361, 110] width 67 height 17
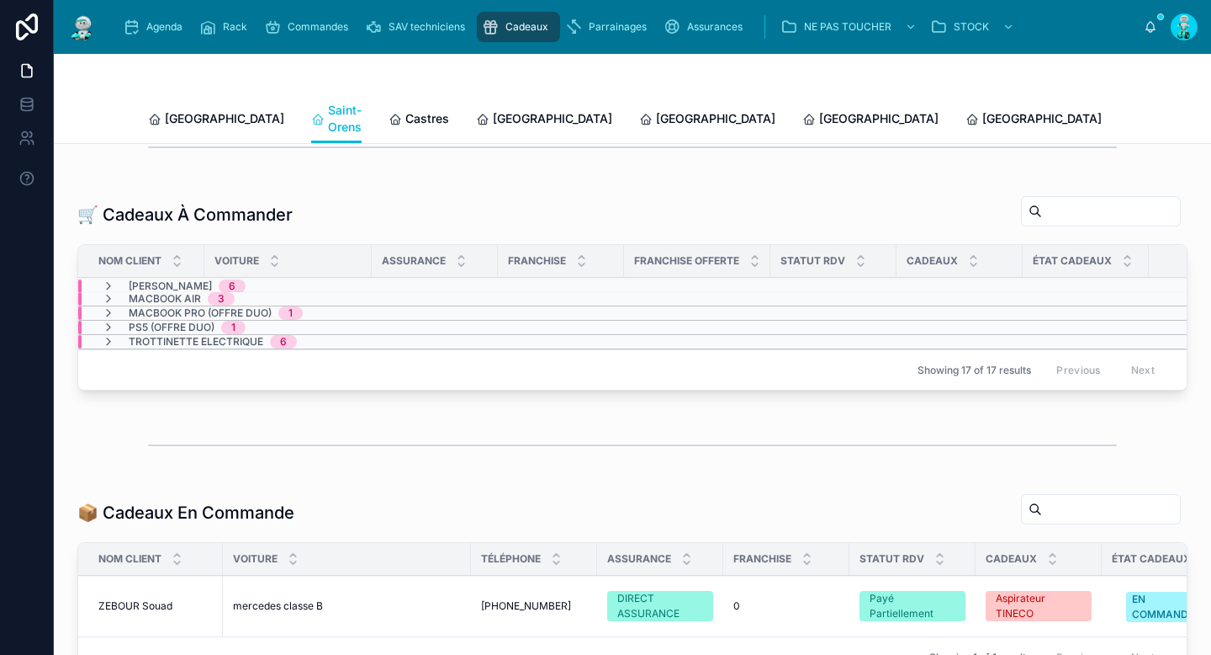
click at [406, 110] on span "Castres" at bounding box center [428, 118] width 44 height 17
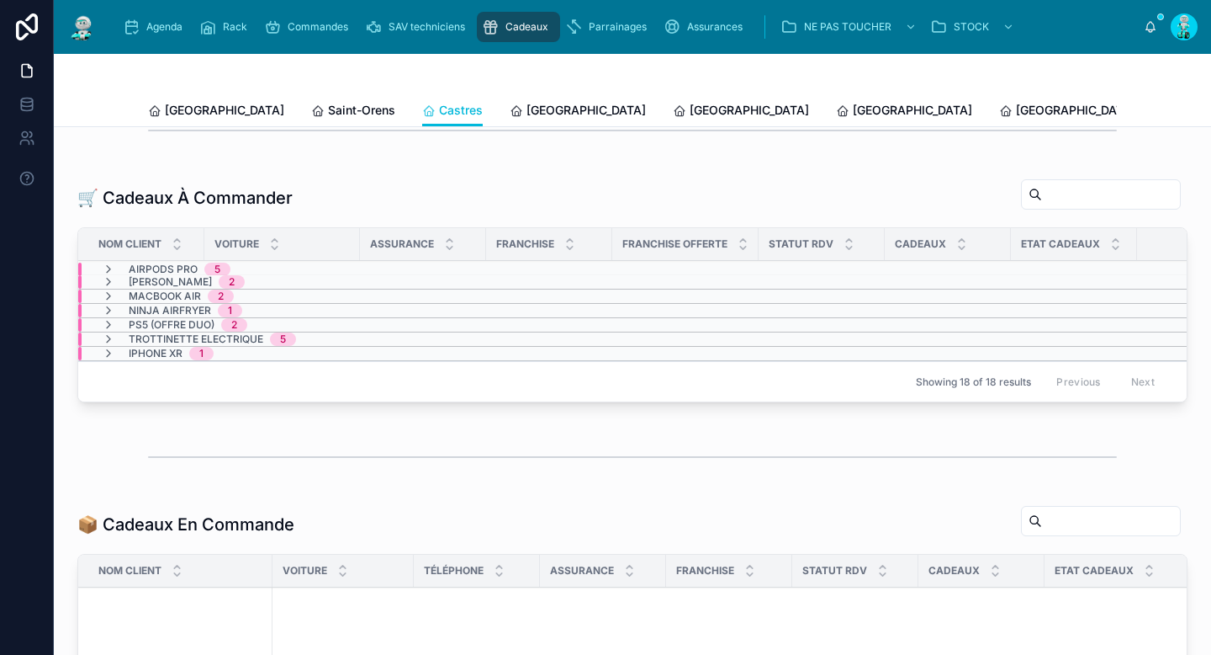
click at [114, 317] on icon at bounding box center [108, 310] width 13 height 13
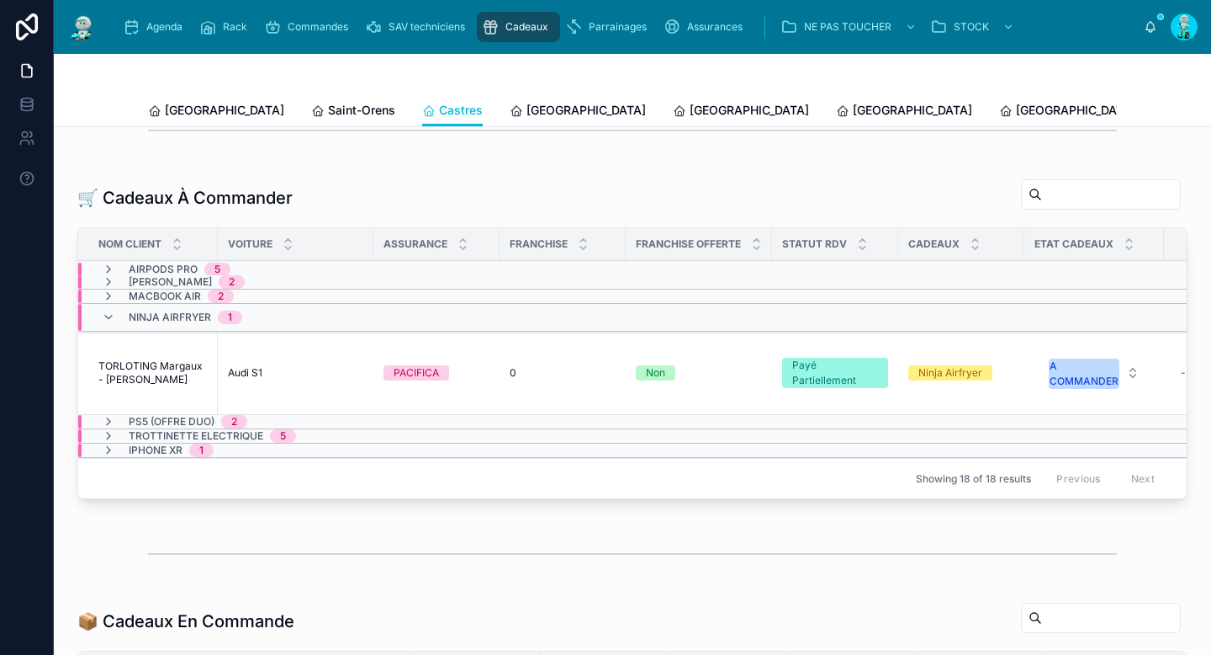
click at [110, 457] on icon at bounding box center [108, 449] width 13 height 13
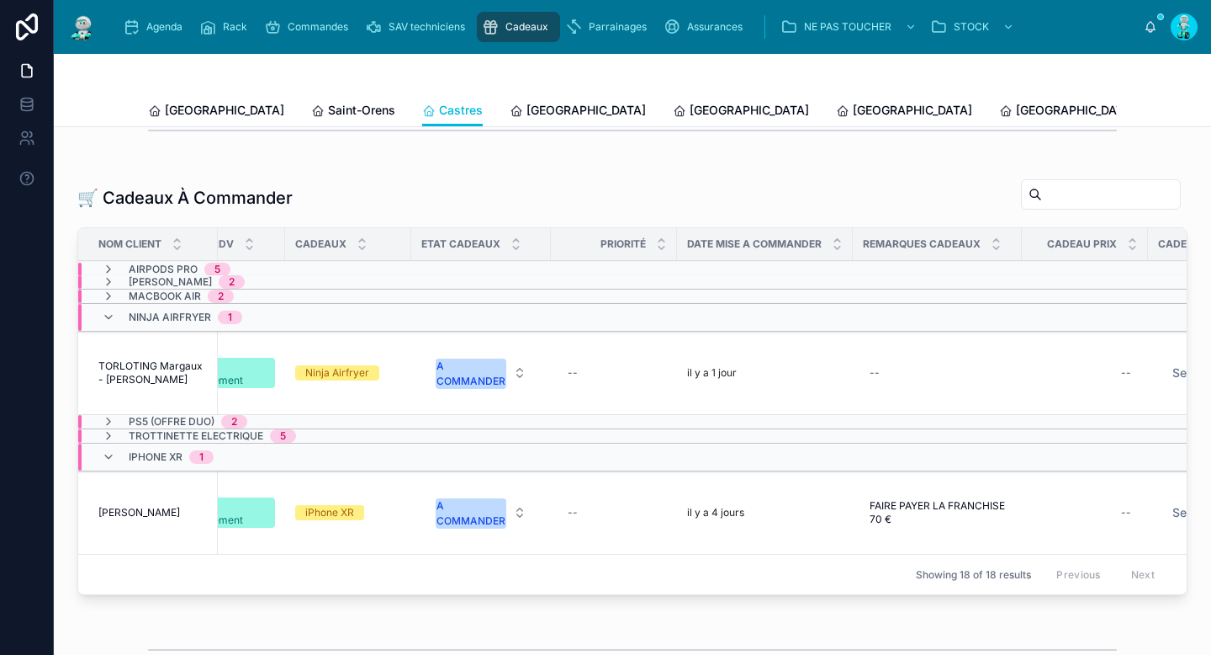
scroll to position [0, 906]
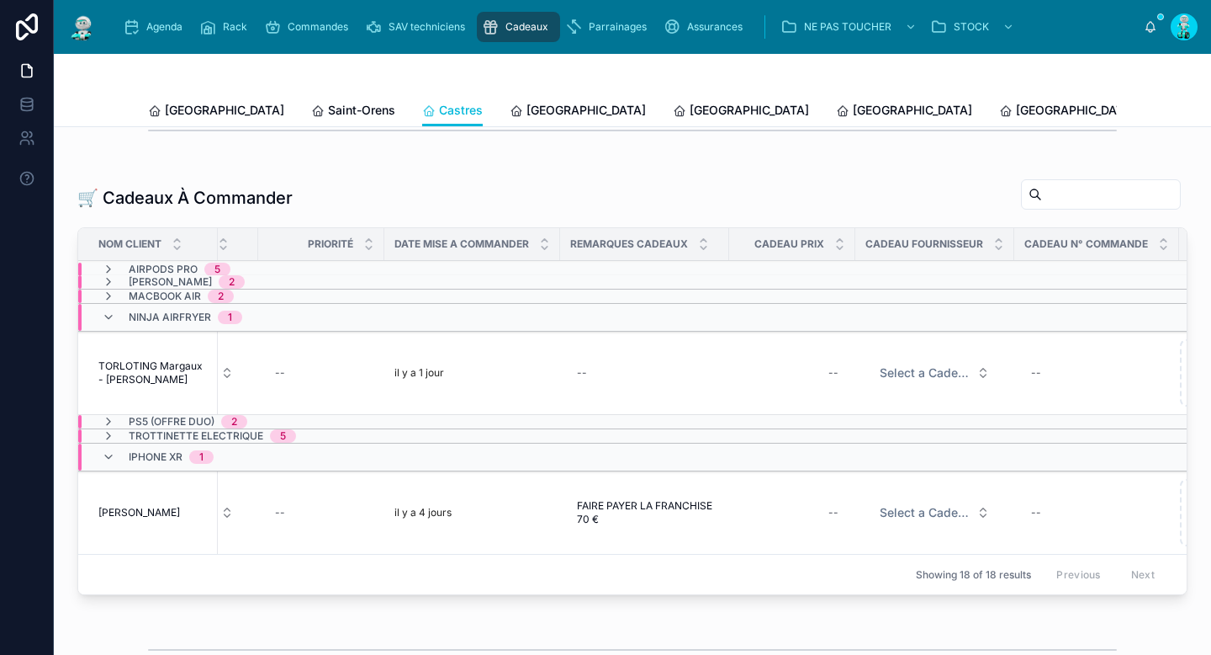
click at [805, 386] on div "--" at bounding box center [792, 372] width 106 height 27
type input "*******"
click at [1031, 411] on icon "submit" at bounding box center [1037, 407] width 13 height 13
click at [910, 381] on span "Select a Cadeau Fournisseur" at bounding box center [925, 372] width 90 height 17
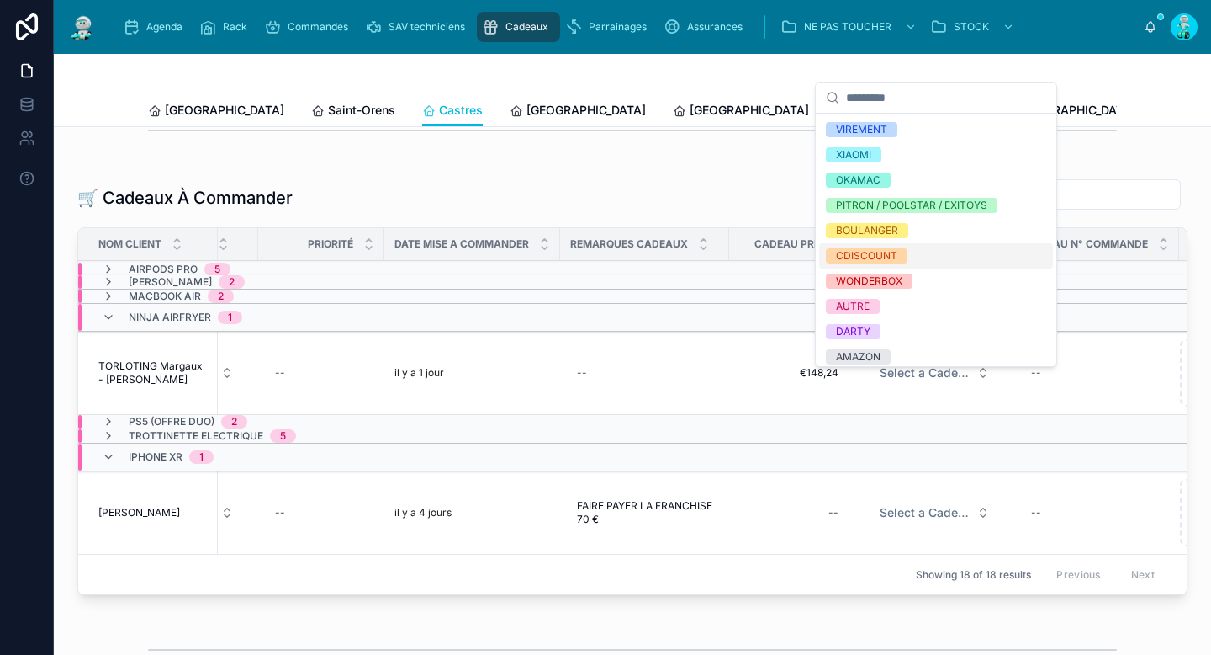
click at [892, 258] on div "CDISCOUNT" at bounding box center [866, 255] width 61 height 15
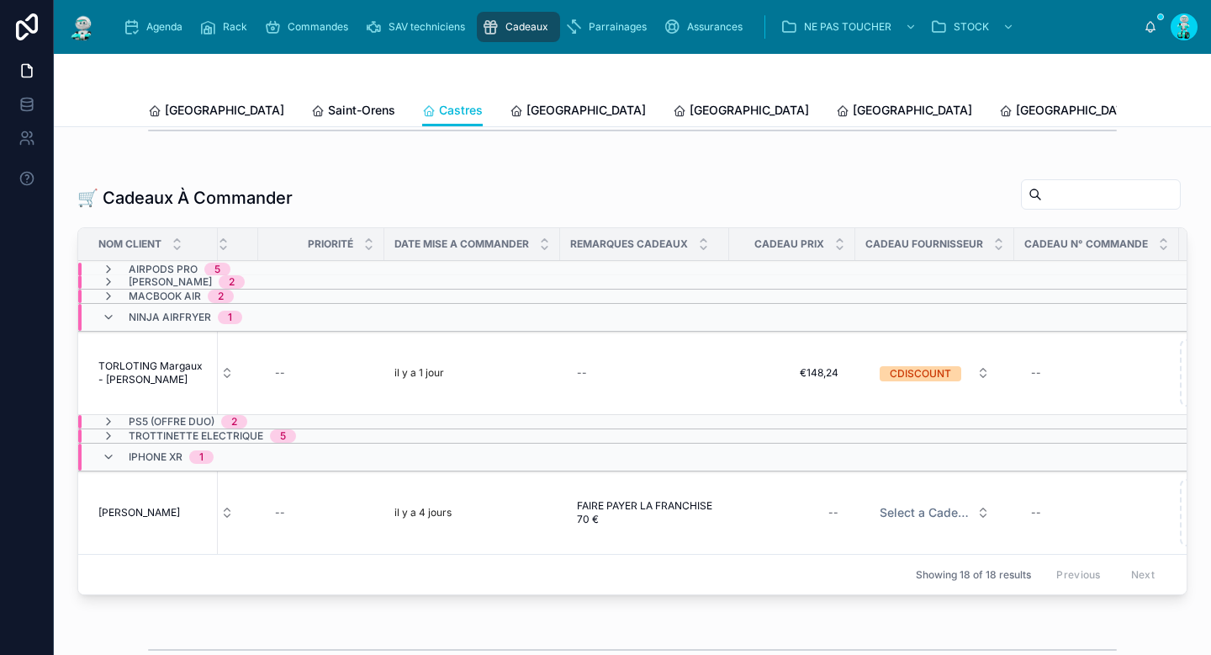
click at [818, 523] on div "--" at bounding box center [792, 512] width 106 height 27
type input "*******"
click at [1036, 547] on icon "submit" at bounding box center [1037, 547] width 13 height 13
click at [945, 527] on button "Select a Cadeau Fournisseur" at bounding box center [935, 512] width 137 height 30
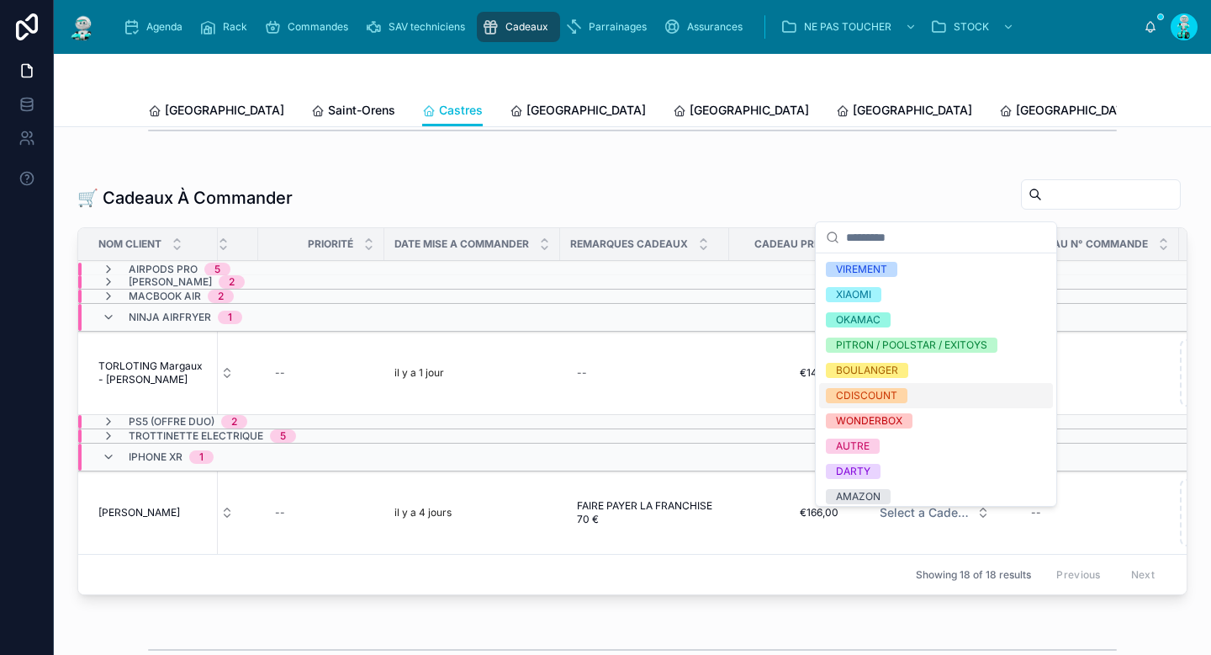
click at [917, 400] on div "CDISCOUNT" at bounding box center [936, 395] width 234 height 25
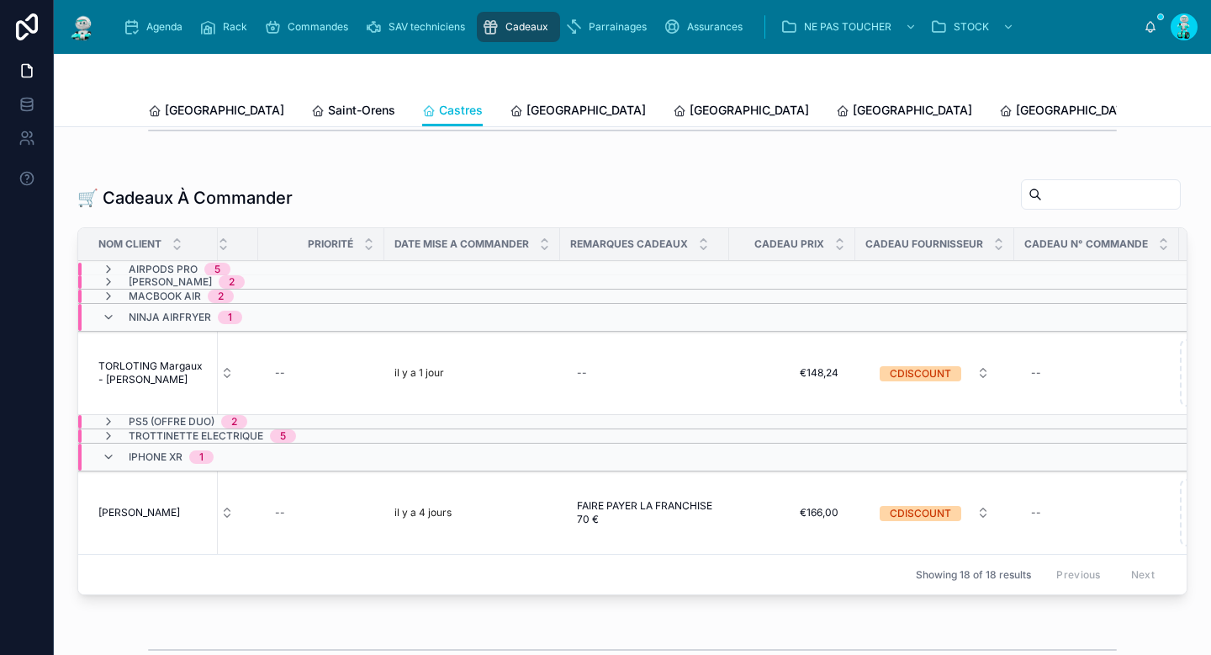
click at [1040, 379] on div "--" at bounding box center [1036, 372] width 10 height 13
type input "**********"
click at [1026, 415] on button "submit" at bounding box center [1023, 408] width 20 height 20
click at [1062, 524] on div "--" at bounding box center [1097, 512] width 145 height 27
type input "**********"
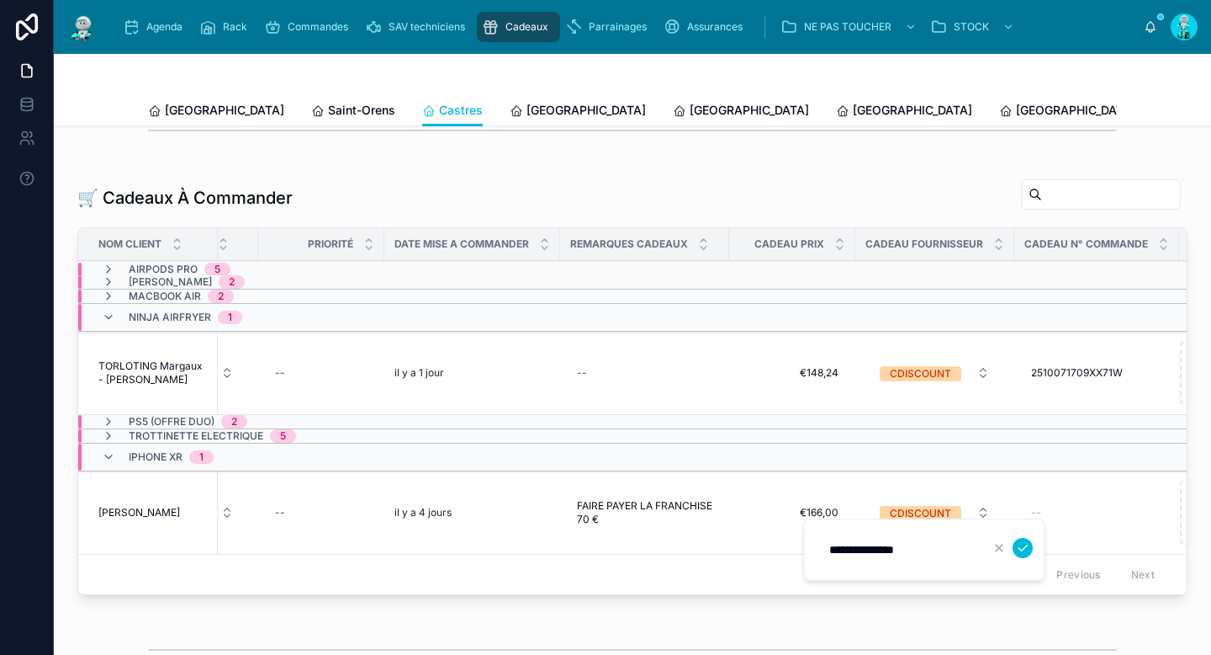
click at [1026, 549] on icon "submit" at bounding box center [1022, 547] width 13 height 13
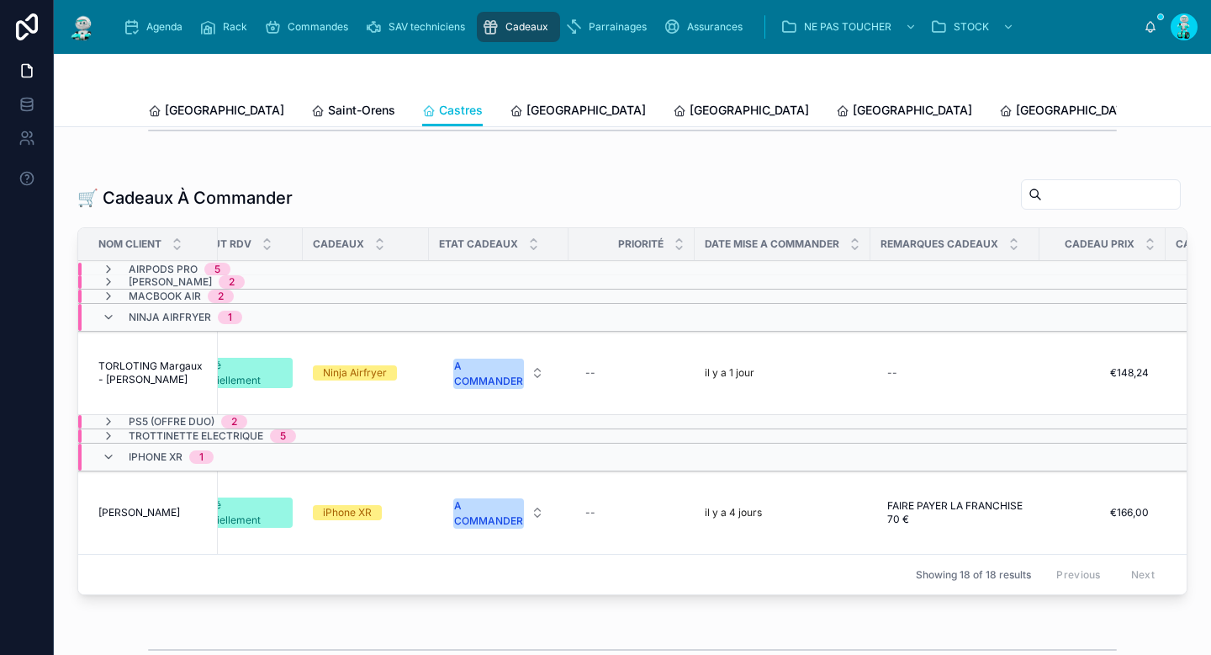
scroll to position [0, 539]
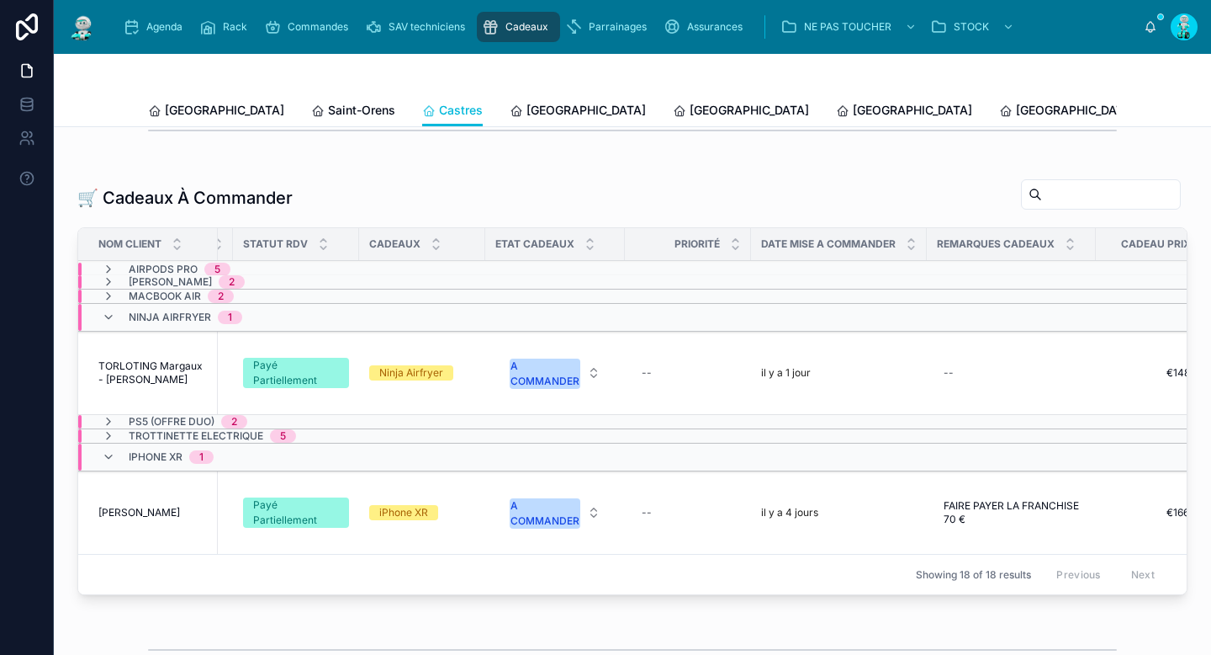
click at [524, 528] on div "A COMMANDER" at bounding box center [545, 513] width 69 height 30
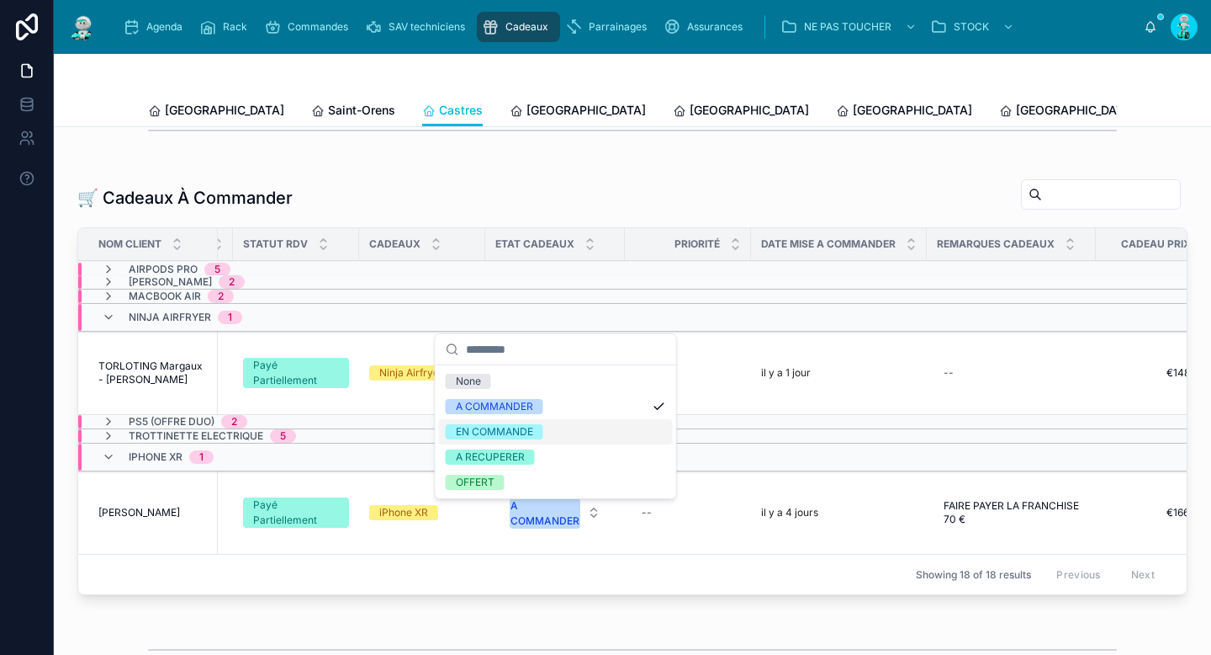
click at [507, 434] on div "EN COMMANDE" at bounding box center [494, 431] width 77 height 15
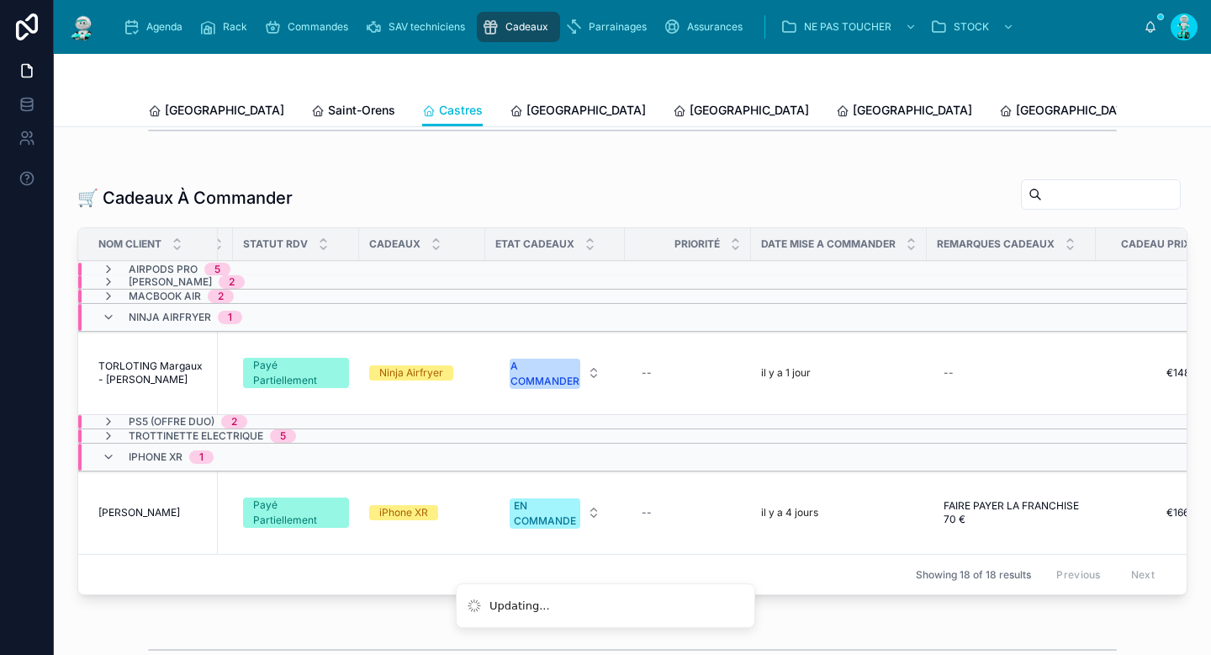
click at [538, 389] on div "A COMMANDER" at bounding box center [545, 373] width 69 height 30
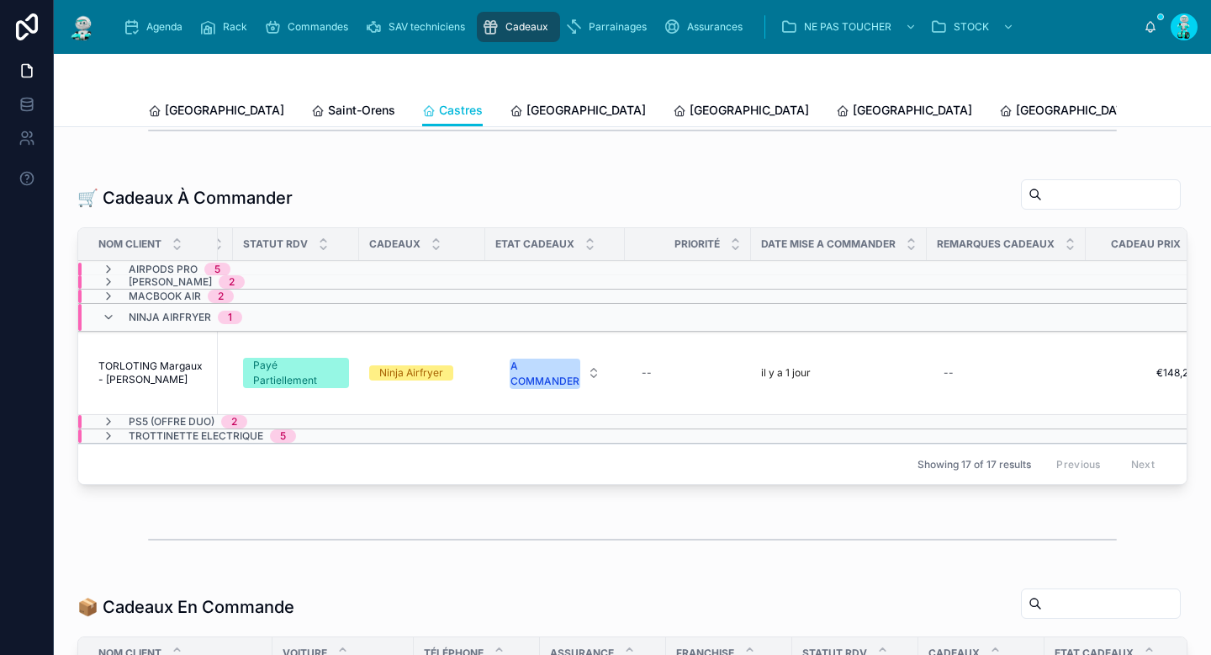
click at [534, 389] on div "A COMMANDER" at bounding box center [545, 373] width 69 height 30
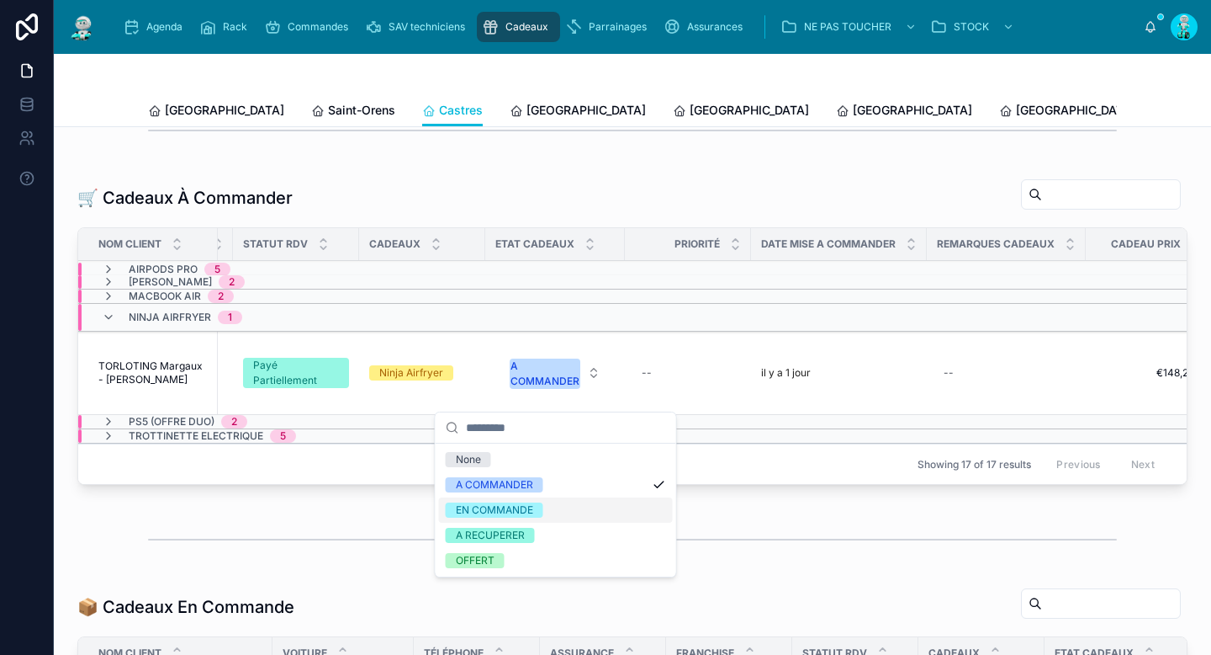
click at [497, 509] on div "EN COMMANDE" at bounding box center [494, 509] width 77 height 15
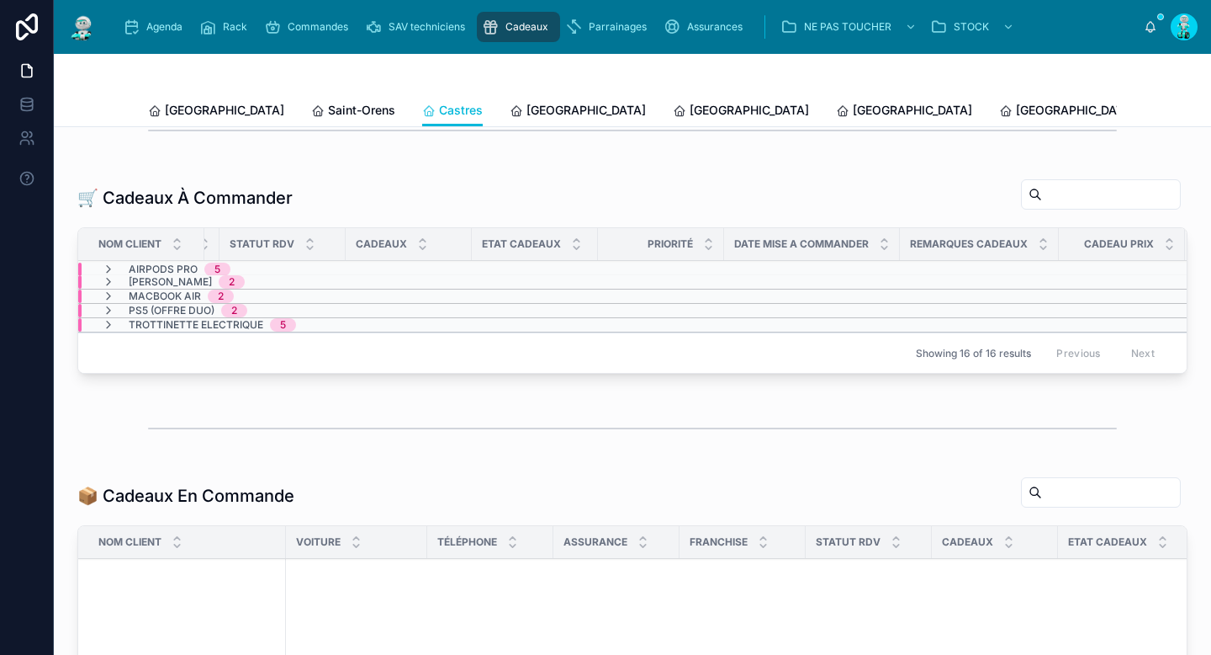
click at [527, 116] on span "[GEOGRAPHIC_DATA]" at bounding box center [586, 110] width 119 height 17
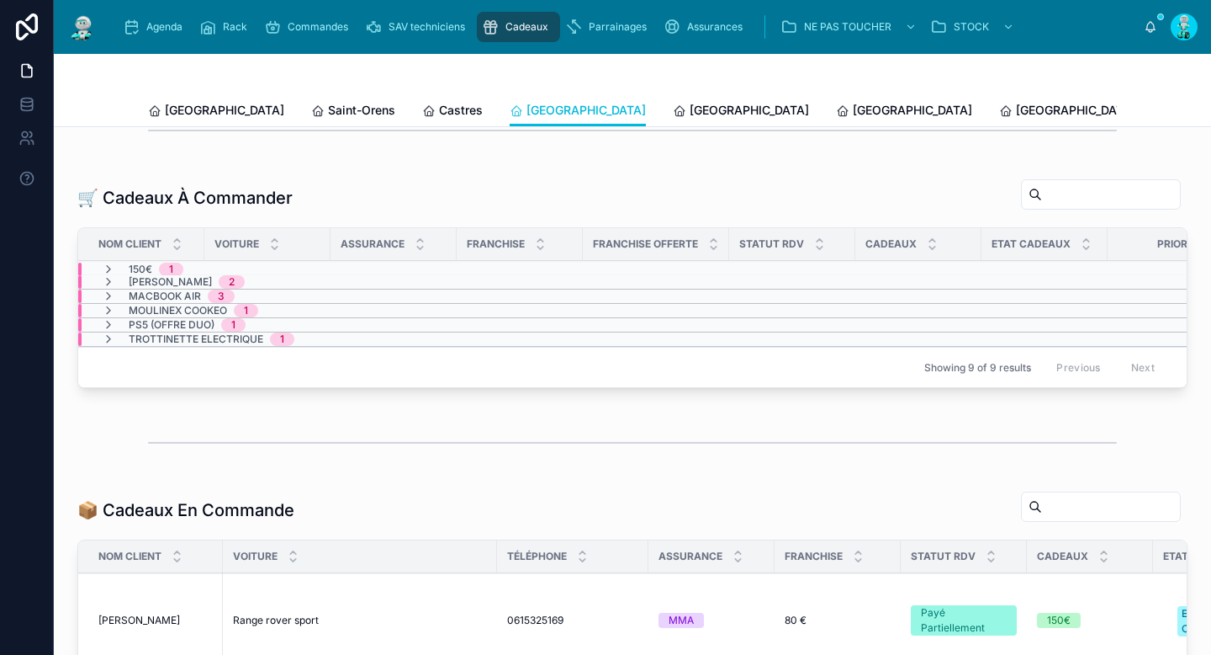
click at [108, 317] on icon at bounding box center [108, 310] width 13 height 13
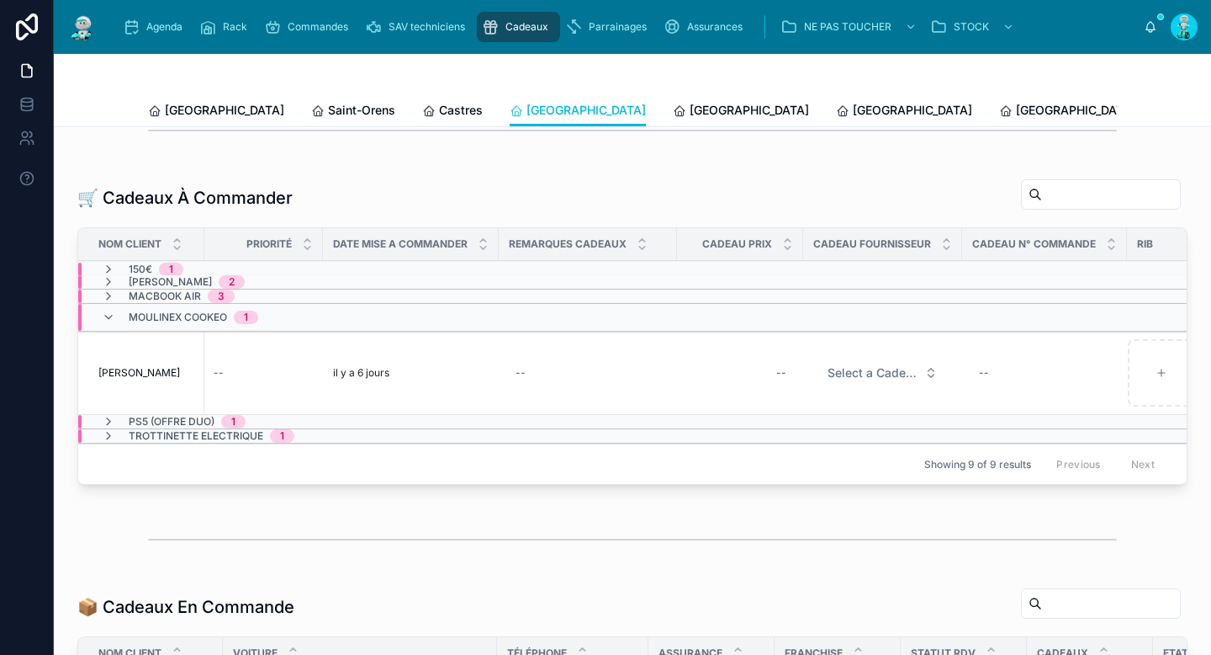
scroll to position [0, 1004]
click at [697, 384] on div "--" at bounding box center [674, 372] width 106 height 27
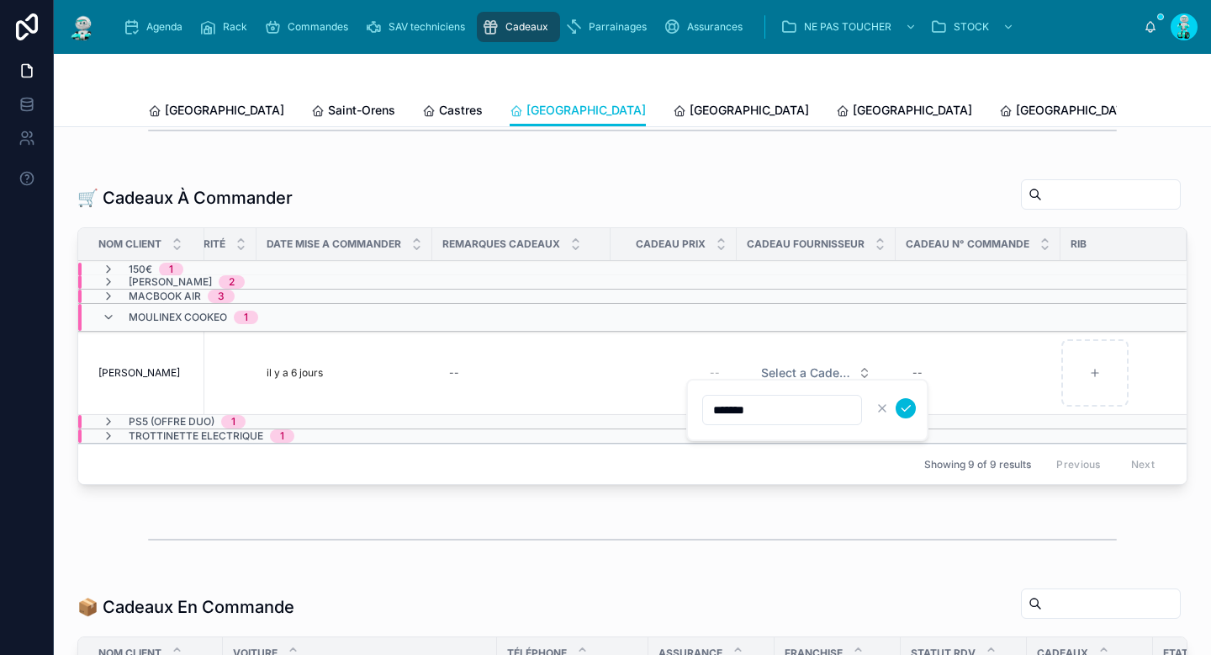
type input "*******"
click button "submit" at bounding box center [906, 408] width 20 height 20
click at [785, 381] on span "Select a Cadeau Fournisseur" at bounding box center [806, 372] width 90 height 17
click at [777, 381] on span "Select a Cadeau Fournisseur" at bounding box center [806, 372] width 90 height 17
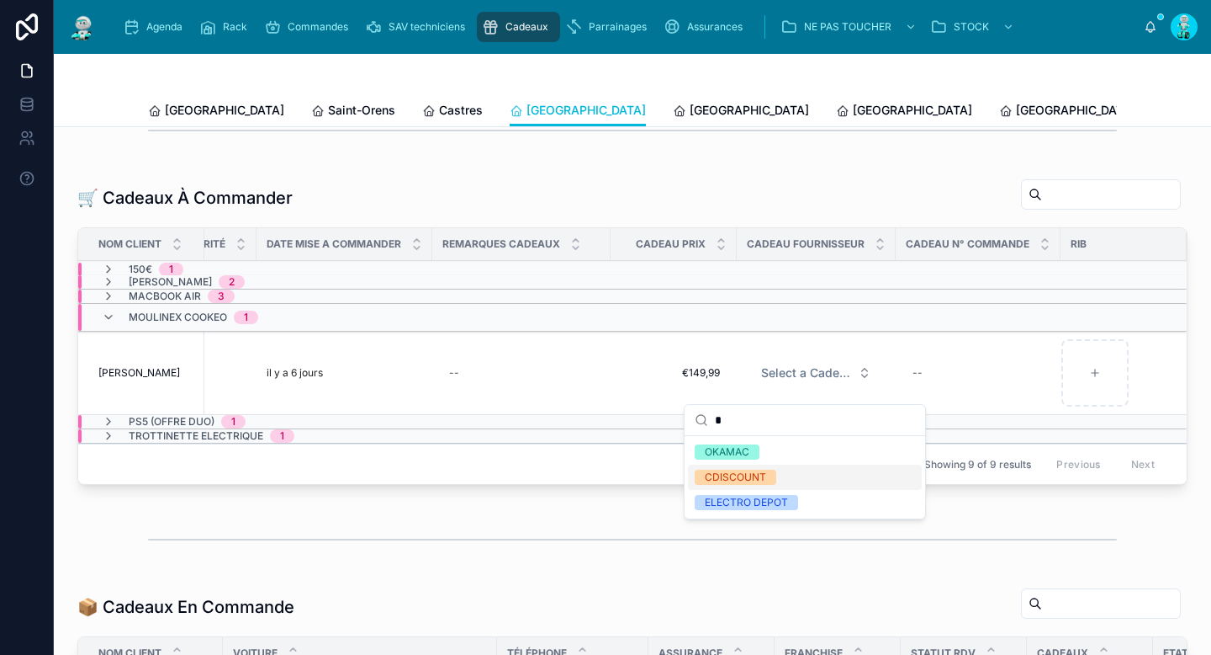
type input "*"
click at [767, 474] on span "CDISCOUNT" at bounding box center [736, 476] width 82 height 15
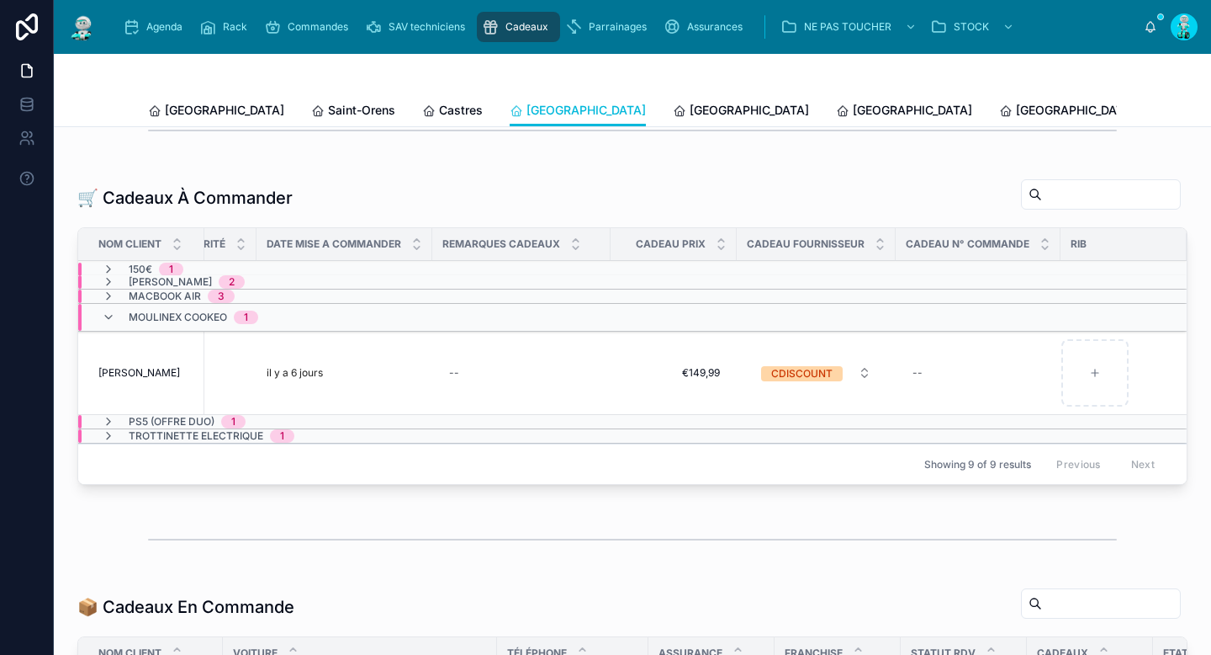
click at [943, 382] on div "--" at bounding box center [978, 372] width 145 height 27
type input "**********"
click at [1104, 407] on icon "submit" at bounding box center [1106, 407] width 13 height 13
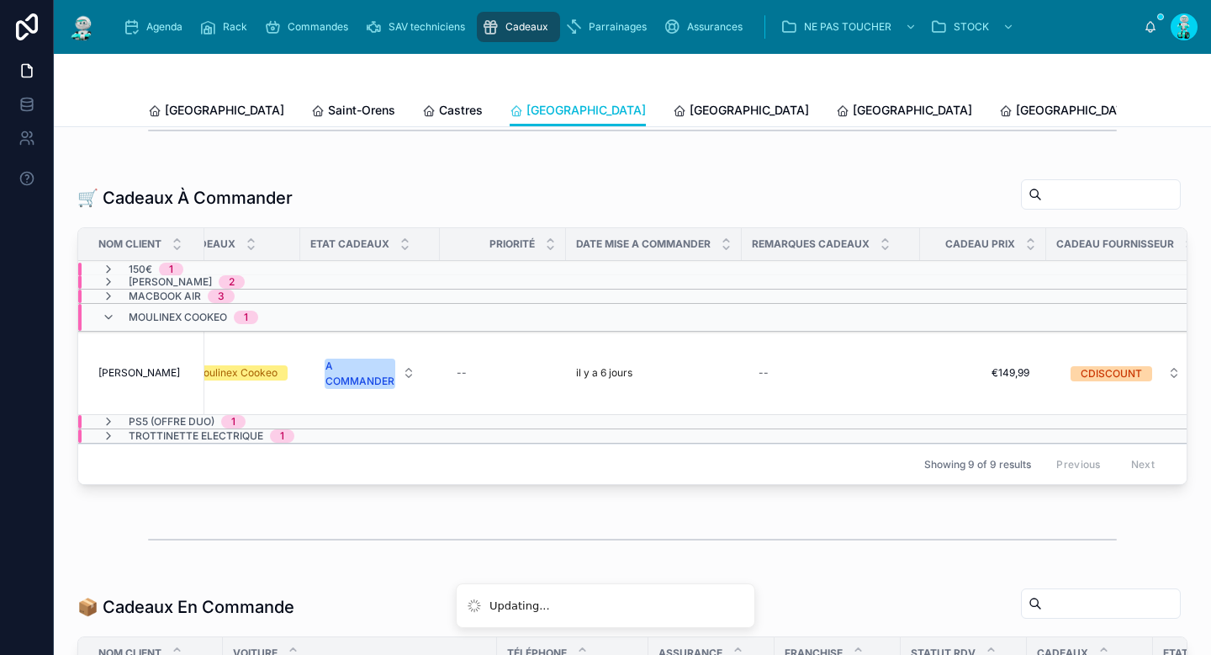
scroll to position [0, 604]
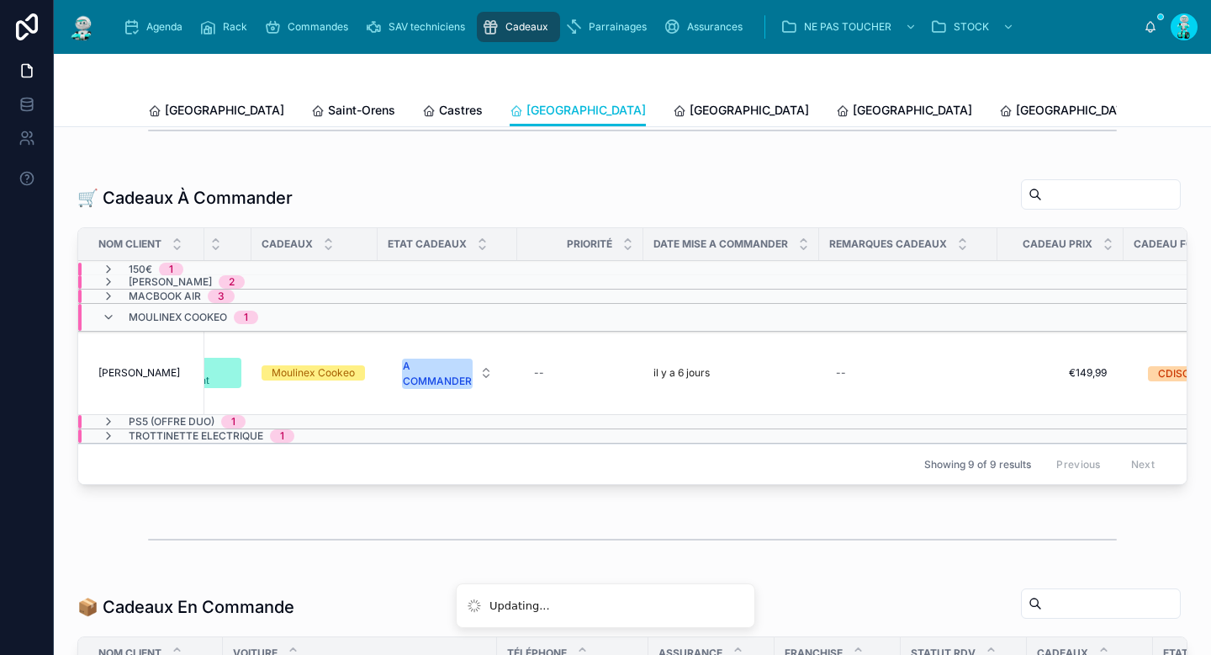
click at [429, 389] on div "A COMMANDER" at bounding box center [437, 373] width 69 height 30
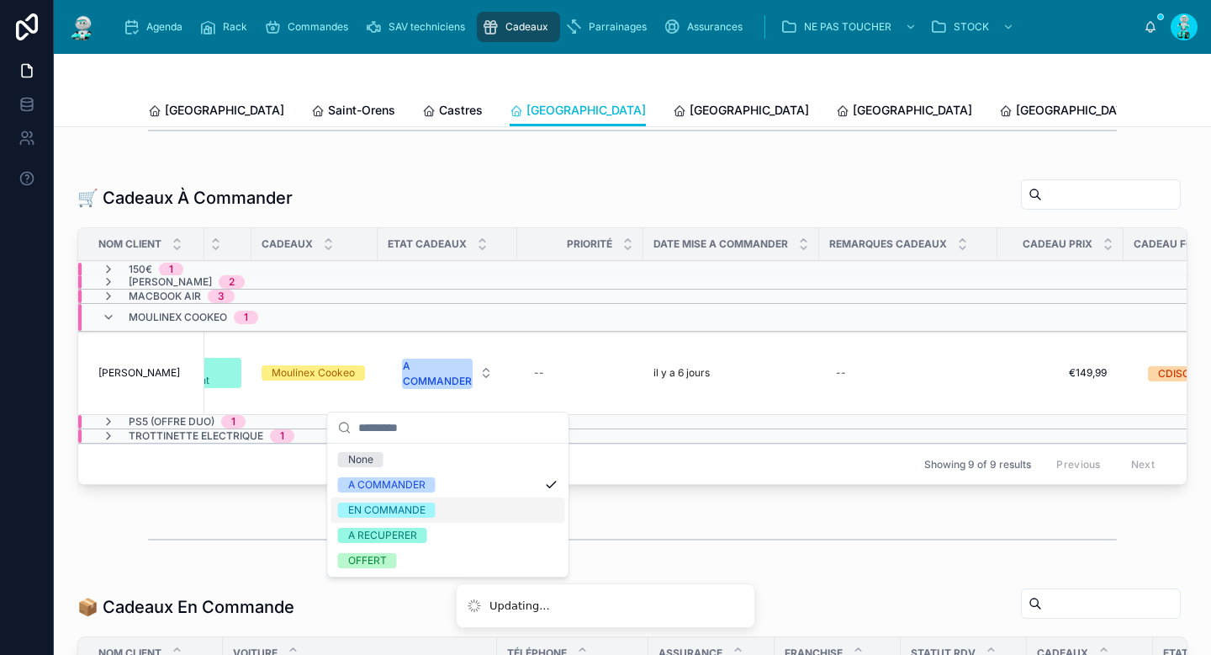
click at [410, 503] on div "EN COMMANDE" at bounding box center [386, 509] width 77 height 15
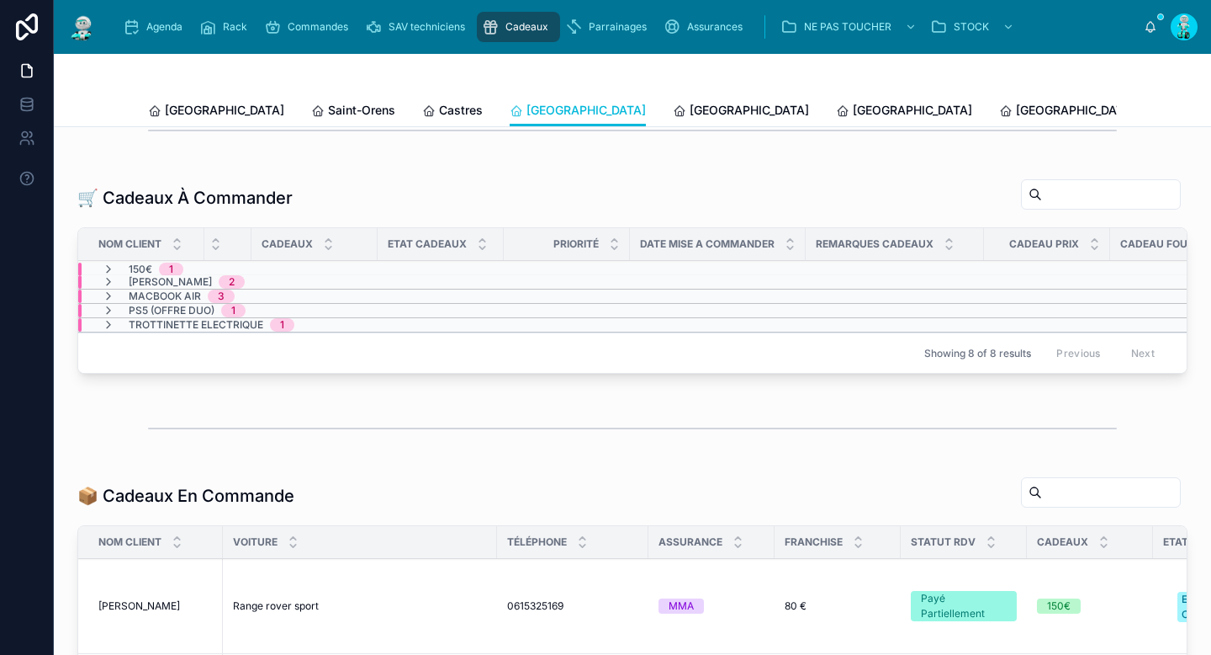
click at [690, 103] on span "[GEOGRAPHIC_DATA]" at bounding box center [749, 110] width 119 height 17
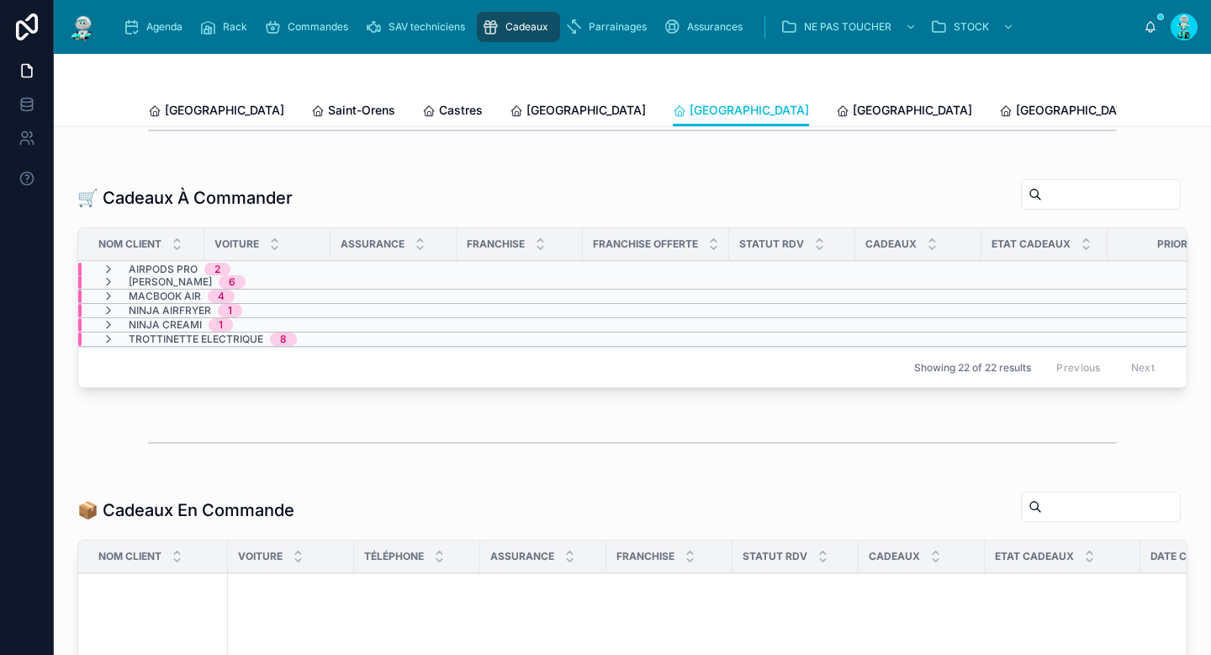
click at [112, 317] on icon at bounding box center [108, 310] width 13 height 13
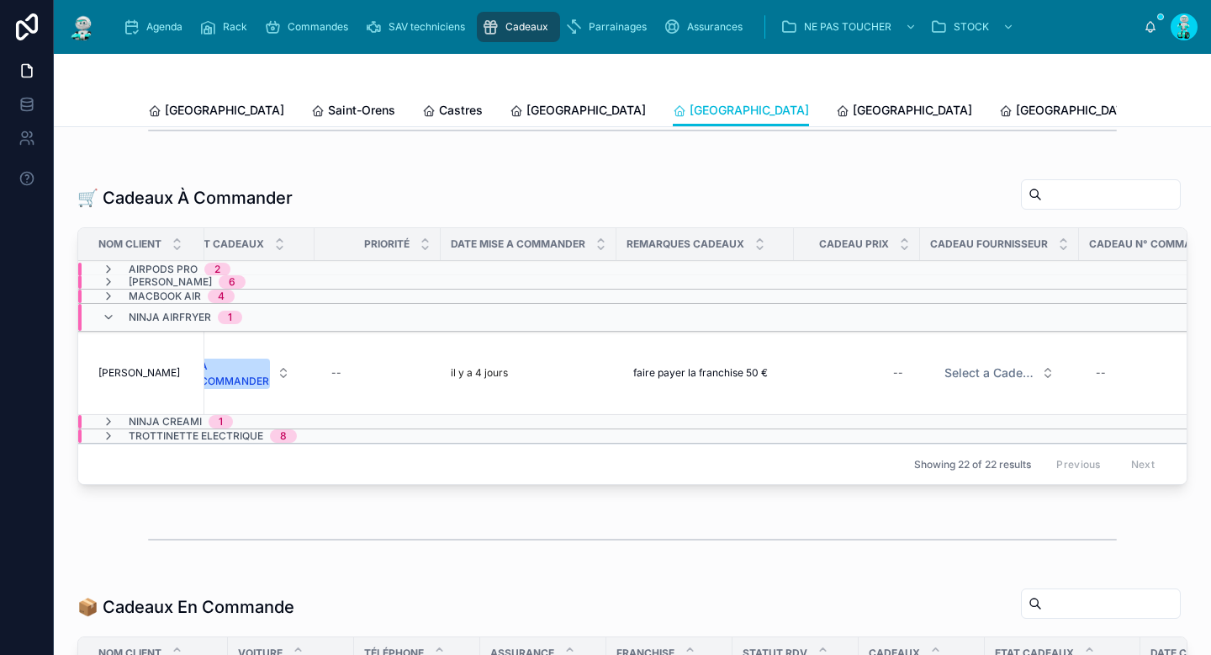
scroll to position [0, 860]
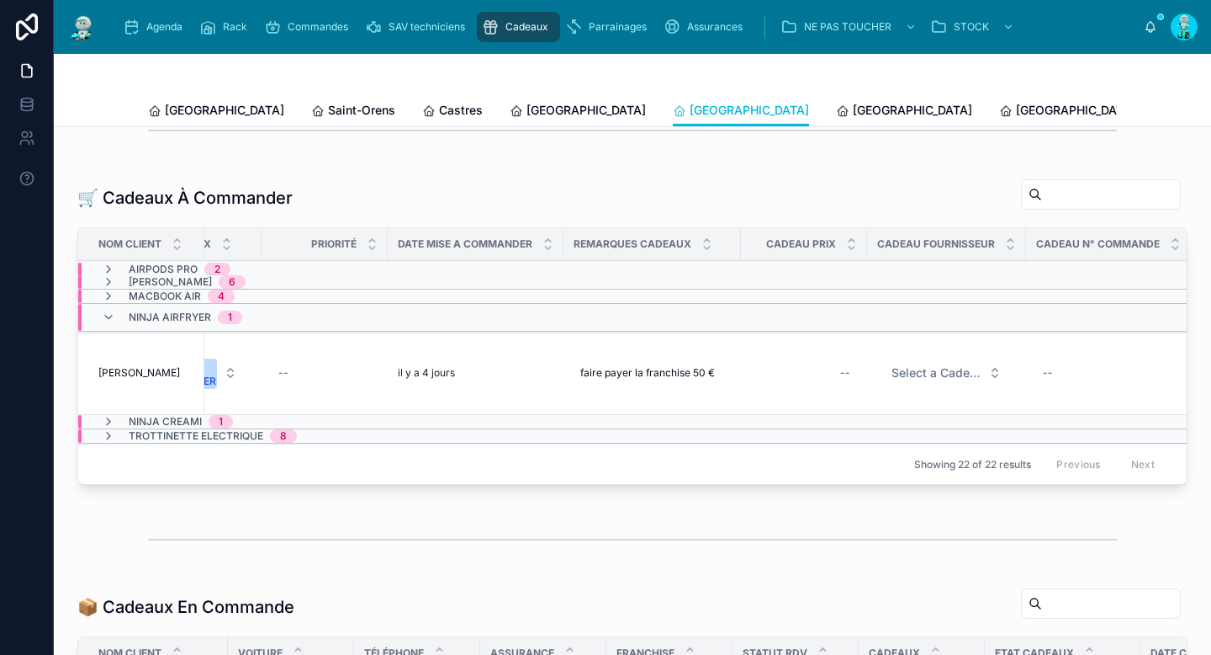
click at [842, 386] on div "--" at bounding box center [804, 372] width 106 height 27
type input "*******"
click at [1050, 406] on icon "submit" at bounding box center [1052, 407] width 13 height 13
click at [920, 381] on span "Select a Cadeau Fournisseur" at bounding box center [937, 372] width 90 height 17
type input "*"
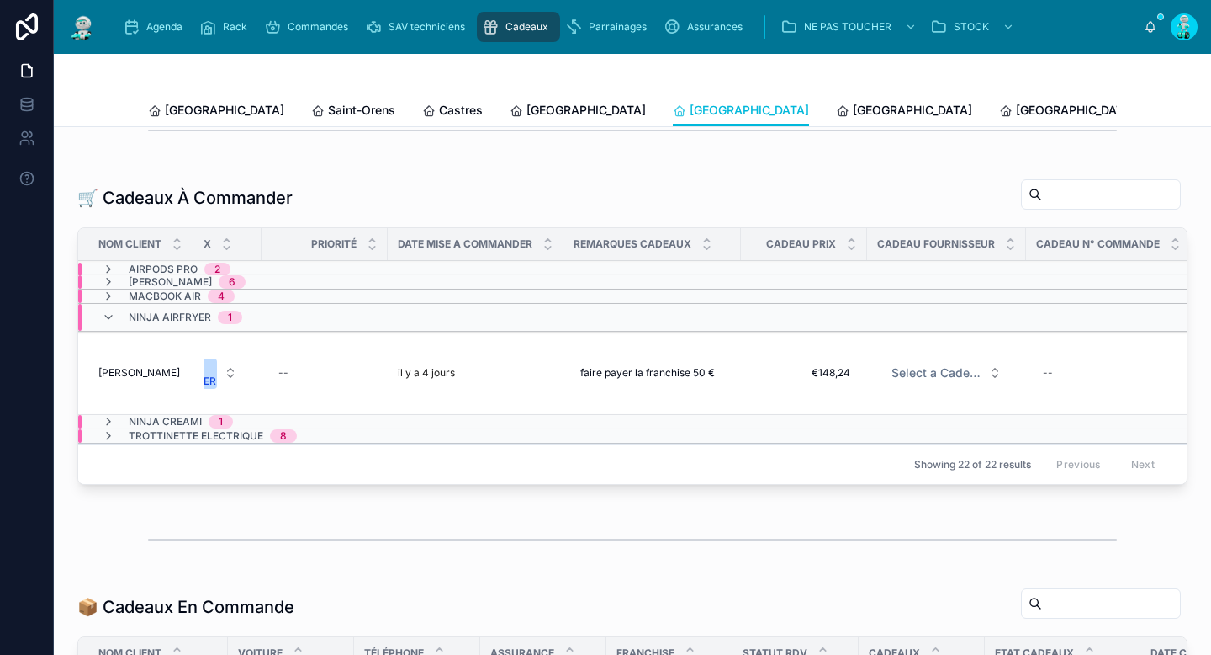
click at [920, 380] on span "Select a Cadeau Fournisseur" at bounding box center [937, 372] width 90 height 17
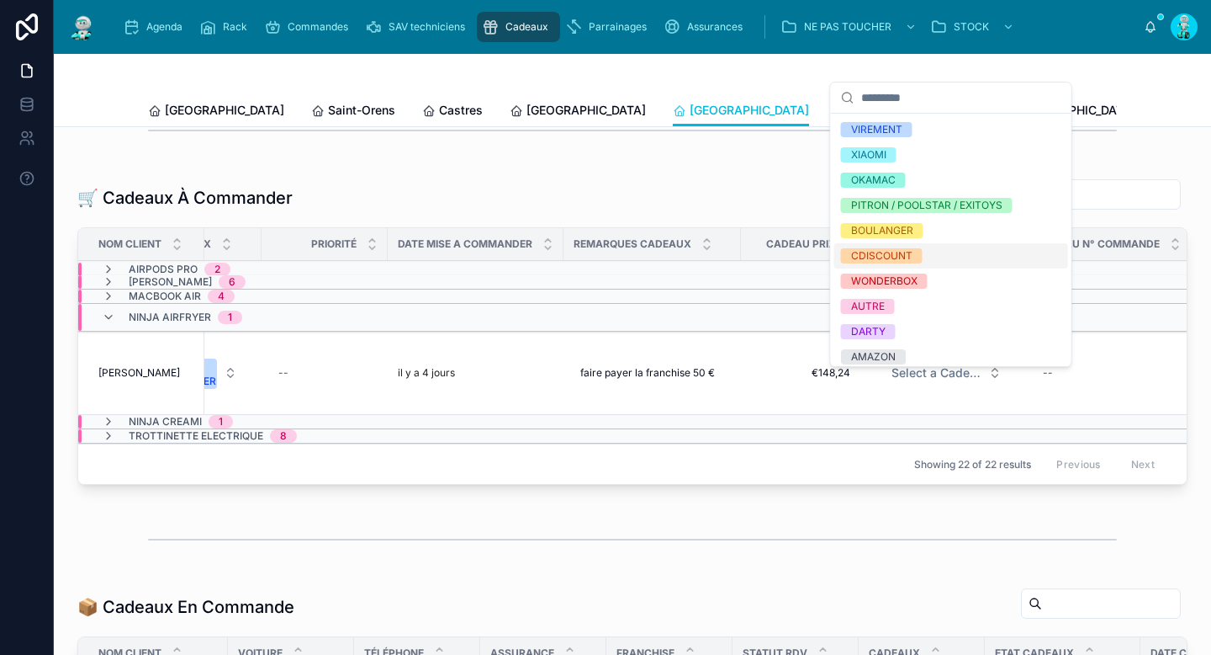
click at [893, 257] on div "CDISCOUNT" at bounding box center [881, 255] width 61 height 15
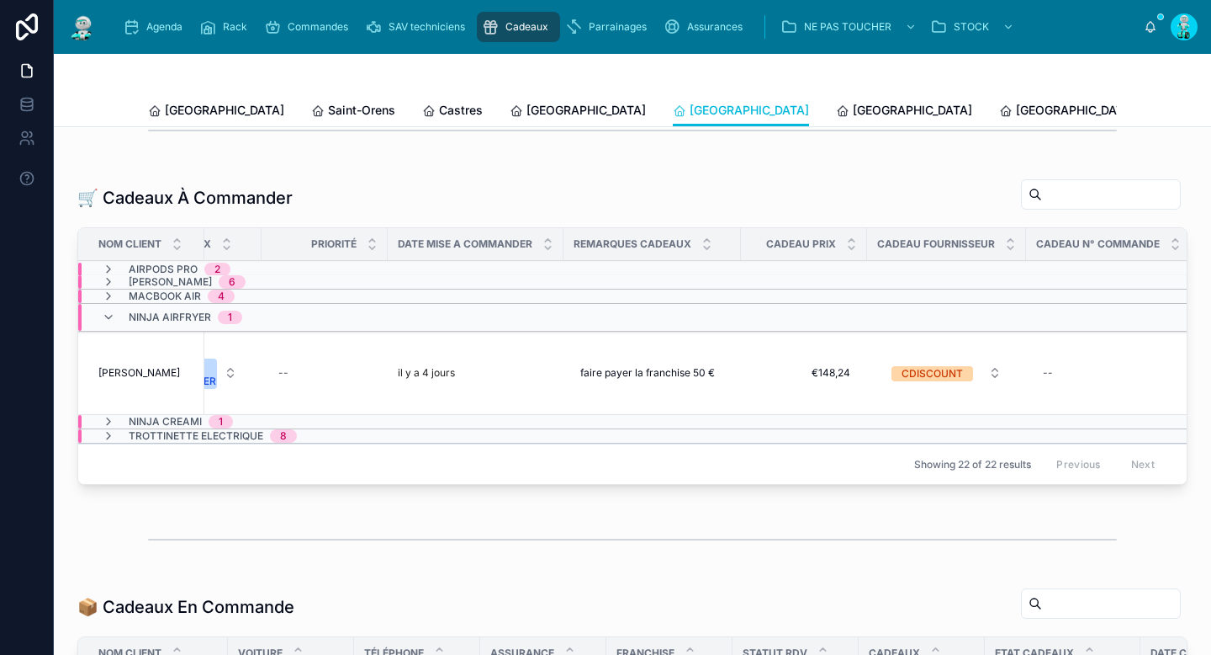
click at [109, 428] on icon at bounding box center [108, 421] width 13 height 13
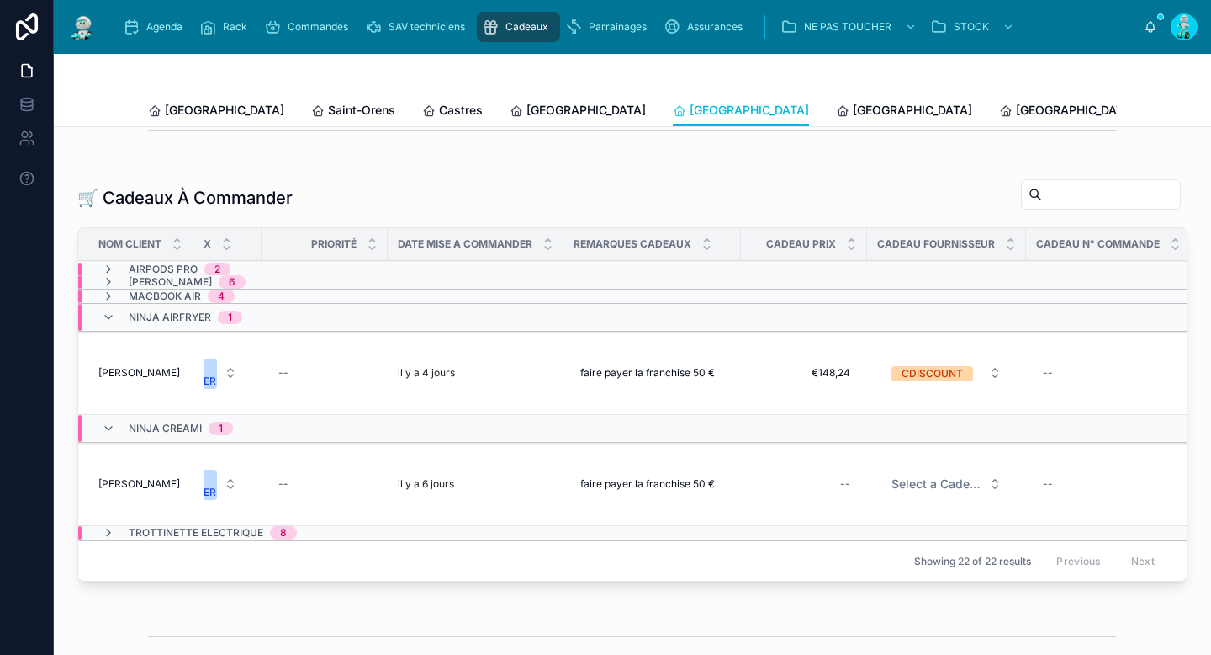
click at [841, 497] on div "--" at bounding box center [804, 483] width 106 height 27
type input "*******"
click at [1054, 523] on icon "submit" at bounding box center [1052, 518] width 13 height 13
click at [958, 492] on span "Select a Cadeau Fournisseur" at bounding box center [937, 483] width 90 height 17
click at [978, 492] on span "Select a Cadeau Fournisseur" at bounding box center [937, 483] width 90 height 17
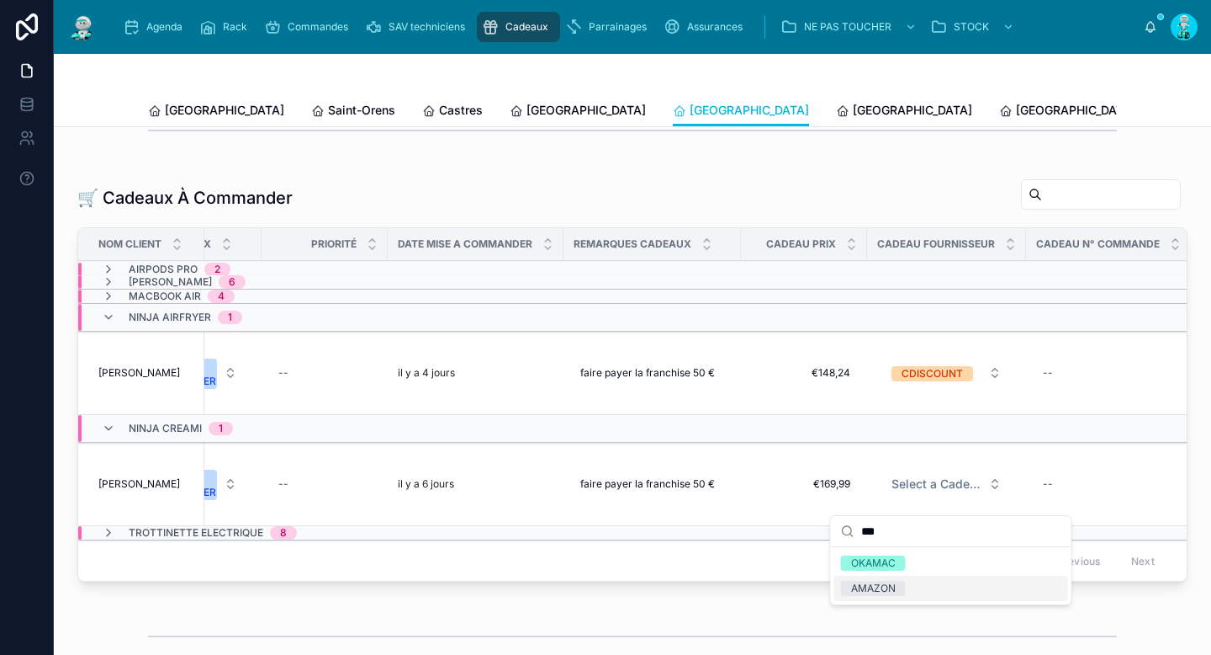
type input "***"
click at [916, 586] on div "AMAZON" at bounding box center [952, 587] width 234 height 25
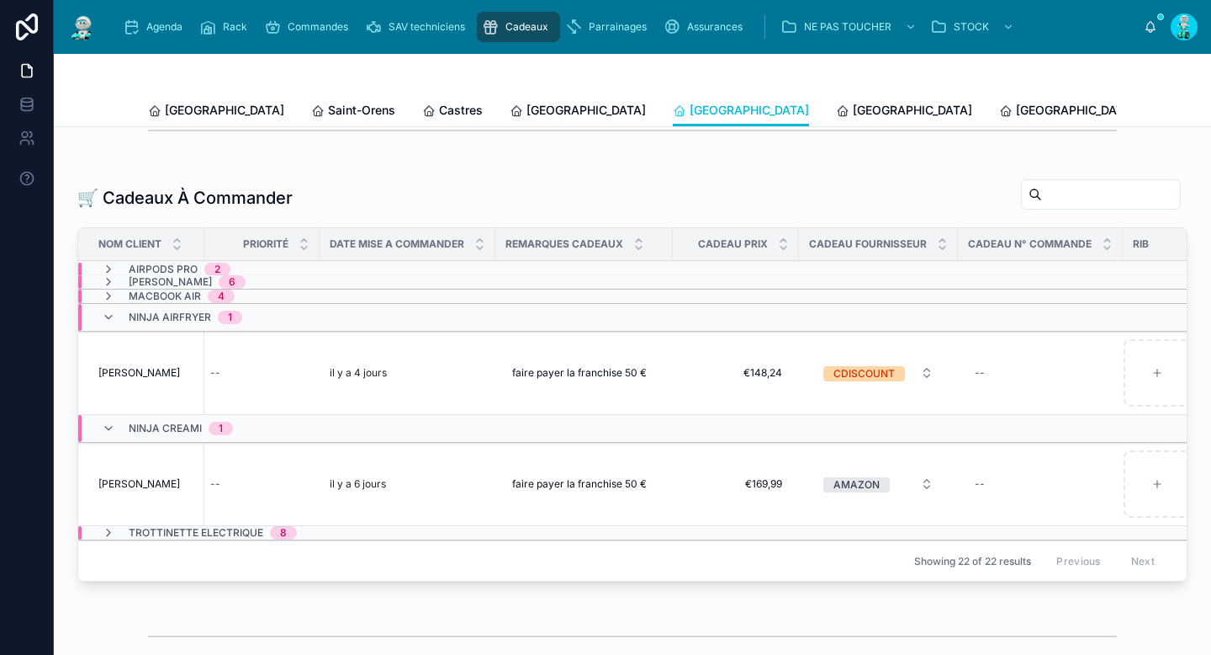
scroll to position [0, 931]
click at [1000, 490] on div "--" at bounding box center [1037, 483] width 145 height 27
type input "**********"
click at [1176, 518] on icon "submit" at bounding box center [1181, 518] width 13 height 13
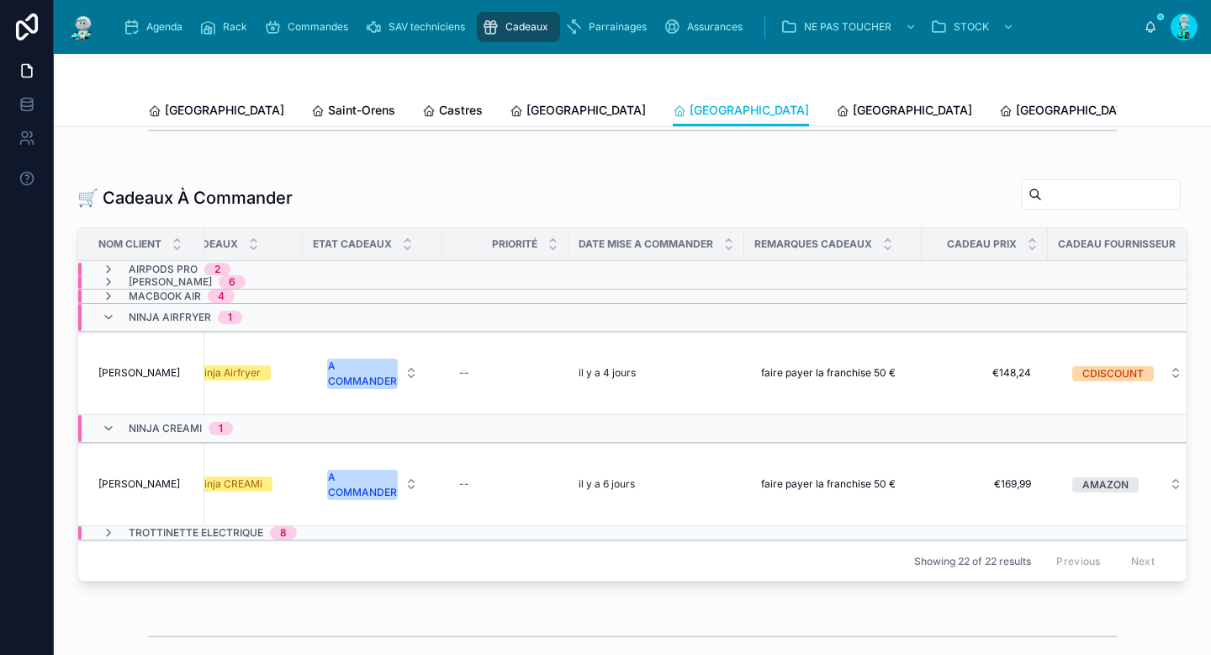
scroll to position [0, 618]
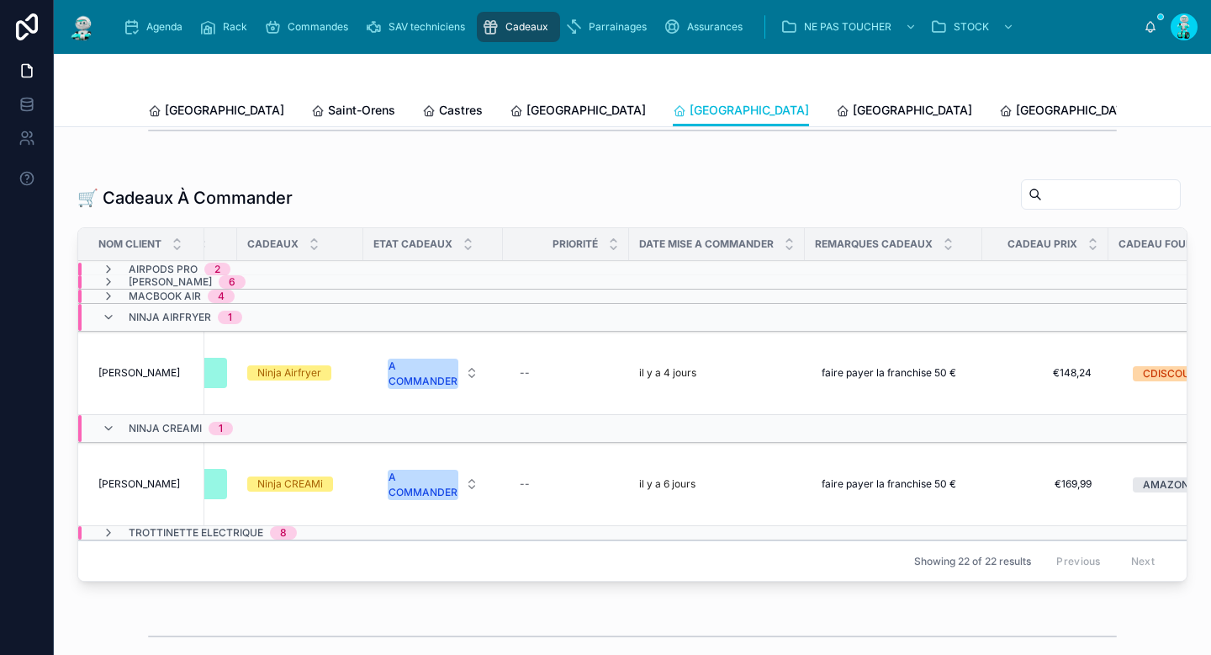
click at [450, 494] on div "A COMMANDER" at bounding box center [423, 484] width 69 height 30
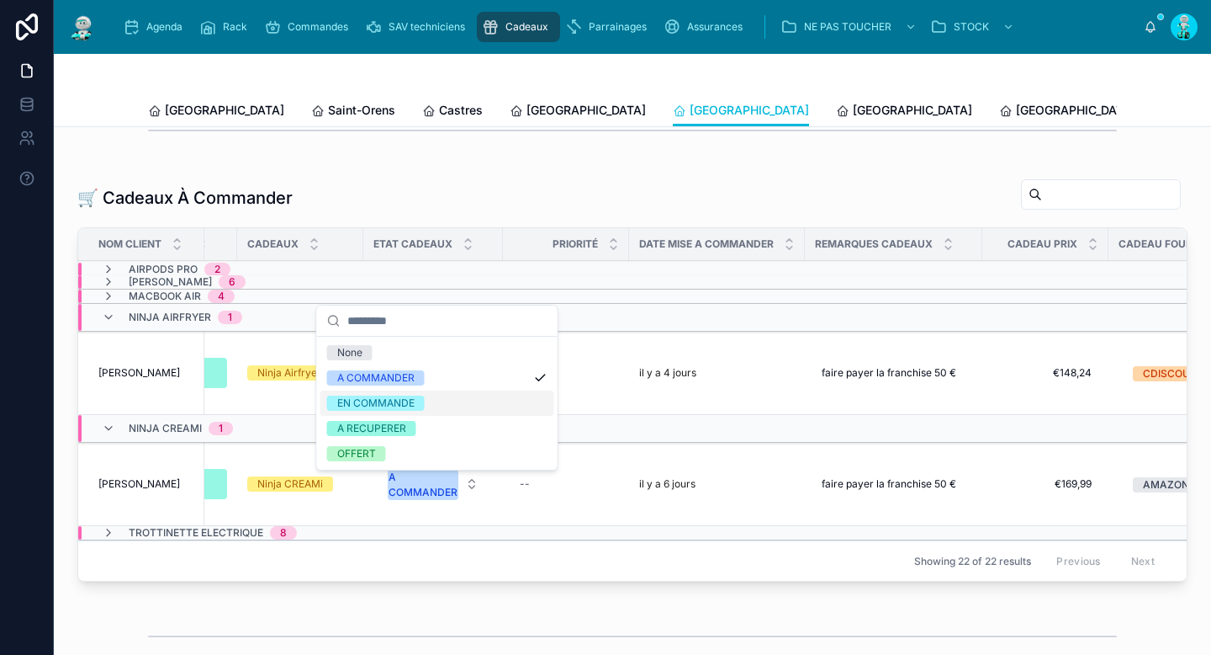
click at [417, 406] on span "EN COMMANDE" at bounding box center [376, 402] width 98 height 15
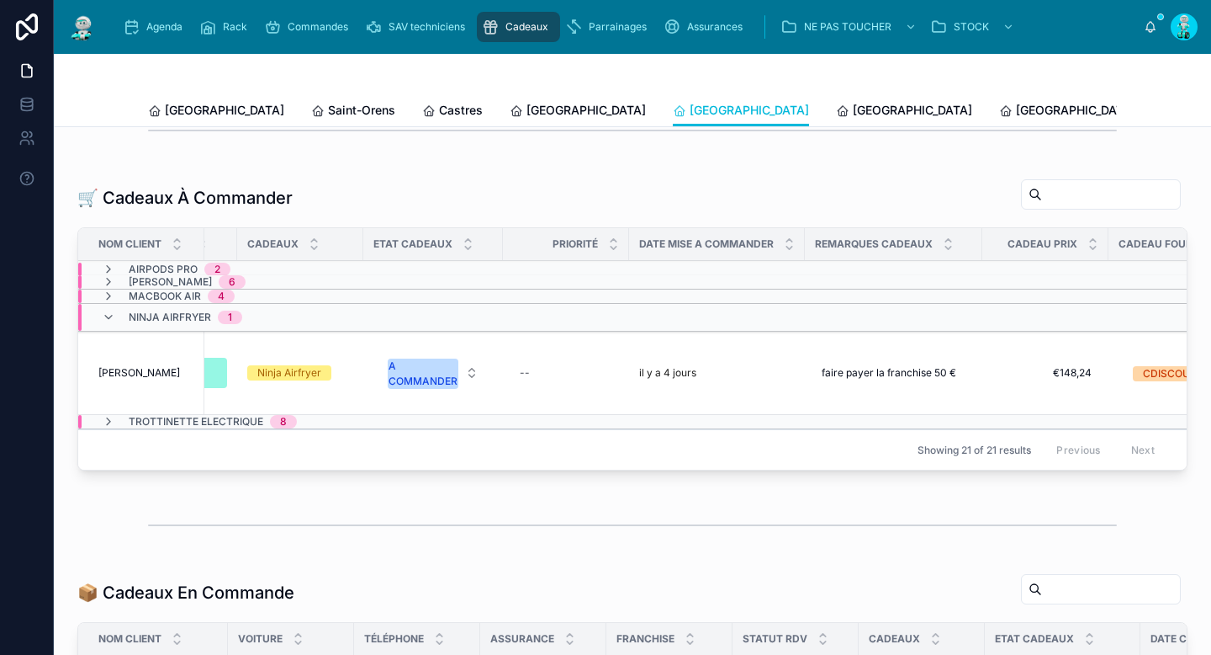
scroll to position [0, 1005]
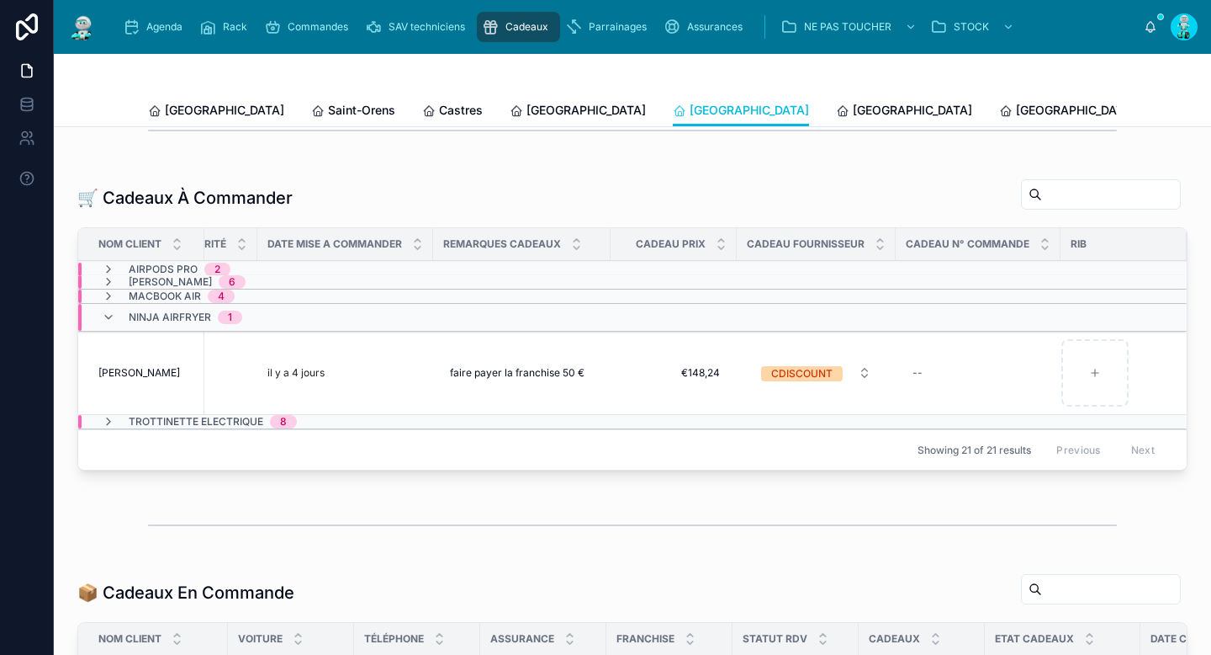
click at [933, 380] on div "--" at bounding box center [978, 372] width 145 height 27
type input "**********"
click at [1101, 410] on icon "submit" at bounding box center [1107, 407] width 13 height 13
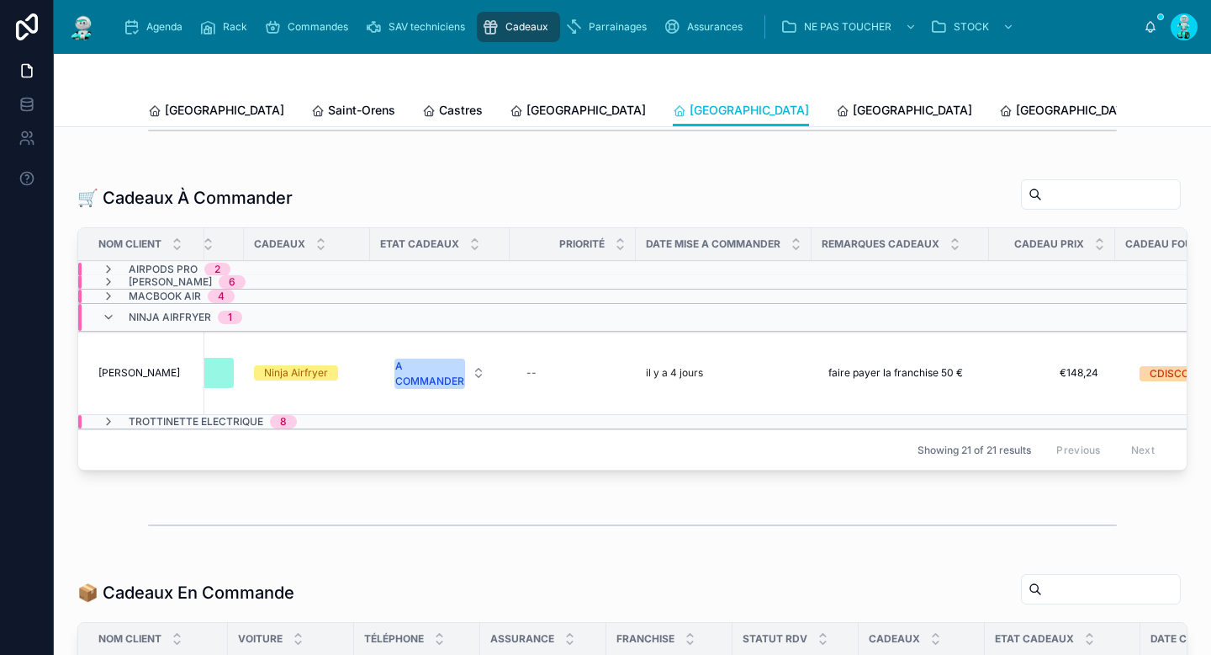
scroll to position [0, 506]
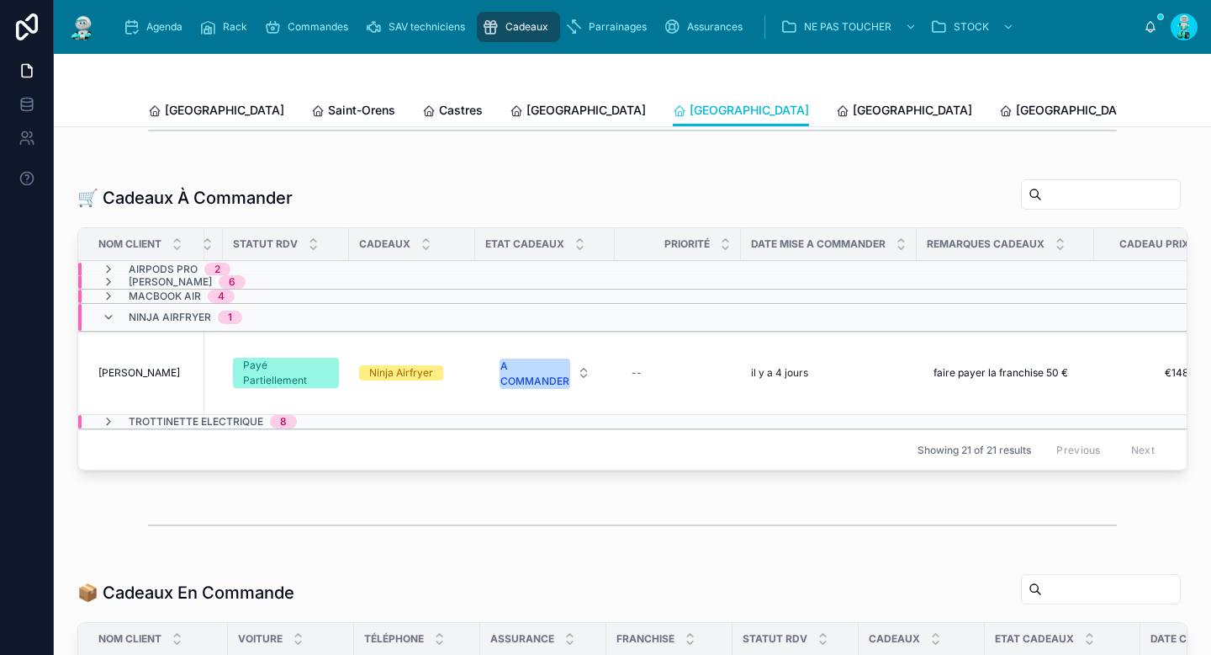
click at [560, 384] on div "A COMMANDER" at bounding box center [535, 373] width 69 height 30
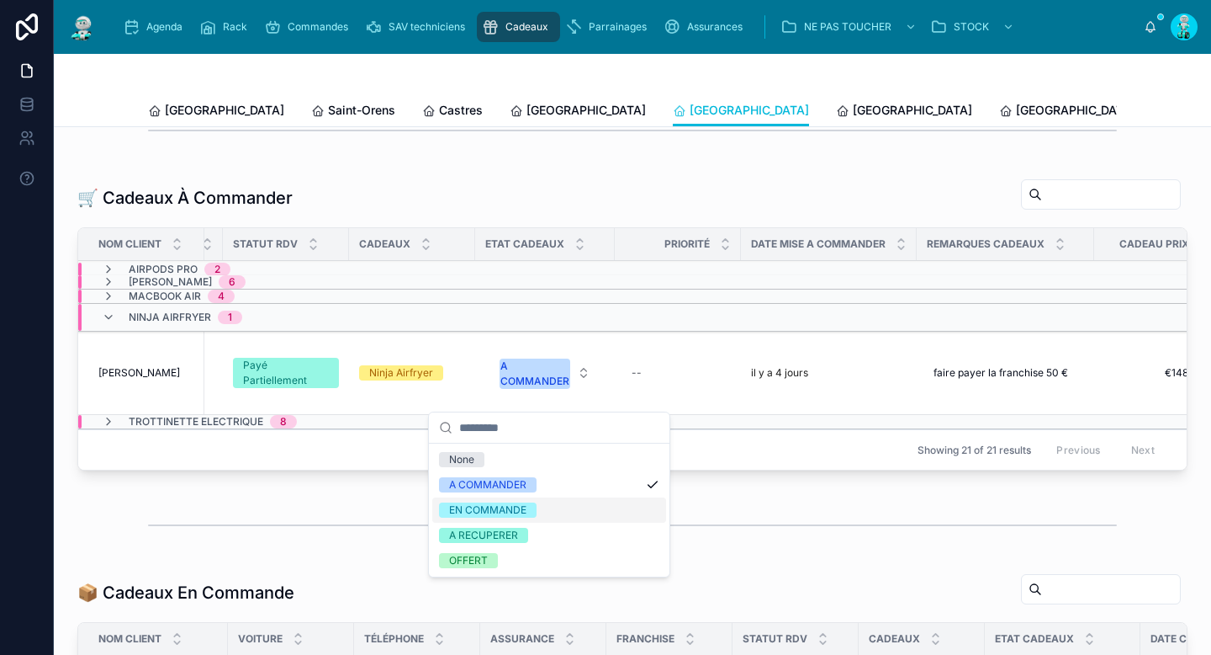
click at [524, 503] on div "EN COMMANDE" at bounding box center [487, 509] width 77 height 15
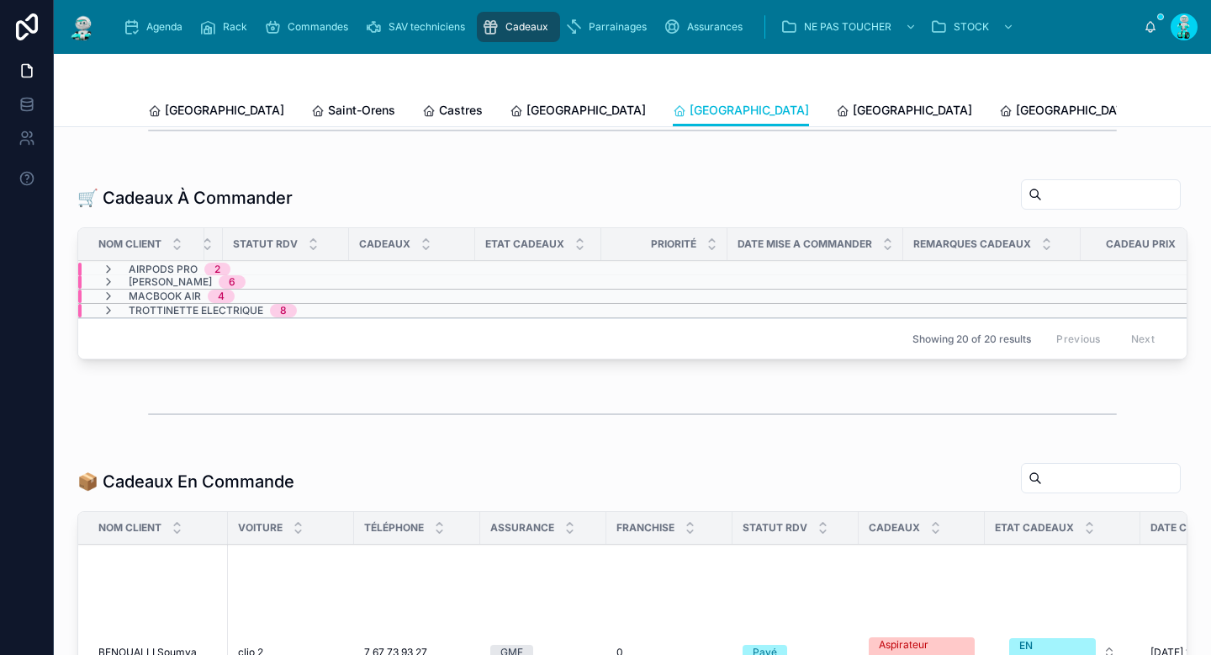
click at [853, 114] on span "[GEOGRAPHIC_DATA]" at bounding box center [912, 110] width 119 height 17
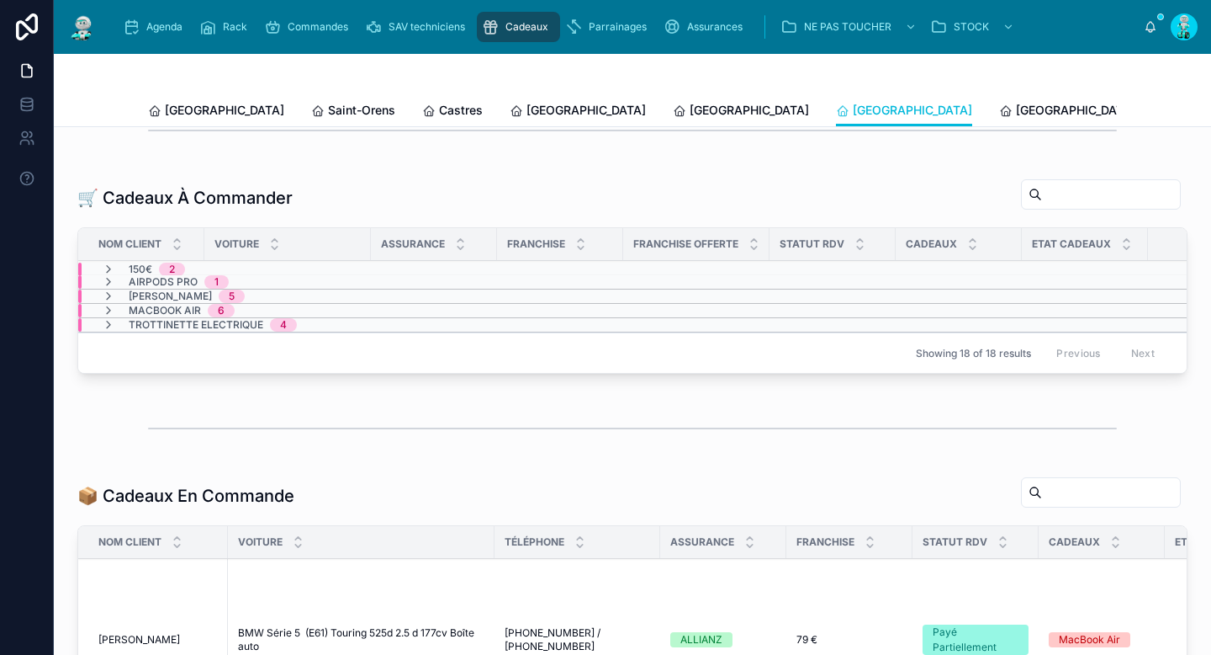
click at [1016, 112] on span "[GEOGRAPHIC_DATA]" at bounding box center [1075, 110] width 119 height 17
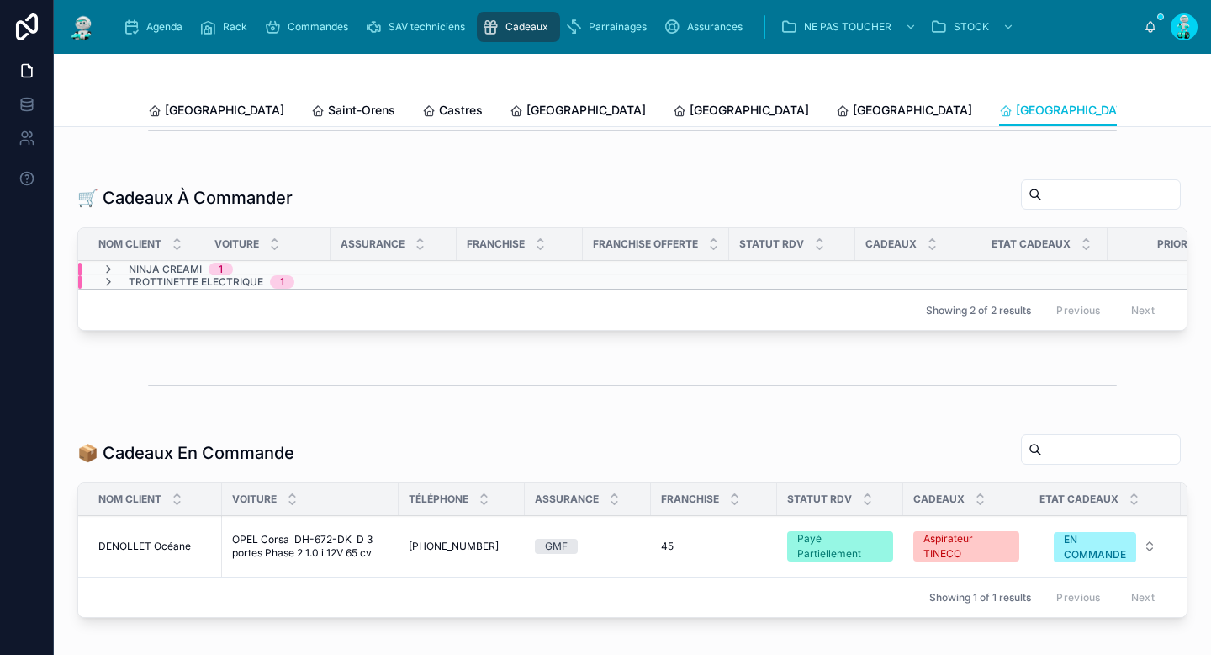
click at [106, 276] on icon at bounding box center [108, 268] width 13 height 13
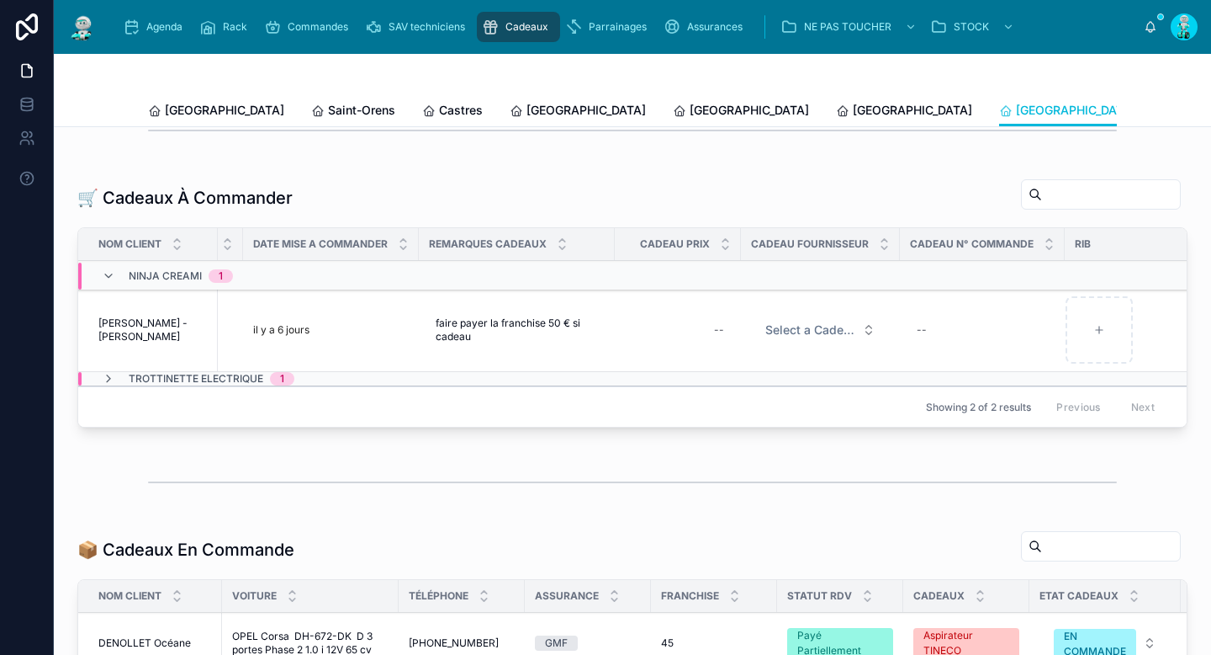
scroll to position [0, 1037]
click at [681, 333] on div "--" at bounding box center [674, 329] width 106 height 27
type input "*******"
click button "submit" at bounding box center [907, 365] width 20 height 20
click at [785, 338] on span "Select a Cadeau Fournisseur" at bounding box center [806, 329] width 90 height 17
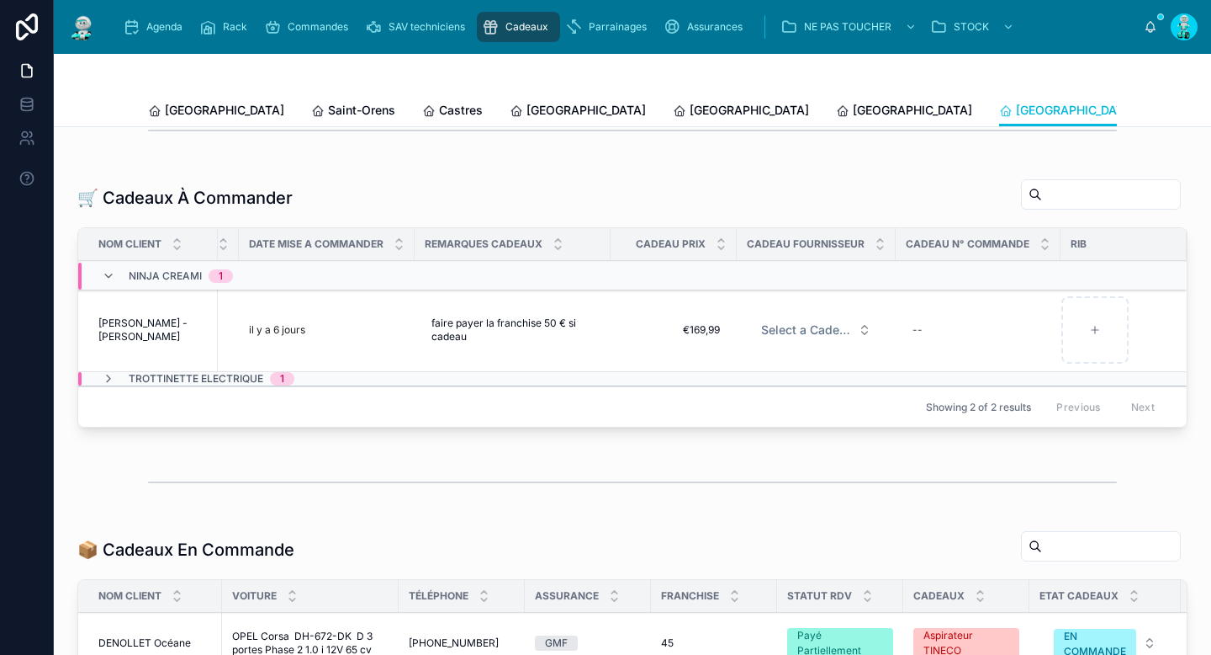
click at [785, 338] on span "Select a Cadeau Fournisseur" at bounding box center [806, 329] width 90 height 17
type input "*****"
click at [749, 406] on div "AMAZON" at bounding box center [728, 408] width 45 height 15
click at [966, 340] on div "--" at bounding box center [978, 329] width 145 height 27
type input "**********"
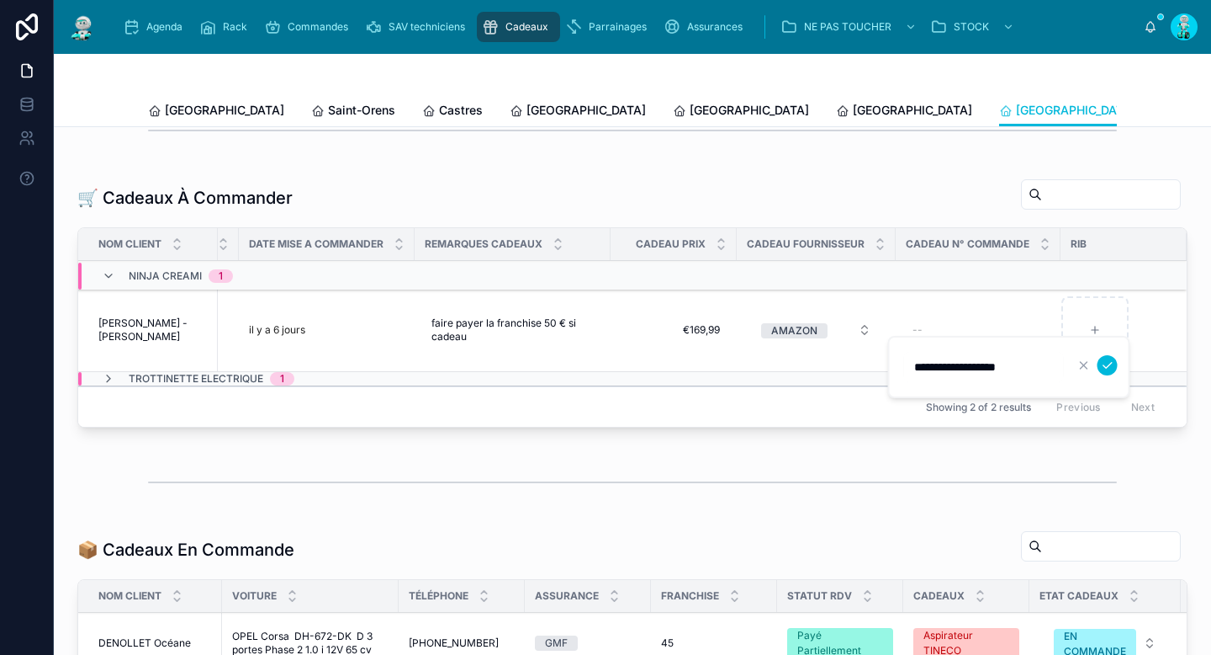
click at [1111, 368] on icon "submit" at bounding box center [1107, 364] width 13 height 13
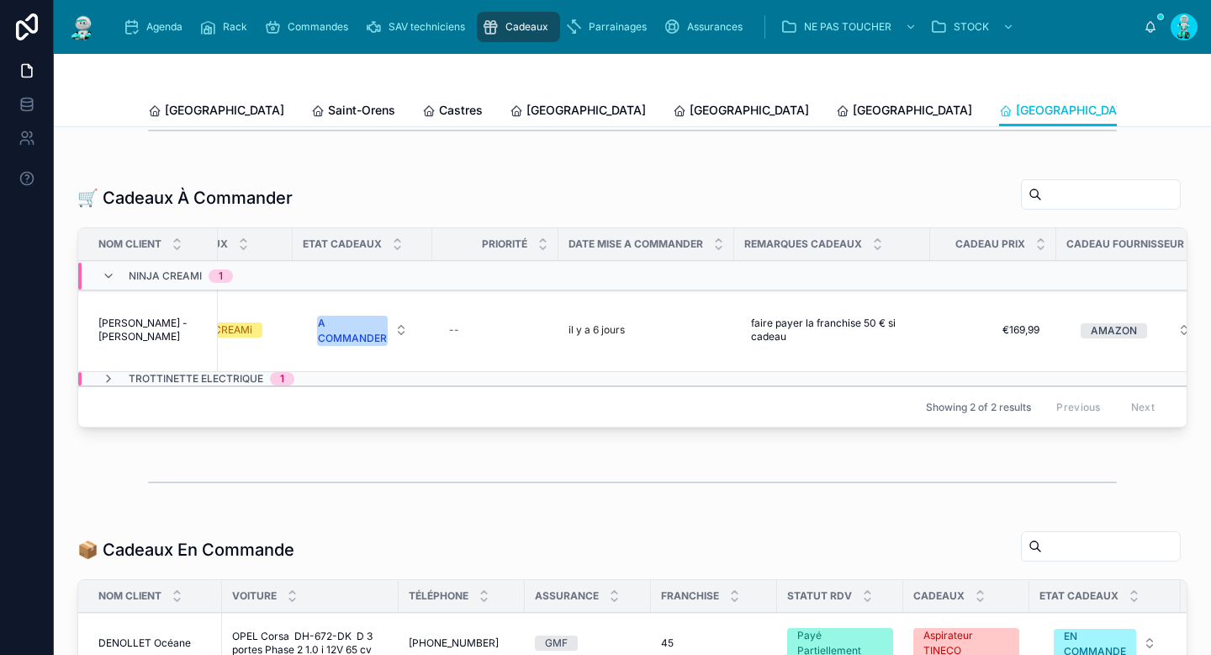
scroll to position [0, 652]
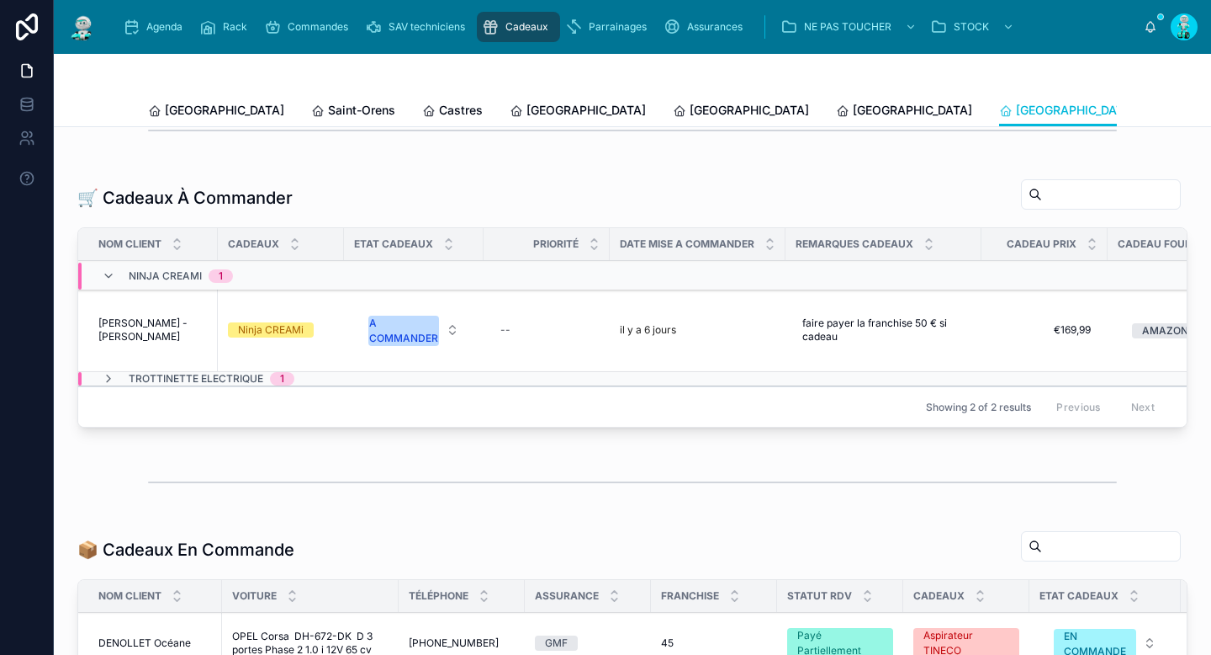
click at [422, 341] on div "A COMMANDER" at bounding box center [403, 330] width 69 height 30
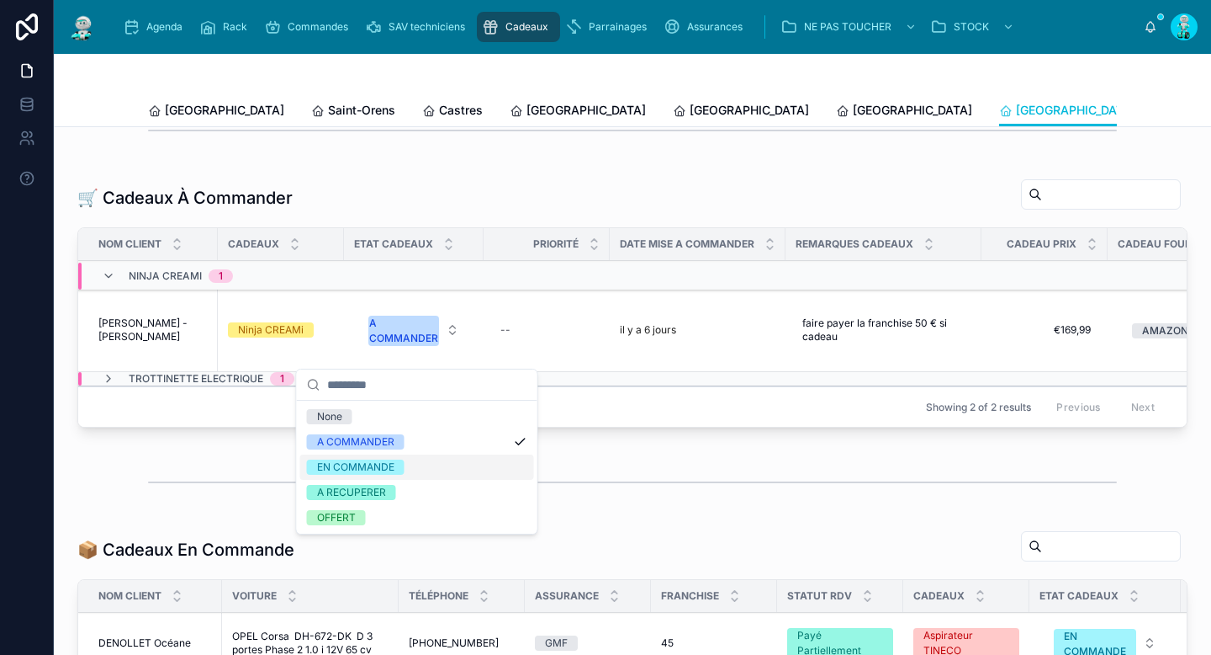
click at [396, 460] on span "EN COMMANDE" at bounding box center [356, 466] width 98 height 15
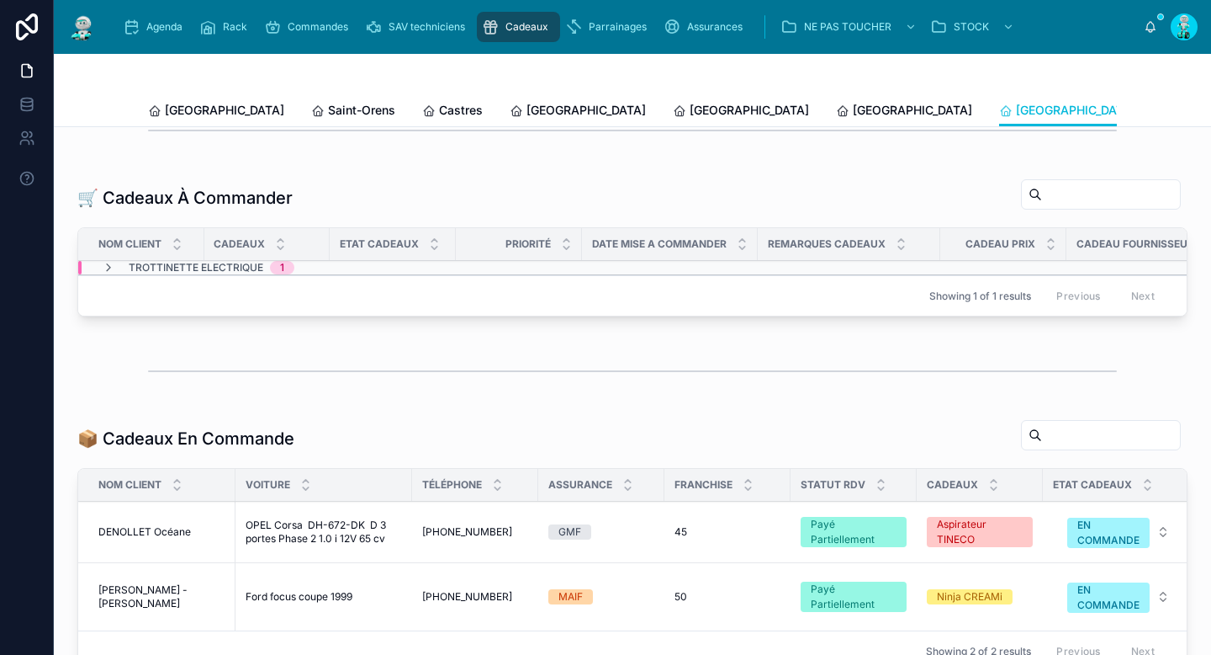
scroll to position [312, 0]
